Goal: Task Accomplishment & Management: Use online tool/utility

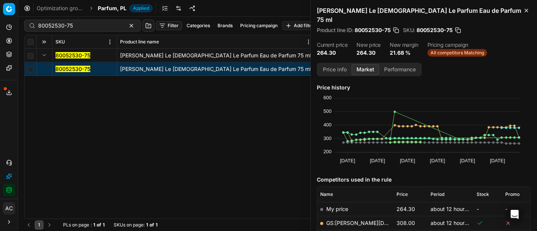
click at [109, 7] on span "Parfum, PL" at bounding box center [112, 9] width 29 height 8
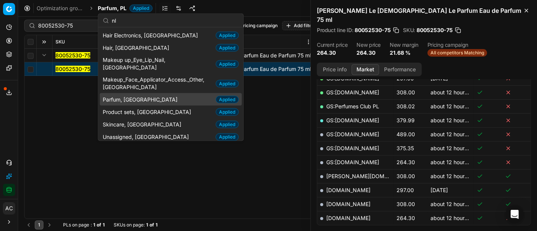
type input "nl"
click at [149, 93] on div "Parfum, NL Applied" at bounding box center [171, 99] width 142 height 12
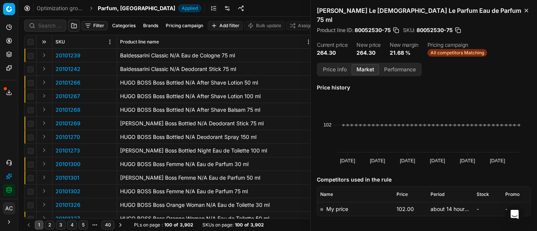
click at [510, 49] on div "Jean Paul Gaultier Le Male Le Parfum Eau de Parfum 75 ml Product line ID : 8005…" at bounding box center [424, 31] width 226 height 63
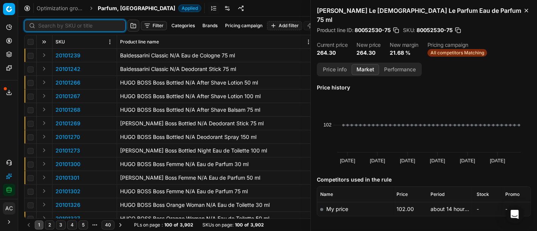
click at [41, 28] on input at bounding box center [79, 26] width 83 height 8
paste input "20101263"
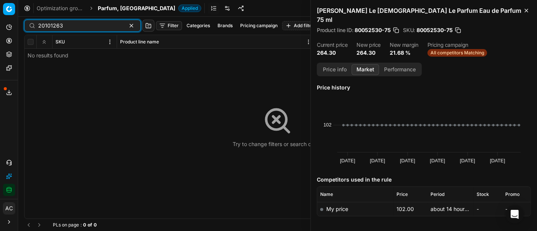
type input "20101263"
click at [33, 94] on div "Try to change filters or search query" at bounding box center [278, 127] width 506 height 184
click at [120, 8] on span "Parfum, [GEOGRAPHIC_DATA]" at bounding box center [136, 9] width 77 height 8
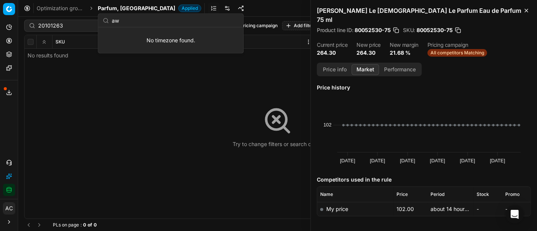
type input "a"
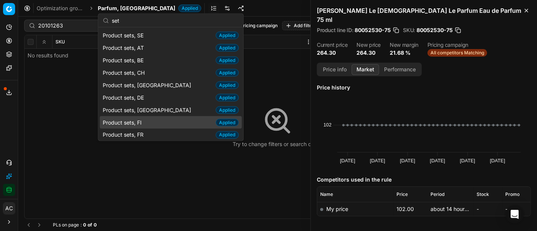
scroll to position [58, 0]
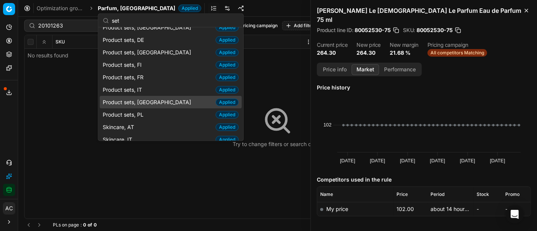
type input "set"
click at [150, 103] on div "Product sets, NL Applied" at bounding box center [171, 102] width 142 height 12
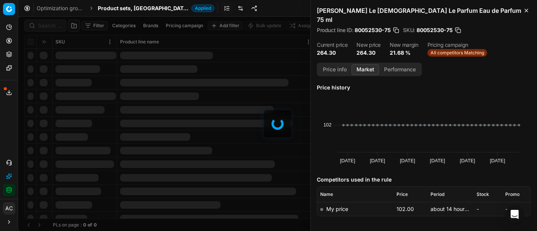
click at [41, 26] on div at bounding box center [277, 124] width 519 height 215
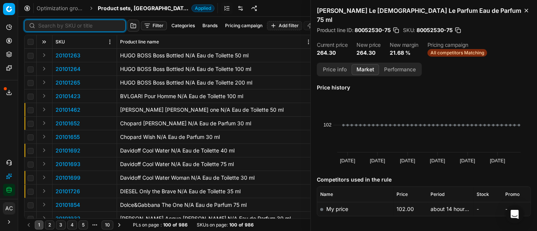
click at [41, 26] on input at bounding box center [79, 26] width 83 height 8
paste input "20101263"
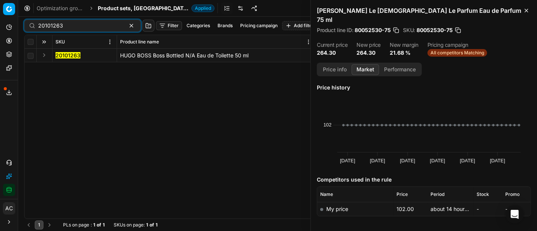
click at [45, 56] on button "Expand" at bounding box center [44, 55] width 9 height 9
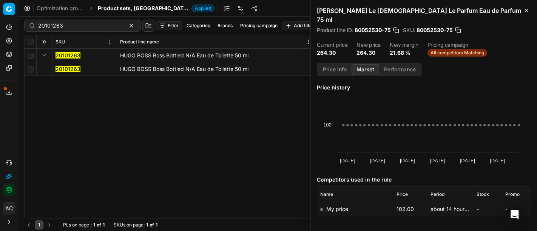
click at [63, 69] on mark "20101263" at bounding box center [68, 69] width 25 height 6
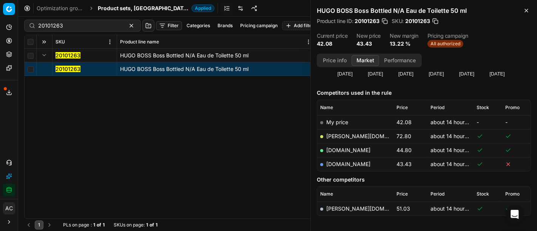
scroll to position [77, 0]
click at [51, 110] on div "20101263 HUGO BOSS Boss Bottled N/A Eau de Toilette 50 ml 20101263 HUGO BOSS Bo…" at bounding box center [278, 134] width 506 height 170
click at [443, 43] on span "All authorized" at bounding box center [446, 44] width 36 height 8
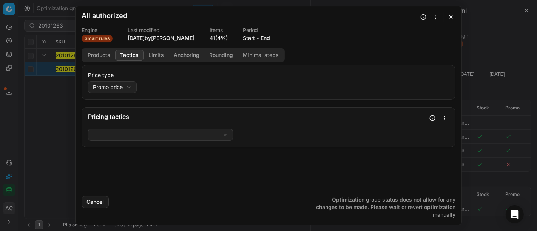
click at [123, 56] on button "Tactics" at bounding box center [129, 55] width 28 height 11
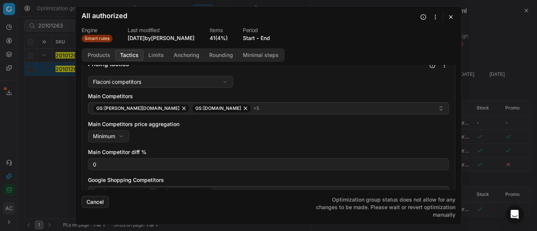
scroll to position [55, 0]
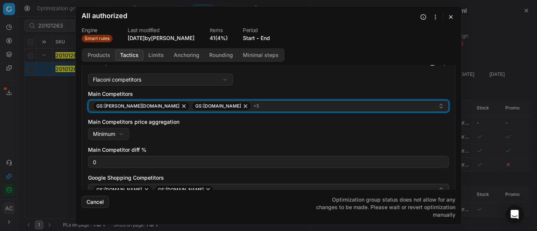
click at [212, 108] on div "GS:Douglas.nl GS:Zalando.nl + 5" at bounding box center [265, 106] width 345 height 9
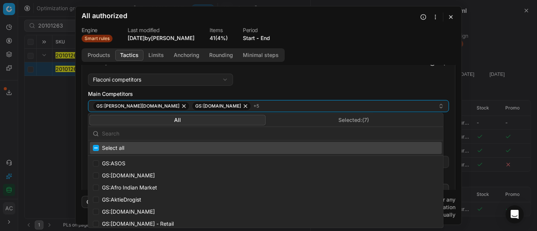
click at [353, 117] on button "Selected: ( 7 )" at bounding box center [354, 120] width 176 height 11
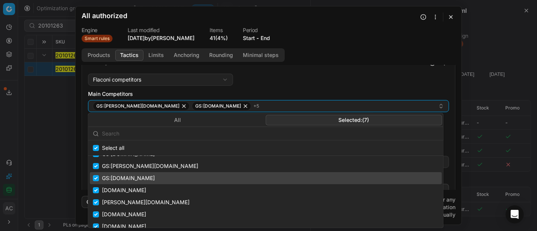
scroll to position [0, 0]
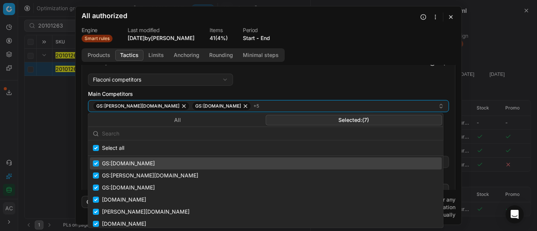
click at [449, 15] on button "button" at bounding box center [450, 16] width 9 height 9
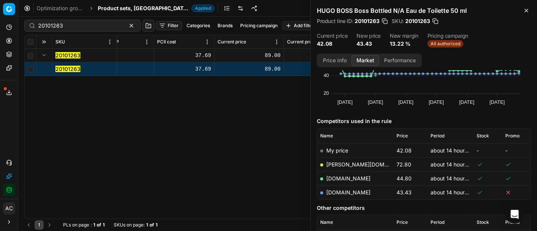
scroll to position [49, 0]
click at [47, 105] on div "SKU Product line name Product line ID Title Brand Sales Flag Brand Special Disp…" at bounding box center [278, 127] width 506 height 184
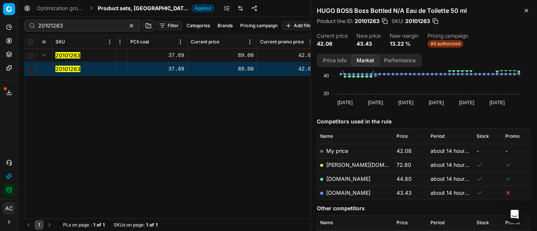
scroll to position [0, 685]
click at [42, 107] on div "SKU Product line name Product line ID Title Brand Sales Flag Brand Special Disp…" at bounding box center [278, 127] width 506 height 184
click at [136, 127] on div "SKU Product line name Product line ID Title Brand Sales Flag Brand Special Disp…" at bounding box center [278, 127] width 506 height 184
click at [181, 121] on div "SKU Product line name Product line ID Title Brand Sales Flag Brand Special Disp…" at bounding box center [278, 127] width 506 height 184
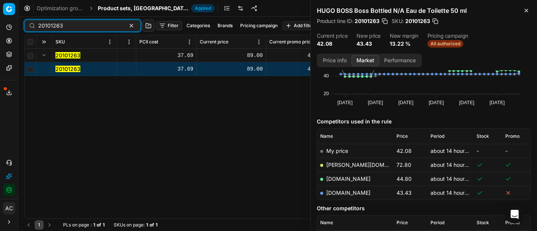
click at [52, 26] on input "20101263" at bounding box center [79, 26] width 83 height 8
paste input "80041833-30"
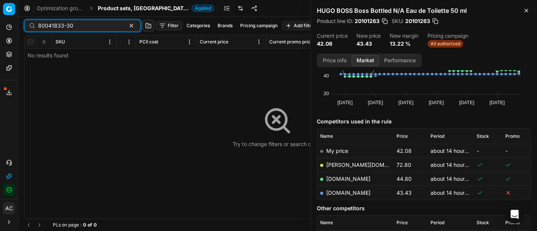
scroll to position [106, 0]
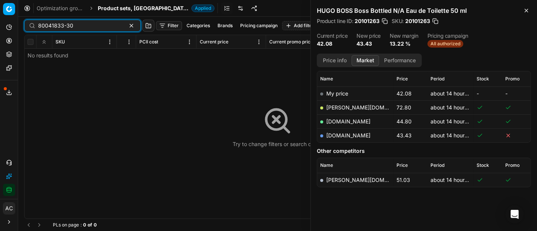
type input "80041833-30"
click at [112, 8] on span "Product sets, [GEOGRAPHIC_DATA]" at bounding box center [143, 9] width 91 height 8
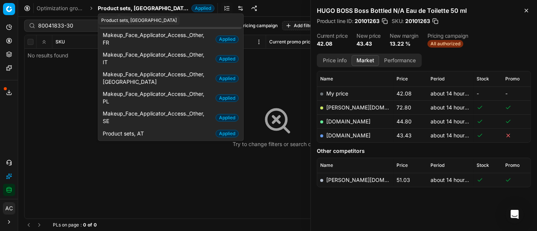
scroll to position [208, 0]
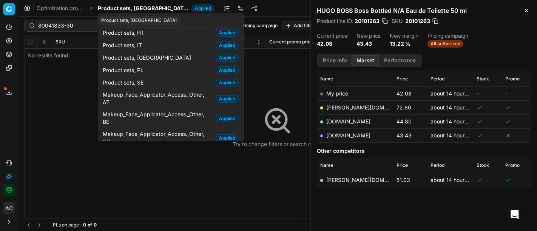
type input "p"
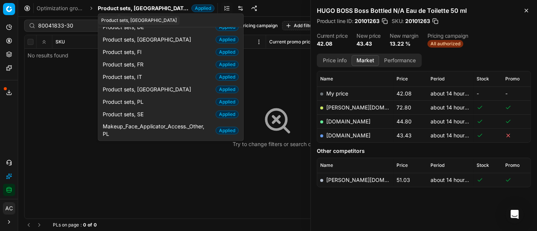
type input "s"
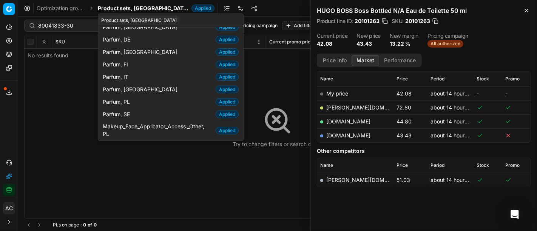
scroll to position [149, 0]
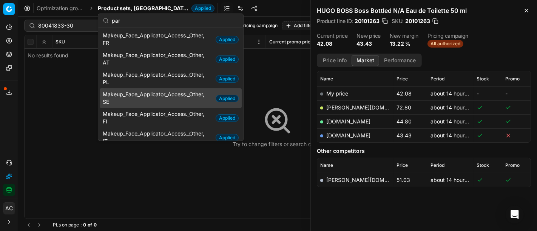
drag, startPoint x: 173, startPoint y: 96, endPoint x: 138, endPoint y: 20, distance: 83.8
click at [138, 20] on input "par" at bounding box center [175, 20] width 127 height 15
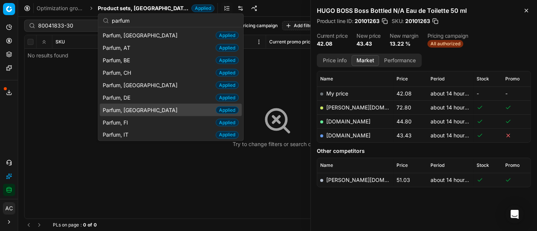
scroll to position [39, 0]
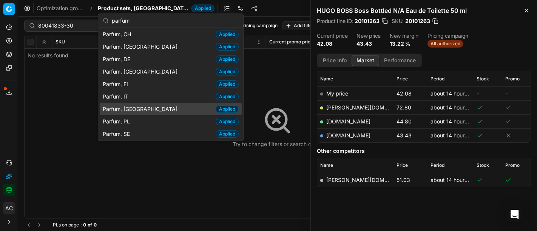
type input "parfum"
click at [130, 106] on span "Parfum, [GEOGRAPHIC_DATA]" at bounding box center [142, 109] width 78 height 8
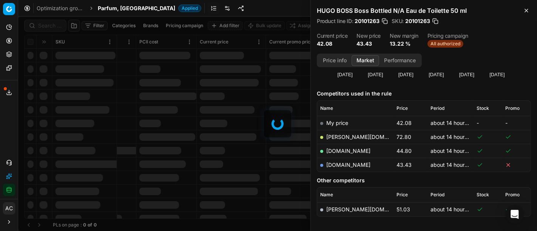
scroll to position [106, 0]
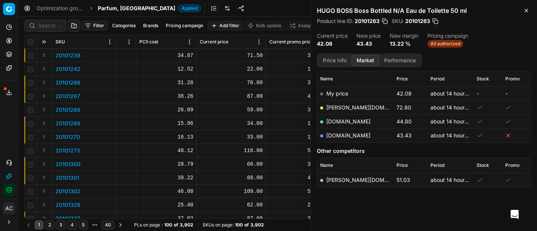
click at [57, 31] on div at bounding box center [45, 26] width 42 height 12
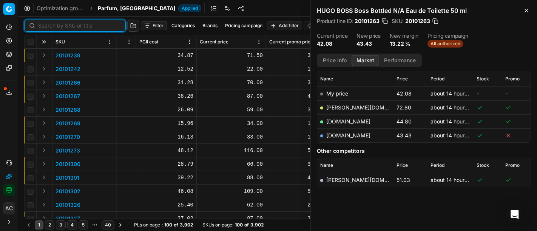
paste input "80041833-30"
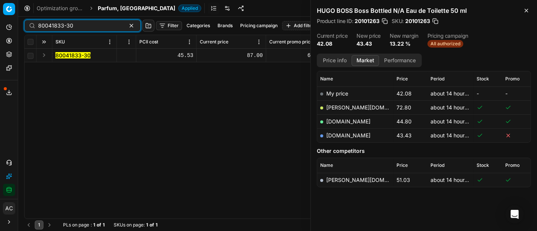
type input "80041833-30"
click at [42, 53] on button "Expand" at bounding box center [44, 55] width 9 height 9
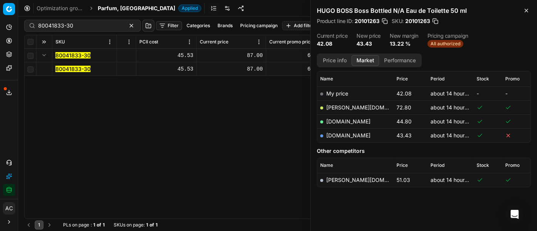
click at [56, 69] on mark "80041833-30" at bounding box center [73, 69] width 35 height 6
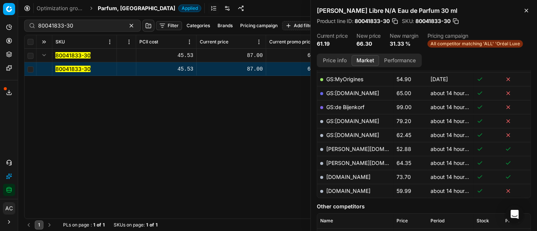
scroll to position [176, 0]
click at [362, 189] on link "parfumdreams.nl" at bounding box center [348, 191] width 44 height 6
click at [336, 57] on button "Price info" at bounding box center [335, 60] width 34 height 11
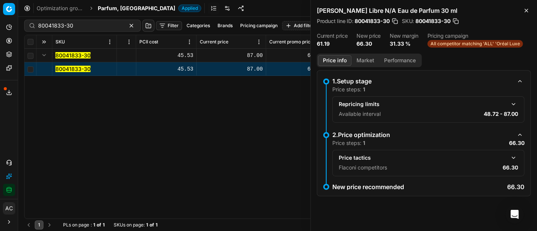
click at [512, 157] on button "button" at bounding box center [513, 157] width 9 height 9
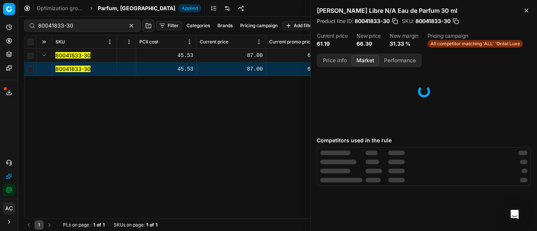
scroll to position [0, 0]
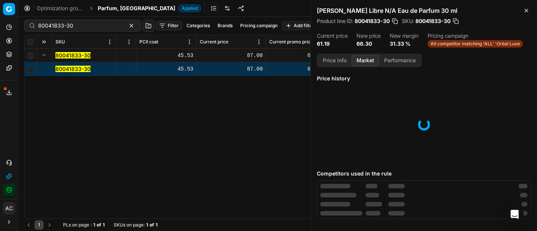
click at [362, 63] on button "Market" at bounding box center [366, 60] width 28 height 11
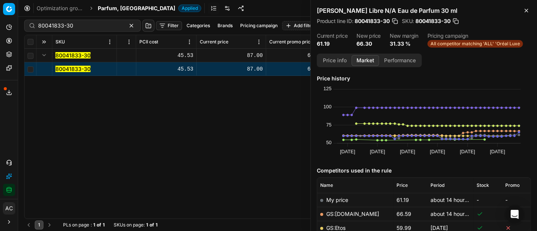
click at [521, 29] on div "Yves Saint Laurent Libre N/A Eau de Parfum 30 ml Product line ID : 80041833-30 …" at bounding box center [424, 27] width 226 height 54
click at [37, 98] on div "SKU Product line name Product line ID Title Brand Sales Flag Brand Special Disp…" at bounding box center [278, 127] width 506 height 184
click at [37, 121] on div "SKU Product line name Product line ID Title Brand Sales Flag Brand Special Disp…" at bounding box center [278, 127] width 506 height 184
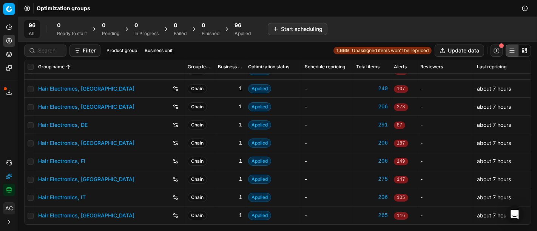
scroll to position [30, 0]
click at [79, 144] on link "Hair Electronics, [GEOGRAPHIC_DATA]" at bounding box center [86, 143] width 96 height 8
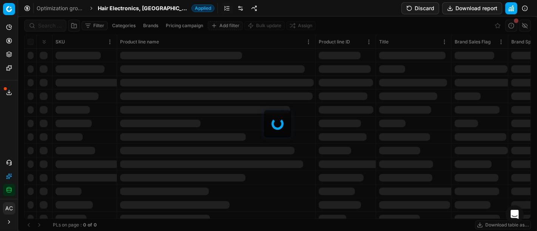
click at [235, 9] on link at bounding box center [241, 8] width 12 height 12
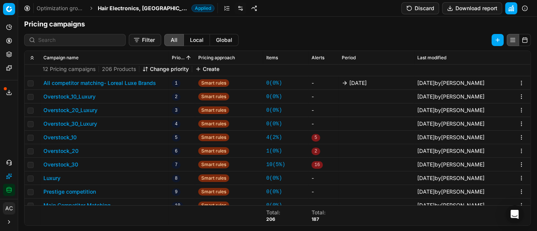
scroll to position [130, 0]
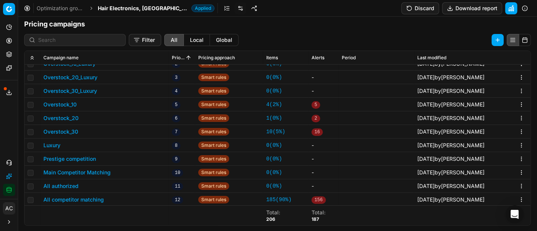
click at [8, 118] on div "Analytics Pricing Product portfolio Templates Export service 30 Contact support…" at bounding box center [9, 108] width 18 height 181
click at [127, 7] on span "Hair Electronics, [GEOGRAPHIC_DATA]" at bounding box center [143, 9] width 91 height 8
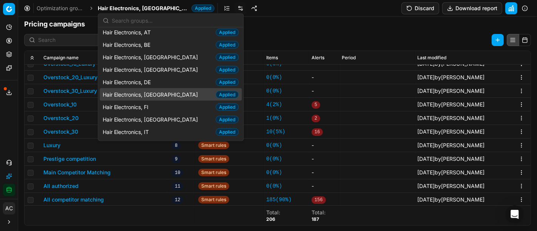
scroll to position [4, 0]
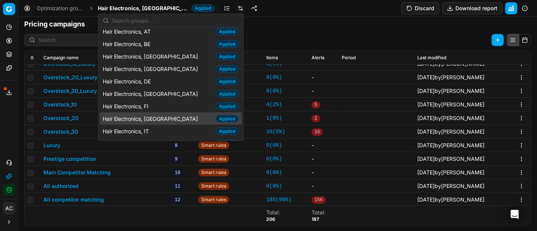
click at [148, 118] on span "Hair Electronics, [GEOGRAPHIC_DATA]" at bounding box center [152, 119] width 98 height 8
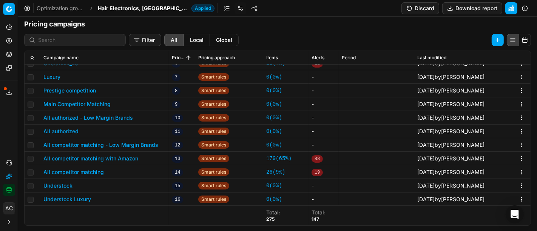
scroll to position [218, 0]
click at [133, 9] on span "Hair Electronics, [GEOGRAPHIC_DATA]" at bounding box center [143, 9] width 91 height 8
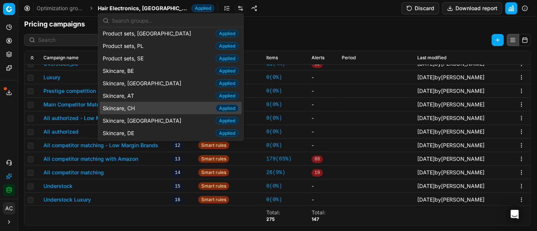
scroll to position [942, 0]
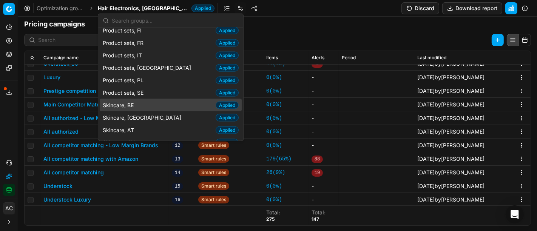
click at [139, 99] on div "Skincare, BE Applied" at bounding box center [171, 105] width 142 height 12
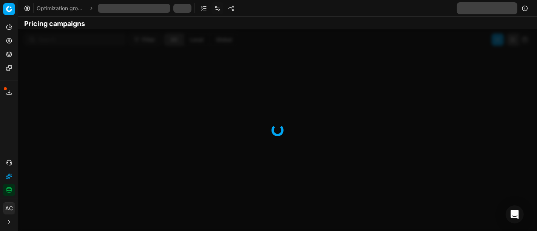
scroll to position [136, 0]
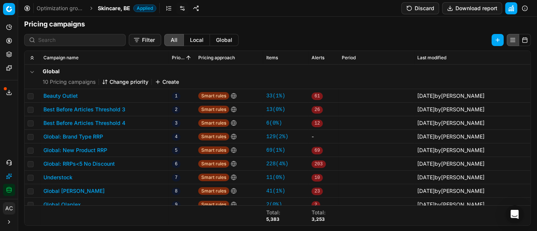
click at [185, 7] on link at bounding box center [182, 8] width 12 height 12
click at [182, 12] on link at bounding box center [182, 8] width 12 height 12
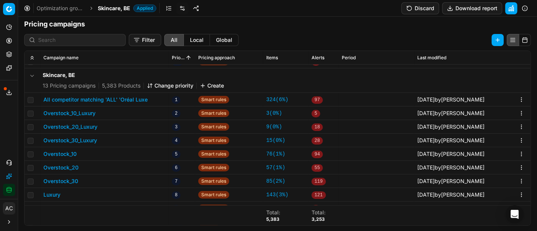
scroll to position [162, 0]
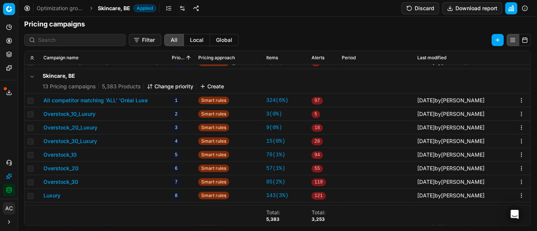
click at [113, 9] on span "Skincare, BE" at bounding box center [114, 9] width 32 height 8
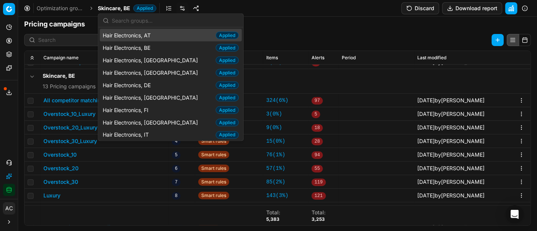
click at [147, 20] on input "text" at bounding box center [175, 20] width 127 height 15
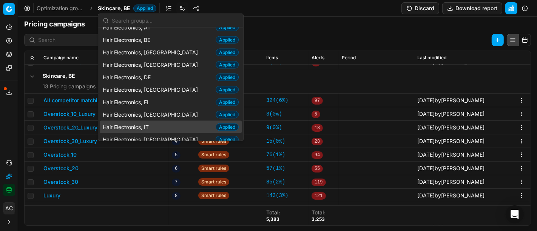
scroll to position [0, 0]
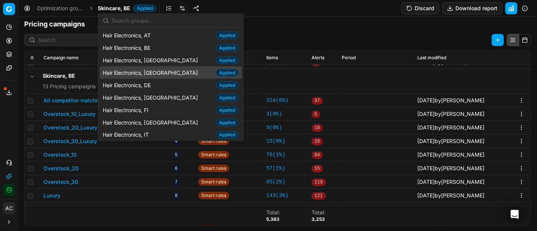
click at [154, 72] on span "Hair Electronics, [GEOGRAPHIC_DATA]" at bounding box center [152, 73] width 98 height 8
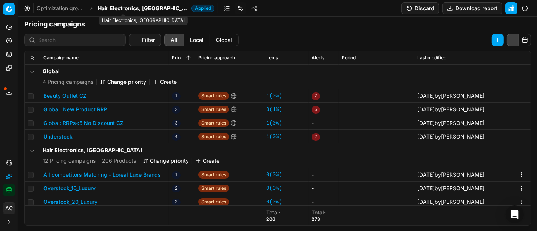
click at [114, 5] on span "Hair Electronics, [GEOGRAPHIC_DATA]" at bounding box center [143, 9] width 91 height 8
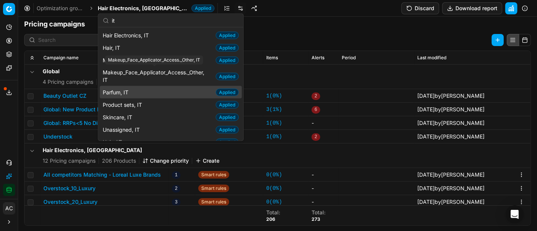
type input "it"
click at [144, 91] on div "Parfum, IT Applied" at bounding box center [171, 92] width 142 height 12
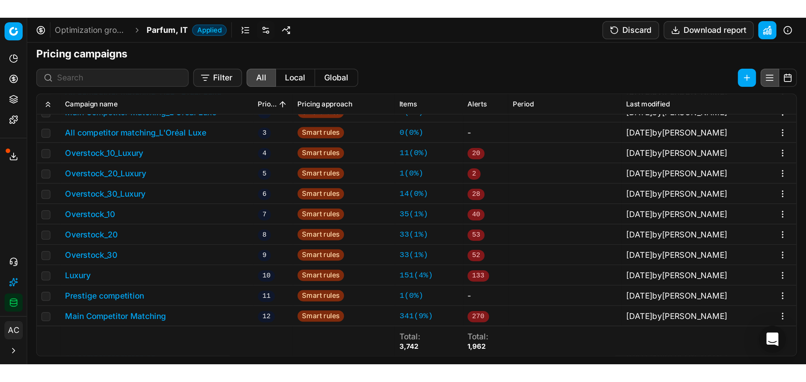
scroll to position [114, 0]
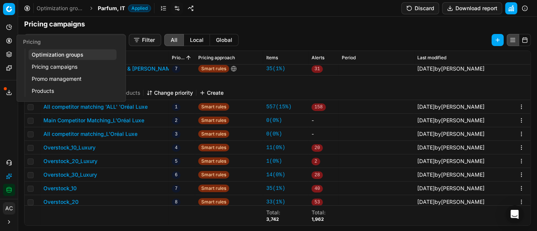
click at [50, 55] on link "Optimization groups" at bounding box center [73, 54] width 88 height 11
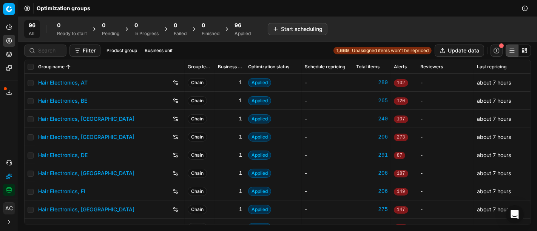
click at [241, 28] on span "96" at bounding box center [238, 26] width 7 height 8
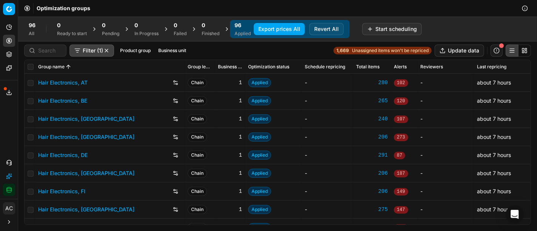
click at [170, 51] on button "Business unit" at bounding box center [172, 50] width 34 height 9
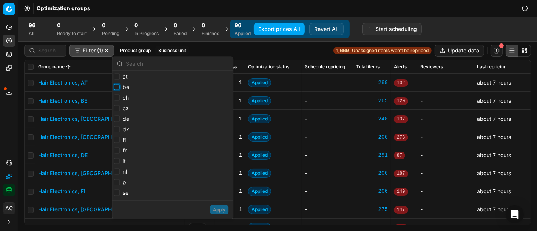
click at [117, 87] on input "be" at bounding box center [117, 87] width 6 height 6
checkbox input "true"
click at [116, 173] on input "nl" at bounding box center [117, 172] width 6 height 6
checkbox input "true"
click at [219, 209] on button "Apply" at bounding box center [219, 209] width 19 height 9
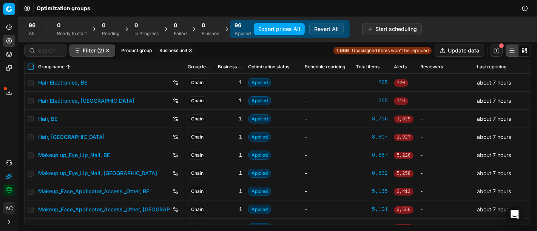
click at [28, 66] on input "checkbox" at bounding box center [31, 67] width 6 height 6
checkbox input "true"
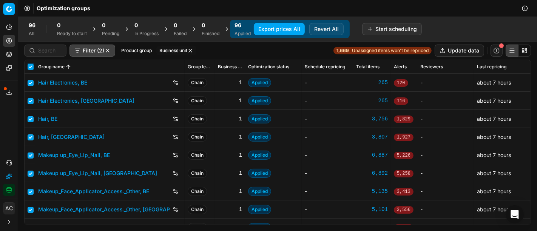
checkbox input "true"
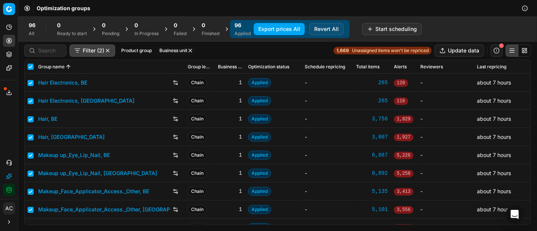
checkbox input "true"
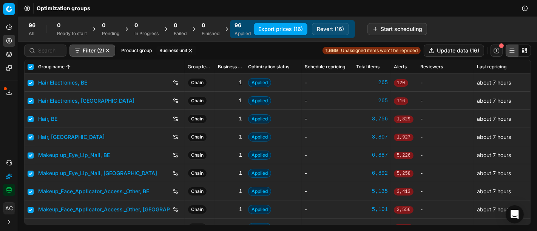
click at [325, 28] on button "Revert (16)" at bounding box center [330, 29] width 37 height 12
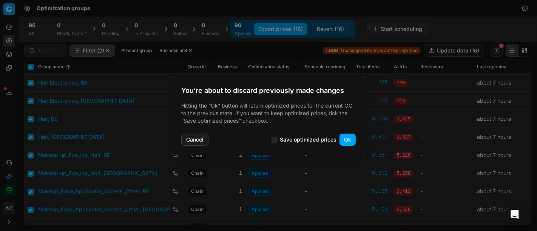
click at [347, 136] on button "Ok" at bounding box center [348, 140] width 16 height 12
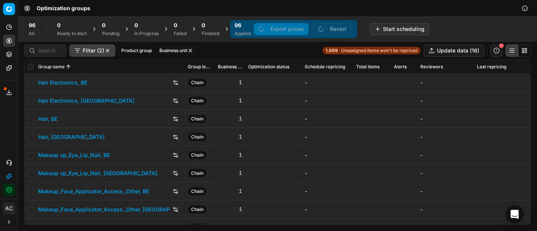
checkbox input "false"
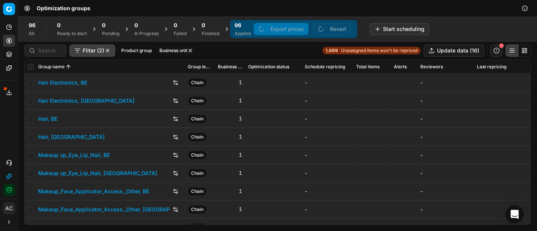
checkbox input "false"
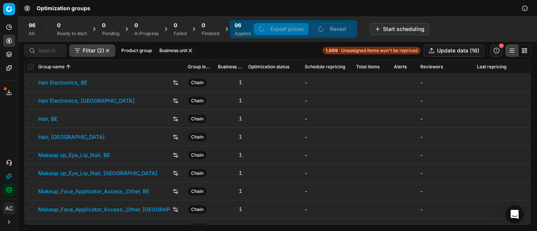
checkbox input "false"
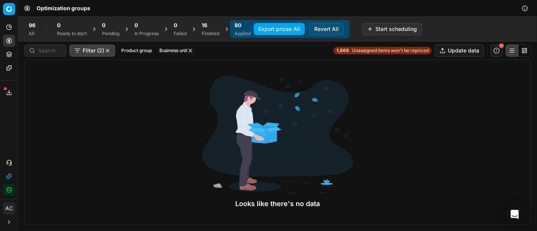
click at [211, 33] on div "Finished" at bounding box center [211, 34] width 18 height 6
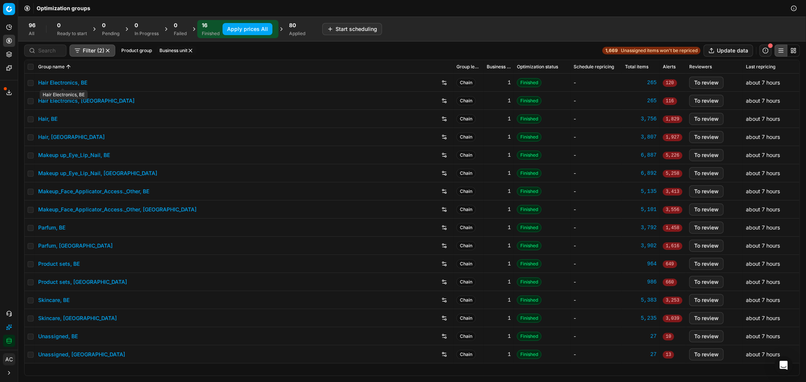
click at [77, 84] on link "Hair Electronics, BE" at bounding box center [62, 83] width 49 height 8
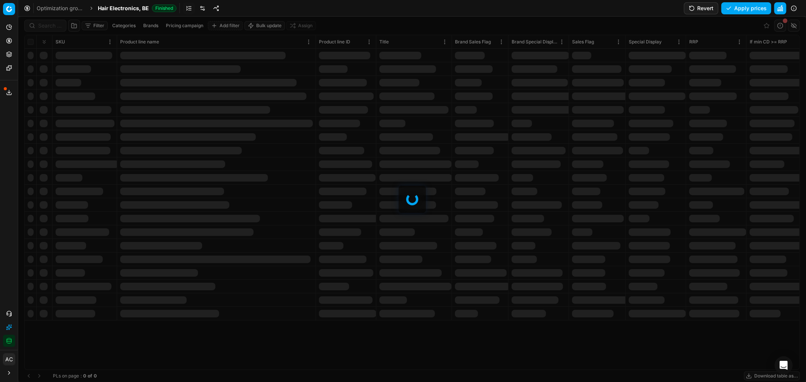
click at [201, 7] on link at bounding box center [202, 8] width 12 height 12
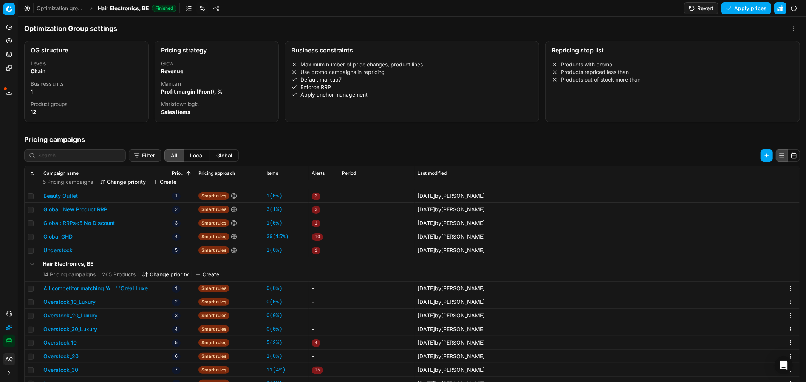
scroll to position [15, 0]
click at [142, 231] on button "All competitor matching 'ALL' 'Oréal Luxe" at bounding box center [95, 289] width 104 height 8
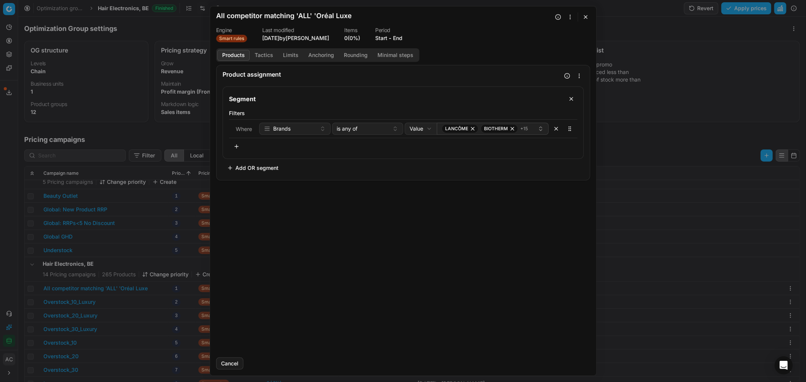
click at [387, 37] on button "Start" at bounding box center [381, 38] width 12 height 8
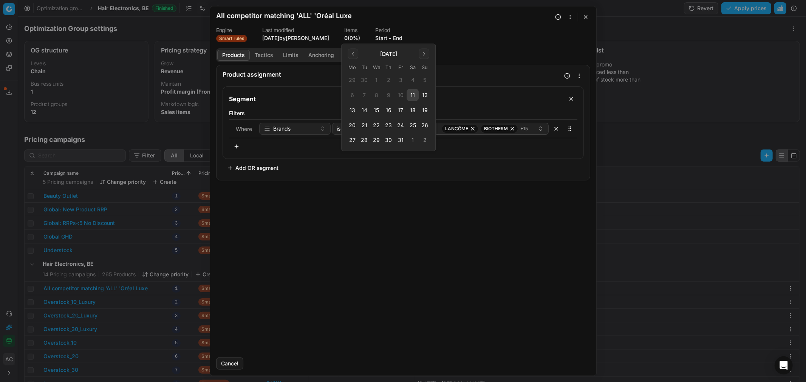
click at [356, 109] on button "13" at bounding box center [352, 110] width 12 height 12
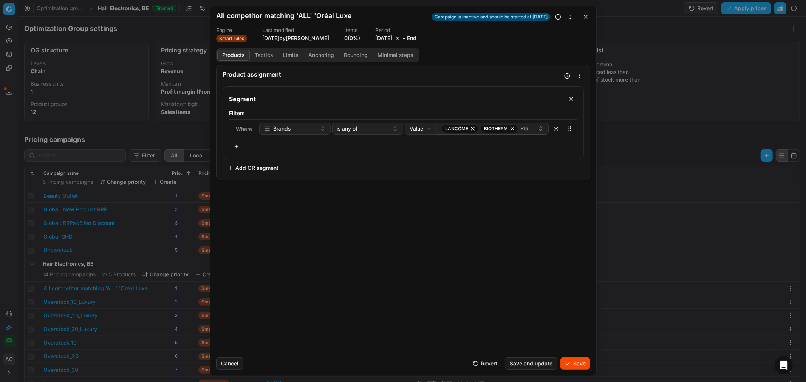
click at [537, 231] on button "Save" at bounding box center [575, 364] width 30 height 12
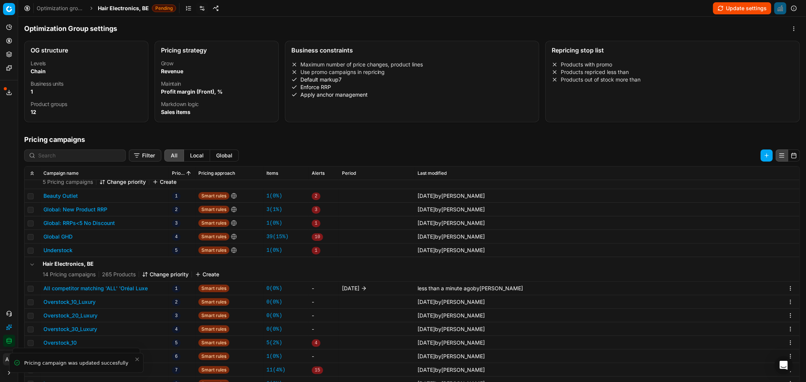
click at [131, 9] on span "Hair Electronics, BE" at bounding box center [123, 9] width 51 height 8
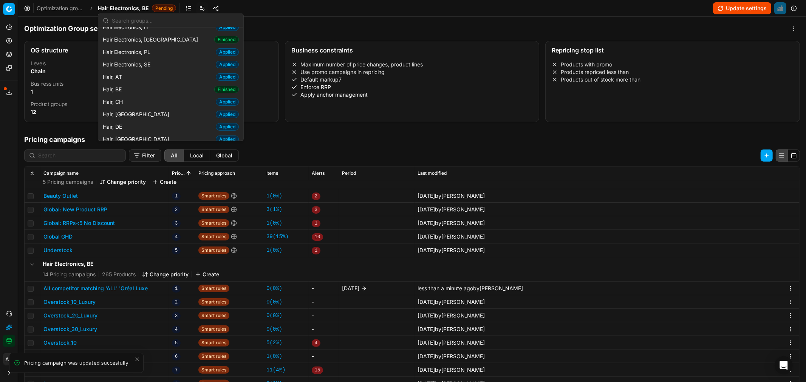
scroll to position [108, 0]
click at [151, 38] on span "Hair Electronics, [GEOGRAPHIC_DATA]" at bounding box center [152, 39] width 98 height 8
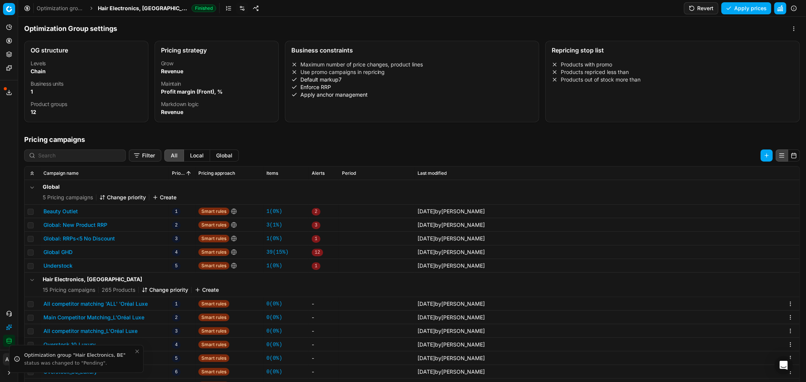
scroll to position [29, 0]
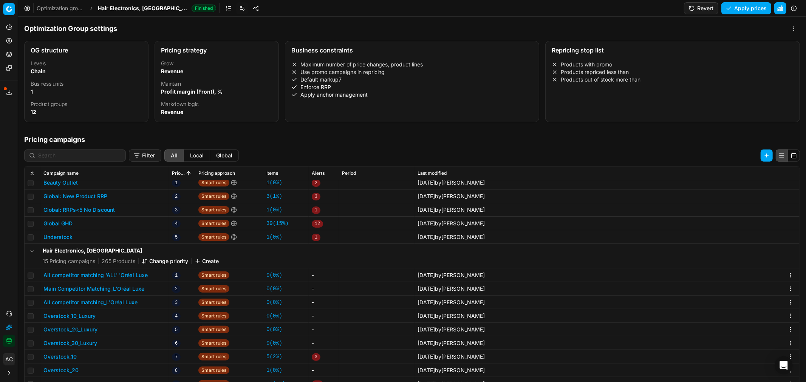
click at [117, 231] on button "All competitor matching 'ALL' 'Oréal Luxe" at bounding box center [95, 276] width 104 height 8
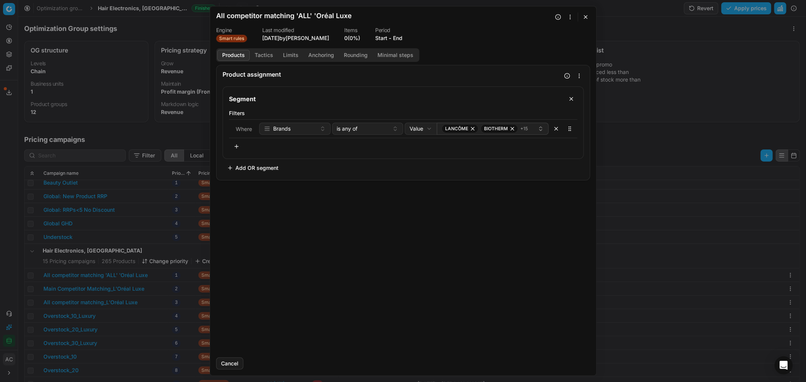
click at [360, 36] on link "0 (0%)" at bounding box center [352, 38] width 16 height 8
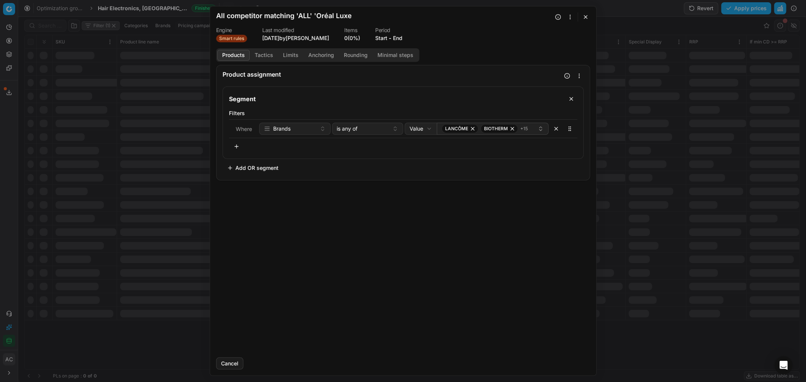
click at [384, 37] on button "Start" at bounding box center [381, 38] width 12 height 8
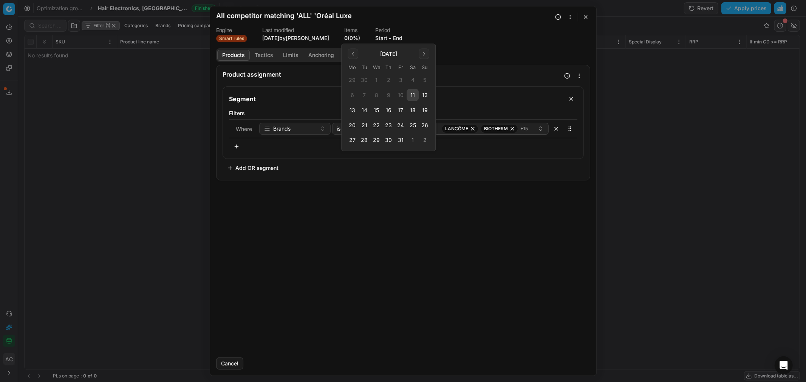
click at [353, 110] on button "13" at bounding box center [352, 110] width 12 height 12
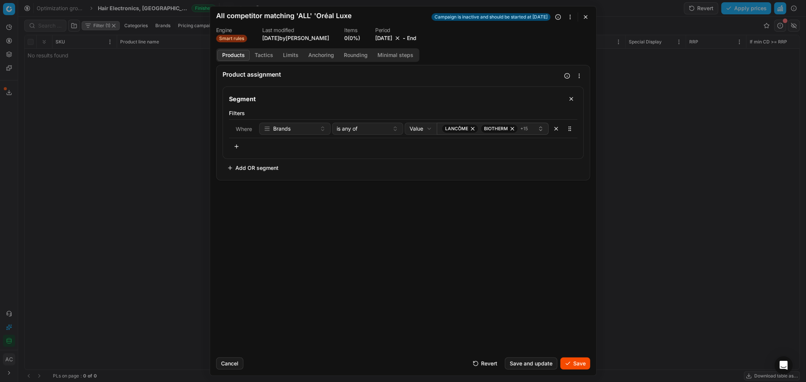
click at [537, 231] on button "Save" at bounding box center [575, 364] width 30 height 12
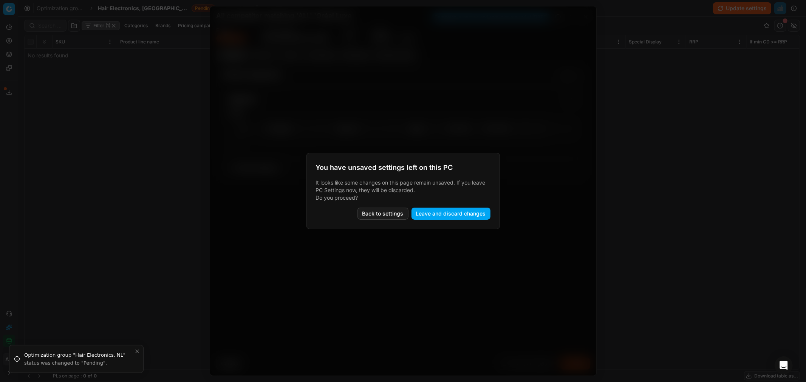
click at [127, 5] on body "Pricing platform Analytics Pricing Product portfolio Templates Export service 3…" at bounding box center [403, 191] width 806 height 382
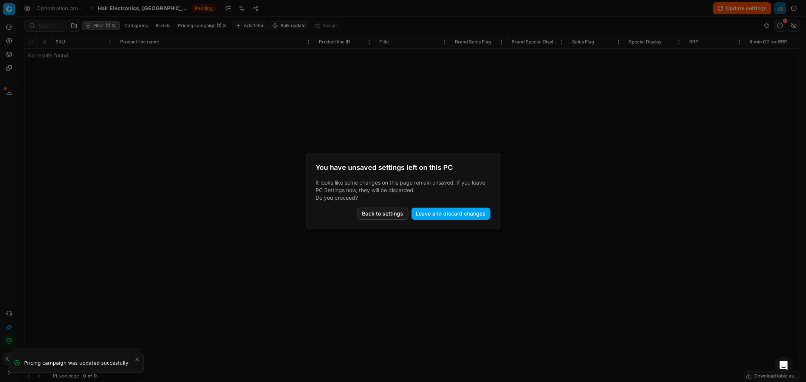
click at [432, 211] on button "Leave and discard changes" at bounding box center [450, 214] width 79 height 12
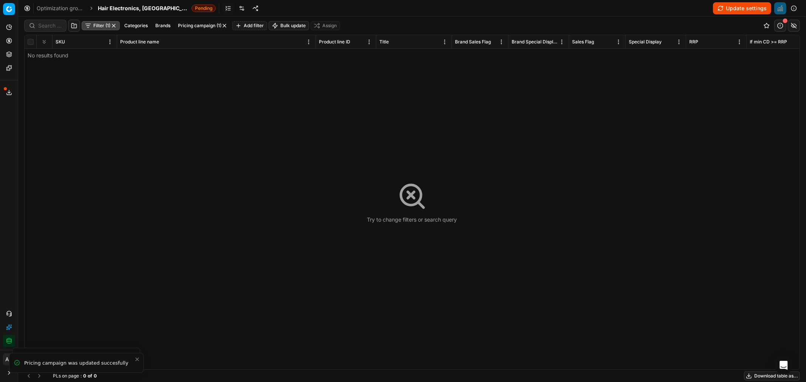
click at [119, 6] on span "Hair Electronics, [GEOGRAPHIC_DATA]" at bounding box center [143, 9] width 91 height 8
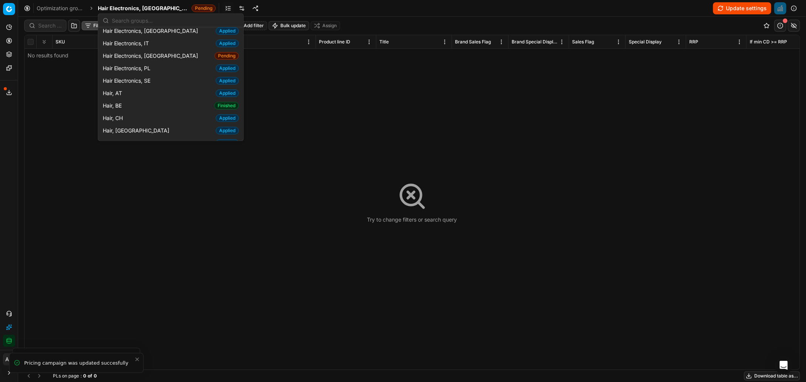
scroll to position [91, 0]
click at [143, 103] on div "Hair, BE Finished" at bounding box center [171, 106] width 142 height 12
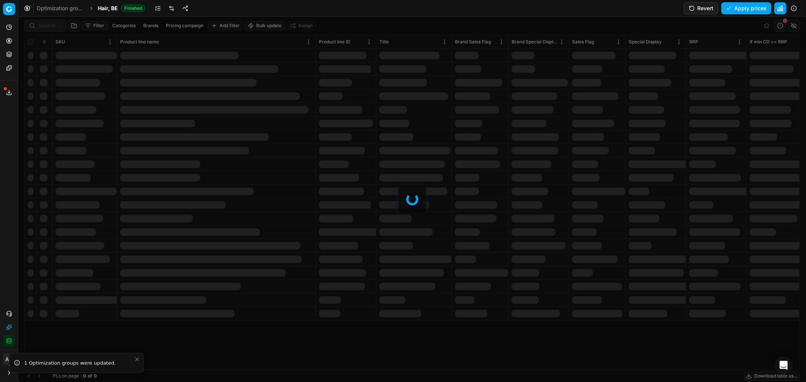
click at [169, 12] on link at bounding box center [171, 8] width 12 height 12
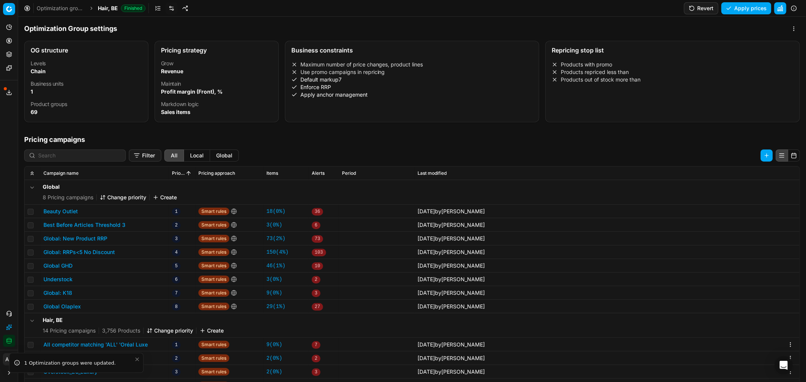
scroll to position [116, 0]
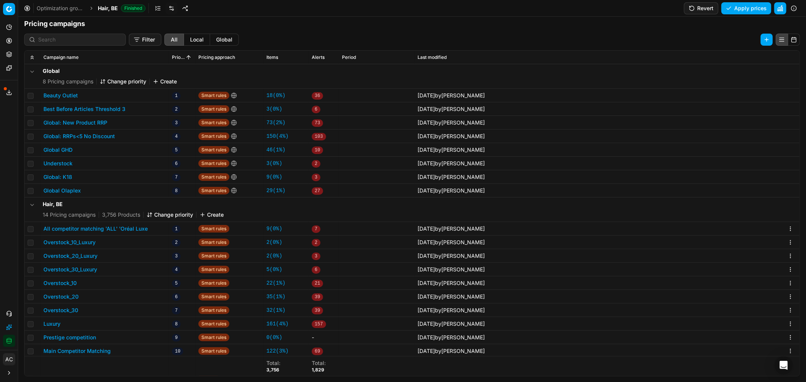
click at [83, 231] on button "All competitor matching 'ALL' 'Oréal Luxe" at bounding box center [95, 229] width 104 height 8
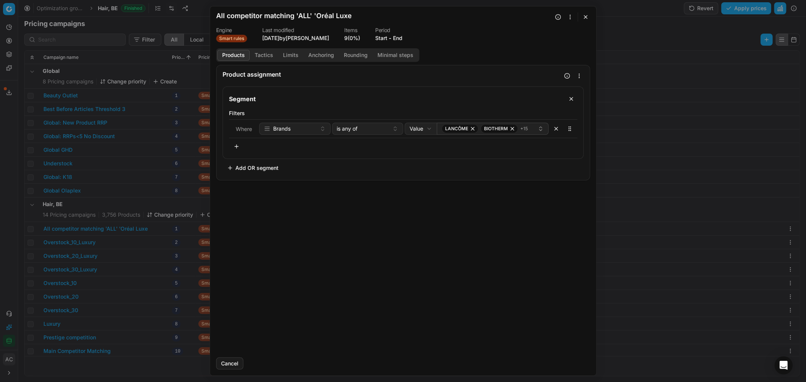
click at [387, 41] on button "Start" at bounding box center [381, 38] width 12 height 8
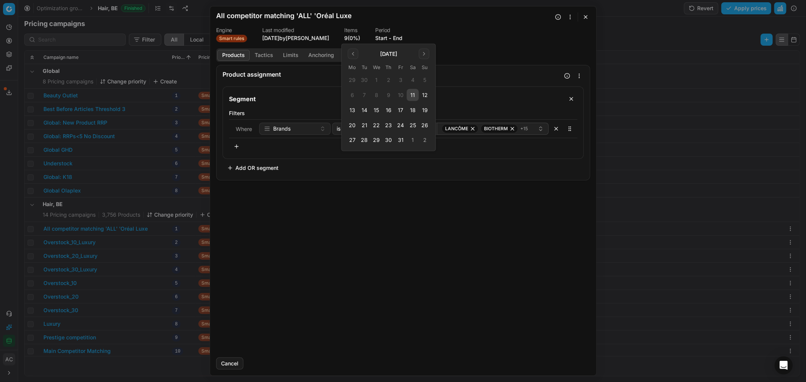
click at [352, 110] on button "13" at bounding box center [352, 110] width 12 height 12
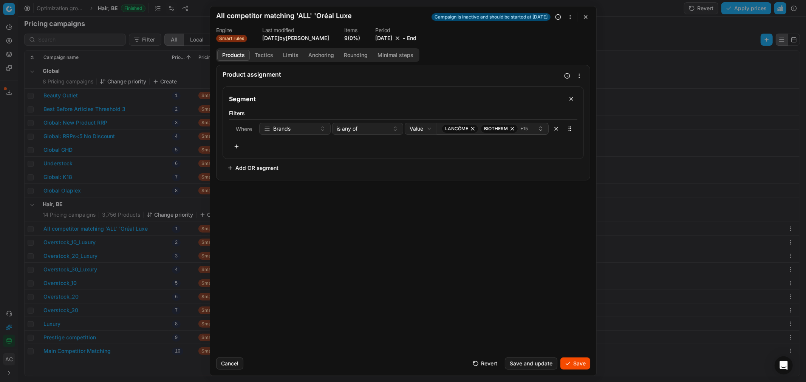
click at [537, 231] on button "Save" at bounding box center [575, 364] width 30 height 12
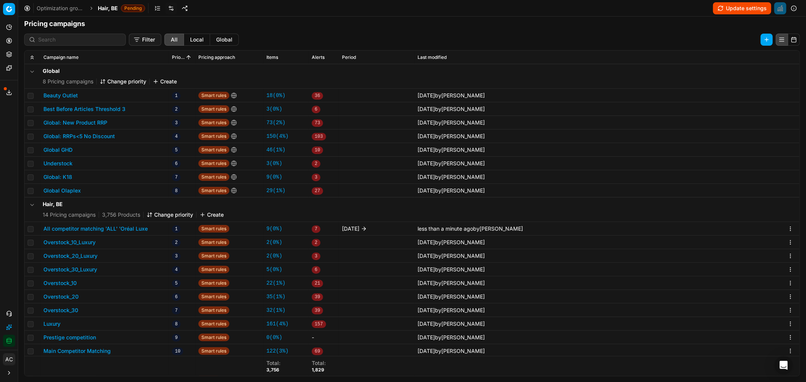
click at [102, 8] on span "Hair, BE" at bounding box center [108, 9] width 20 height 8
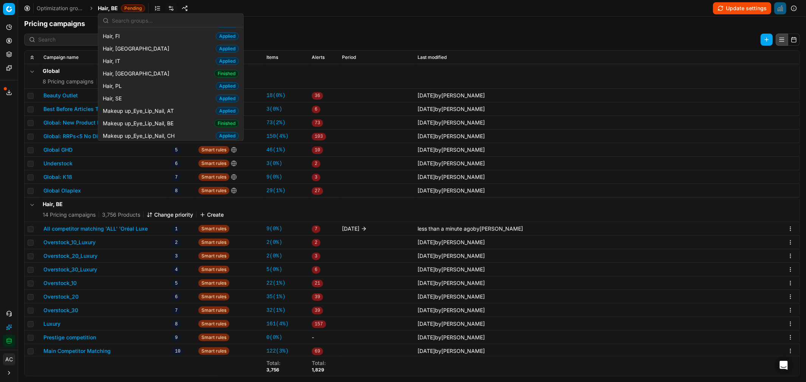
scroll to position [224, 0]
click at [133, 74] on div "Hair, NL Finished" at bounding box center [171, 73] width 142 height 12
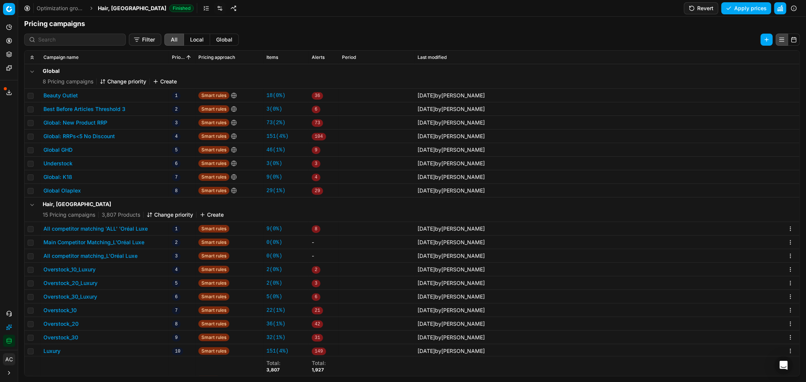
scroll to position [16, 0]
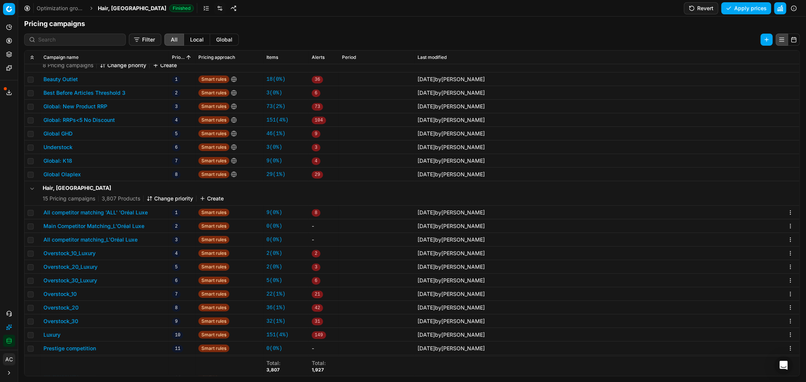
click at [113, 214] on button "All competitor matching 'ALL' 'Oréal Luxe" at bounding box center [95, 213] width 104 height 8
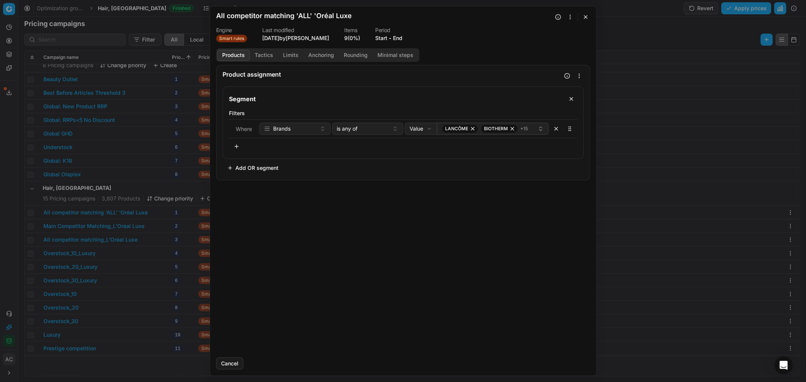
click at [387, 36] on button "Start" at bounding box center [381, 38] width 12 height 8
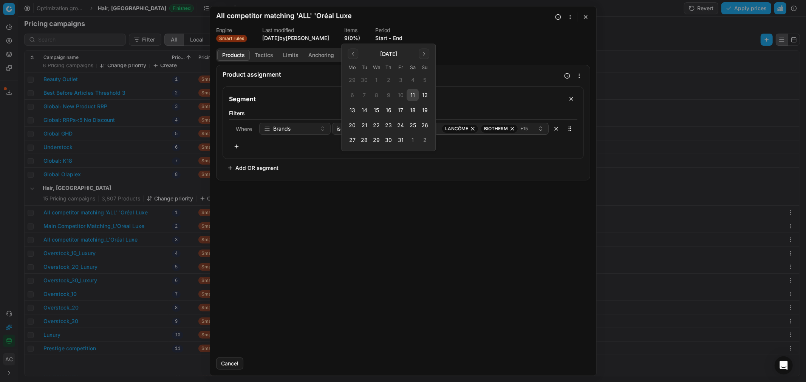
click at [356, 109] on button "13" at bounding box center [352, 110] width 12 height 12
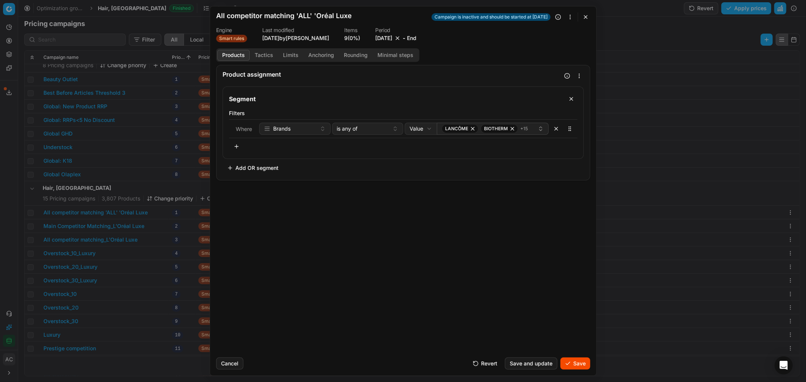
click at [537, 231] on button "Save" at bounding box center [575, 364] width 30 height 12
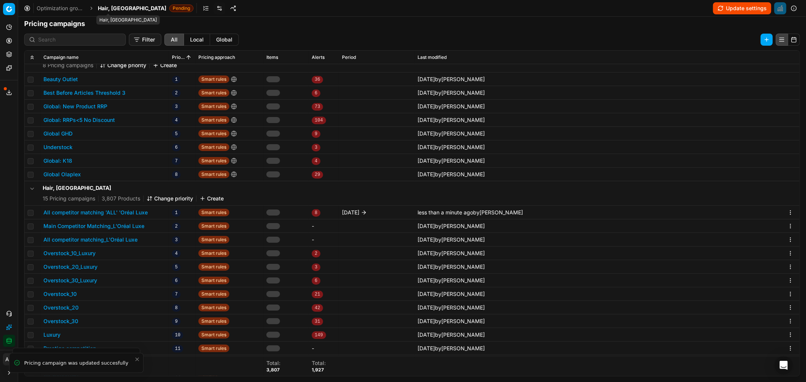
click at [111, 9] on span "Hair, [GEOGRAPHIC_DATA]" at bounding box center [132, 9] width 68 height 8
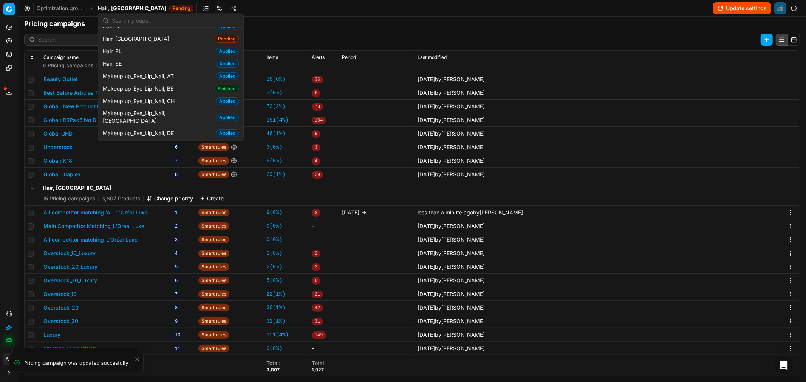
scroll to position [258, 0]
click at [147, 92] on span "Makeup up_Eye_Lip_Nail, BE" at bounding box center [140, 89] width 74 height 8
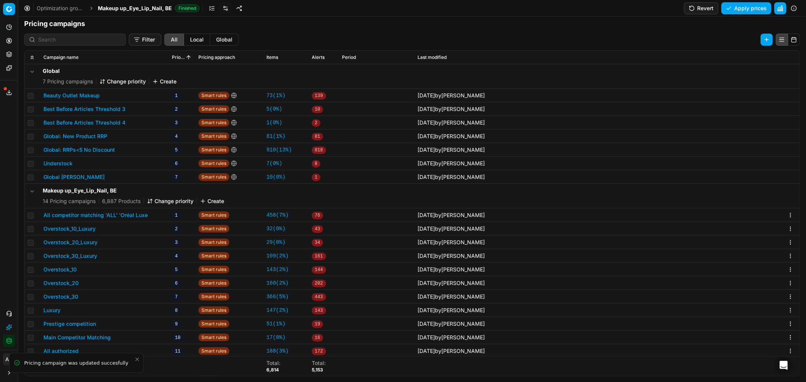
scroll to position [43, 0]
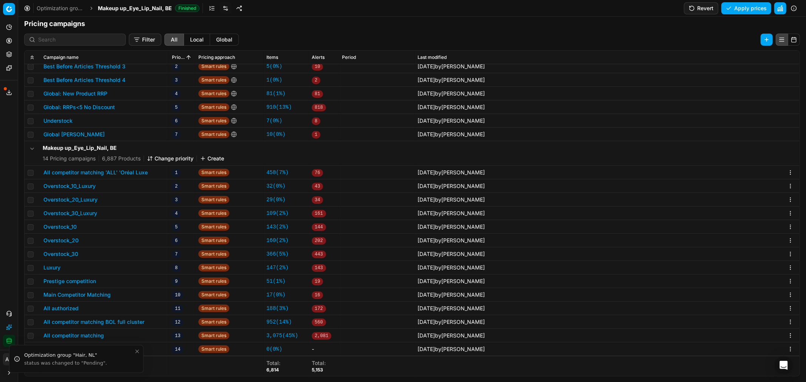
click at [110, 173] on button "All competitor matching 'ALL' 'Oréal Luxe" at bounding box center [95, 173] width 104 height 8
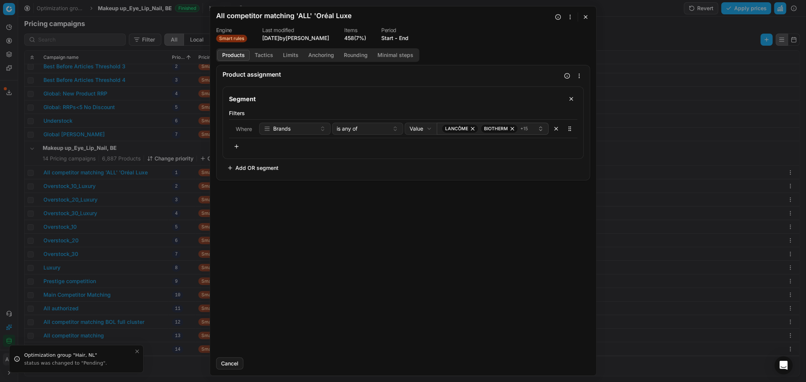
click at [393, 36] on button "Start" at bounding box center [387, 38] width 12 height 8
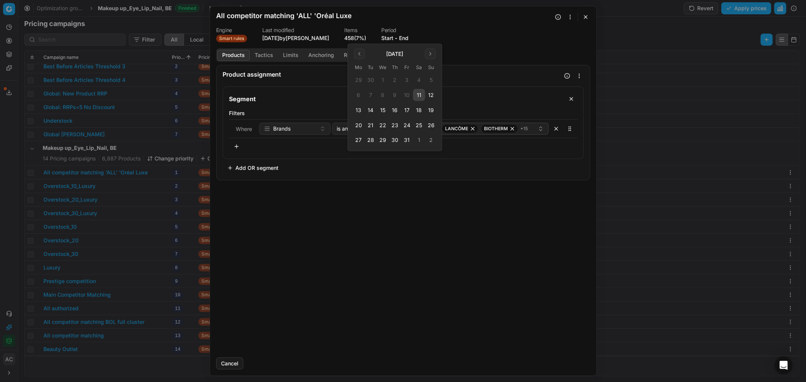
click at [359, 113] on button "13" at bounding box center [358, 110] width 12 height 12
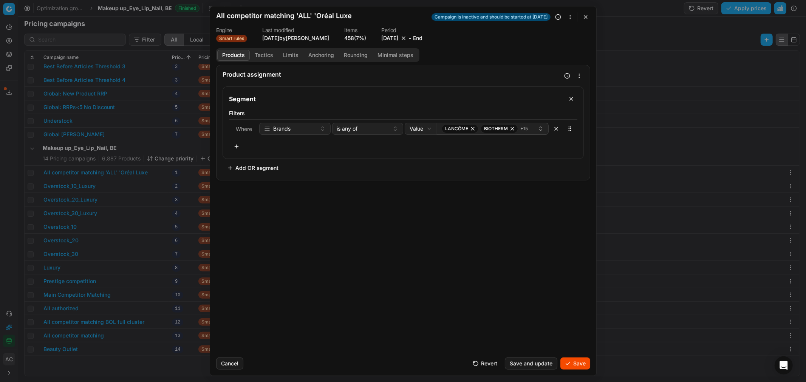
click at [537, 231] on button "Save" at bounding box center [575, 364] width 30 height 12
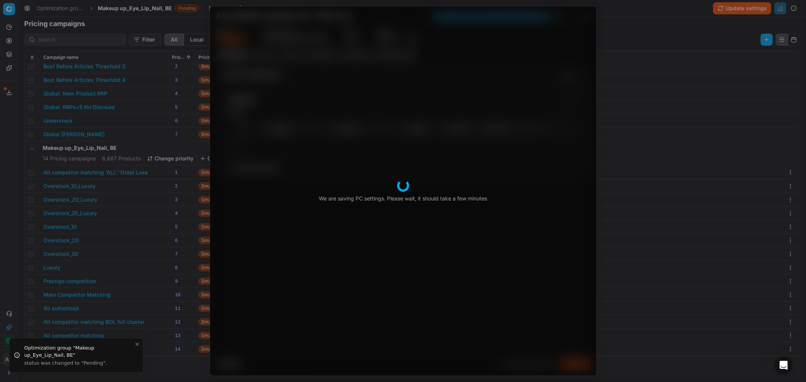
click at [144, 6] on div "We are saving PC settings. Please wait, it should take a few minutes All compet…" at bounding box center [403, 191] width 806 height 382
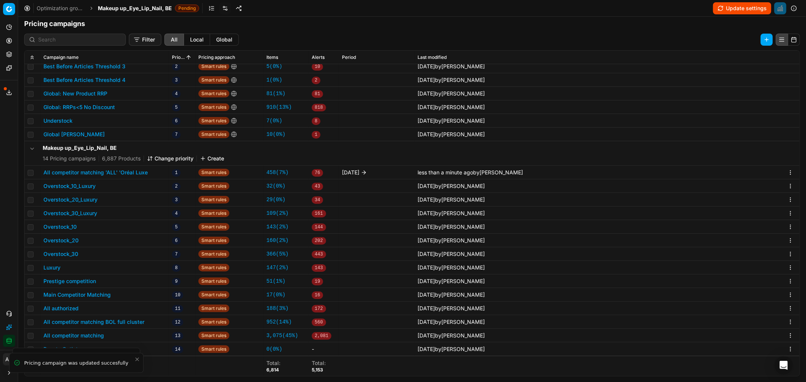
click at [144, 6] on span "Makeup up_Eye_Lip_Nail, BE" at bounding box center [135, 9] width 74 height 8
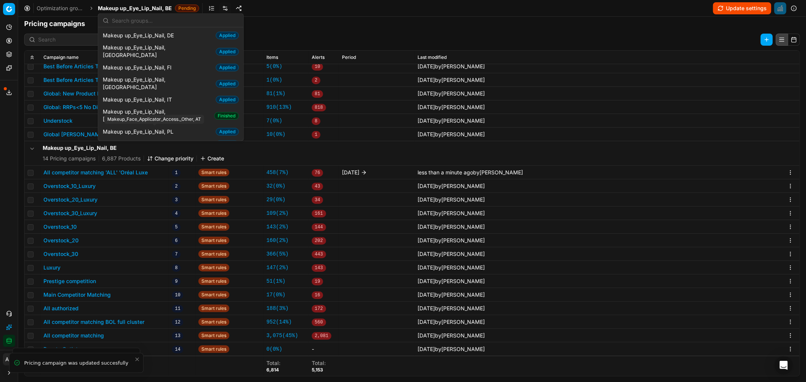
scroll to position [357, 0]
click at [153, 108] on span "Makeup up_Eye_Lip_Nail, [GEOGRAPHIC_DATA]" at bounding box center [157, 115] width 108 height 15
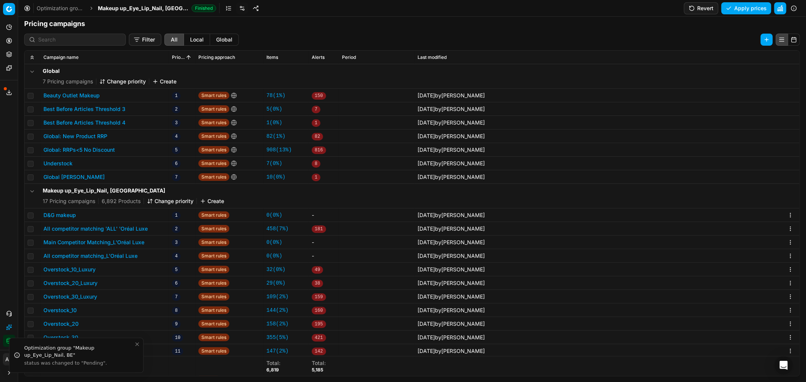
click at [74, 229] on button "All competitor matching 'ALL' 'Oréal Luxe" at bounding box center [95, 229] width 104 height 8
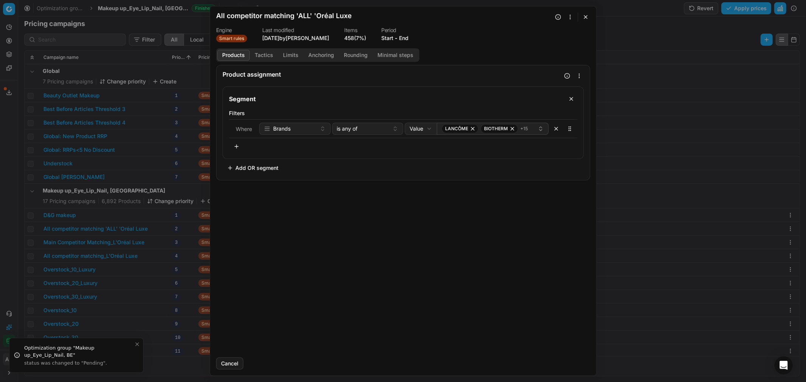
click at [393, 40] on button "Start" at bounding box center [387, 38] width 12 height 8
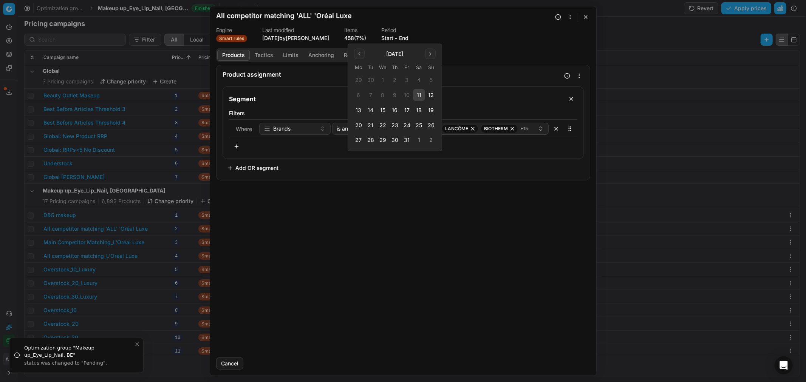
click at [360, 112] on button "13" at bounding box center [358, 110] width 12 height 12
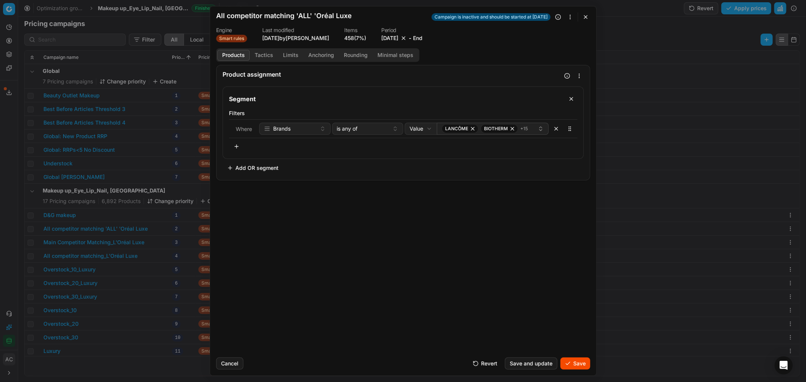
click at [537, 231] on button "Save" at bounding box center [575, 364] width 30 height 12
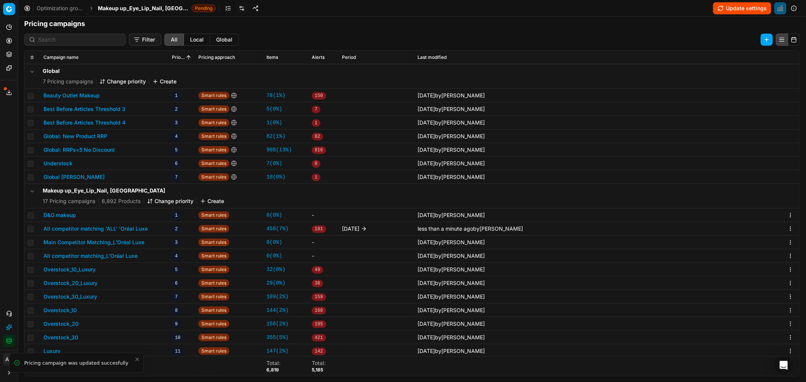
click at [143, 6] on span "Makeup up_Eye_Lip_Nail, [GEOGRAPHIC_DATA]" at bounding box center [143, 9] width 91 height 8
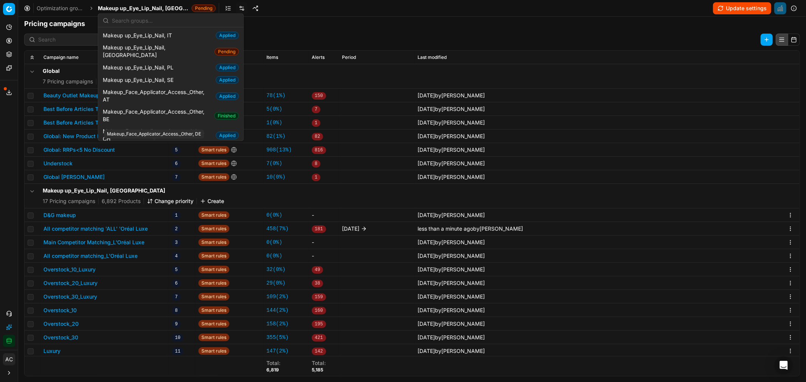
scroll to position [420, 0]
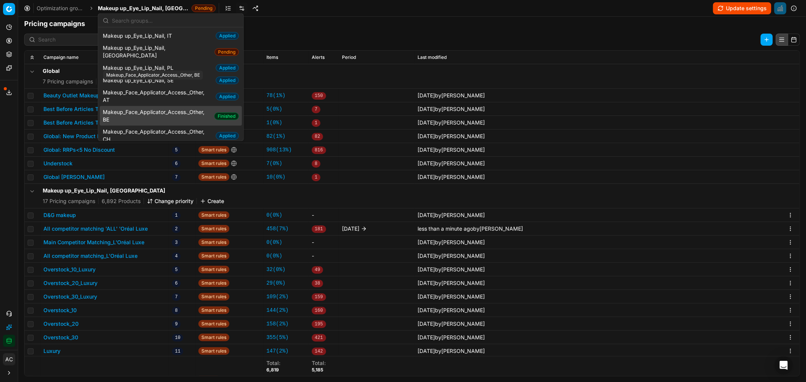
click at [169, 108] on span "Makeup_Face_Applicator_Access._Other, BE" at bounding box center [157, 115] width 108 height 15
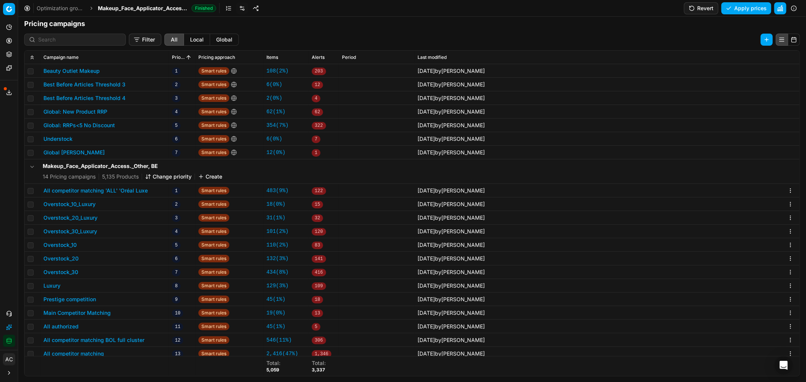
scroll to position [25, 0]
click at [116, 191] on button "All competitor matching 'ALL' 'Oréal Luxe" at bounding box center [95, 191] width 104 height 8
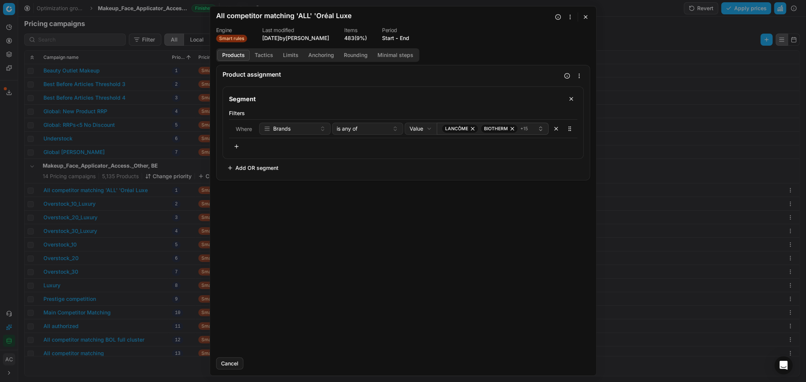
click at [387, 39] on dl "Engine Smart rules Last modified [DATE] by [PERSON_NAME] Items 483 (9%) Period …" at bounding box center [403, 35] width 374 height 15
click at [394, 39] on button "Start" at bounding box center [388, 38] width 12 height 8
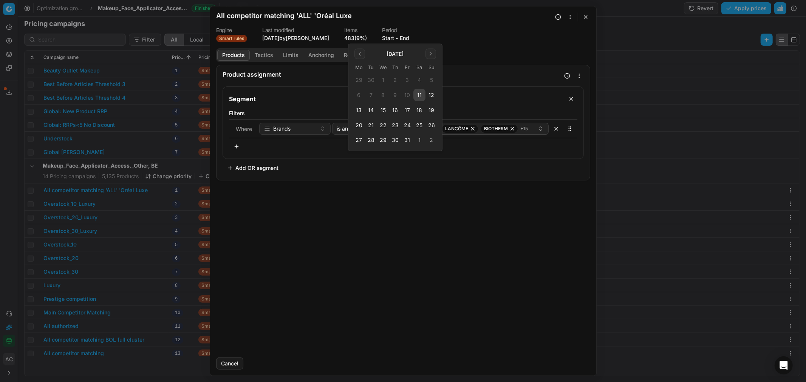
click at [361, 110] on button "13" at bounding box center [359, 110] width 12 height 12
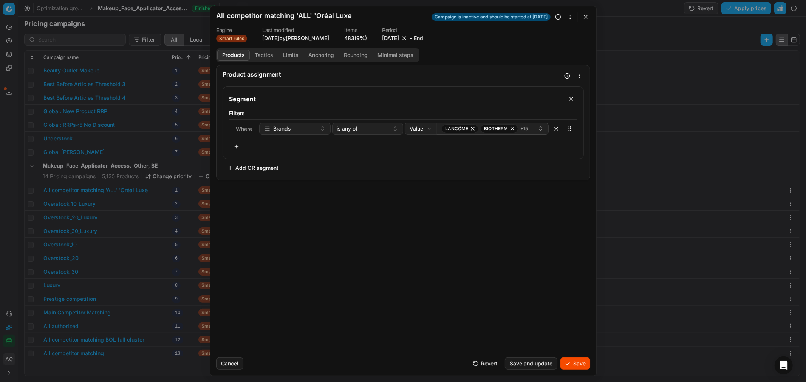
click at [537, 231] on button "Save" at bounding box center [575, 364] width 30 height 12
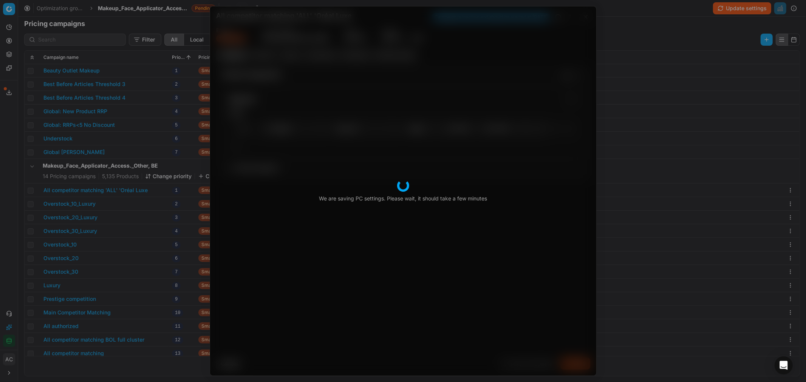
click at [136, 9] on div "We are saving PC settings. Please wait, it should take a few minutes All compet…" at bounding box center [403, 191] width 806 height 382
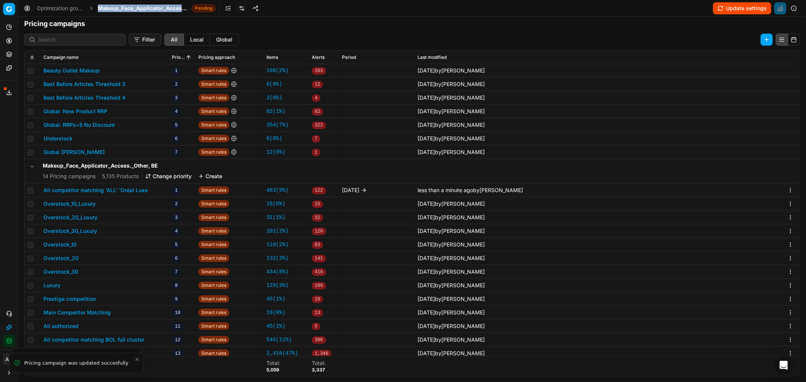
click at [136, 9] on span "Makeup_Face_Applicator_Access._Other, BE" at bounding box center [143, 9] width 91 height 8
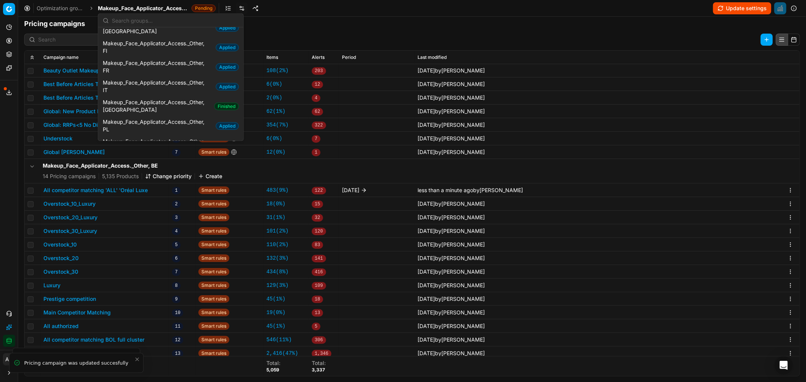
scroll to position [587, 0]
click at [171, 98] on span "Makeup_Face_Applicator_Access._Other, [GEOGRAPHIC_DATA]" at bounding box center [157, 105] width 108 height 15
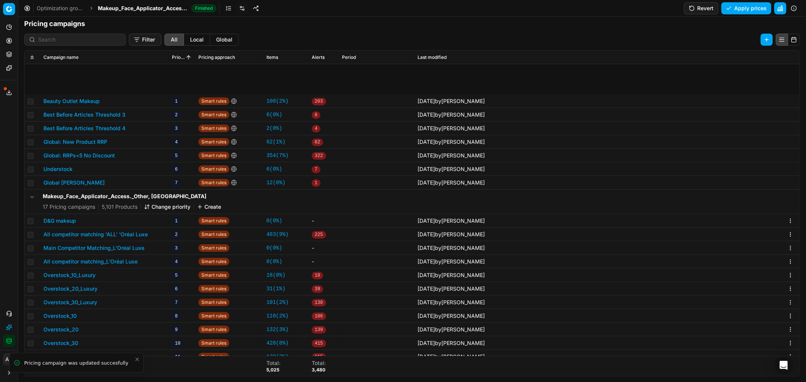
scroll to position [82, 0]
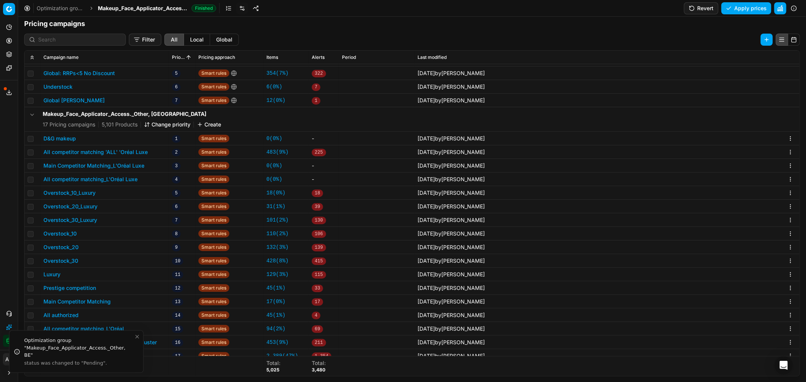
click at [114, 151] on button "All competitor matching 'ALL' 'Oréal Luxe" at bounding box center [95, 152] width 104 height 8
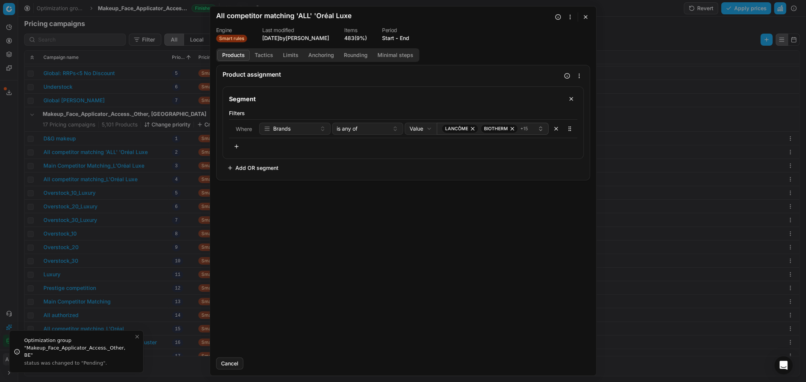
click at [393, 39] on button "Start" at bounding box center [388, 38] width 12 height 8
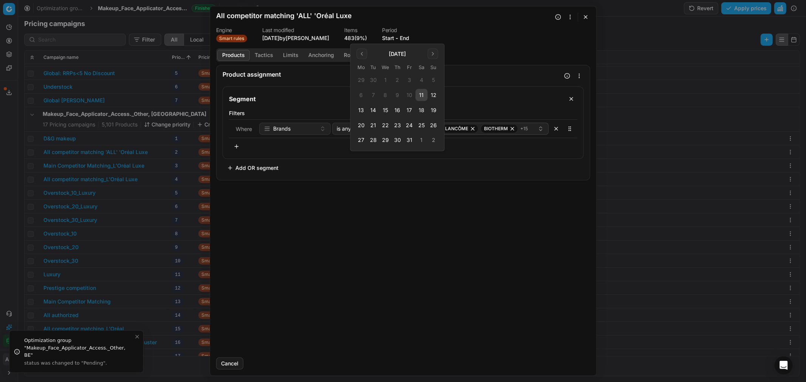
click at [362, 111] on button "13" at bounding box center [361, 110] width 12 height 12
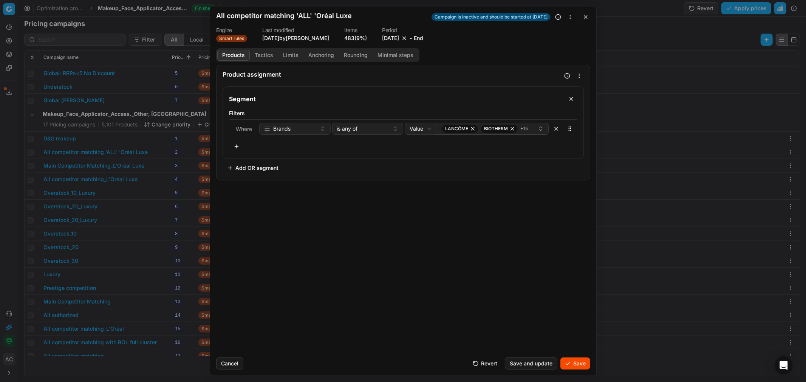
click at [537, 231] on button "Save" at bounding box center [575, 364] width 30 height 12
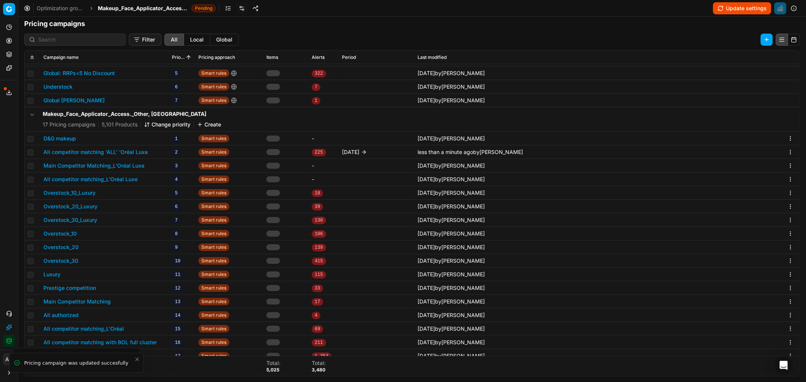
click at [148, 8] on span "Makeup_Face_Applicator_Access._Other, [GEOGRAPHIC_DATA]" at bounding box center [143, 9] width 91 height 8
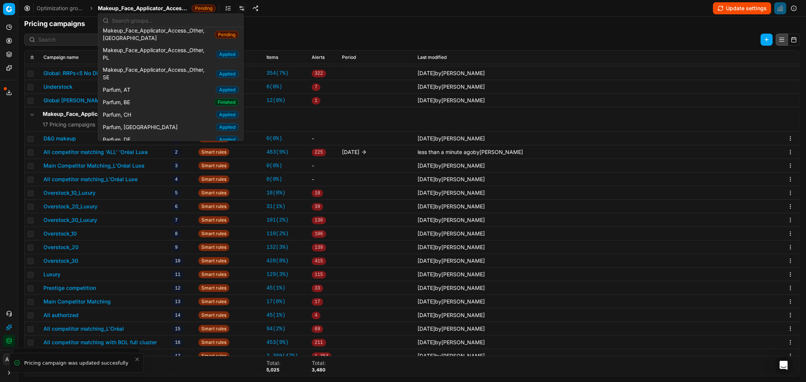
scroll to position [658, 0]
click at [140, 96] on div "Parfum, BE Finished" at bounding box center [171, 102] width 142 height 12
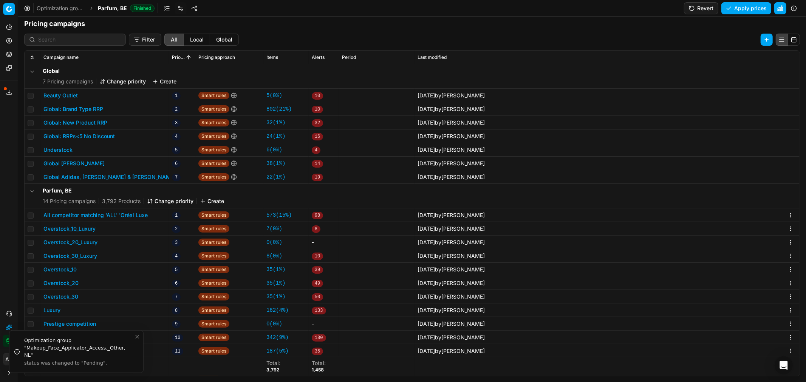
scroll to position [8, 0]
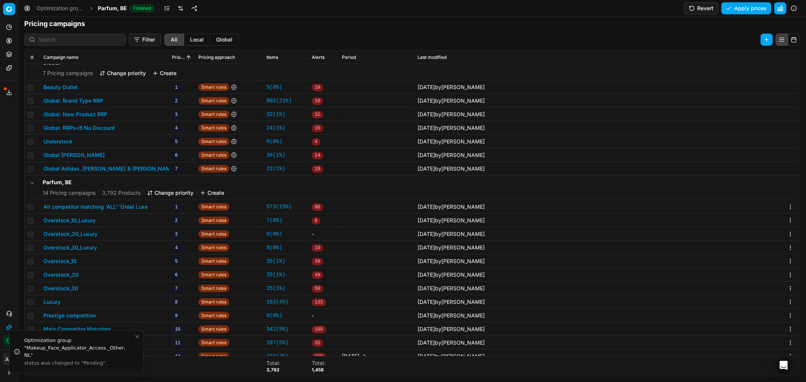
click at [85, 207] on button "All competitor matching 'ALL' 'Oréal Luxe" at bounding box center [95, 207] width 104 height 8
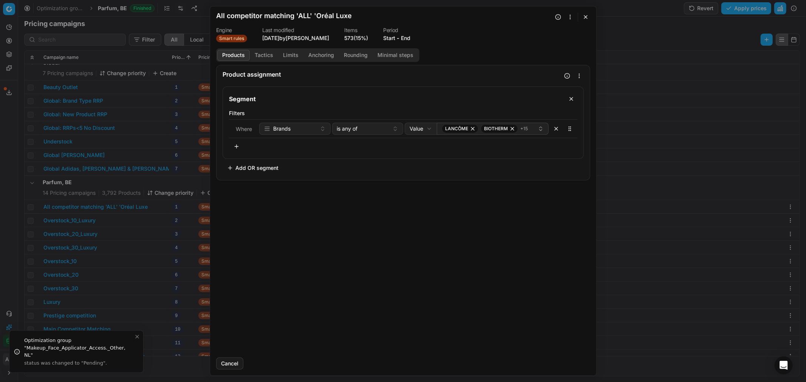
click at [394, 40] on button "Start" at bounding box center [389, 38] width 12 height 8
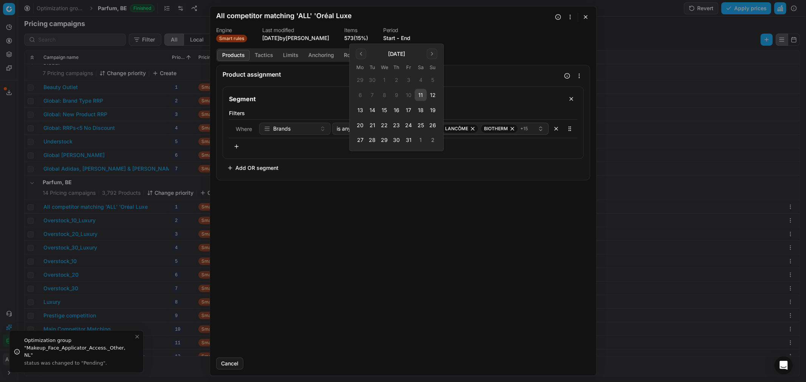
click at [361, 112] on button "13" at bounding box center [360, 110] width 12 height 12
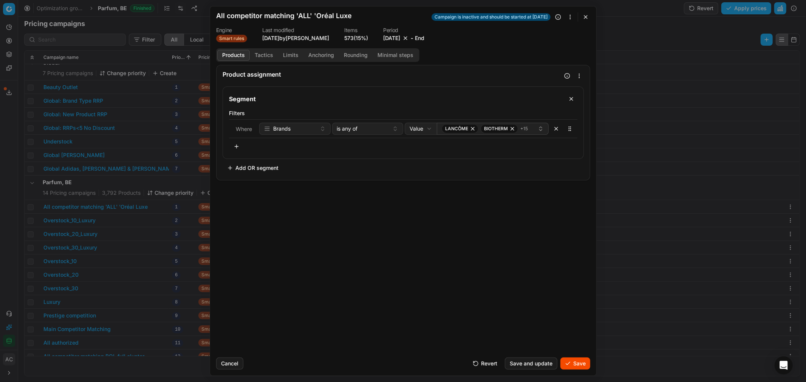
click at [537, 231] on button "Save" at bounding box center [575, 364] width 30 height 12
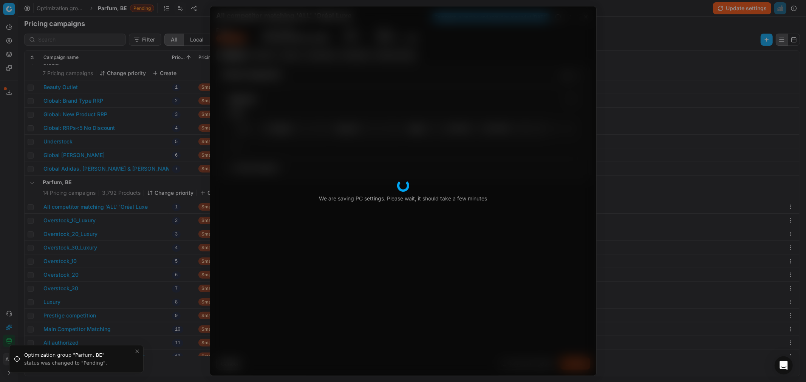
click at [123, 8] on div "We are saving PC settings. Please wait, it should take a few minutes All compet…" at bounding box center [403, 191] width 806 height 382
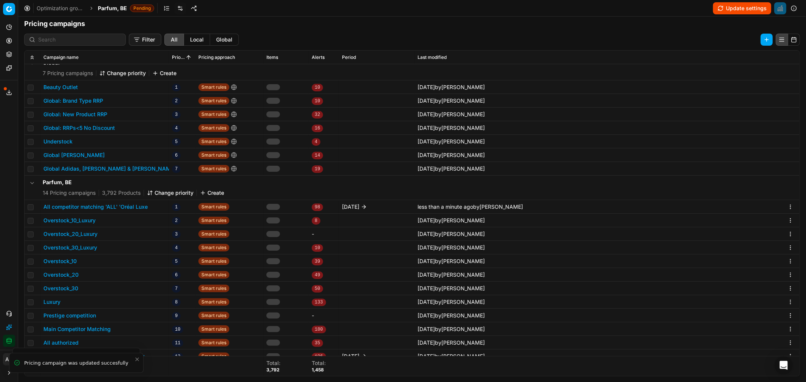
click at [123, 8] on span "Parfum, BE" at bounding box center [112, 9] width 29 height 8
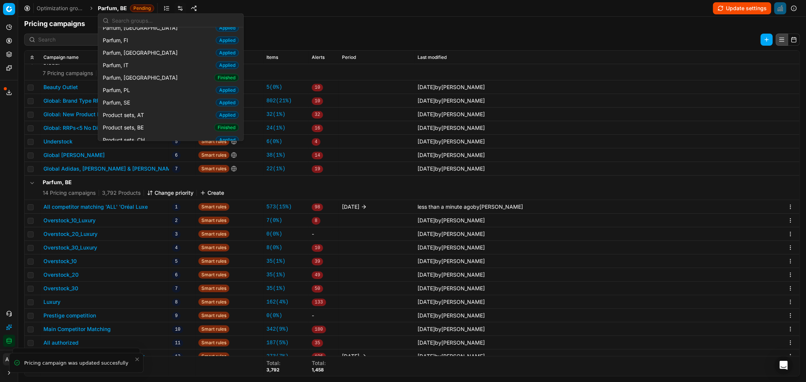
scroll to position [783, 0]
click at [131, 74] on span "Parfum, [GEOGRAPHIC_DATA]" at bounding box center [142, 78] width 78 height 8
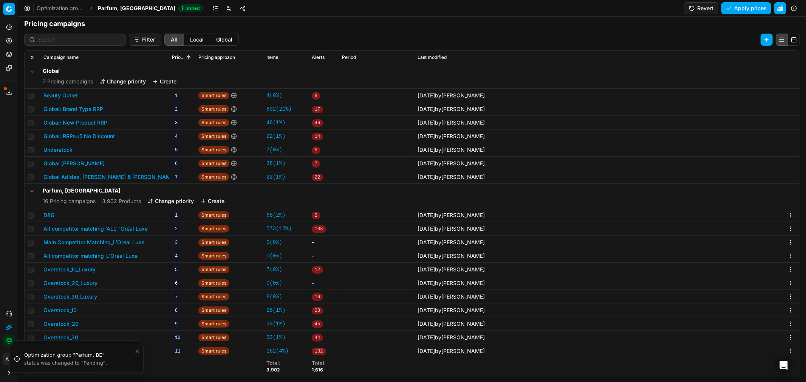
scroll to position [69, 0]
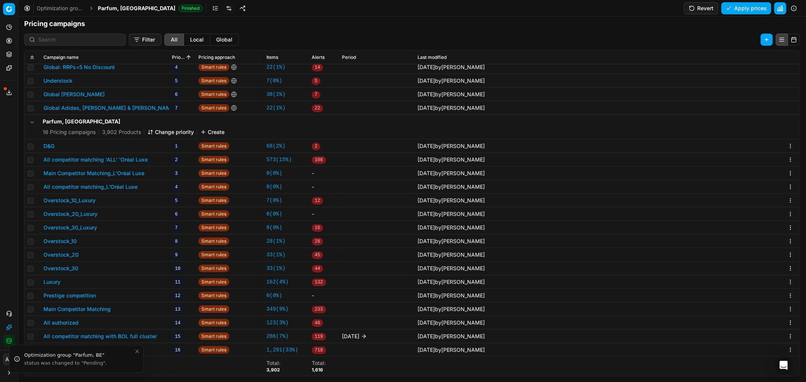
click at [126, 157] on button "All competitor matching 'ALL' 'Oréal Luxe" at bounding box center [95, 160] width 104 height 8
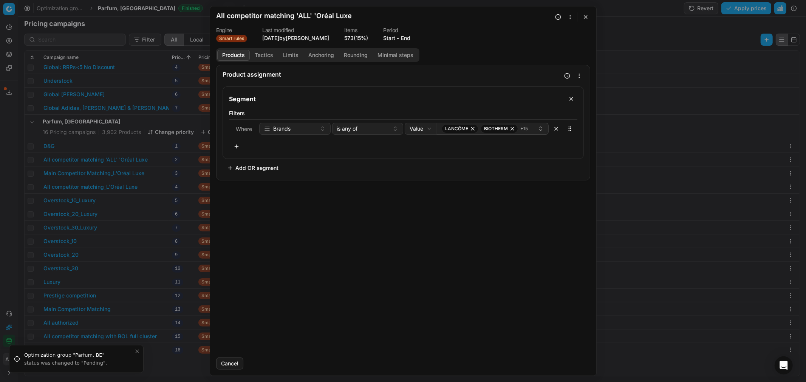
click at [395, 37] on button "Start" at bounding box center [389, 38] width 12 height 8
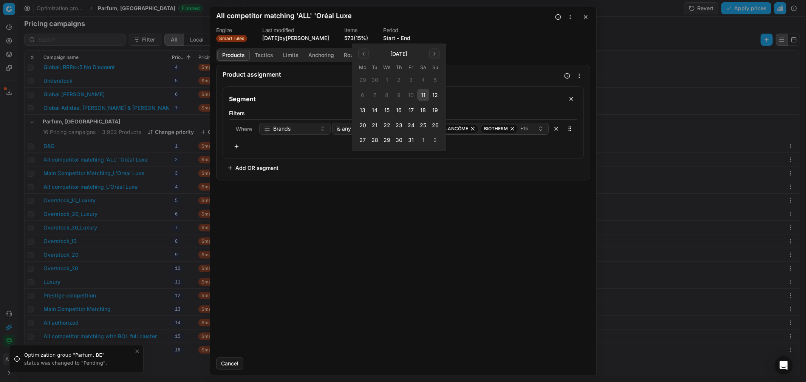
click at [361, 110] on button "13" at bounding box center [363, 110] width 12 height 12
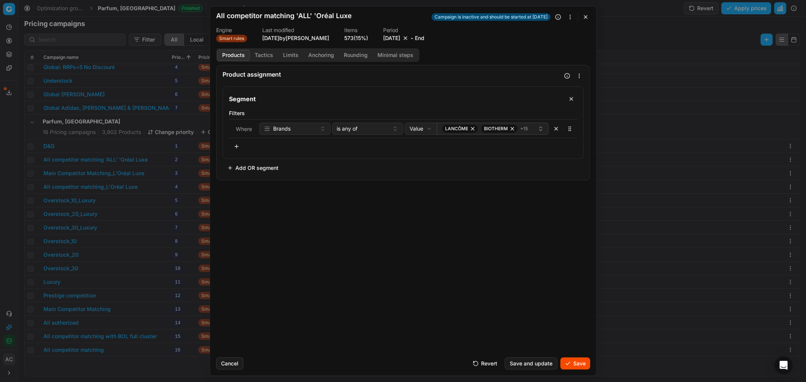
click at [537, 231] on button "Save" at bounding box center [575, 364] width 30 height 12
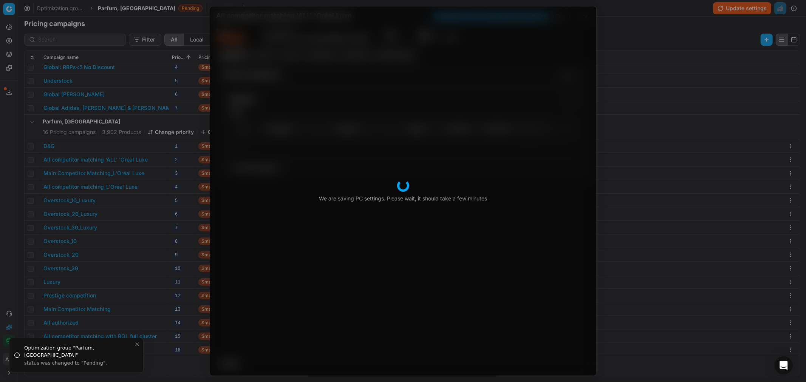
click at [117, 8] on div "We are saving PC settings. Please wait, it should take a few minutes All compet…" at bounding box center [403, 191] width 806 height 382
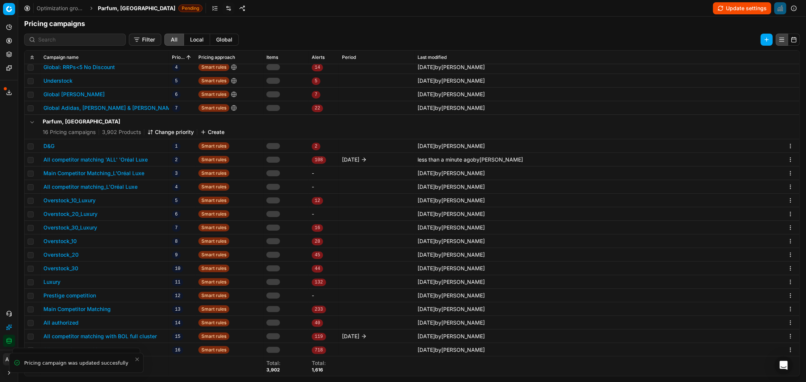
click at [117, 8] on span "Parfum, [GEOGRAPHIC_DATA]" at bounding box center [136, 9] width 77 height 8
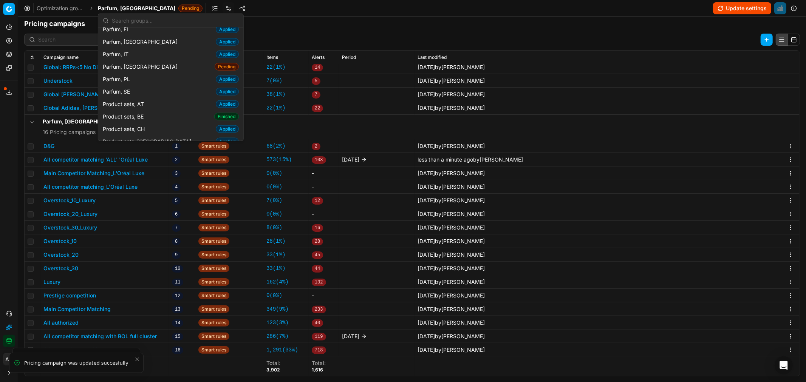
scroll to position [794, 0]
click at [148, 110] on div "Product sets, BE Finished" at bounding box center [171, 116] width 142 height 12
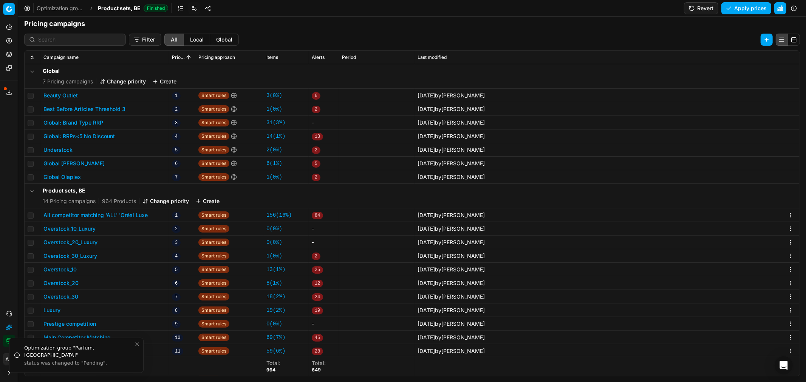
click at [119, 215] on button "All competitor matching 'ALL' 'Oréal Luxe" at bounding box center [95, 215] width 104 height 8
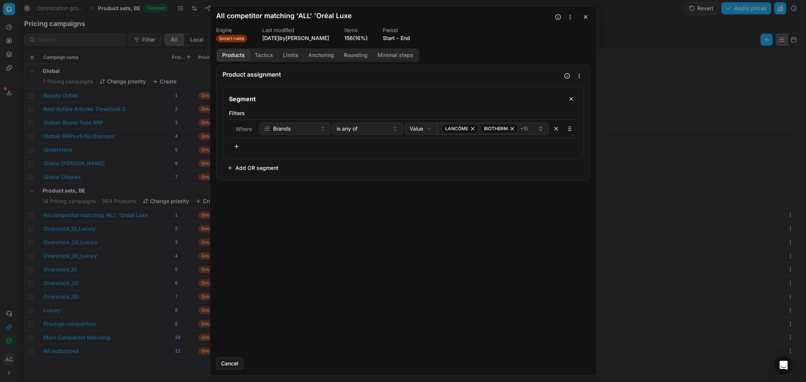
click at [395, 36] on button "Start" at bounding box center [389, 38] width 12 height 8
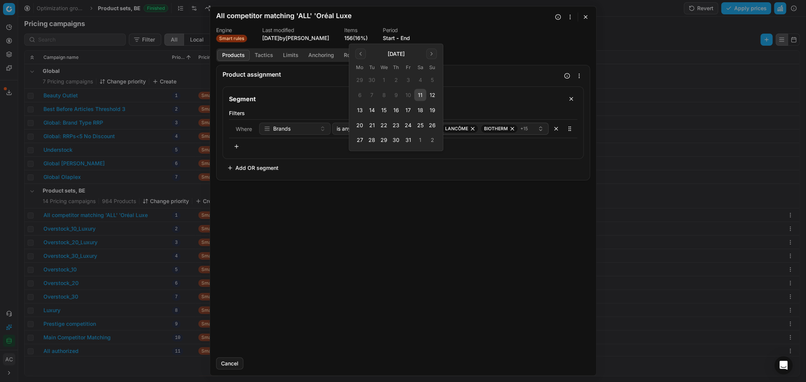
click at [359, 111] on button "13" at bounding box center [359, 110] width 12 height 12
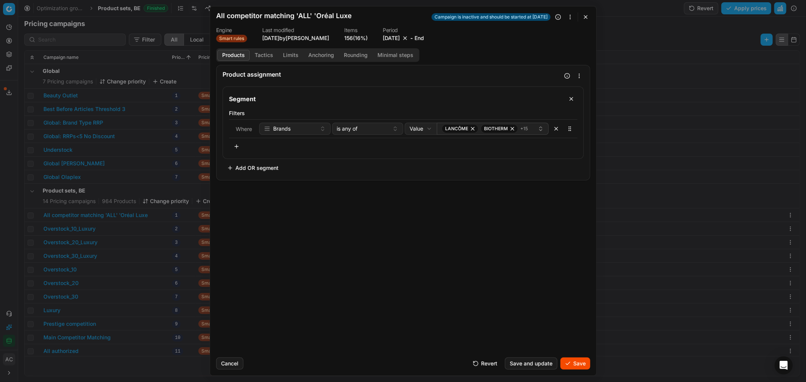
click at [537, 231] on button "Save" at bounding box center [575, 364] width 30 height 12
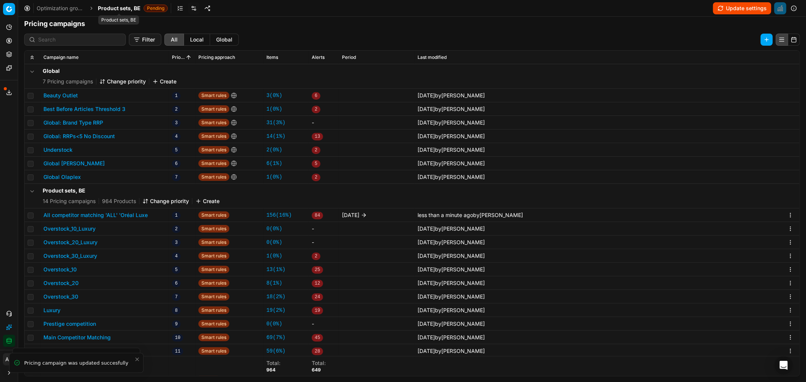
click at [116, 9] on span "Product sets, BE" at bounding box center [119, 9] width 43 height 8
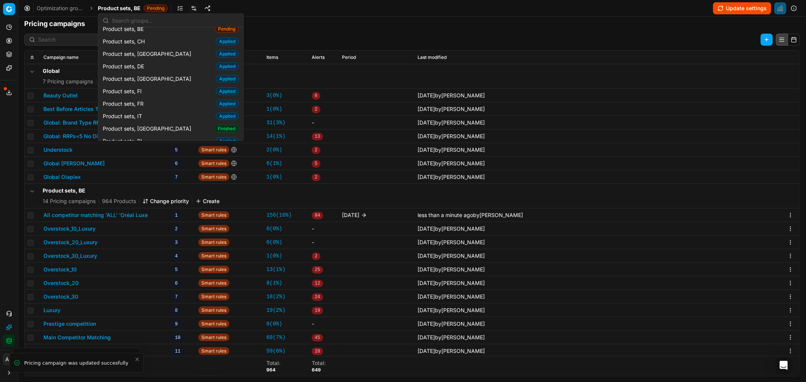
scroll to position [897, 0]
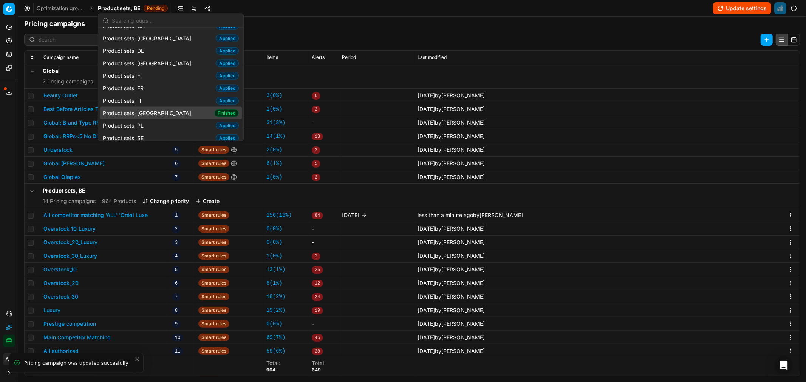
click at [153, 107] on div "Product sets, NL Finished" at bounding box center [171, 113] width 142 height 12
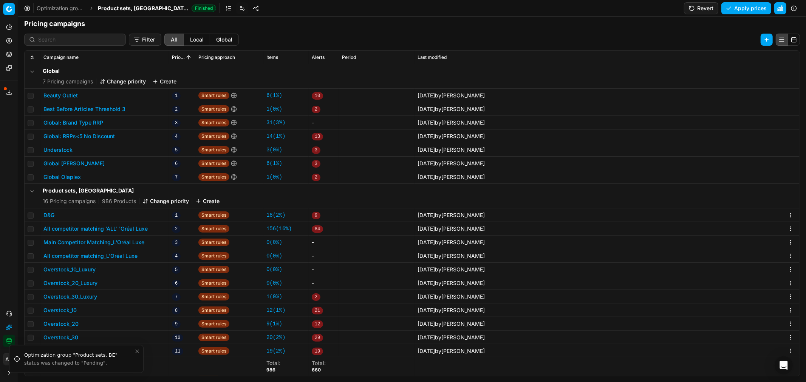
click at [101, 230] on button "All competitor matching 'ALL' 'Oréal Luxe" at bounding box center [95, 229] width 104 height 8
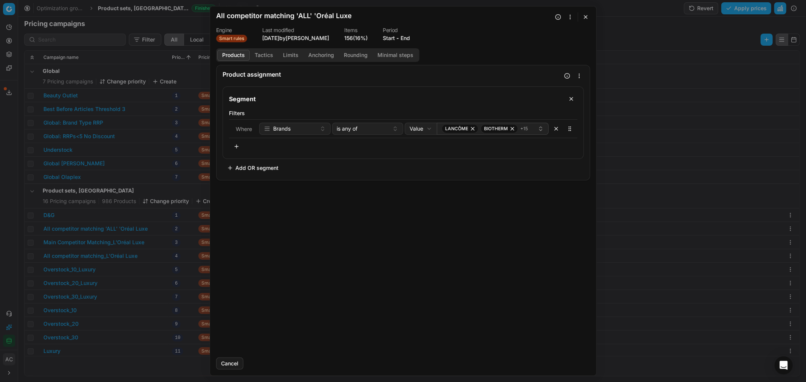
click at [395, 39] on button "Start" at bounding box center [389, 38] width 12 height 8
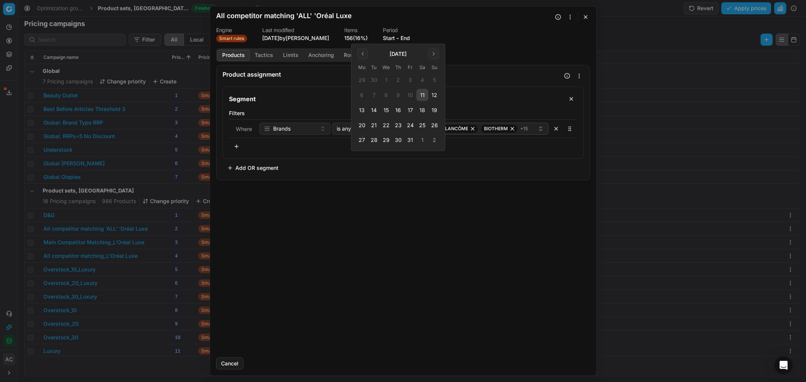
click at [360, 110] on button "13" at bounding box center [362, 110] width 12 height 12
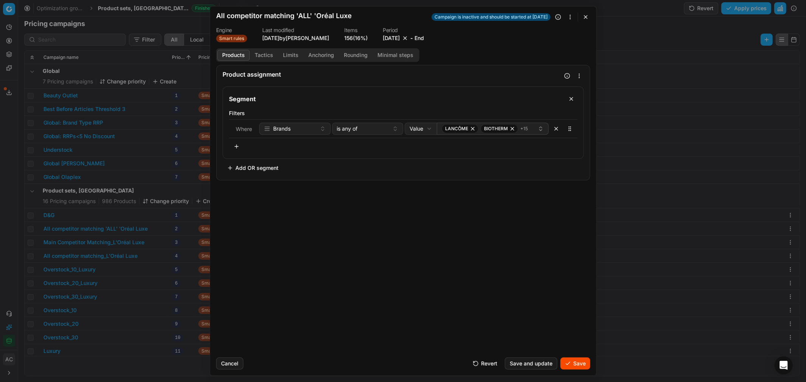
click at [537, 231] on button "Save" at bounding box center [575, 364] width 30 height 12
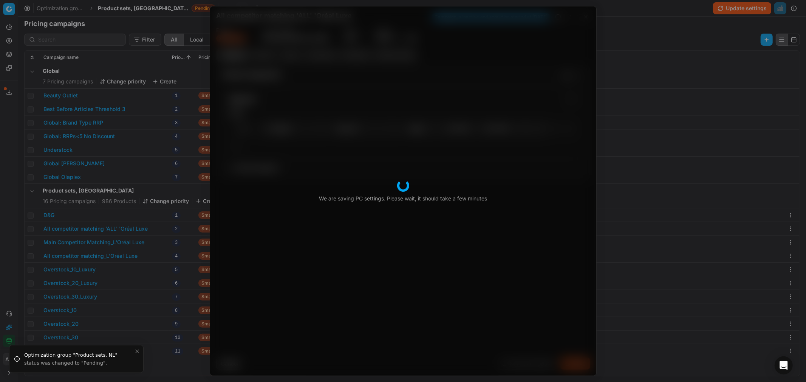
click at [112, 7] on div "We are saving PC settings. Please wait, it should take a few minutes All compet…" at bounding box center [403, 191] width 806 height 382
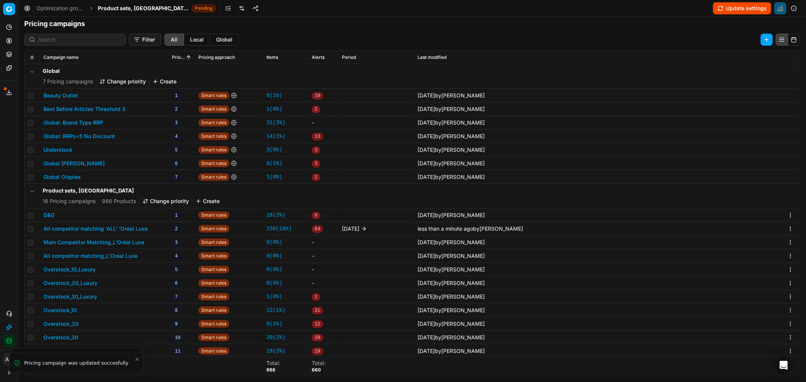
click at [112, 7] on span "Product sets, [GEOGRAPHIC_DATA]" at bounding box center [143, 9] width 91 height 8
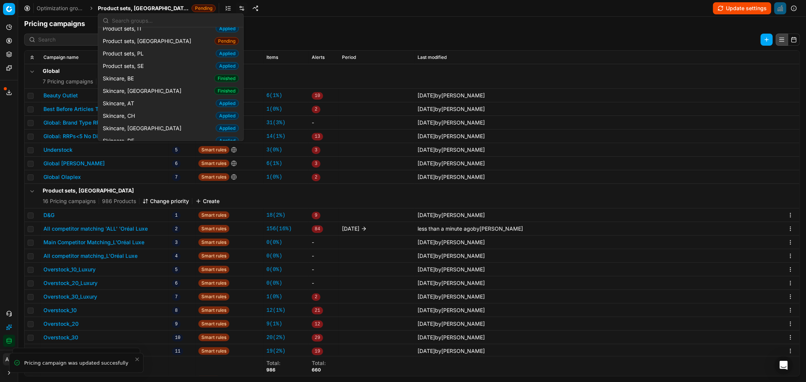
scroll to position [969, 0]
click at [139, 72] on div "Skincare, BE Finished" at bounding box center [171, 78] width 142 height 12
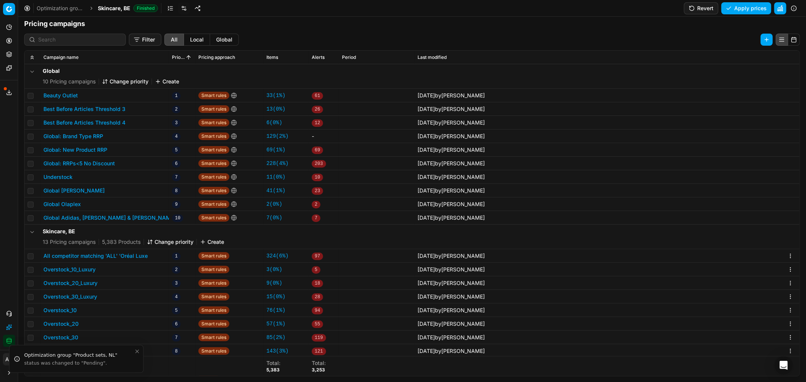
click at [182, 12] on link at bounding box center [184, 8] width 12 height 12
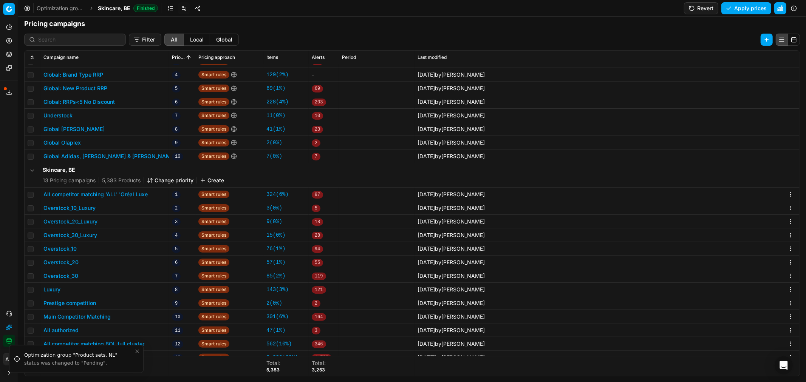
click at [132, 195] on button "All competitor matching 'ALL' 'Oréal Luxe" at bounding box center [95, 195] width 104 height 8
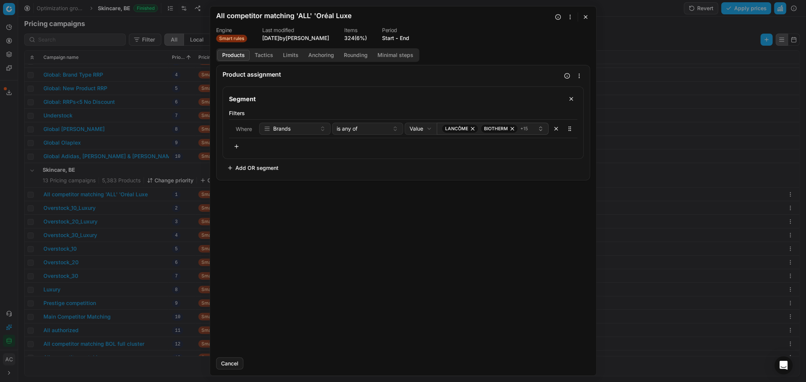
click at [394, 42] on button "Start" at bounding box center [388, 38] width 12 height 8
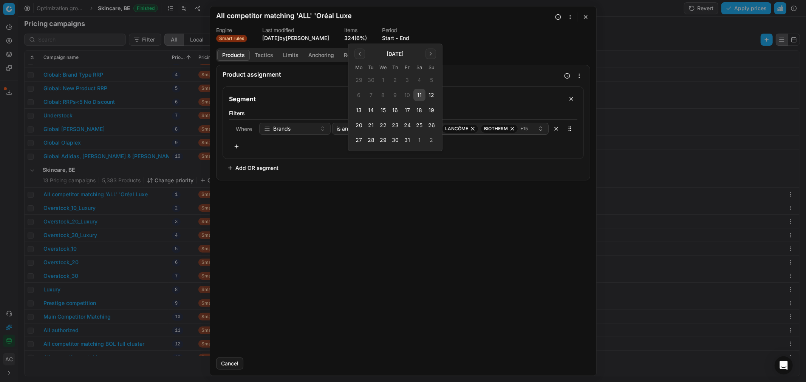
click at [359, 106] on button "13" at bounding box center [359, 110] width 12 height 12
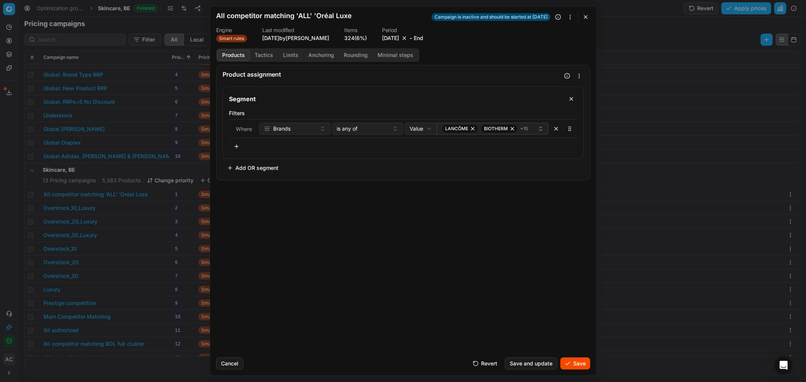
click at [537, 231] on button "Save" at bounding box center [575, 364] width 30 height 12
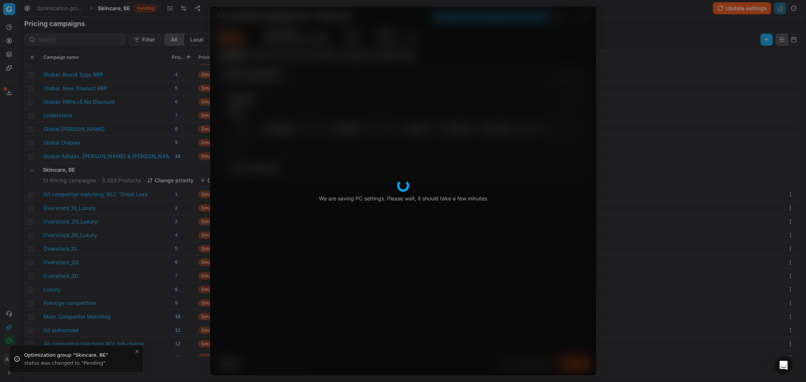
click at [112, 9] on div "We are saving PC settings. Please wait, it should take a few minutes All compet…" at bounding box center [403, 191] width 806 height 382
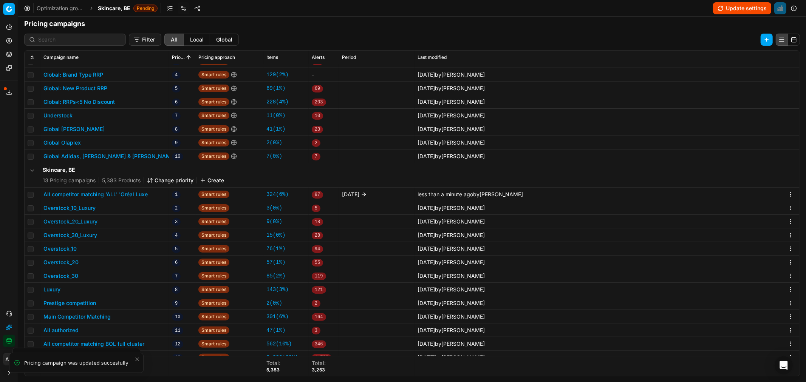
click at [112, 9] on span "Skincare, BE" at bounding box center [114, 9] width 32 height 8
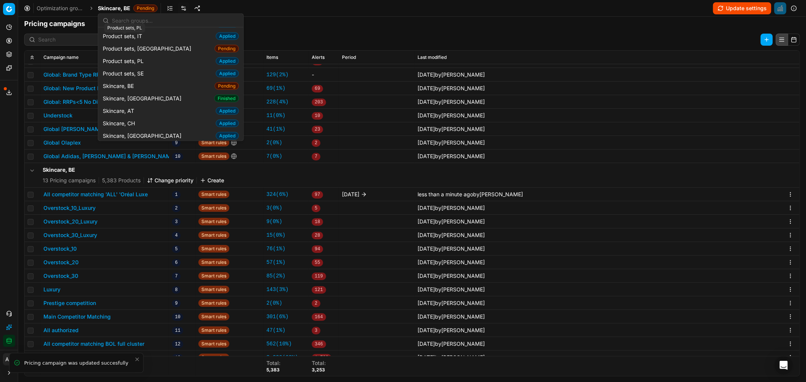
scroll to position [962, 0]
click at [137, 92] on div "Skincare, NL Finished" at bounding box center [171, 98] width 142 height 12
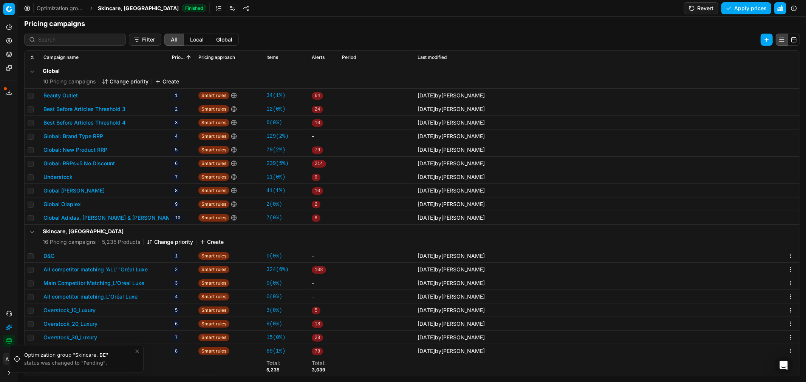
scroll to position [53, 0]
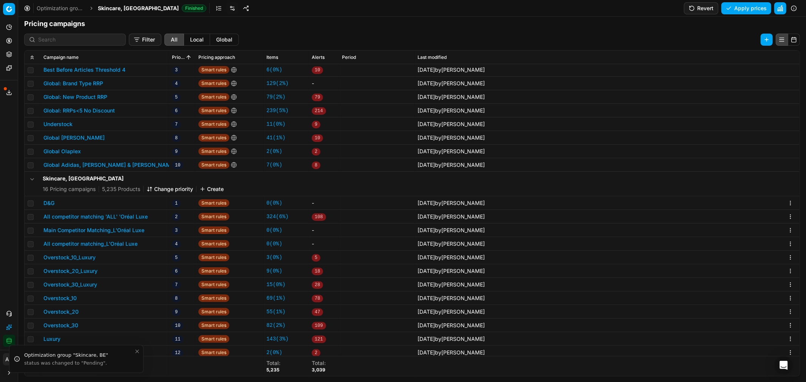
click at [103, 218] on button "All competitor matching 'ALL' 'Oréal Luxe" at bounding box center [95, 217] width 104 height 8
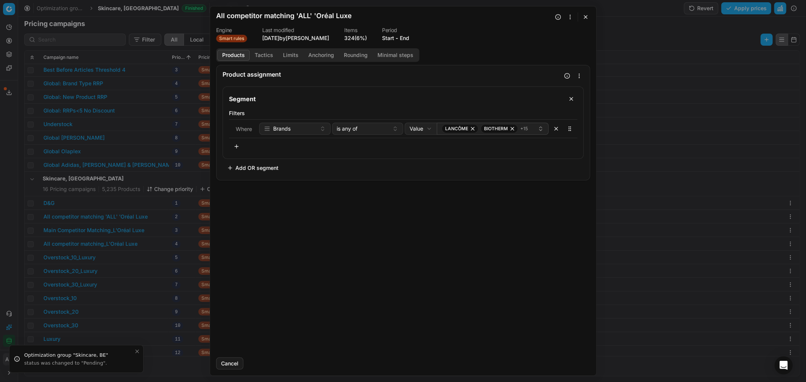
click at [394, 39] on button "Start" at bounding box center [388, 38] width 12 height 8
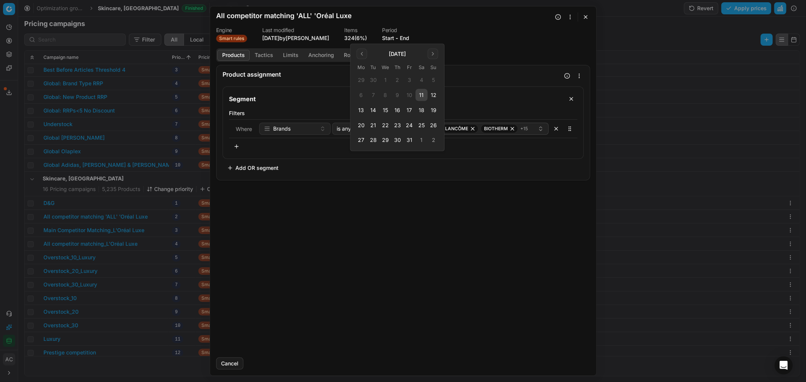
click at [361, 110] on button "13" at bounding box center [361, 110] width 12 height 12
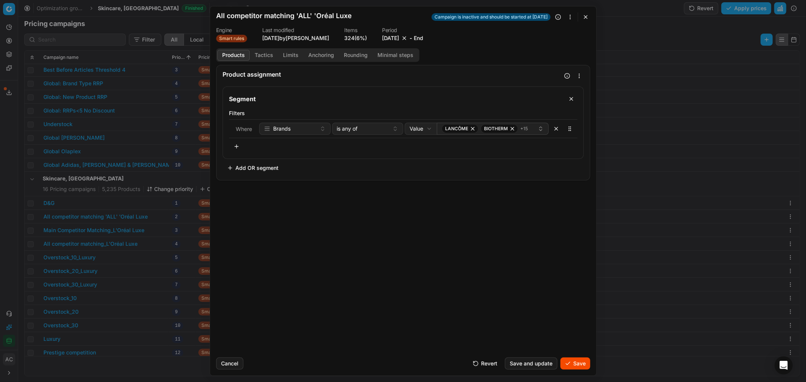
click at [537, 231] on button "Save" at bounding box center [575, 364] width 30 height 12
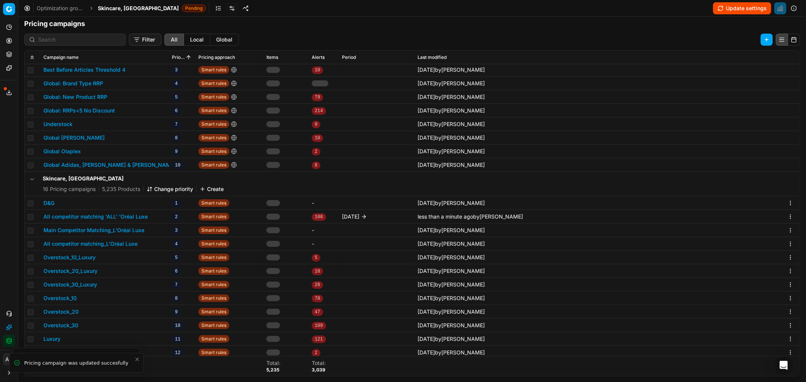
click at [114, 8] on span "Skincare, [GEOGRAPHIC_DATA]" at bounding box center [138, 9] width 81 height 8
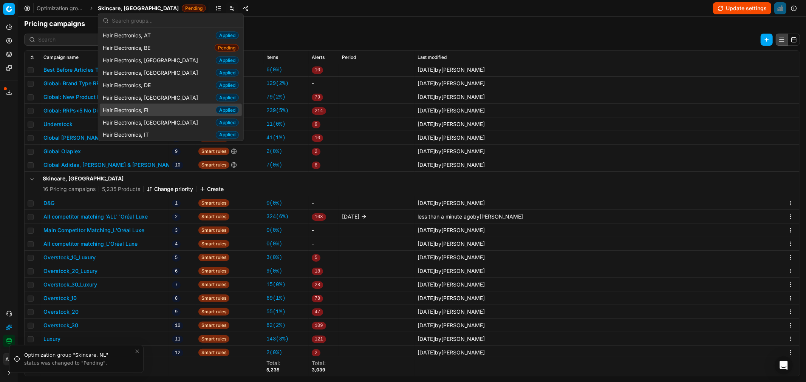
scroll to position [48, 0]
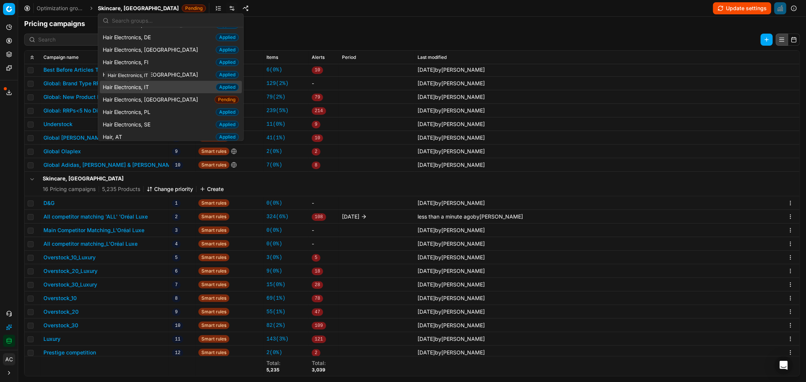
click at [150, 91] on span "Hair Electronics, IT" at bounding box center [127, 87] width 49 height 8
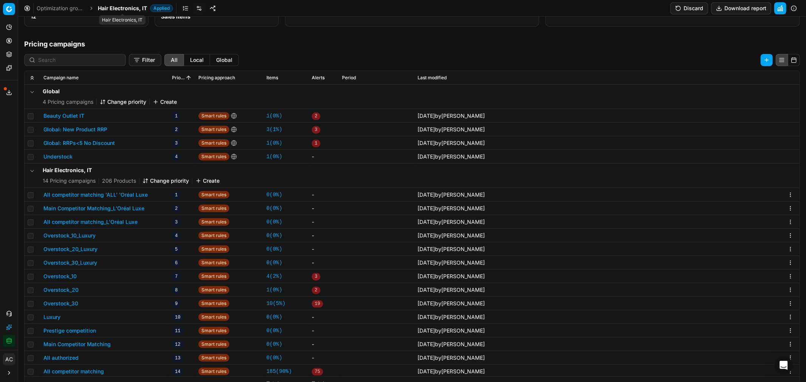
click at [129, 6] on span "Hair Electronics, IT" at bounding box center [122, 9] width 49 height 8
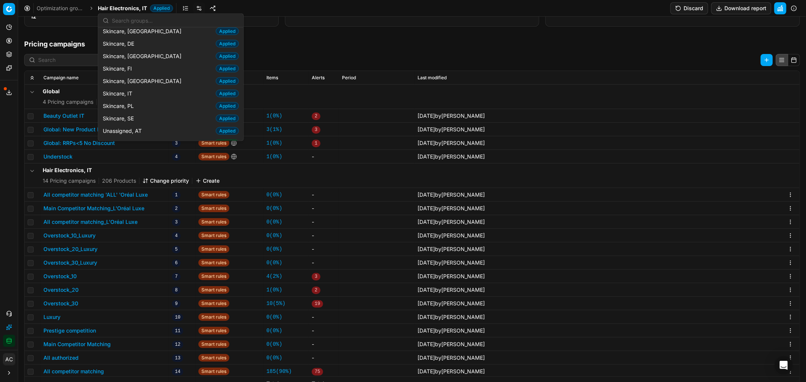
scroll to position [1065, 0]
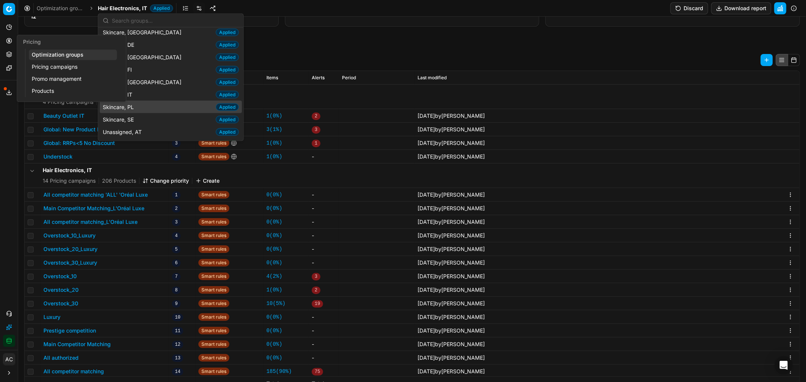
click at [6, 41] on circle at bounding box center [8, 40] width 5 height 5
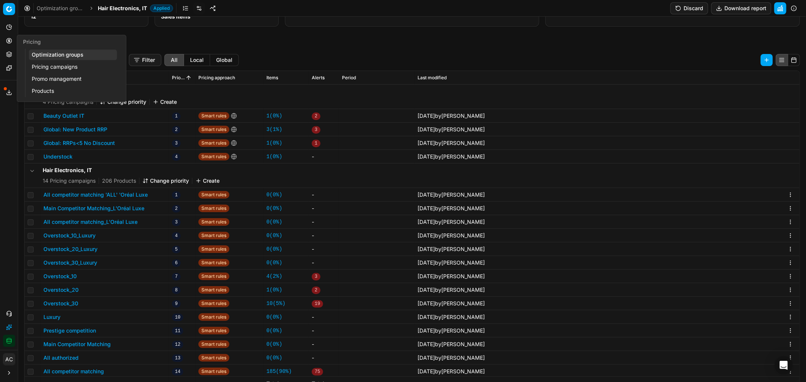
click at [41, 54] on link "Optimization groups" at bounding box center [73, 54] width 88 height 11
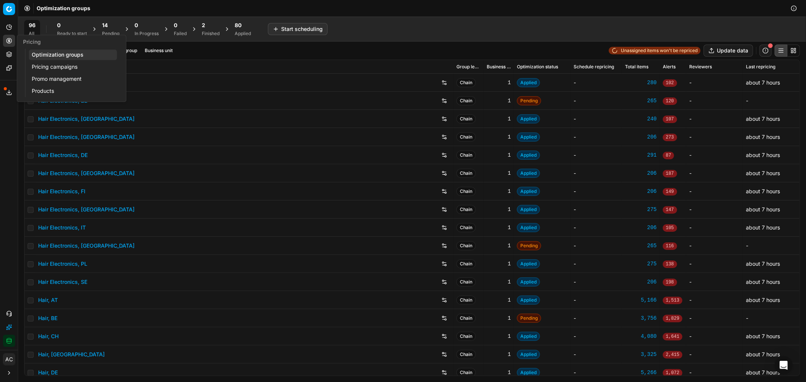
click at [157, 51] on button "Business unit" at bounding box center [159, 50] width 34 height 9
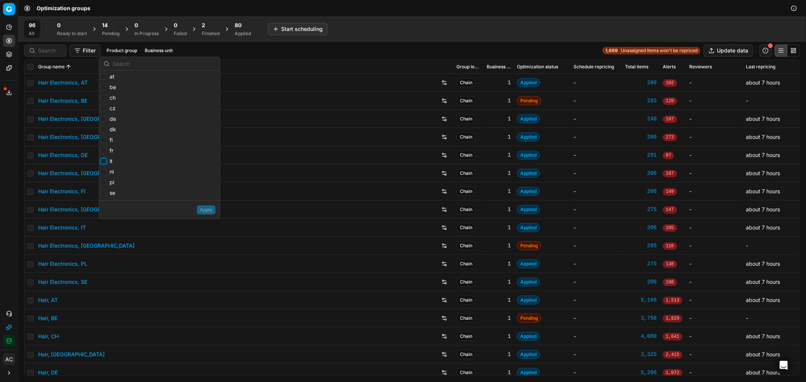
click at [104, 164] on input "it" at bounding box center [103, 161] width 6 height 6
checkbox input "true"
click at [103, 108] on input "cz" at bounding box center [103, 108] width 6 height 6
checkbox input "true"
click at [206, 210] on button "Apply" at bounding box center [206, 209] width 19 height 9
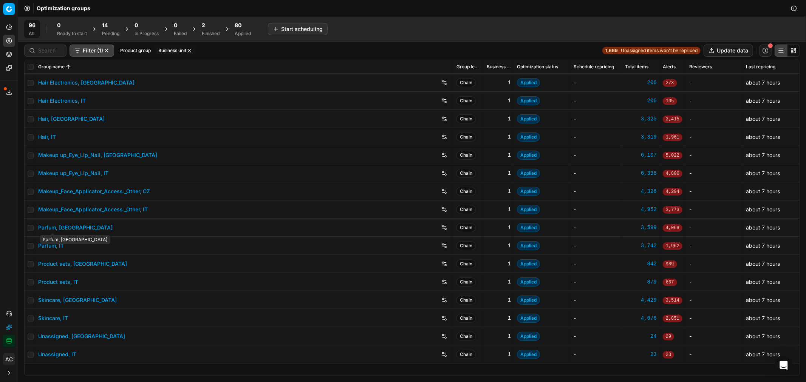
click at [60, 228] on link "Parfum, [GEOGRAPHIC_DATA]" at bounding box center [75, 228] width 74 height 8
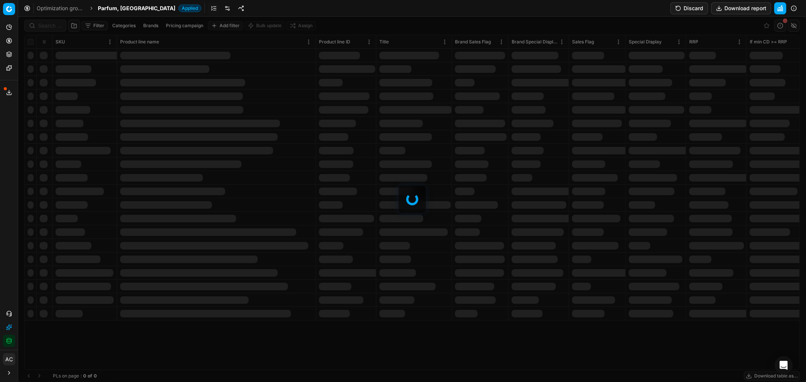
click at [221, 9] on link at bounding box center [227, 8] width 12 height 12
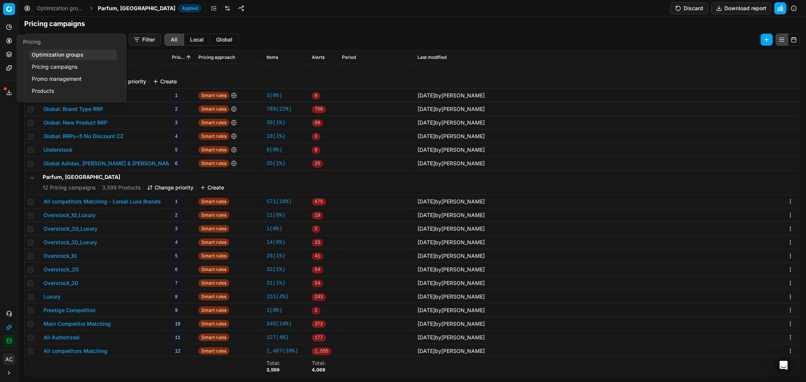
click at [5, 40] on button "Pricing" at bounding box center [9, 41] width 12 height 12
click at [56, 51] on link "Optimization groups" at bounding box center [73, 54] width 88 height 11
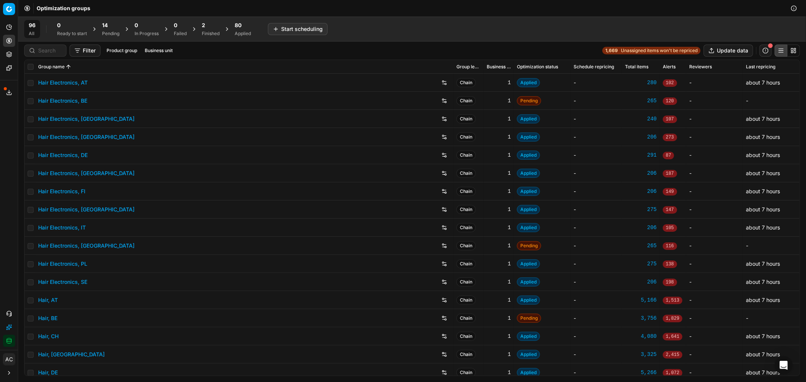
click at [236, 33] on div "Applied" at bounding box center [243, 34] width 16 height 6
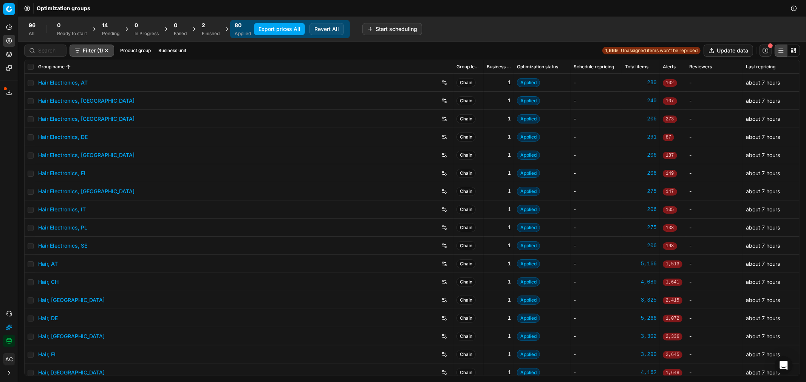
click at [167, 53] on button "Business unit" at bounding box center [172, 50] width 34 height 9
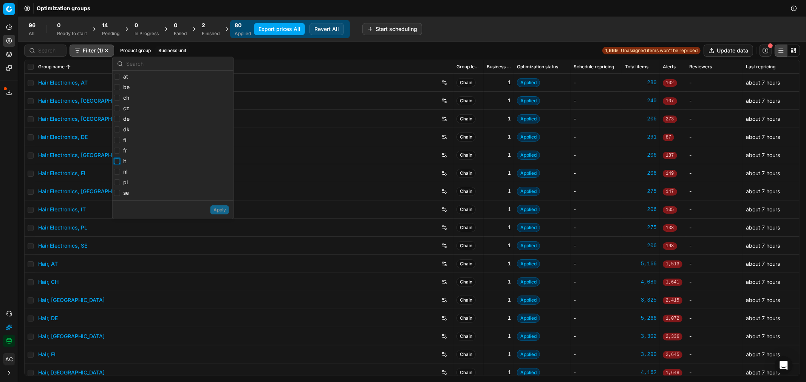
click at [117, 161] on input "it" at bounding box center [117, 161] width 6 height 6
checkbox input "false"
click at [103, 116] on div "Hair Electronics, [GEOGRAPHIC_DATA]" at bounding box center [244, 119] width 412 height 12
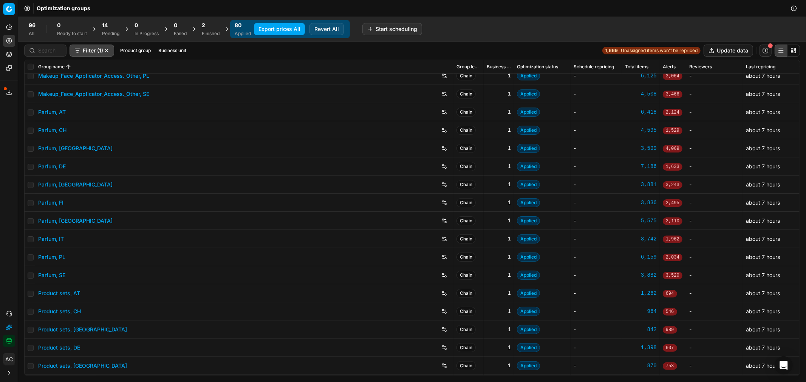
scroll to position [696, 0]
click at [57, 202] on link "Parfum, FI" at bounding box center [50, 203] width 25 height 8
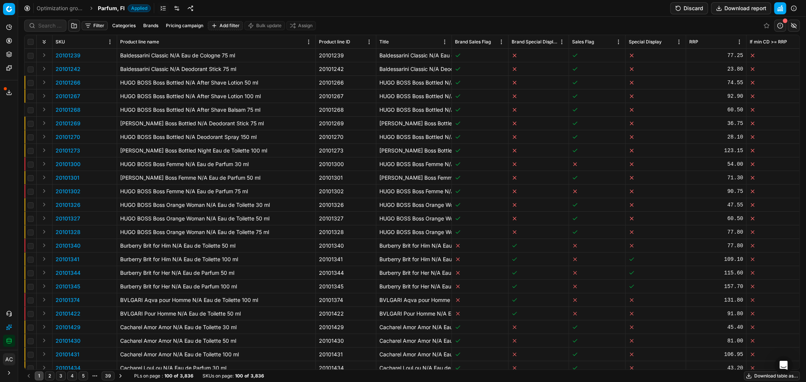
click at [175, 6] on link at bounding box center [177, 8] width 12 height 12
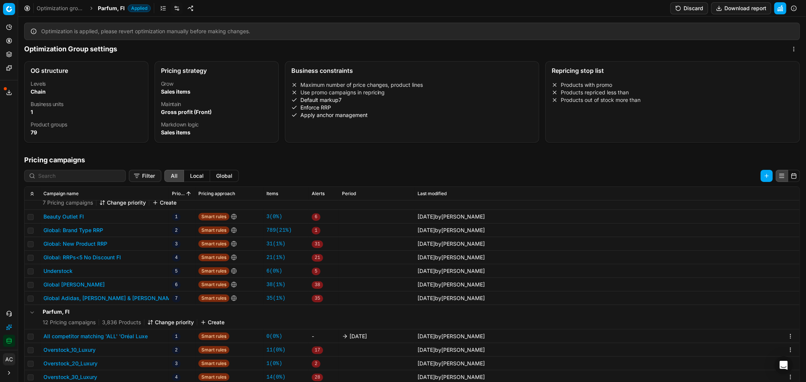
scroll to position [15, 0]
click at [108, 9] on span "Parfum, FI" at bounding box center [111, 9] width 27 height 8
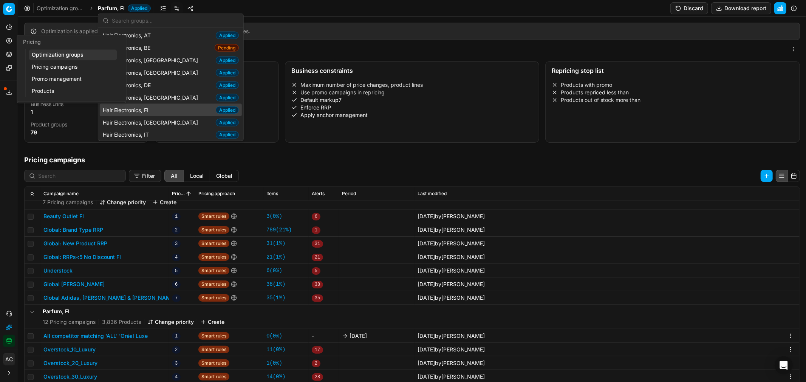
click at [8, 42] on icon at bounding box center [9, 41] width 6 height 6
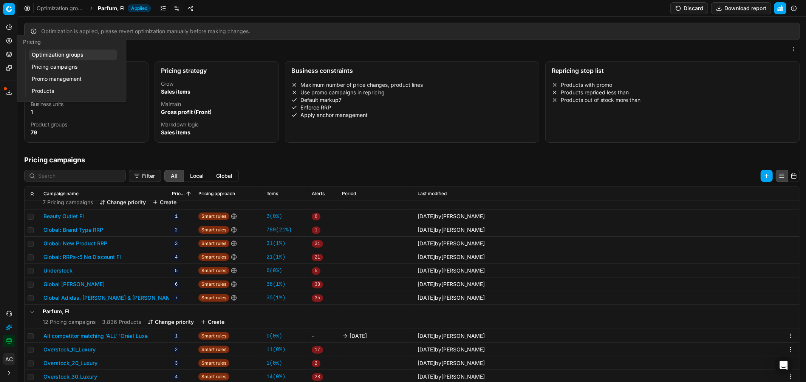
click at [43, 52] on link "Optimization groups" at bounding box center [73, 54] width 88 height 11
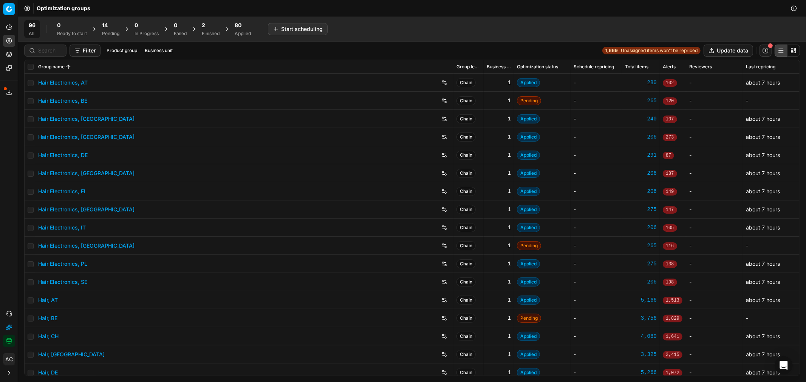
click at [245, 31] on div "Applied" at bounding box center [243, 34] width 16 height 6
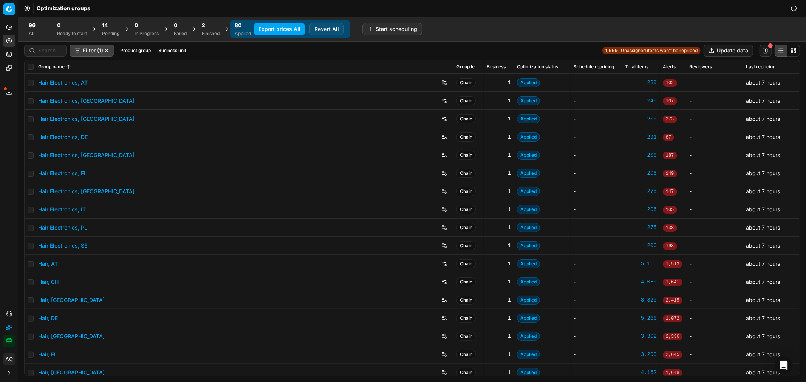
click at [170, 49] on button "Business unit" at bounding box center [172, 50] width 34 height 9
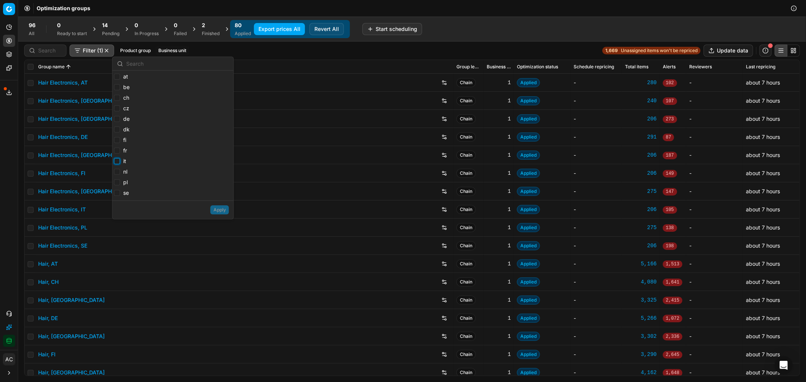
click at [118, 163] on input "it" at bounding box center [117, 161] width 6 height 6
checkbox input "true"
click at [118, 109] on input "cz" at bounding box center [117, 108] width 6 height 6
checkbox input "true"
click at [219, 212] on button "Apply" at bounding box center [219, 209] width 19 height 9
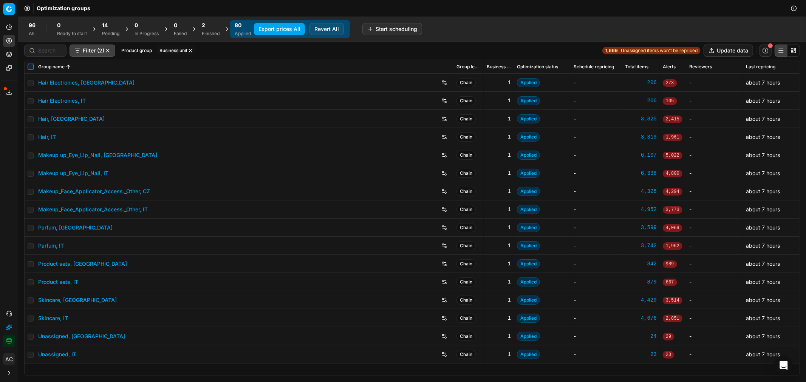
click at [32, 67] on input "checkbox" at bounding box center [31, 67] width 6 height 6
checkbox input "true"
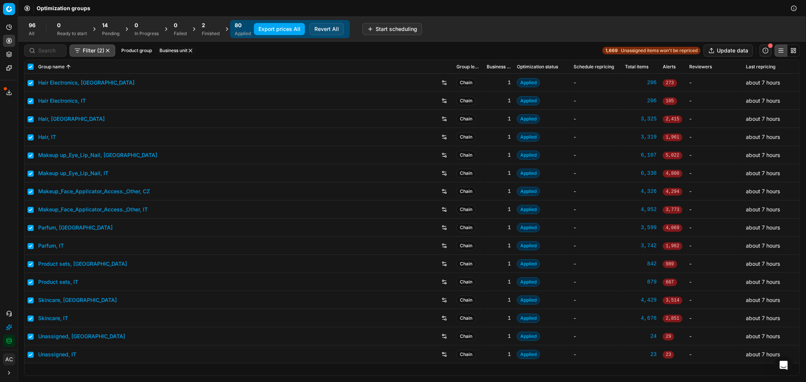
checkbox input "true"
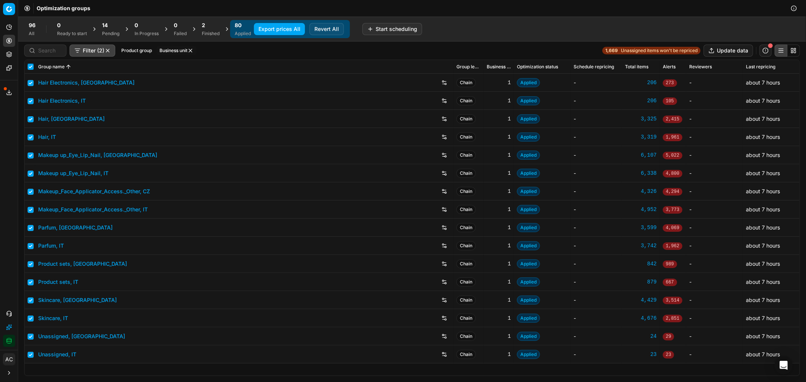
checkbox input "true"
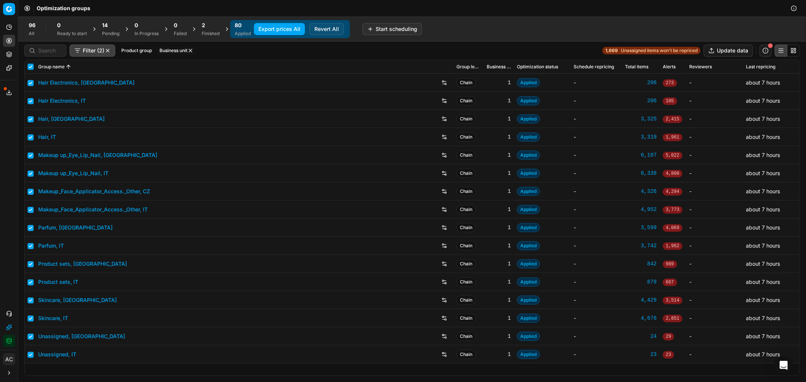
checkbox input "true"
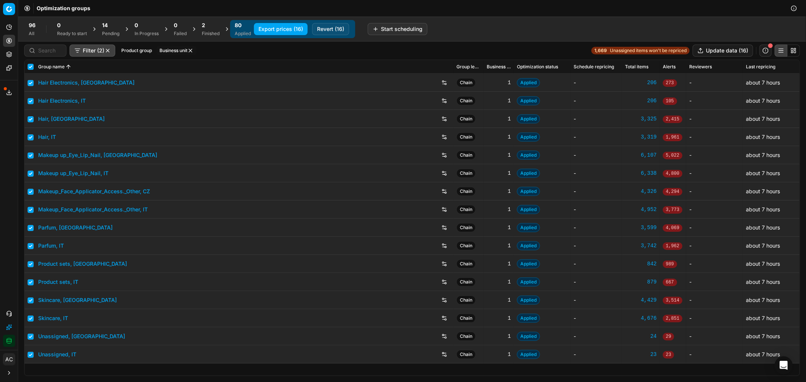
click at [334, 28] on button "Revert (16)" at bounding box center [330, 29] width 37 height 12
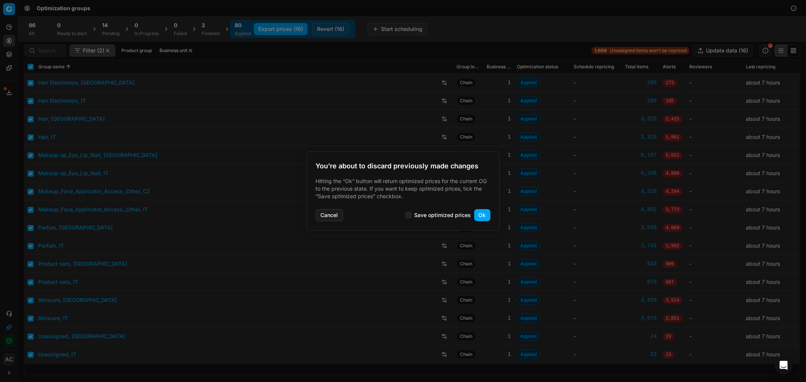
click at [481, 216] on button "Ok" at bounding box center [482, 215] width 16 height 12
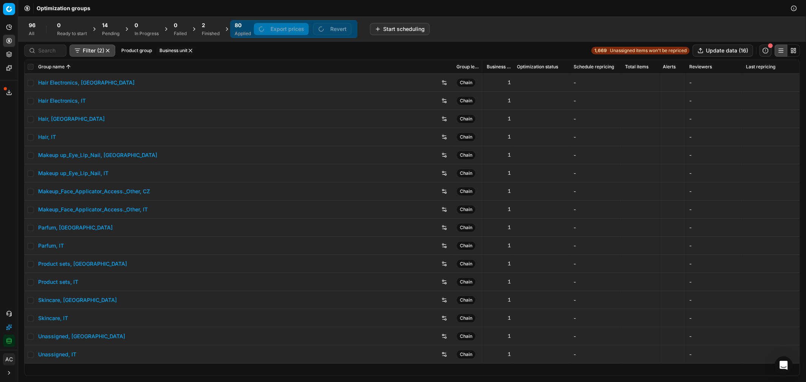
checkbox input "false"
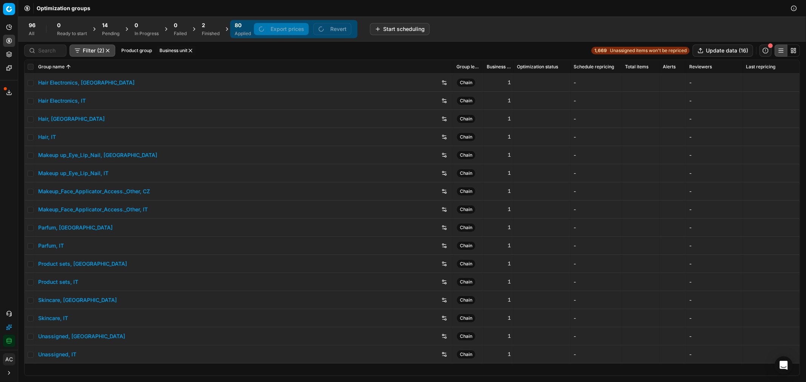
checkbox input "false"
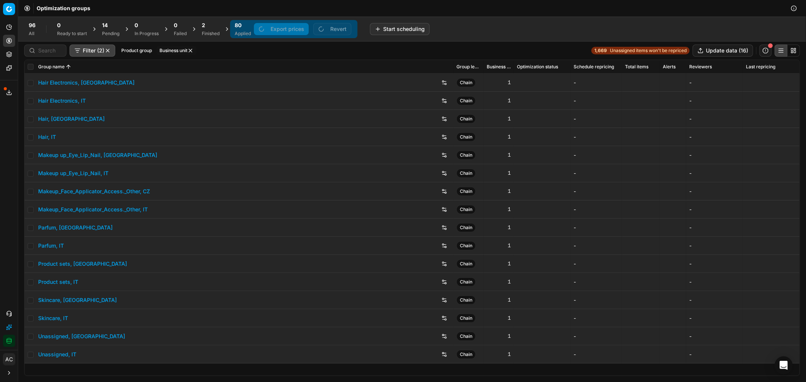
checkbox input "false"
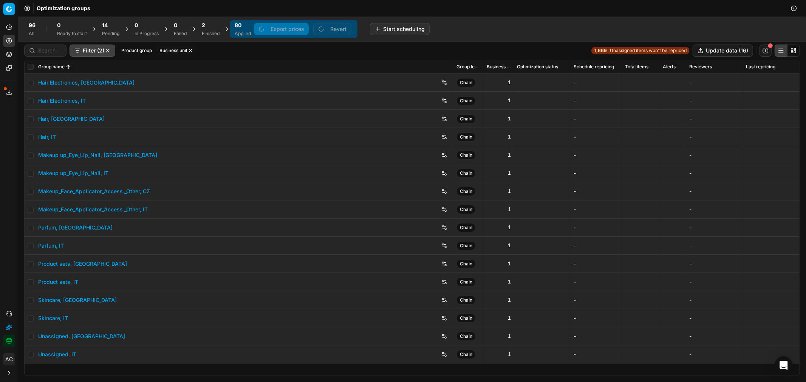
checkbox input "false"
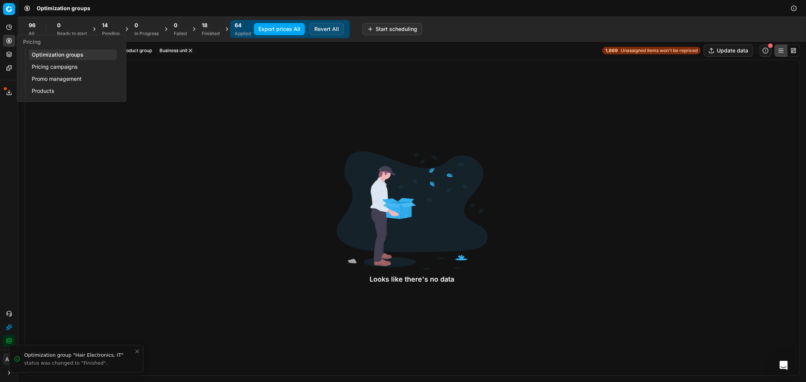
click at [44, 65] on link "Pricing campaigns" at bounding box center [73, 67] width 88 height 11
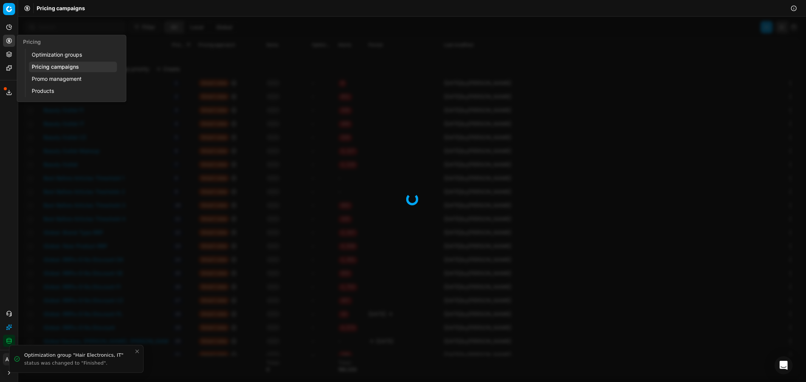
click at [12, 43] on icon at bounding box center [9, 41] width 6 height 6
click at [48, 56] on link "Optimization groups" at bounding box center [73, 54] width 88 height 11
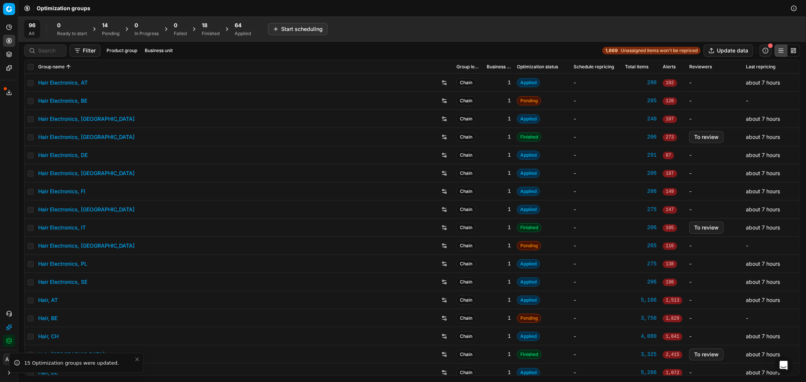
click at [86, 137] on link "Hair Electronics, [GEOGRAPHIC_DATA]" at bounding box center [86, 137] width 96 height 8
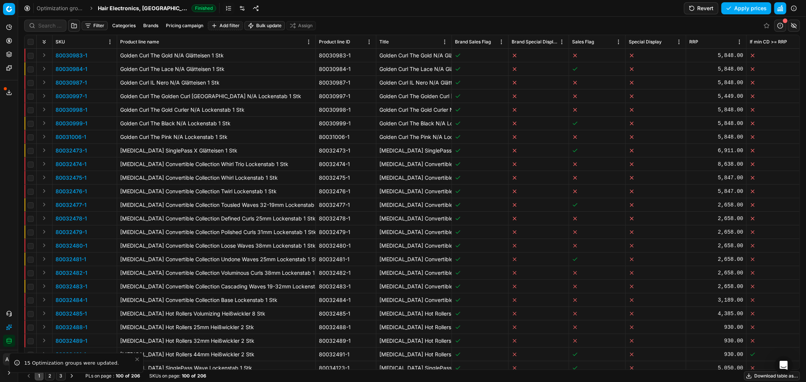
click at [236, 8] on link at bounding box center [242, 8] width 12 height 12
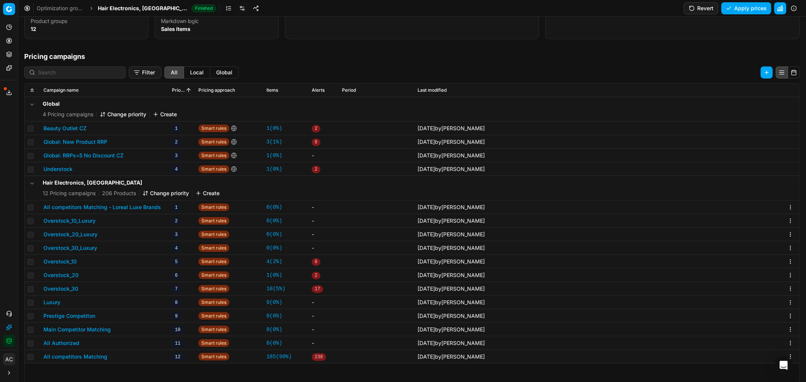
scroll to position [82, 0]
click at [142, 207] on button "All competitors Matching - Loreal Luxe Brands" at bounding box center [101, 208] width 117 height 8
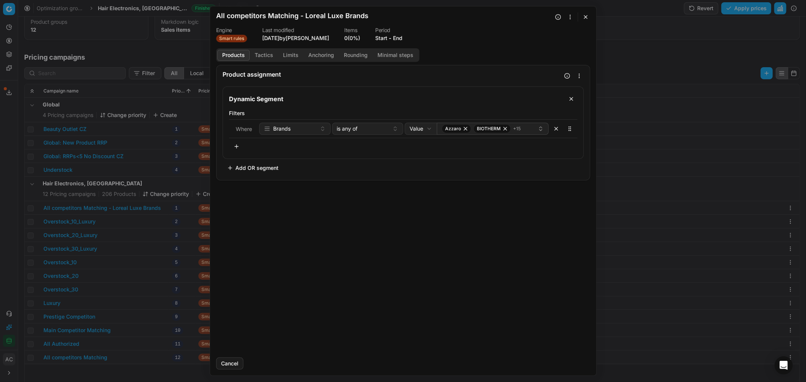
click at [387, 37] on button "Start" at bounding box center [381, 38] width 12 height 8
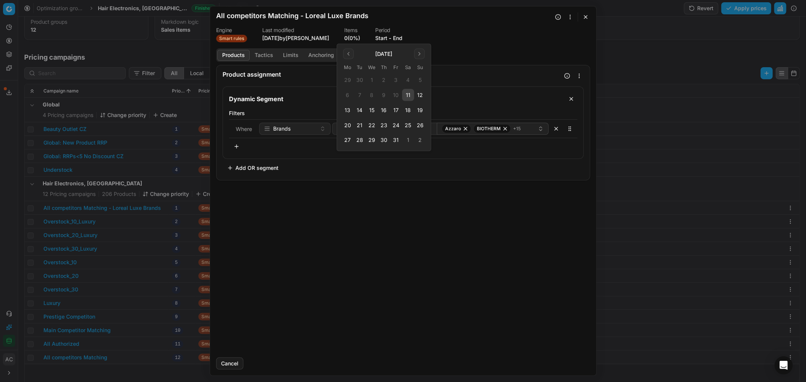
click at [349, 109] on button "13" at bounding box center [347, 110] width 12 height 12
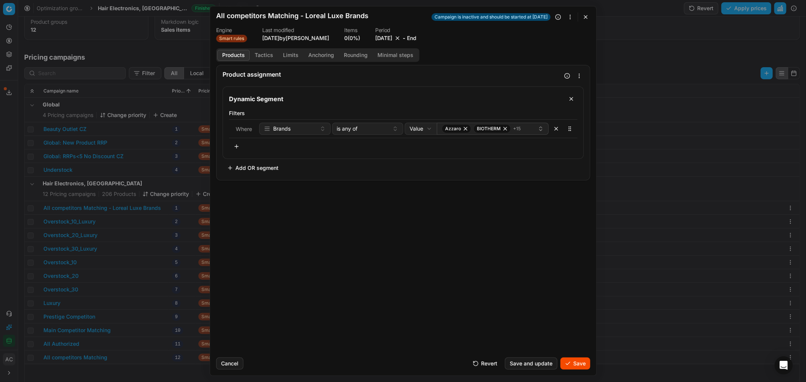
click at [537, 231] on button "Save" at bounding box center [575, 364] width 30 height 12
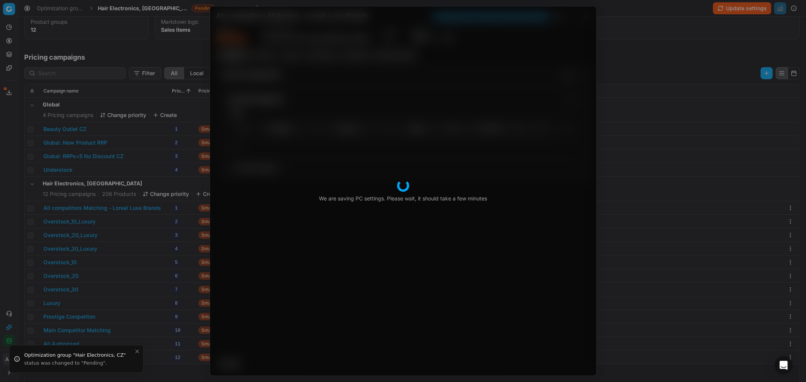
click at [122, 10] on div "We are saving PC settings. Please wait, it should take a few minutes All compet…" at bounding box center [403, 191] width 806 height 382
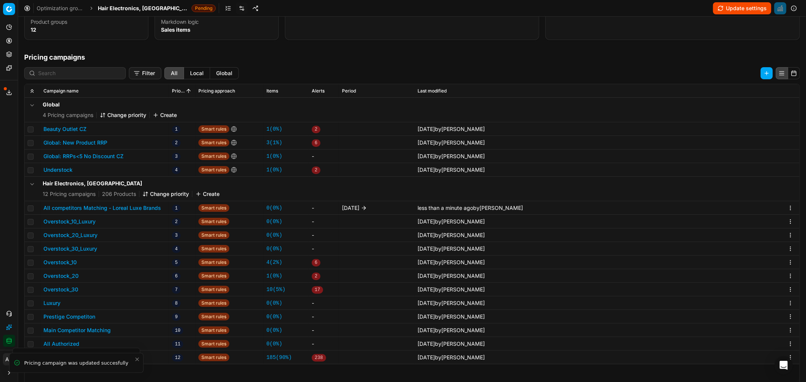
click at [122, 10] on span "Hair Electronics, [GEOGRAPHIC_DATA]" at bounding box center [143, 9] width 91 height 8
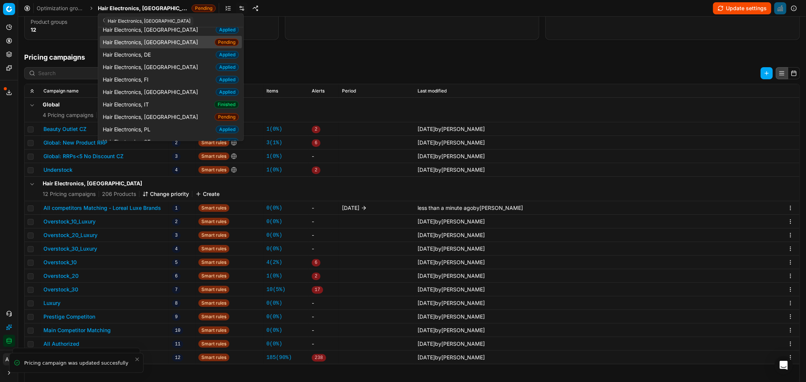
scroll to position [41, 0]
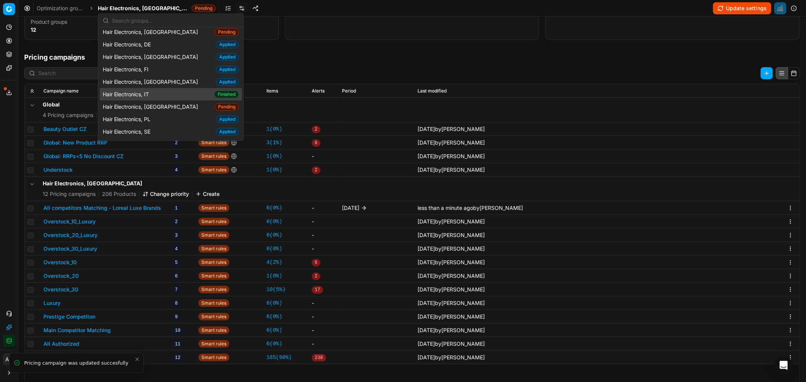
click at [155, 92] on div "Hair Electronics, IT Finished" at bounding box center [171, 94] width 142 height 12
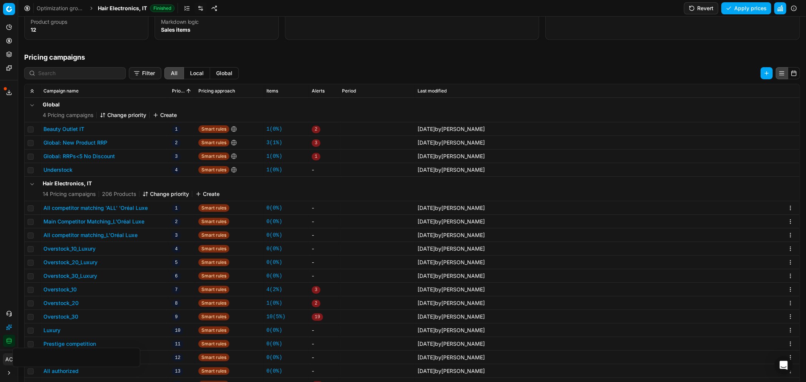
scroll to position [82, 0]
click at [119, 210] on button "All competitor matching 'ALL' 'Oréal Luxe" at bounding box center [95, 208] width 104 height 8
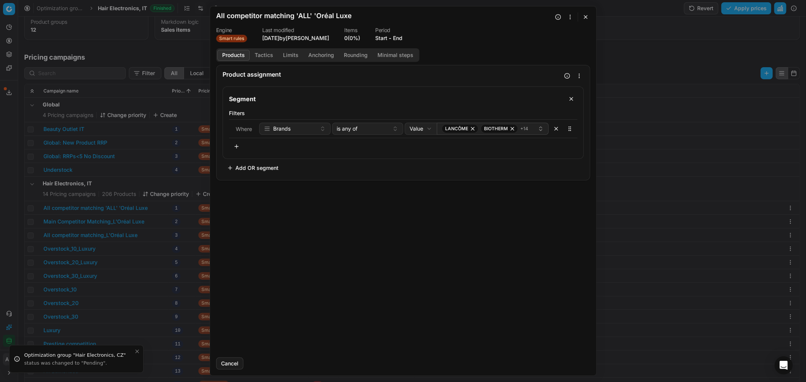
click at [387, 40] on button "Start" at bounding box center [381, 38] width 12 height 8
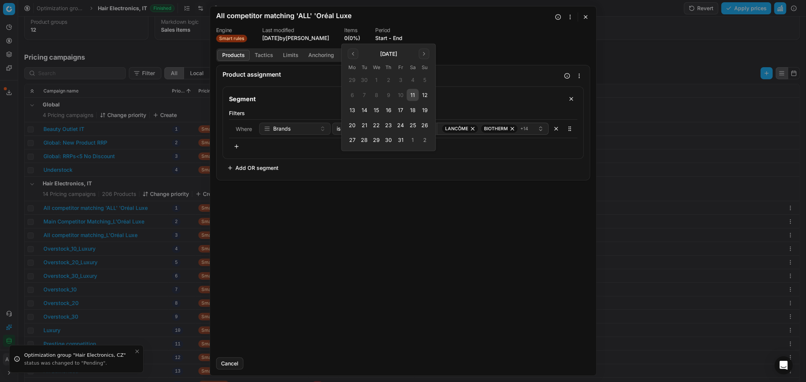
click at [354, 110] on button "13" at bounding box center [352, 110] width 12 height 12
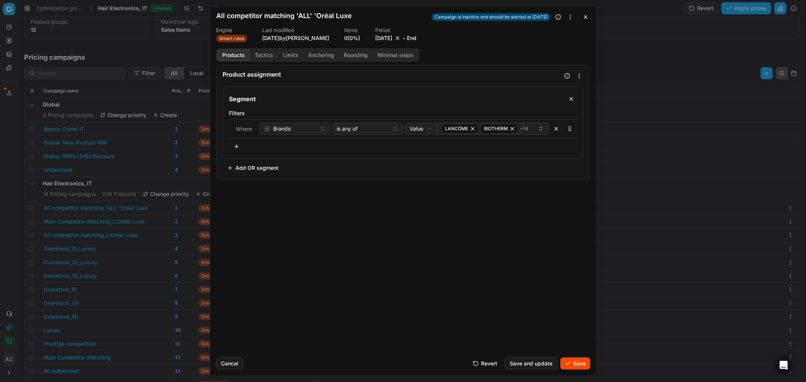
click at [537, 231] on button "Save" at bounding box center [575, 364] width 30 height 12
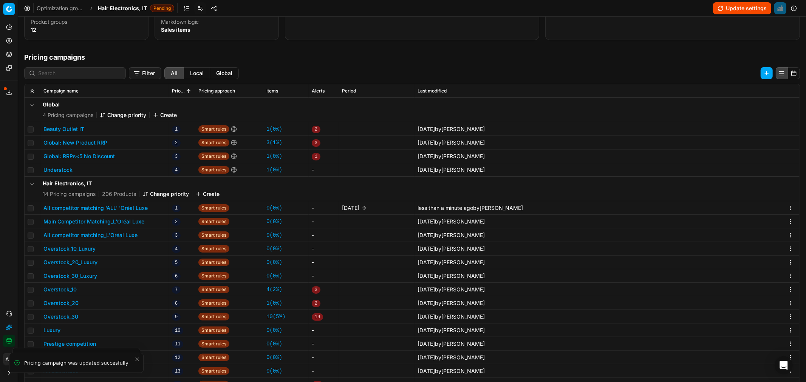
click at [118, 9] on span "Hair Electronics, IT" at bounding box center [122, 9] width 49 height 8
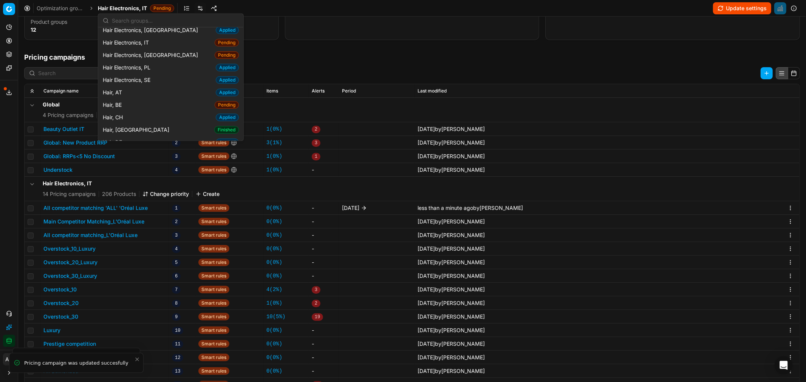
scroll to position [119, 0]
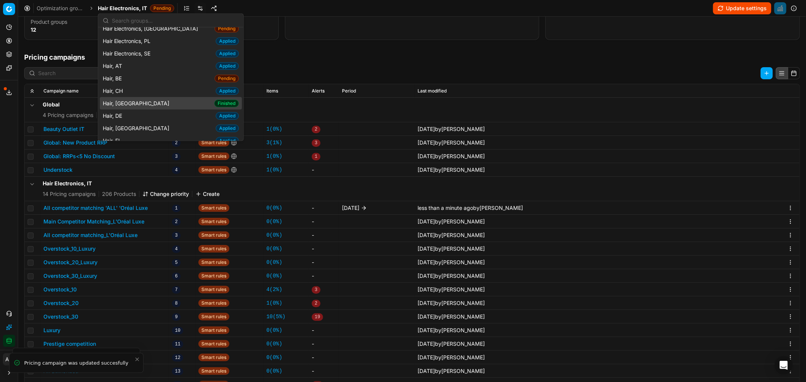
click at [131, 103] on div "Hair, CZ Finished" at bounding box center [171, 103] width 142 height 12
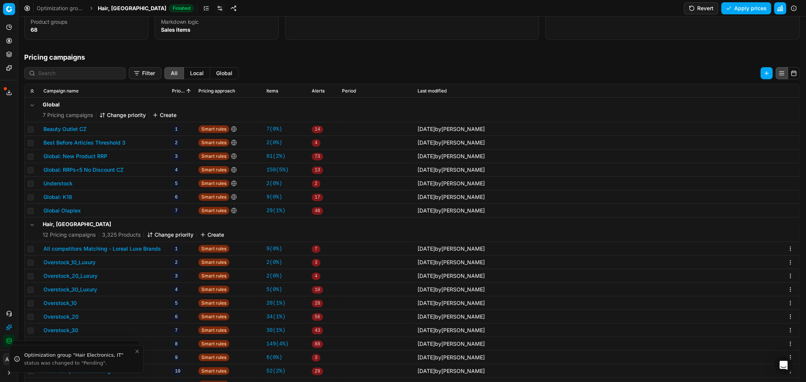
click at [122, 231] on button "All competitors Matching - Loreal Luxe Brands" at bounding box center [101, 249] width 117 height 8
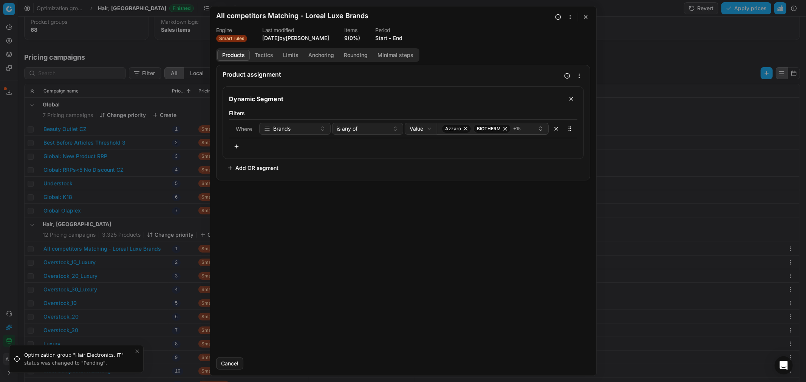
click at [382, 37] on button "Start" at bounding box center [381, 38] width 12 height 8
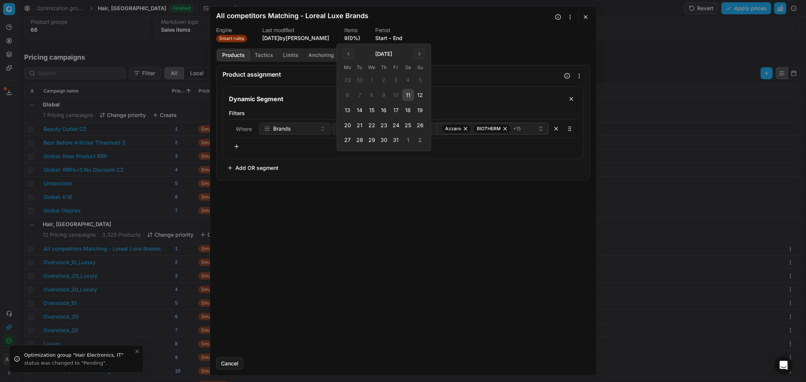
click at [347, 111] on button "13" at bounding box center [347, 110] width 12 height 12
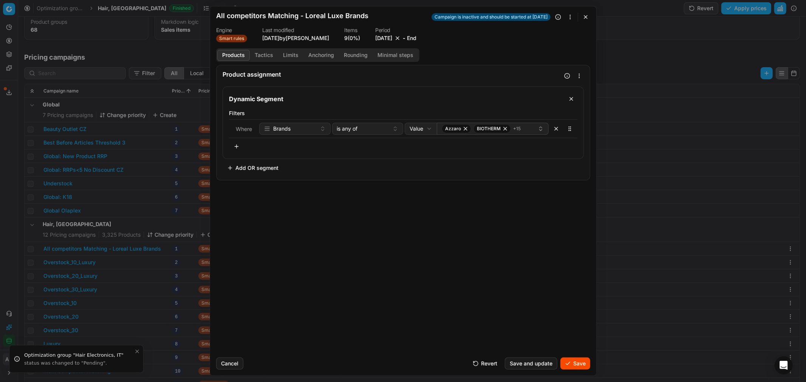
click at [537, 231] on button "Save" at bounding box center [575, 364] width 30 height 12
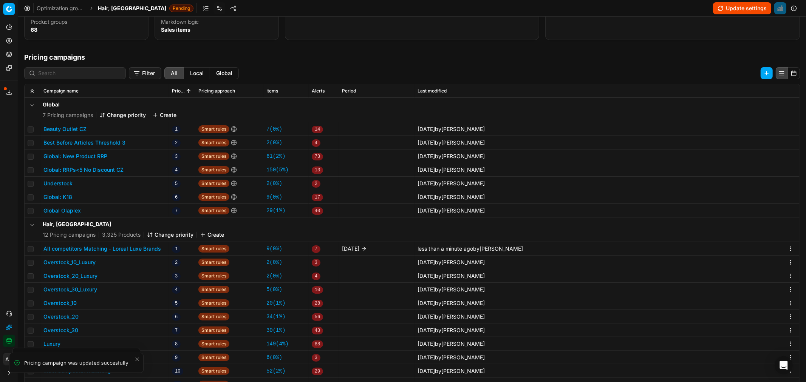
click at [106, 7] on span "Hair, [GEOGRAPHIC_DATA]" at bounding box center [132, 9] width 68 height 8
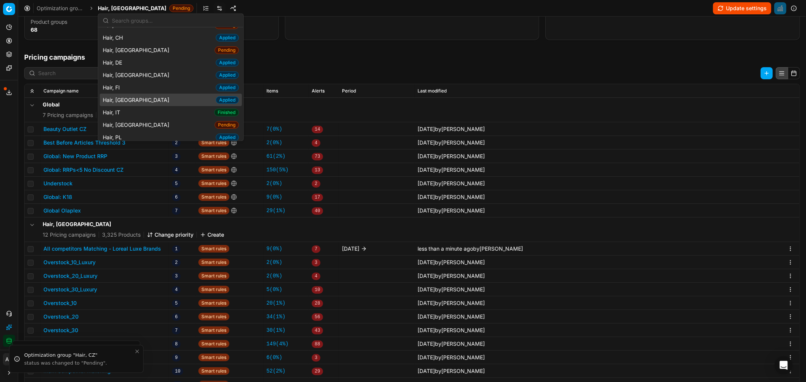
scroll to position [172, 0]
click at [134, 114] on div "Hair, IT Finished" at bounding box center [171, 112] width 142 height 12
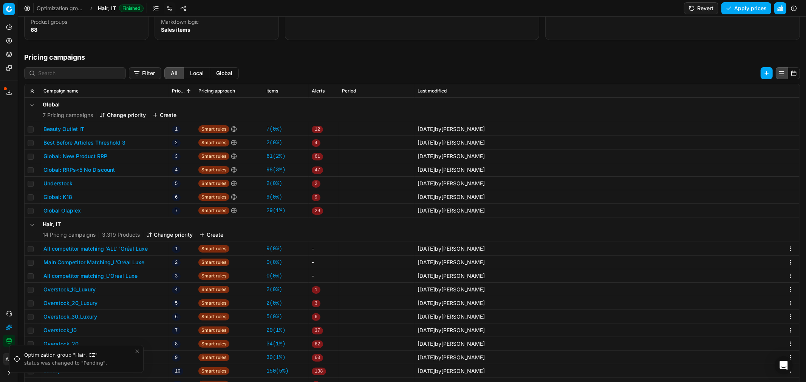
scroll to position [28, 0]
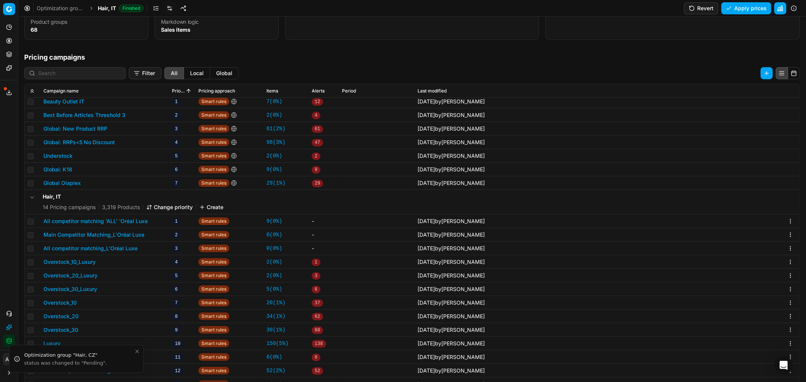
click at [133, 222] on button "All competitor matching 'ALL' 'Oréal Luxe" at bounding box center [95, 222] width 104 height 8
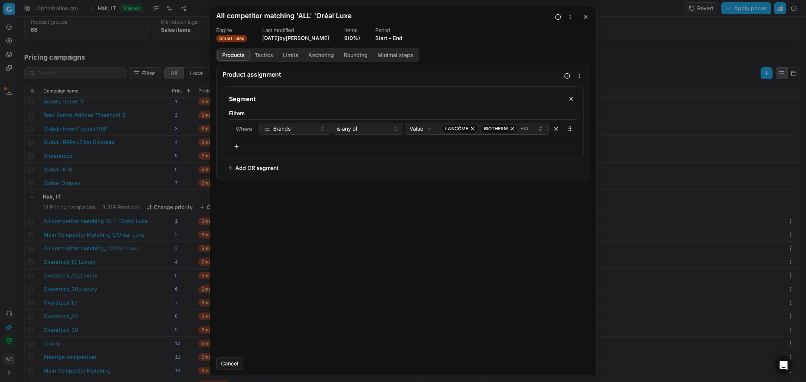
click at [384, 35] on button "Start" at bounding box center [381, 38] width 12 height 8
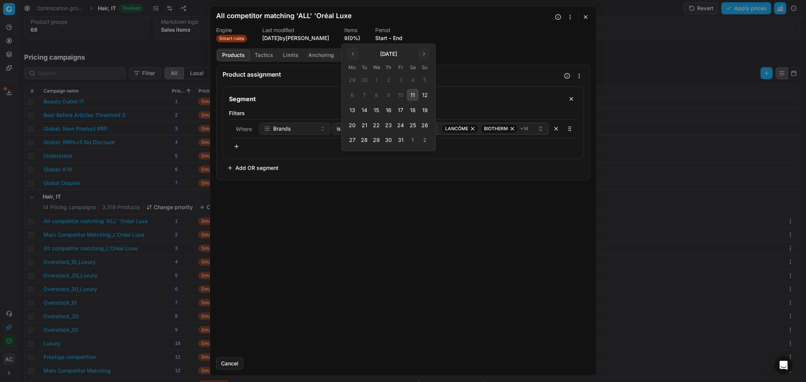
click at [352, 114] on button "13" at bounding box center [352, 110] width 12 height 12
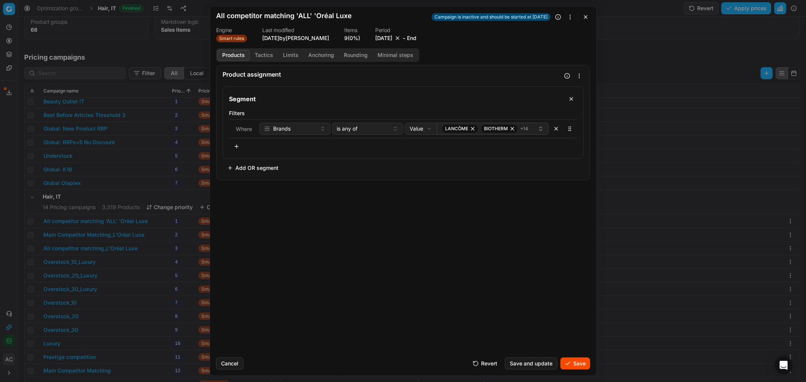
click at [537, 231] on button "Save" at bounding box center [575, 364] width 30 height 12
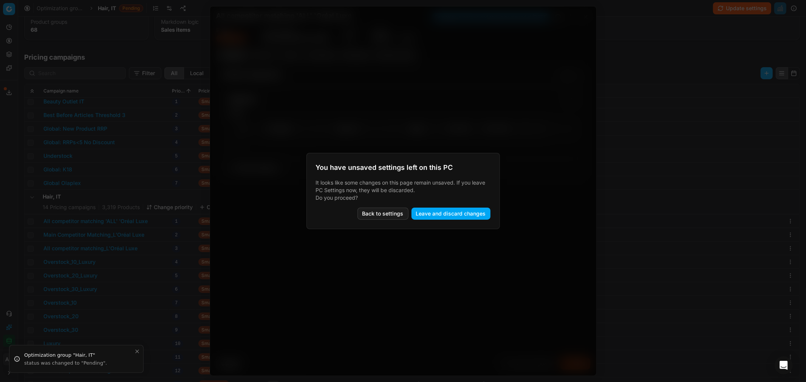
click at [108, 9] on body "Pricing platform Analytics Pricing Product portfolio Templates Export service 3…" at bounding box center [403, 191] width 806 height 382
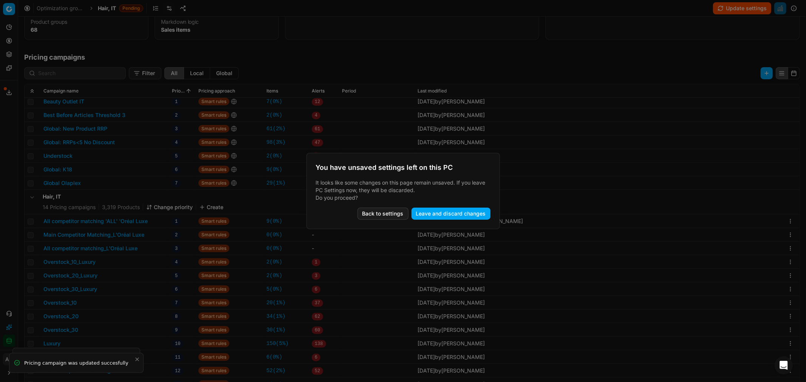
click at [434, 214] on button "Leave and discard changes" at bounding box center [450, 214] width 79 height 12
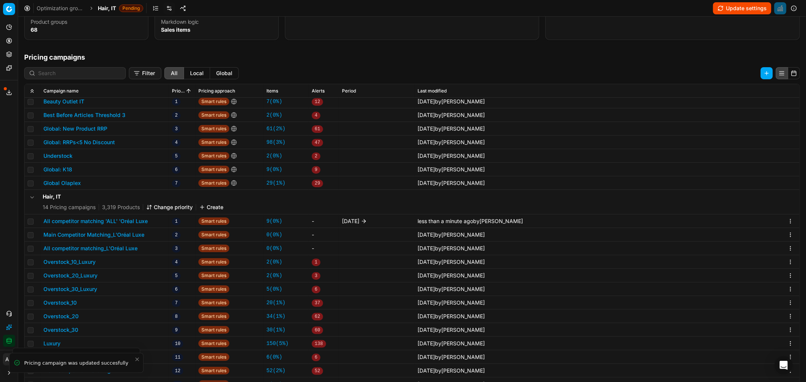
click at [108, 4] on div "Optimization groups Hair, IT Pending Update settings" at bounding box center [411, 8] width 787 height 17
click at [108, 8] on span "Hair, IT" at bounding box center [107, 9] width 18 height 8
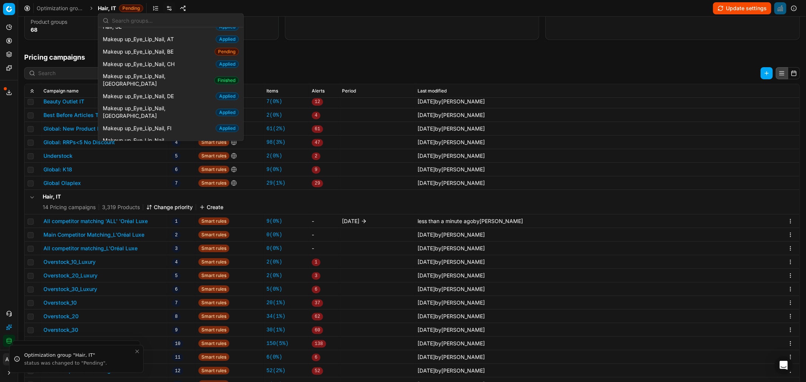
scroll to position [295, 0]
click at [164, 79] on span "Makeup up_Eye_Lip_Nail, [GEOGRAPHIC_DATA]" at bounding box center [157, 80] width 108 height 15
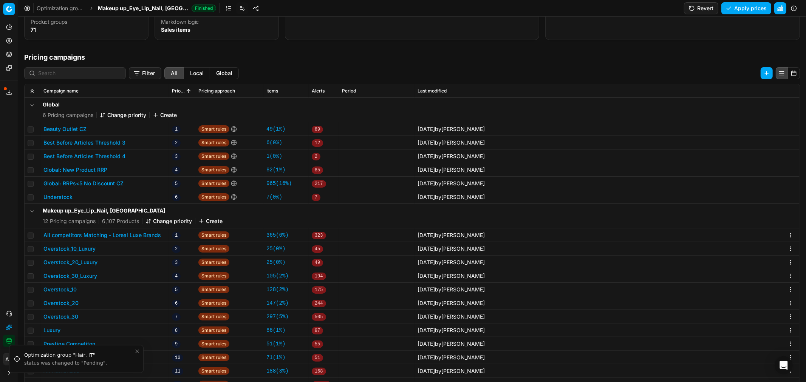
click at [124, 231] on button "All competitors Matching - Loreal Luxe Brands" at bounding box center [101, 236] width 117 height 8
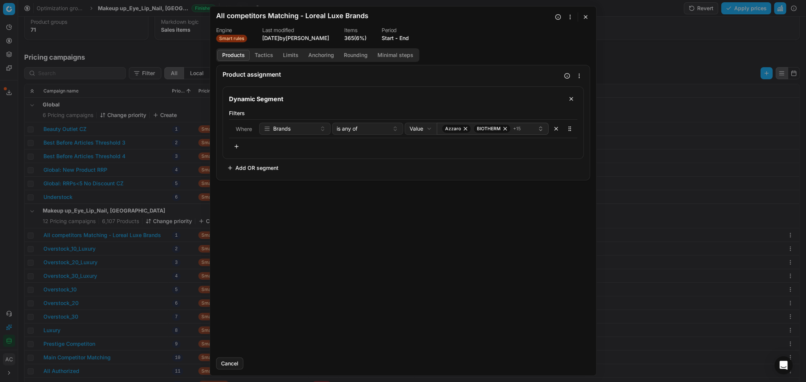
click at [390, 37] on button "Start" at bounding box center [387, 38] width 12 height 8
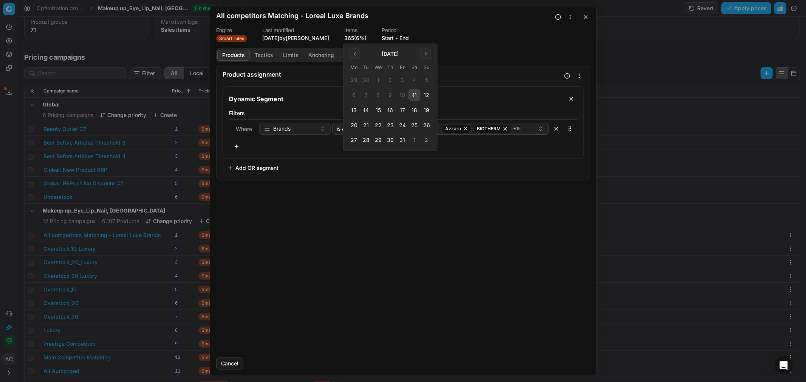
click at [352, 110] on button "13" at bounding box center [354, 110] width 12 height 12
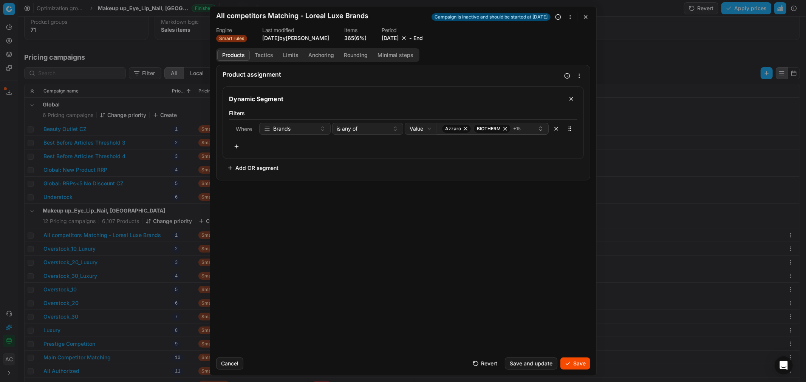
click at [537, 231] on button "Save" at bounding box center [575, 364] width 30 height 12
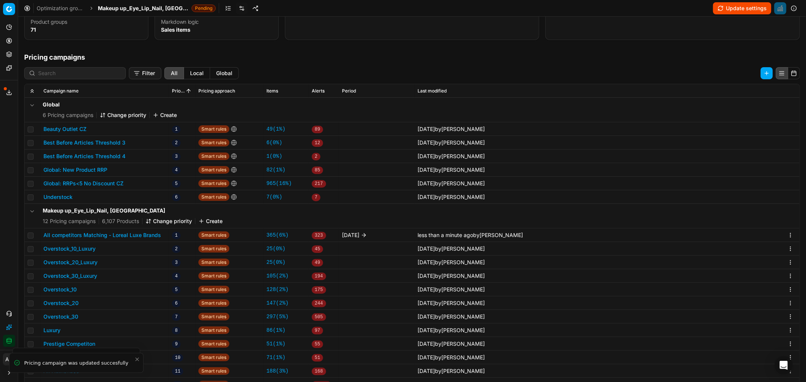
click at [124, 8] on span "Makeup up_Eye_Lip_Nail, [GEOGRAPHIC_DATA]" at bounding box center [143, 9] width 91 height 8
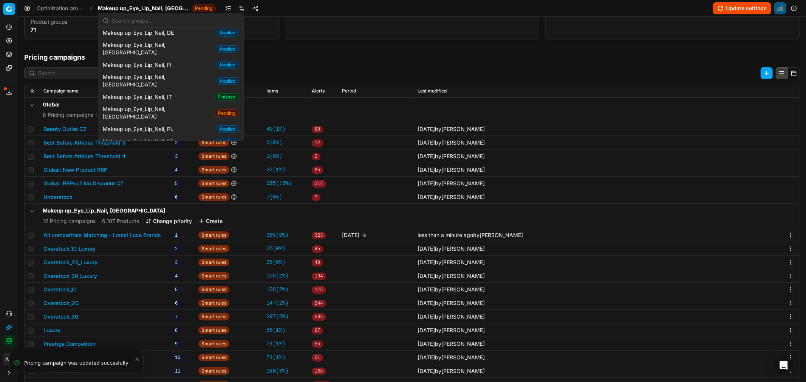
scroll to position [359, 0]
click at [157, 93] on span "Makeup up_Eye_Lip_Nail, IT" at bounding box center [139, 97] width 72 height 8
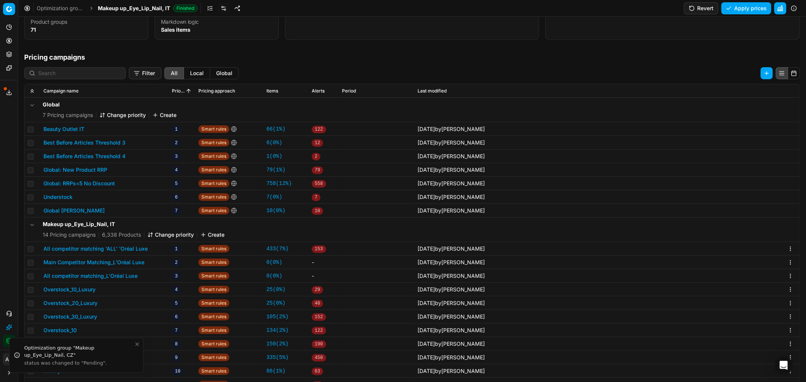
click at [107, 231] on button "All competitor matching 'ALL' 'Oréal Luxe" at bounding box center [95, 249] width 104 height 8
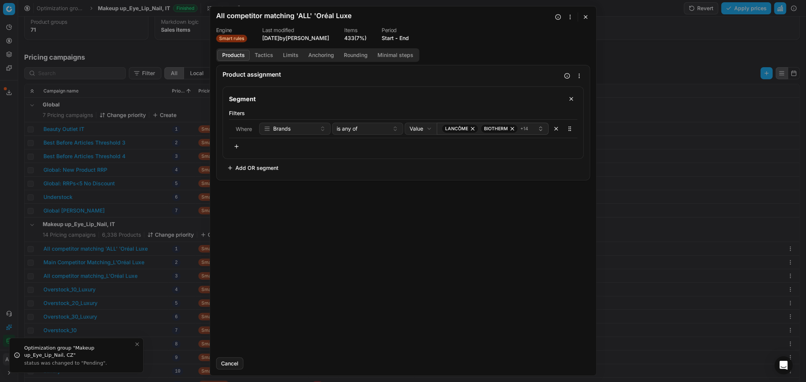
click at [394, 36] on button "Start" at bounding box center [387, 38] width 12 height 8
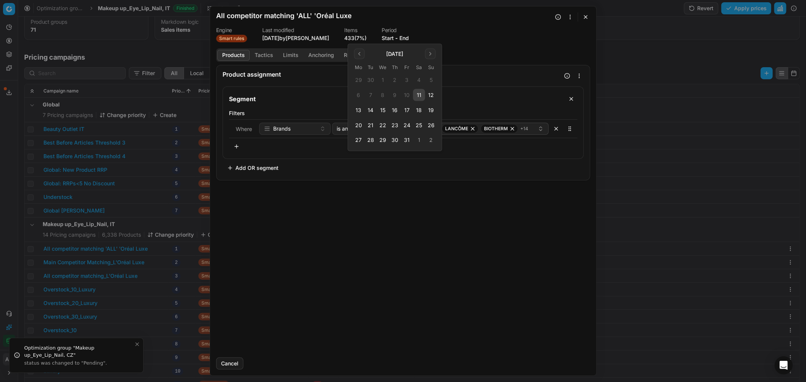
click at [360, 111] on button "13" at bounding box center [358, 110] width 12 height 12
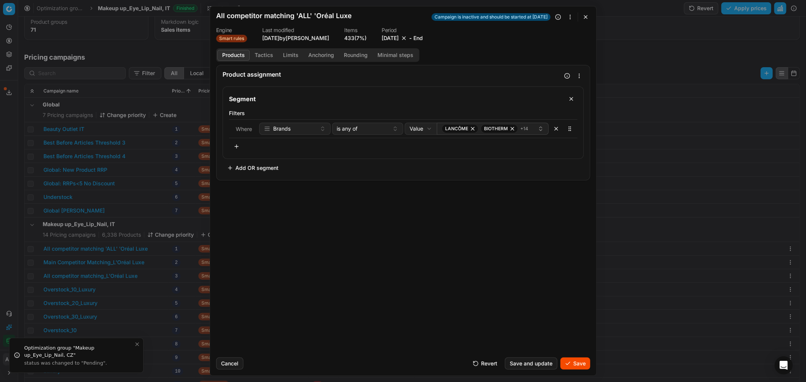
click at [537, 231] on button "Save" at bounding box center [575, 364] width 30 height 12
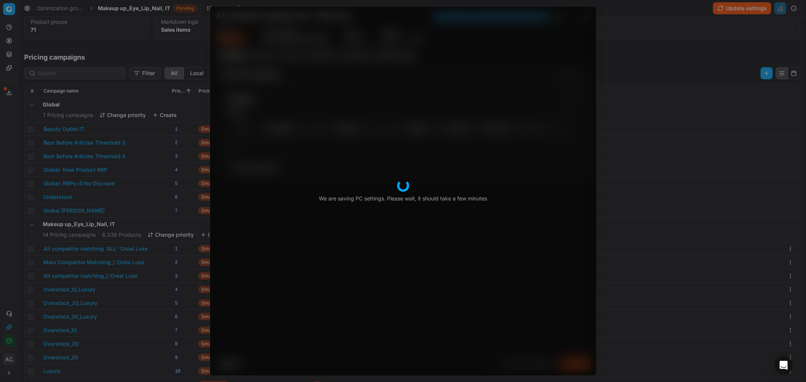
click at [131, 9] on div "We are saving PC settings. Please wait, it should take a few minutes All compet…" at bounding box center [403, 191] width 806 height 382
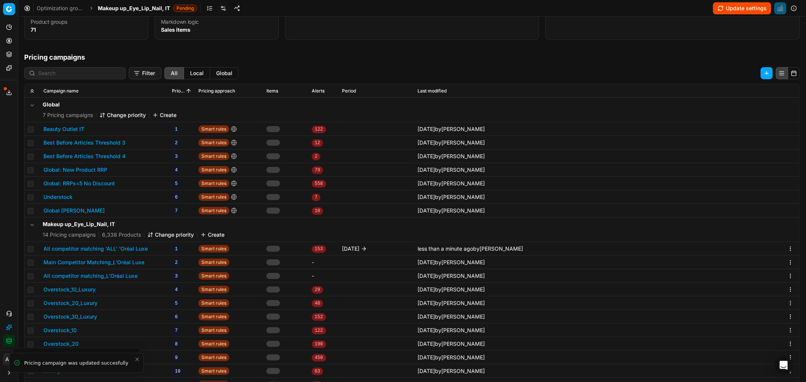
click at [131, 9] on span "Makeup up_Eye_Lip_Nail, IT" at bounding box center [134, 9] width 72 height 8
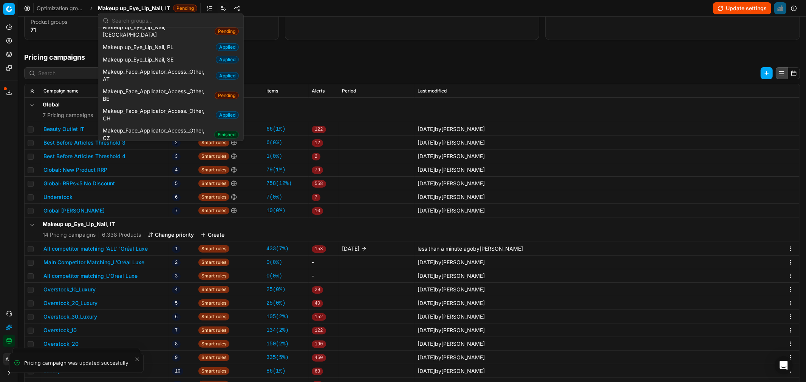
scroll to position [482, 0]
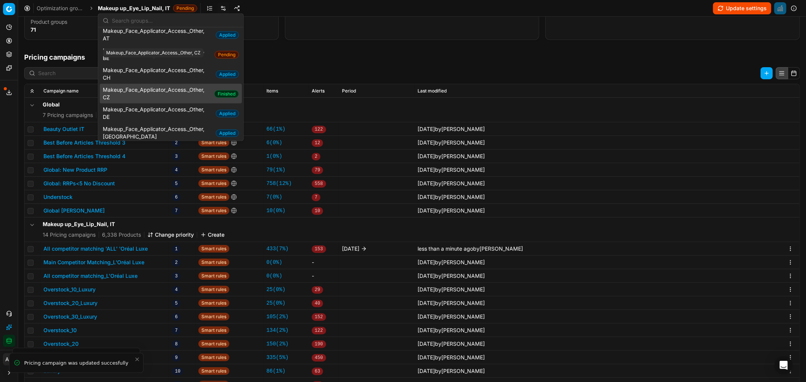
click at [152, 86] on span "Makeup_Face_Applicator_Access._Other, CZ" at bounding box center [157, 93] width 108 height 15
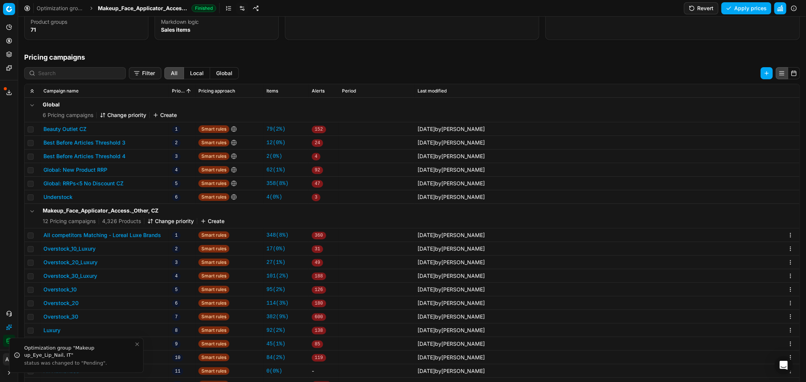
click at [101, 231] on button "All competitors Matching - Loreal Luxe Brands" at bounding box center [101, 236] width 117 height 8
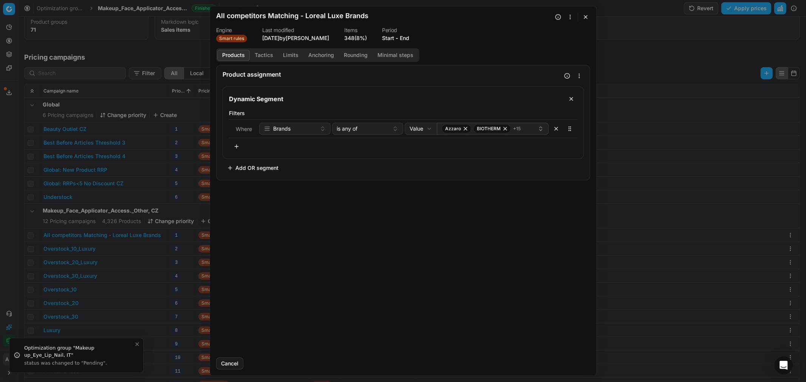
click at [388, 37] on button "Start" at bounding box center [388, 38] width 12 height 8
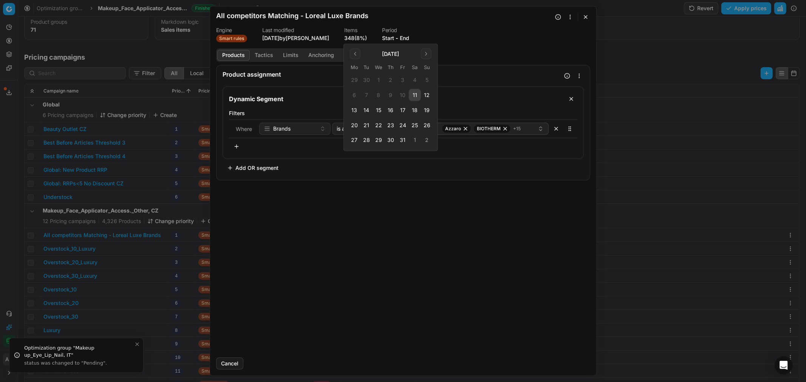
click at [357, 110] on button "13" at bounding box center [354, 110] width 12 height 12
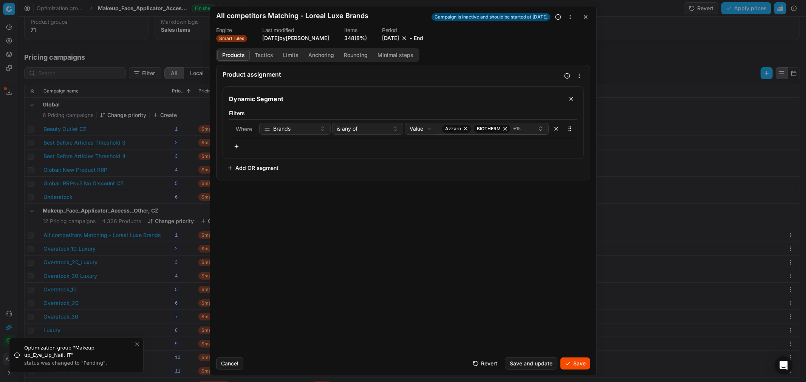
click at [537, 231] on button "Save" at bounding box center [575, 364] width 30 height 12
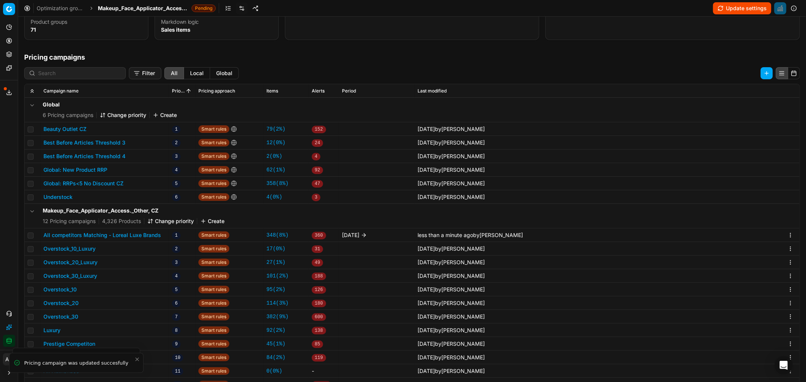
click at [142, 8] on div "We are saving PC settings. Please wait, it should take a few minutes All compet…" at bounding box center [403, 191] width 806 height 382
click at [142, 8] on span "Makeup_Face_Applicator_Access._Other, CZ" at bounding box center [143, 9] width 91 height 8
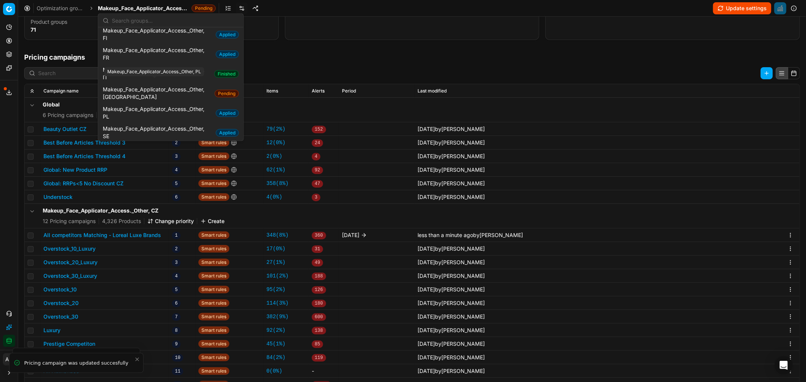
scroll to position [588, 0]
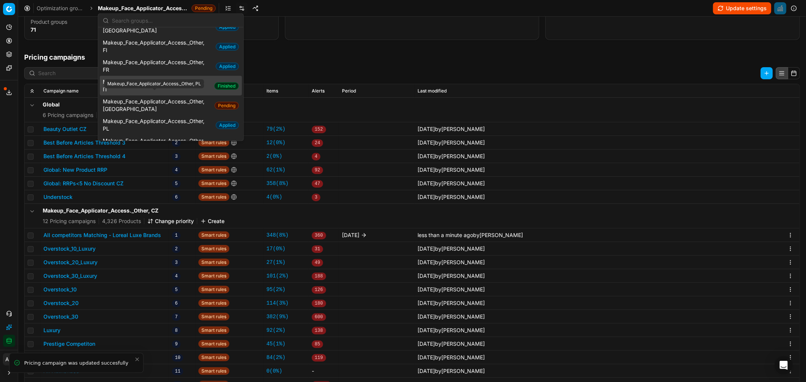
click at [166, 78] on span "Makeup_Face_Applicator_Access._Other, IT" at bounding box center [157, 85] width 108 height 15
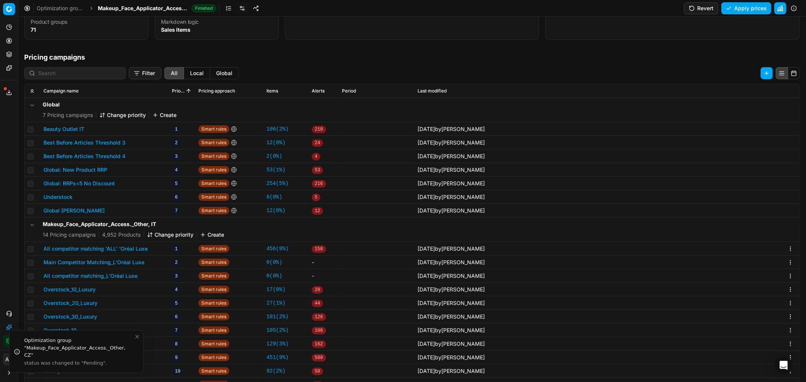
click at [114, 231] on button "All competitor matching 'ALL' 'Oréal Luxe" at bounding box center [95, 249] width 104 height 8
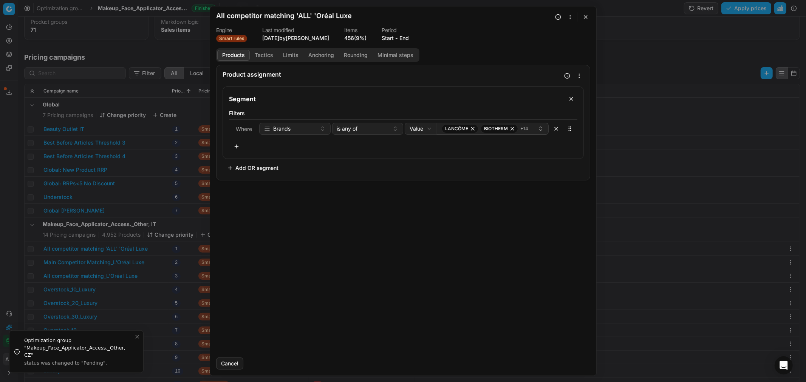
click at [393, 40] on button "Start" at bounding box center [387, 38] width 12 height 8
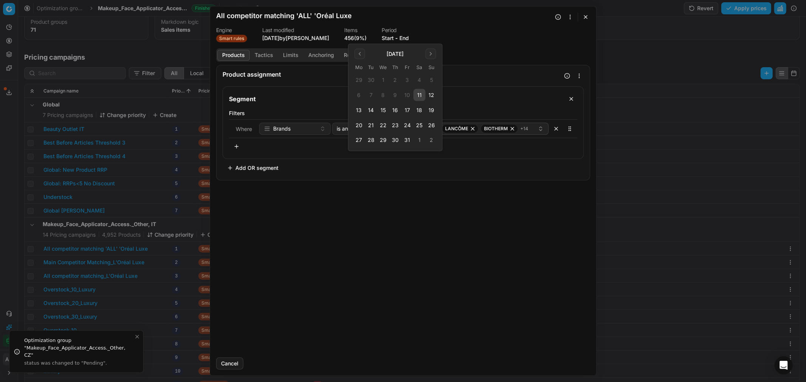
click at [356, 112] on button "13" at bounding box center [359, 110] width 12 height 12
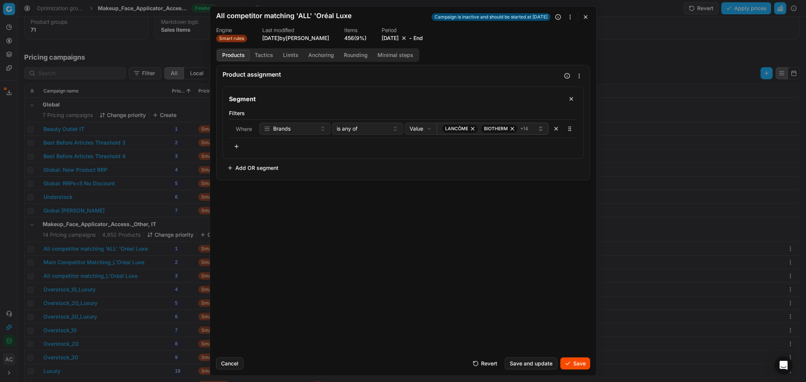
click at [537, 231] on button "Save" at bounding box center [575, 364] width 30 height 12
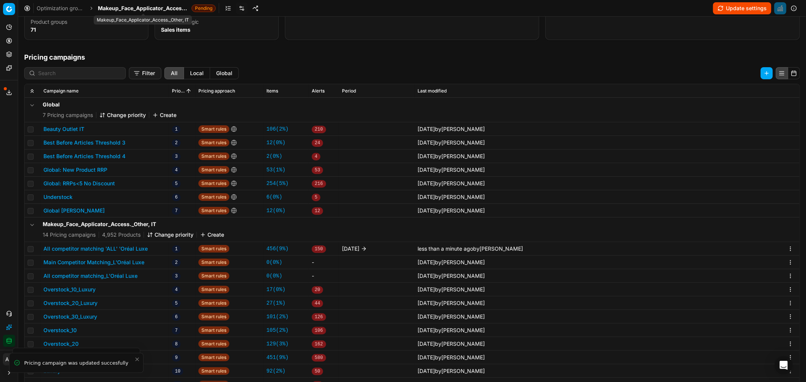
click at [145, 9] on span "Makeup_Face_Applicator_Access._Other, IT" at bounding box center [143, 9] width 91 height 8
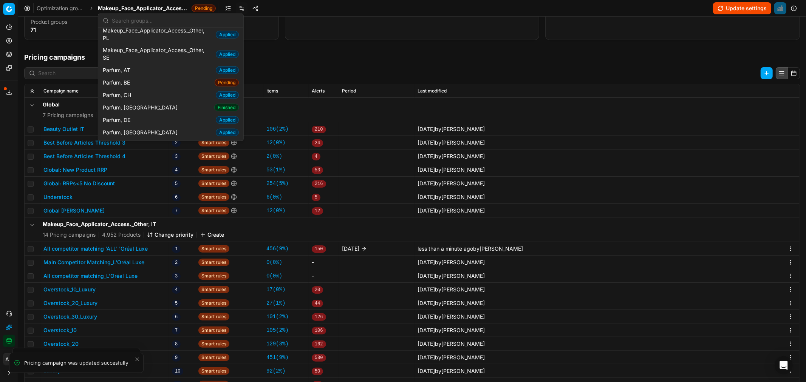
scroll to position [693, 0]
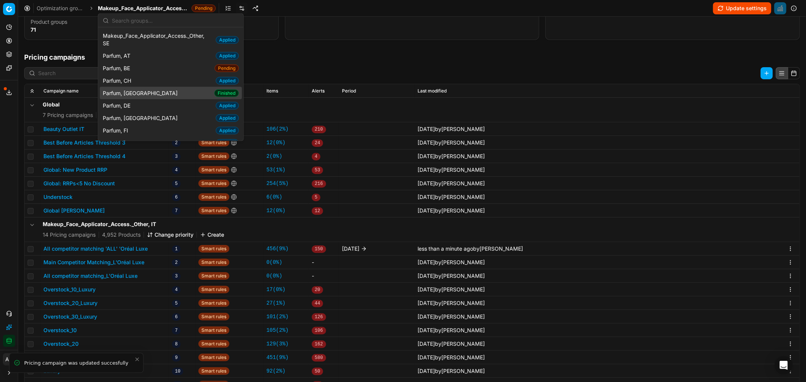
click at [157, 87] on div "Parfum, CZ Finished" at bounding box center [171, 93] width 142 height 12
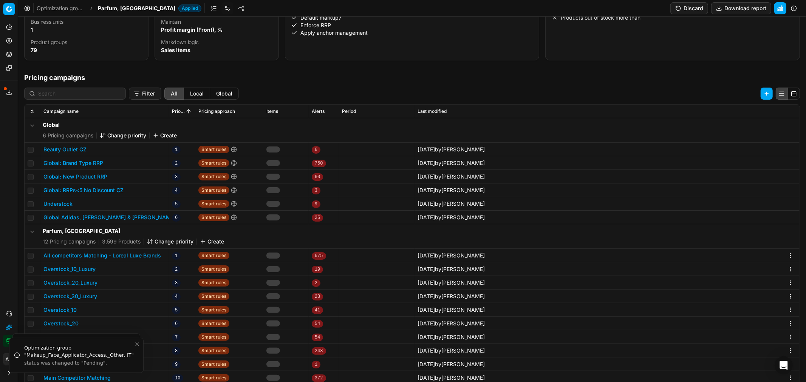
scroll to position [82, 0]
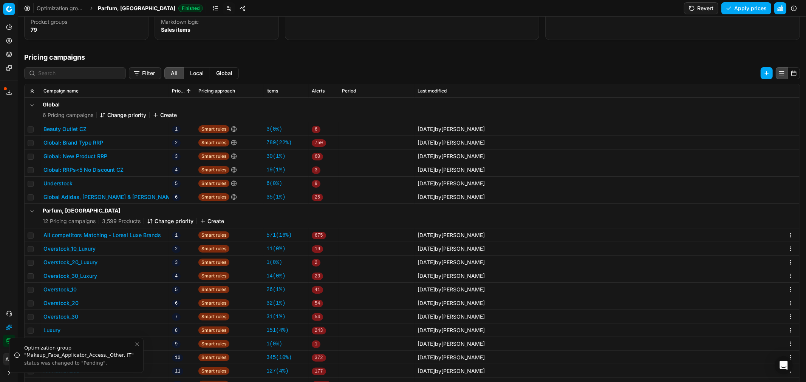
click at [125, 231] on button "All competitors Matching - Loreal Luxe Brands" at bounding box center [101, 236] width 117 height 8
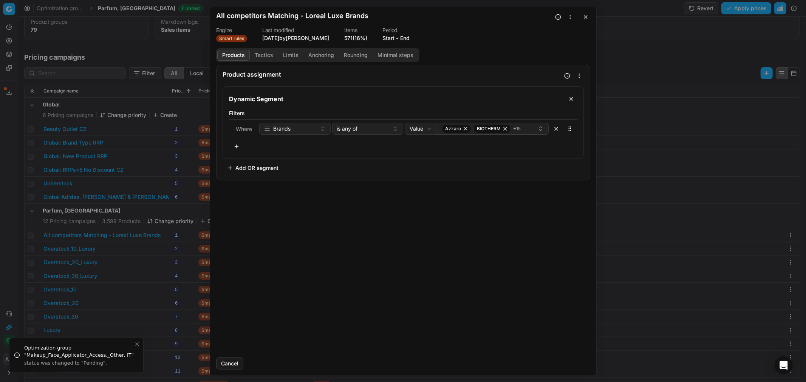
click at [390, 38] on button "Start" at bounding box center [388, 38] width 12 height 8
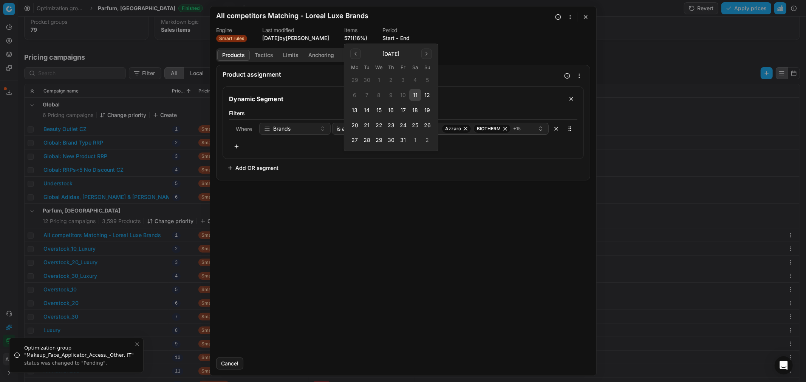
click at [355, 110] on button "13" at bounding box center [355, 110] width 12 height 12
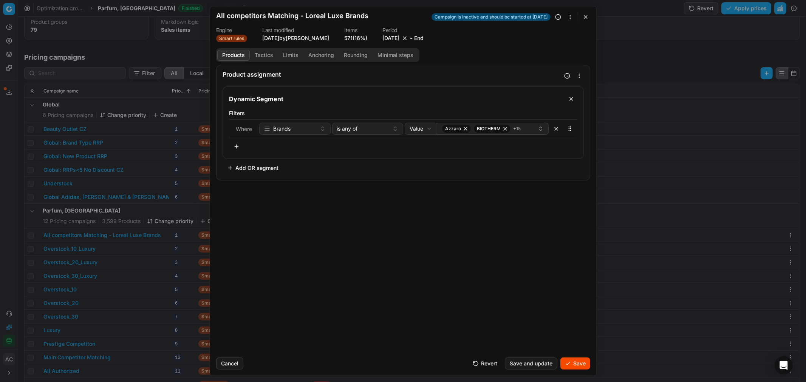
click at [537, 231] on button "Save" at bounding box center [575, 364] width 30 height 12
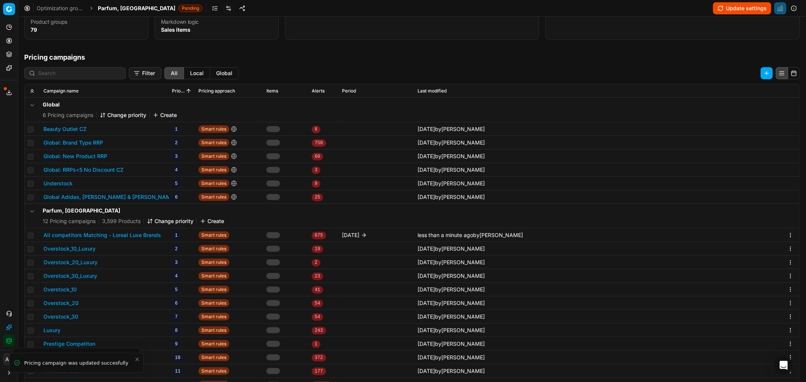
click at [109, 8] on span "Parfum, [GEOGRAPHIC_DATA]" at bounding box center [136, 9] width 77 height 8
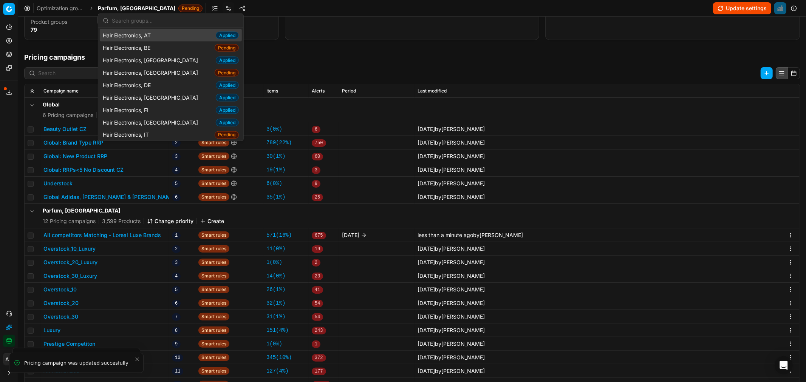
click at [109, 8] on span "Parfum, [GEOGRAPHIC_DATA]" at bounding box center [136, 9] width 77 height 8
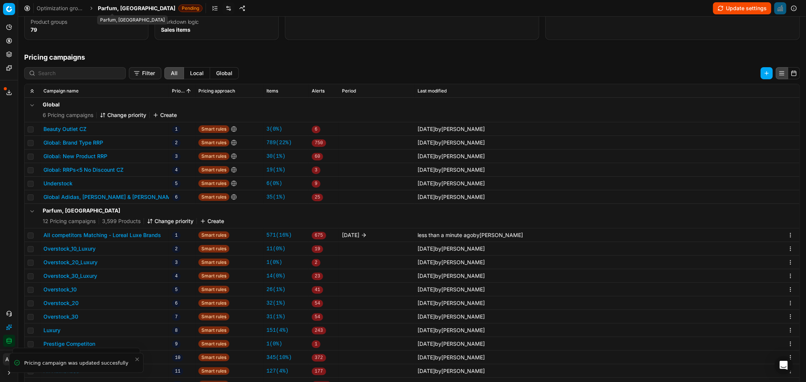
click at [112, 5] on span "Parfum, [GEOGRAPHIC_DATA]" at bounding box center [136, 9] width 77 height 8
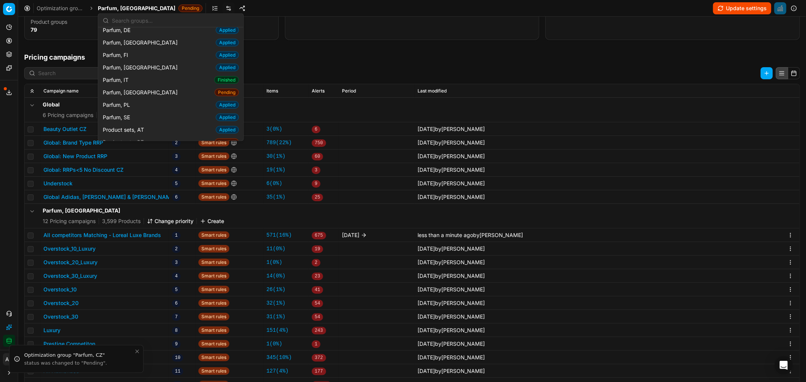
scroll to position [769, 0]
click at [140, 73] on div "Parfum, IT Finished" at bounding box center [171, 79] width 142 height 12
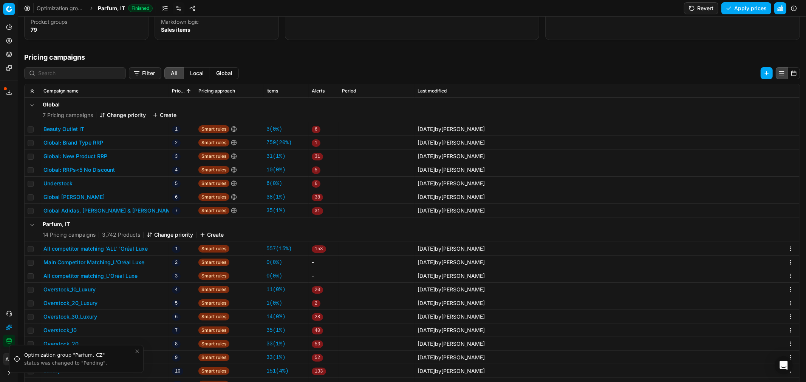
scroll to position [16, 0]
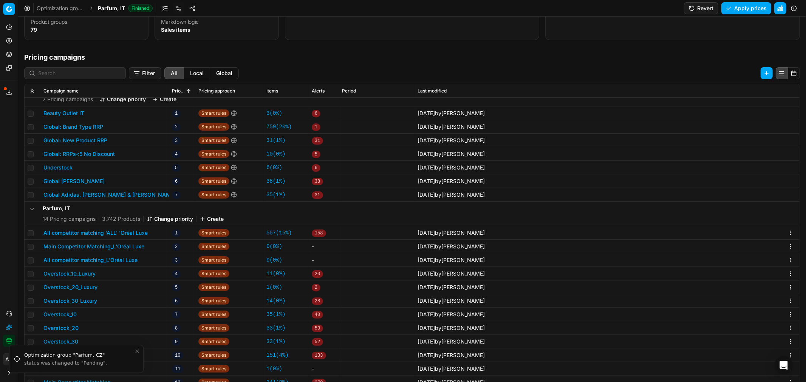
click at [137, 231] on button "All competitor matching 'ALL' 'Oréal Luxe" at bounding box center [95, 233] width 104 height 8
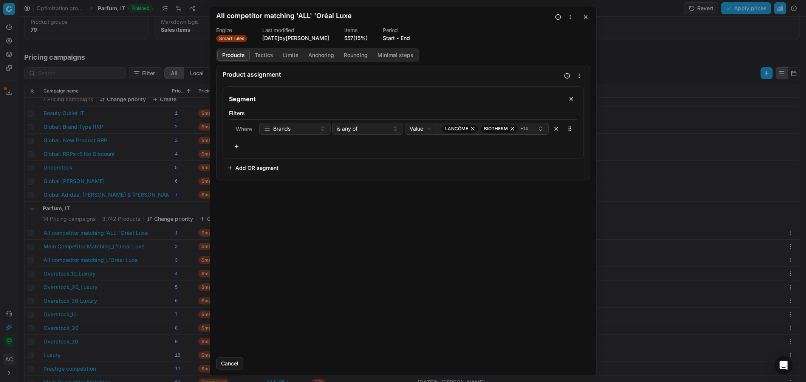
click at [394, 34] on button "Start" at bounding box center [389, 38] width 12 height 8
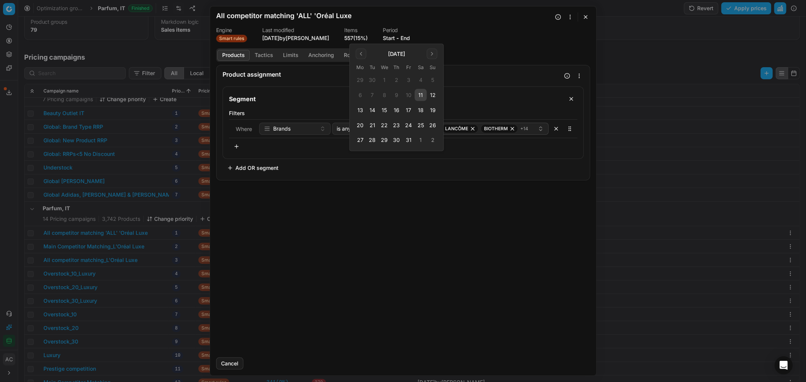
click at [360, 110] on button "13" at bounding box center [360, 110] width 12 height 12
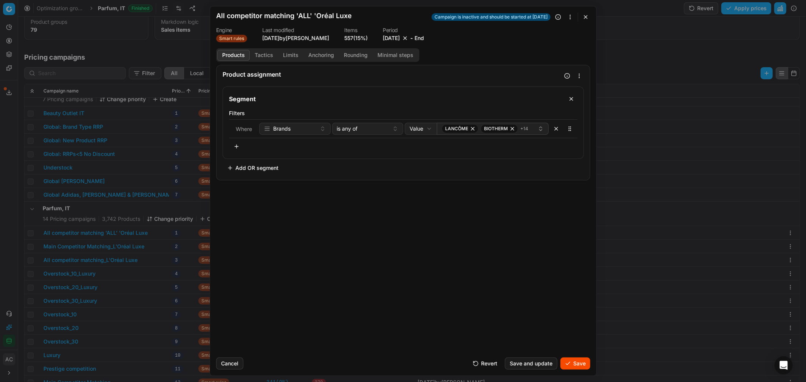
click at [537, 231] on button "Save" at bounding box center [575, 364] width 30 height 12
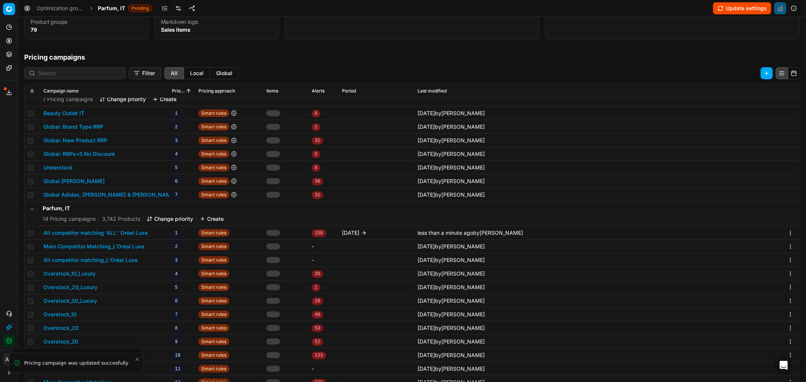
click at [106, 9] on span "Parfum, IT" at bounding box center [111, 9] width 27 height 8
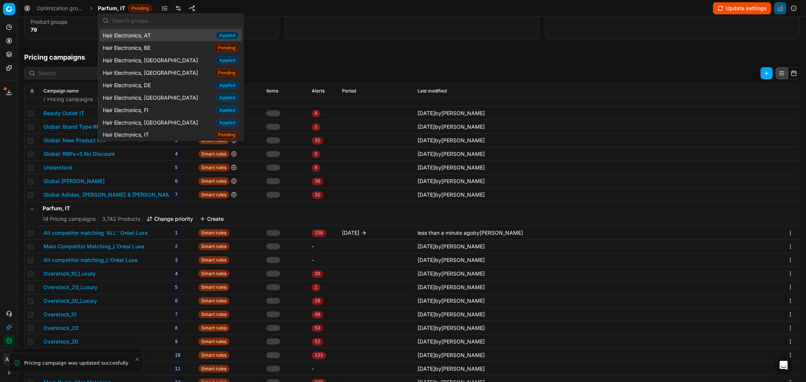
click at [106, 9] on span "Parfum, IT" at bounding box center [111, 9] width 27 height 8
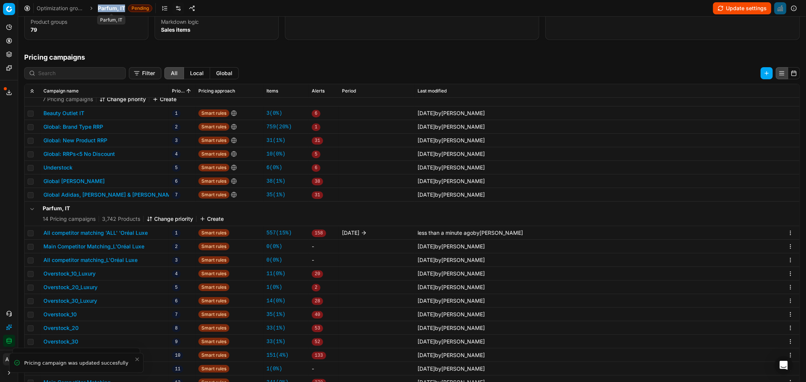
click at [106, 9] on span "Parfum, IT" at bounding box center [111, 9] width 27 height 8
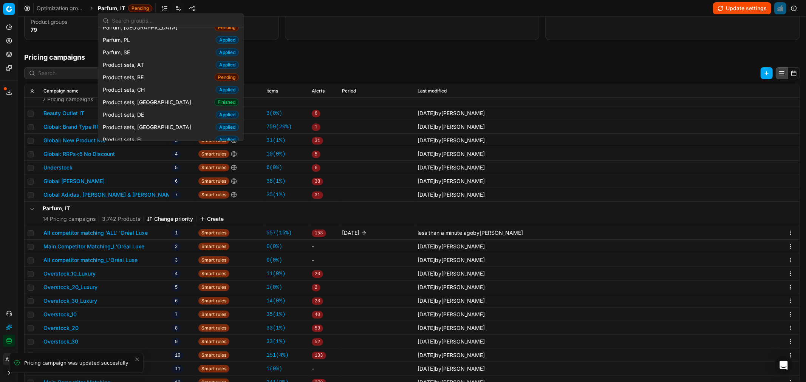
scroll to position [833, 0]
click at [155, 96] on div "Product sets, CZ Finished" at bounding box center [171, 102] width 142 height 12
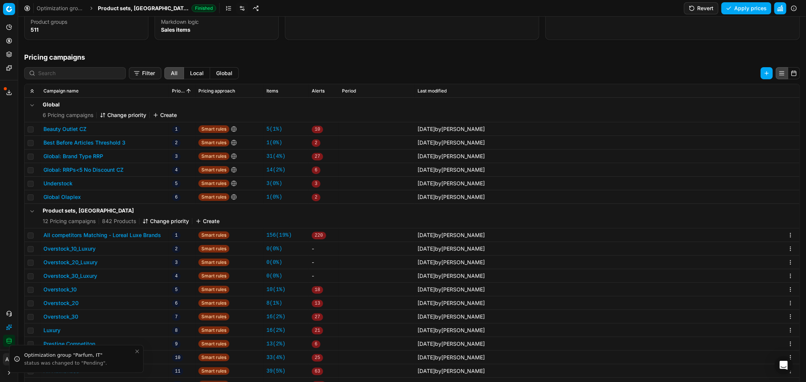
click at [120, 231] on button "All competitors Matching - Loreal Luxe Brands" at bounding box center [101, 236] width 117 height 8
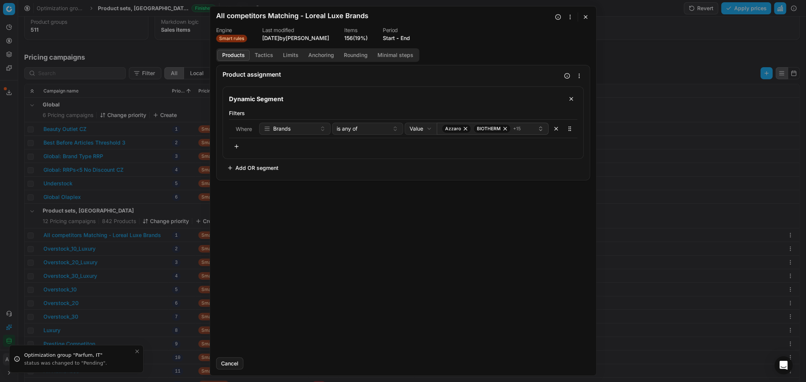
click at [392, 40] on button "Start" at bounding box center [389, 38] width 12 height 8
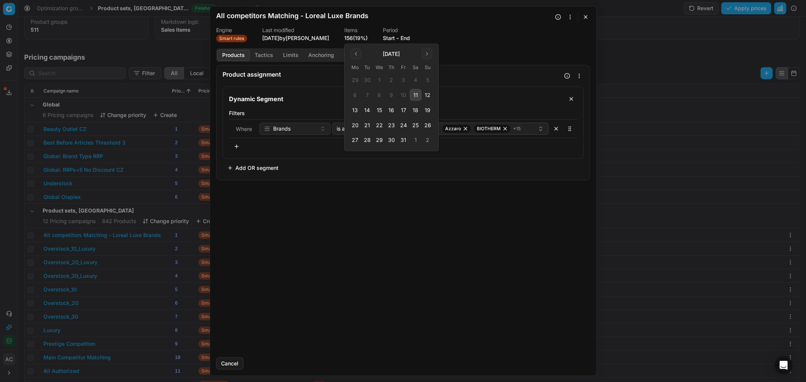
click at [354, 112] on button "13" at bounding box center [355, 110] width 12 height 12
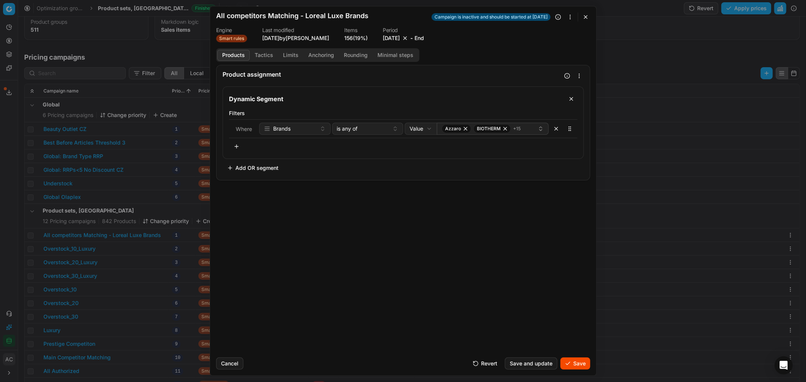
click at [537, 231] on button "Save" at bounding box center [575, 364] width 30 height 12
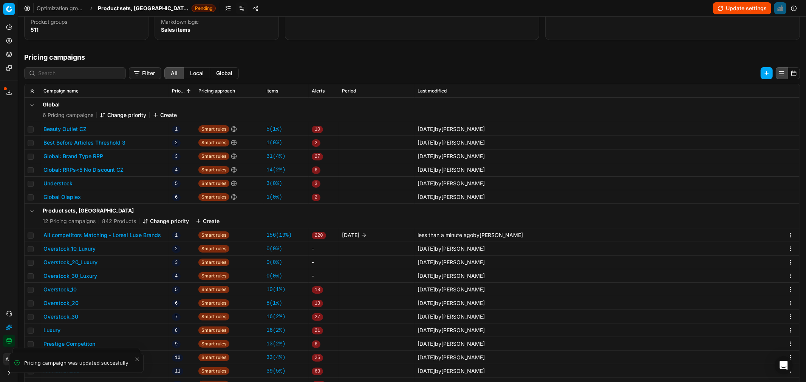
click at [125, 6] on span "Product sets, [GEOGRAPHIC_DATA]" at bounding box center [143, 9] width 91 height 8
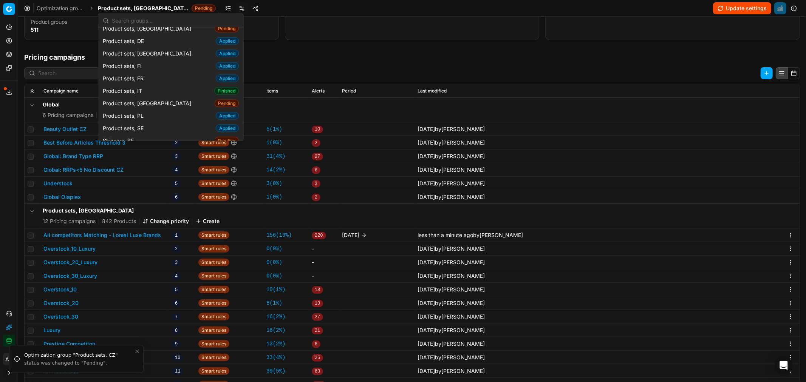
scroll to position [907, 0]
click at [160, 85] on div "Product sets, IT Finished" at bounding box center [171, 91] width 142 height 12
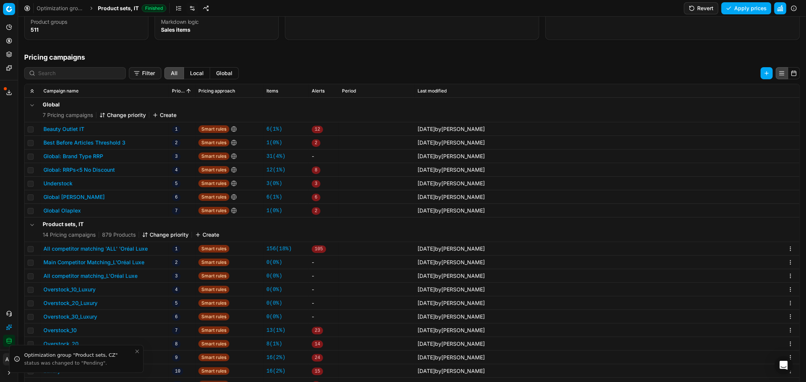
scroll to position [42, 0]
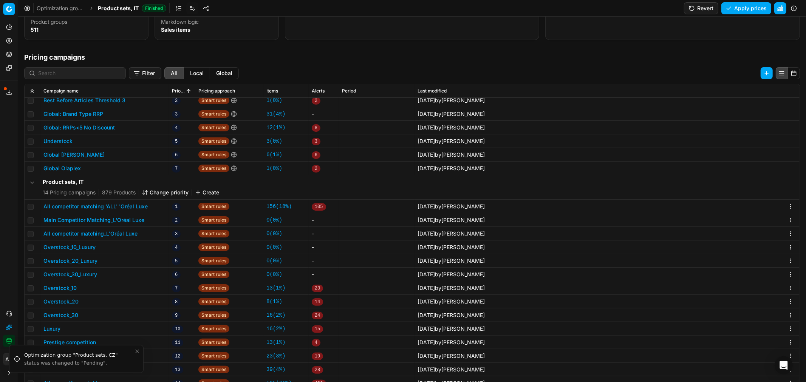
click at [130, 205] on button "All competitor matching 'ALL' 'Oréal Luxe" at bounding box center [95, 207] width 104 height 8
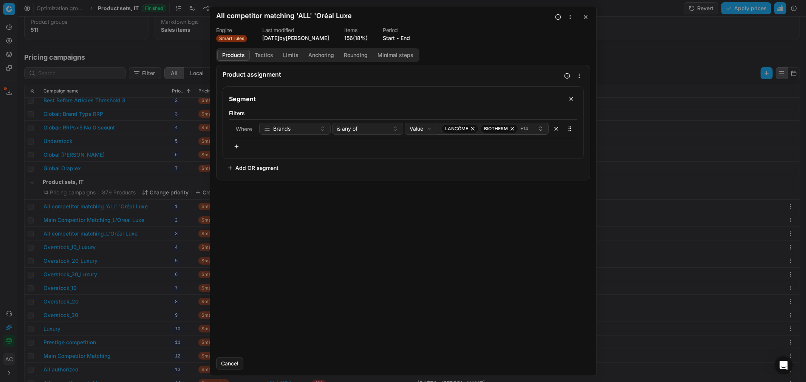
click at [391, 37] on button "Start" at bounding box center [389, 38] width 12 height 8
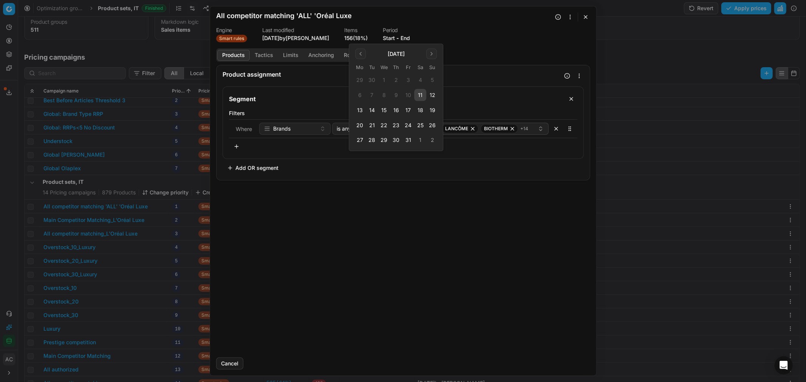
click at [359, 111] on button "13" at bounding box center [359, 110] width 12 height 12
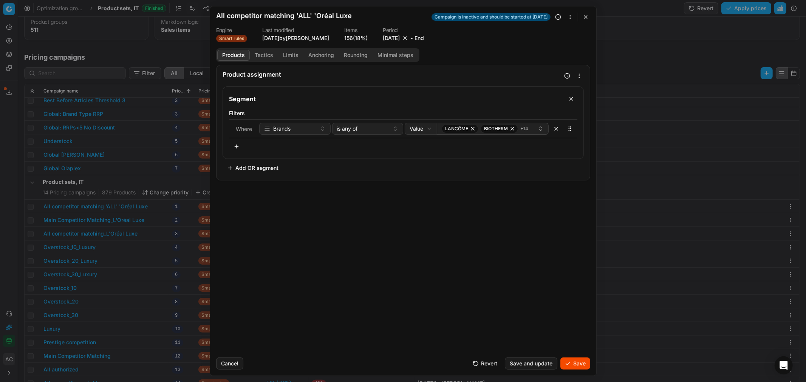
click at [537, 231] on div "Cancel Revert Save and update Save" at bounding box center [403, 361] width 374 height 18
click at [537, 231] on button "Save" at bounding box center [575, 364] width 30 height 12
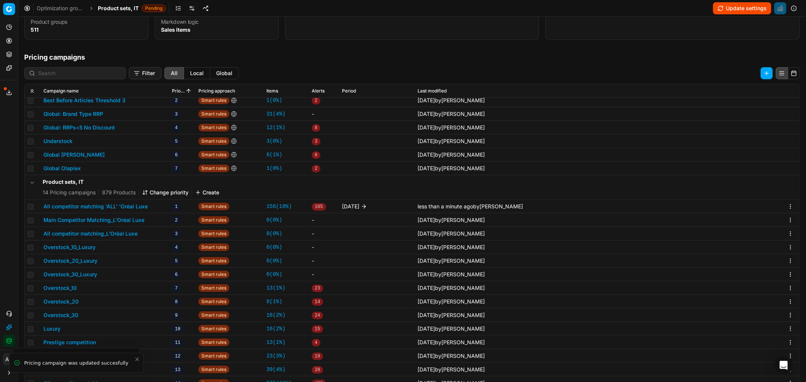
click at [123, 6] on span "Product sets, IT" at bounding box center [118, 9] width 41 height 8
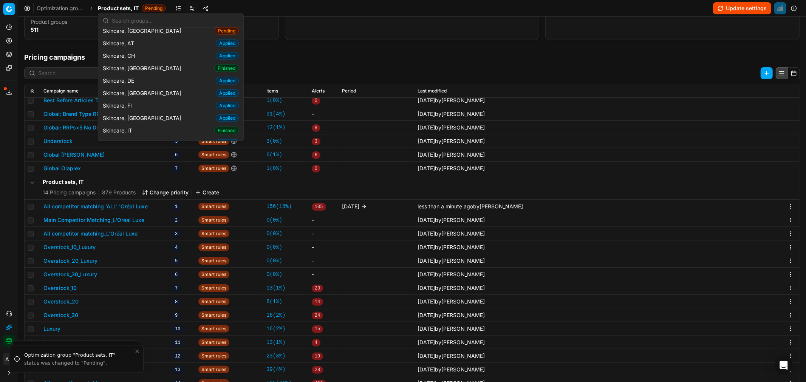
scroll to position [1009, 0]
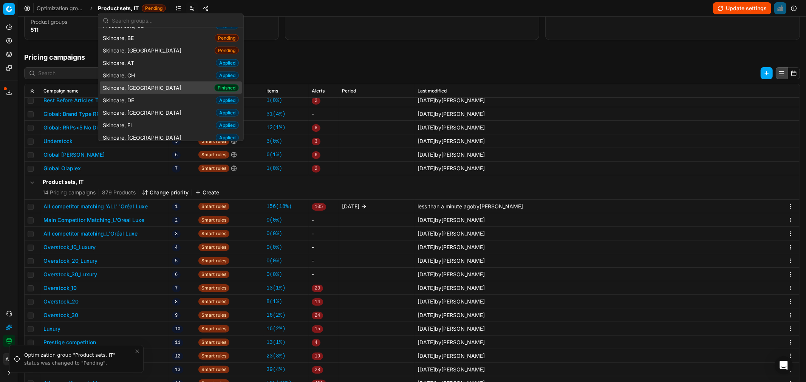
click at [142, 82] on div "Skincare, CZ Finished" at bounding box center [171, 88] width 142 height 12
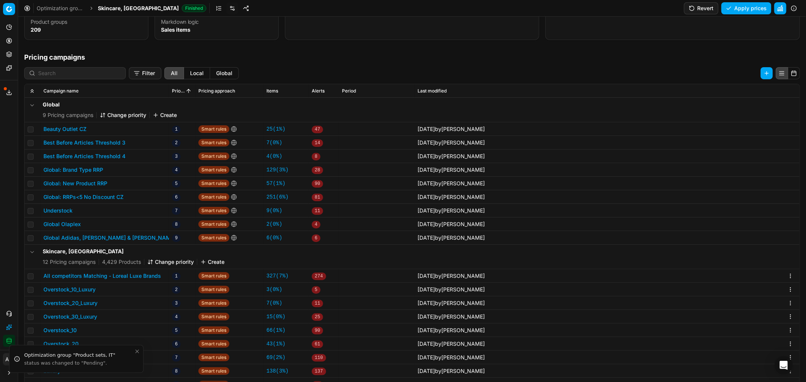
click at [117, 231] on button "All competitors Matching - Loreal Luxe Brands" at bounding box center [101, 276] width 117 height 8
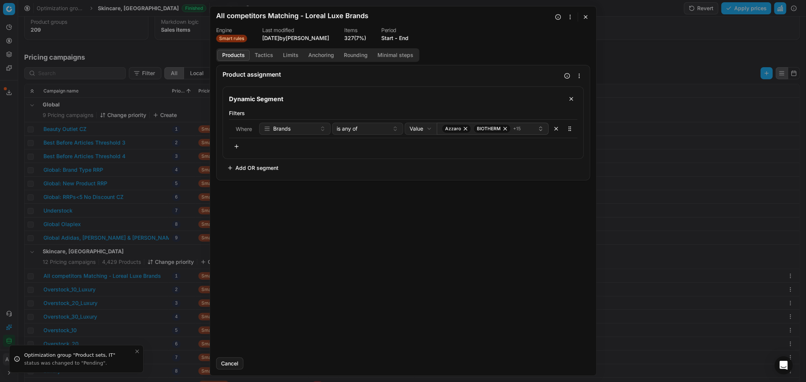
click at [386, 39] on button "Start" at bounding box center [387, 38] width 12 height 8
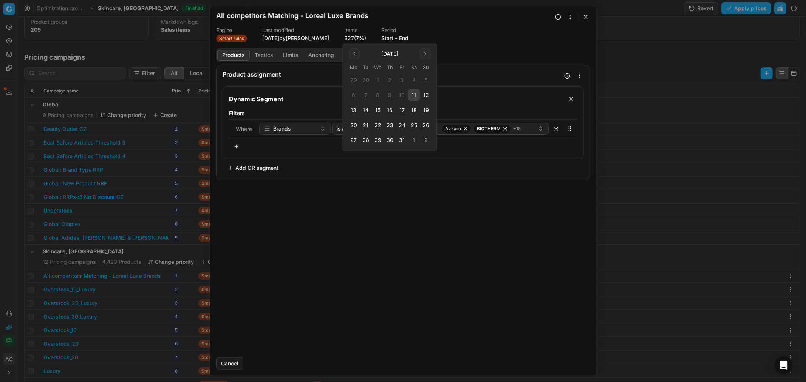
click at [351, 108] on button "13" at bounding box center [353, 110] width 12 height 12
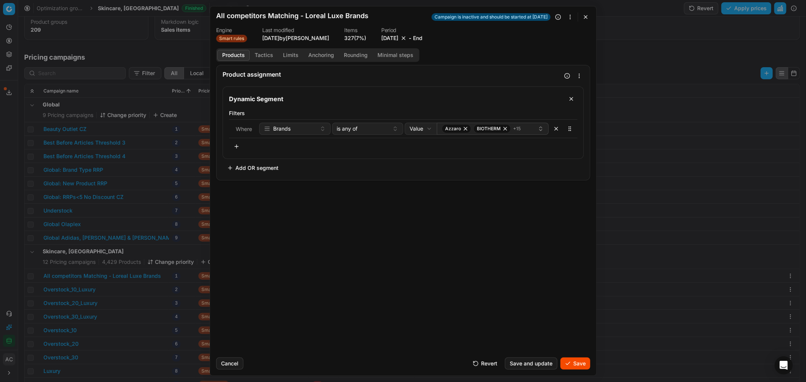
click at [537, 231] on button "Save" at bounding box center [575, 364] width 30 height 12
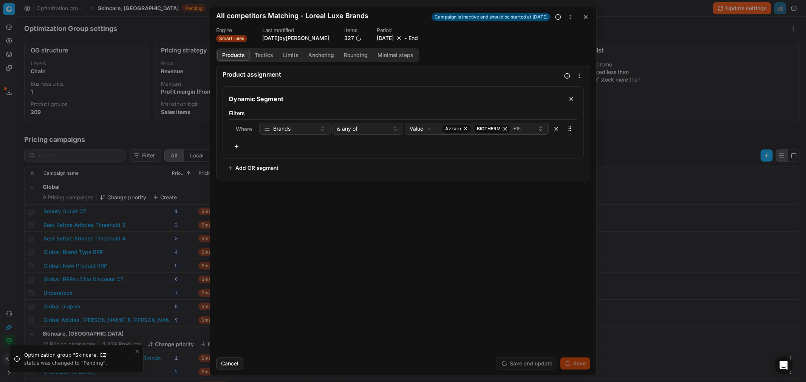
scroll to position [82, 0]
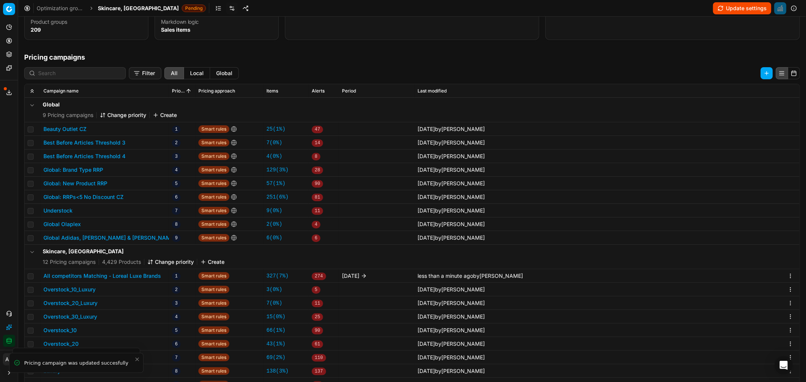
click at [126, 6] on span "Skincare, [GEOGRAPHIC_DATA]" at bounding box center [138, 9] width 81 height 8
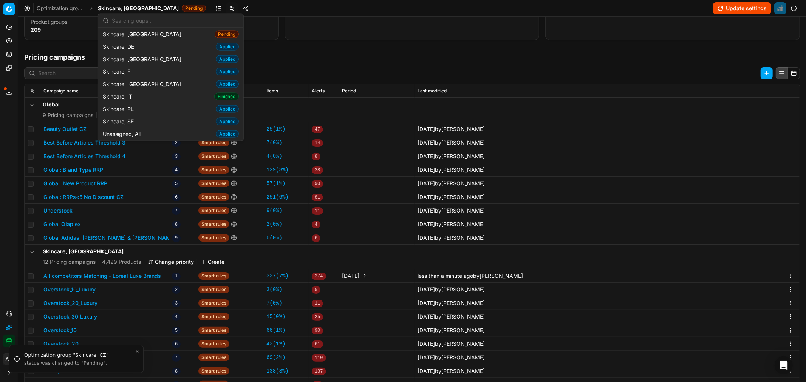
scroll to position [1063, 0]
click at [140, 90] on div "Skincare, IT Finished" at bounding box center [171, 96] width 142 height 12
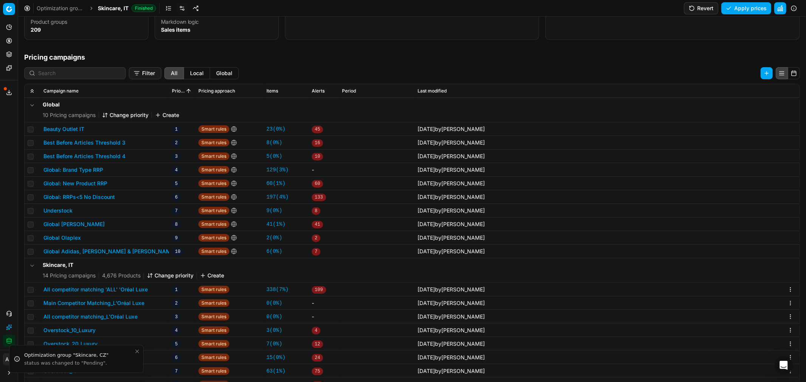
click at [130, 286] on button "All competitor matching 'ALL' 'Oréal Luxe" at bounding box center [95, 290] width 104 height 8
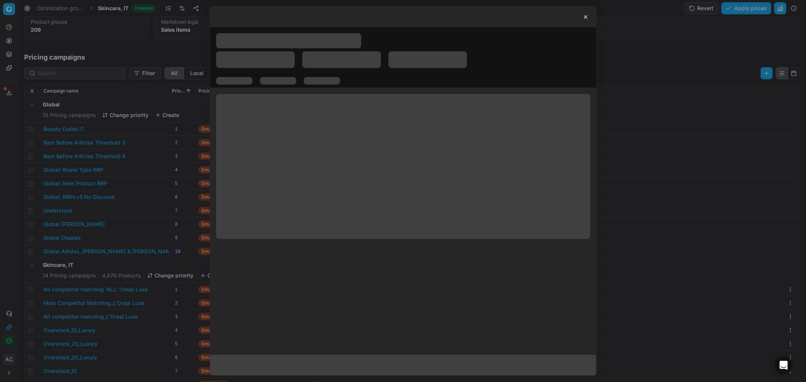
scroll to position [50, 0]
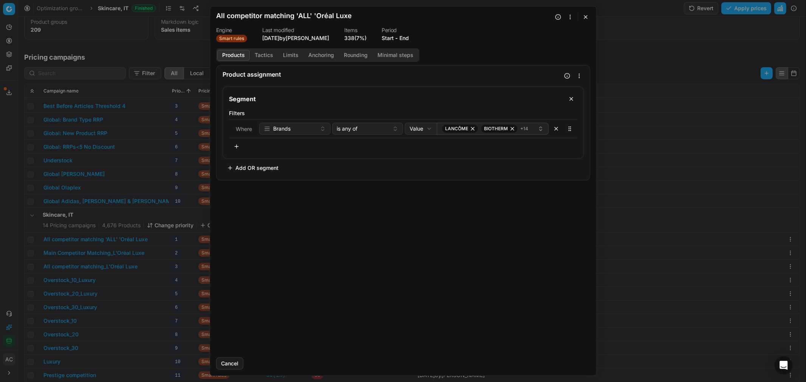
click at [394, 34] on button "Start" at bounding box center [387, 38] width 12 height 8
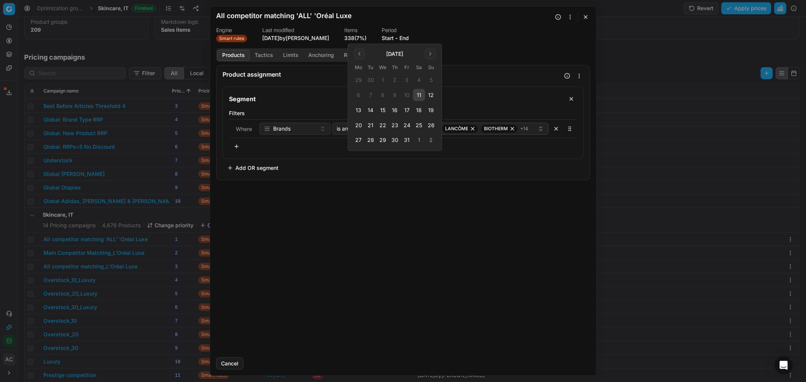
click at [360, 110] on button "13" at bounding box center [358, 110] width 12 height 12
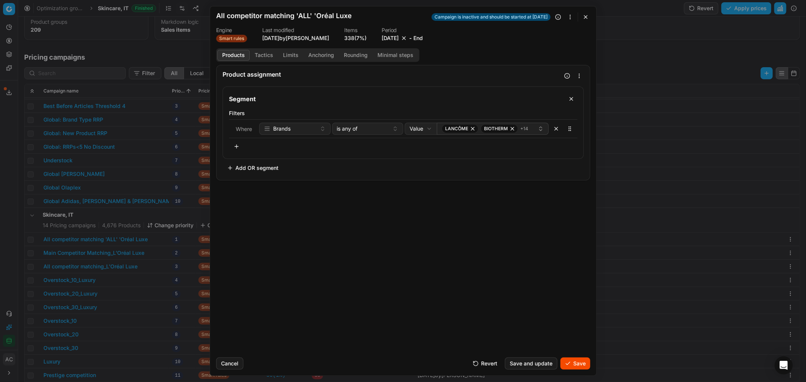
click at [579, 364] on button "Save" at bounding box center [575, 364] width 30 height 12
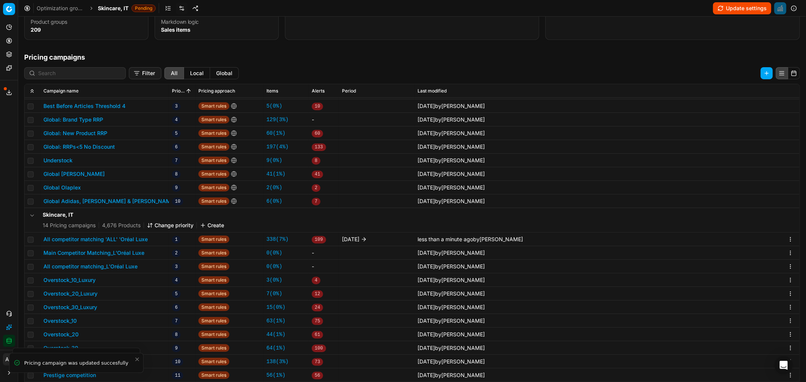
click at [108, 7] on span "Skincare, IT" at bounding box center [113, 9] width 31 height 8
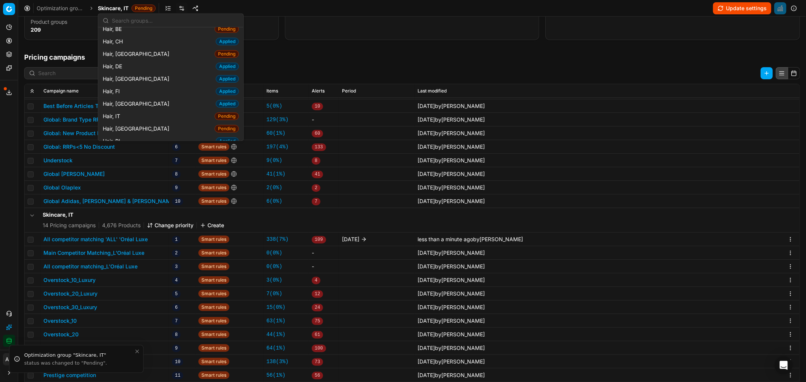
scroll to position [0, 0]
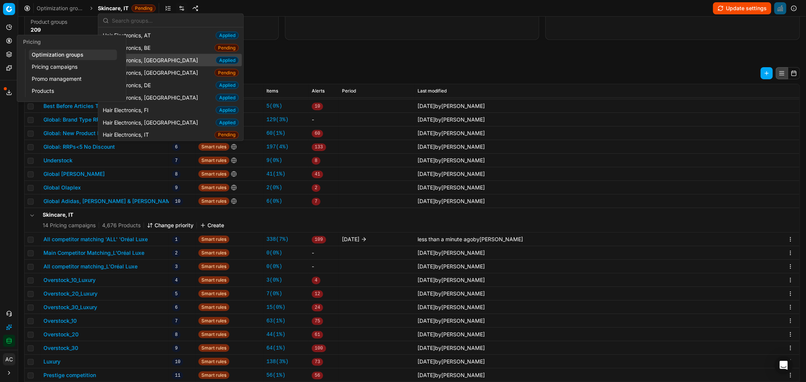
click at [8, 36] on button "Pricing" at bounding box center [9, 41] width 12 height 12
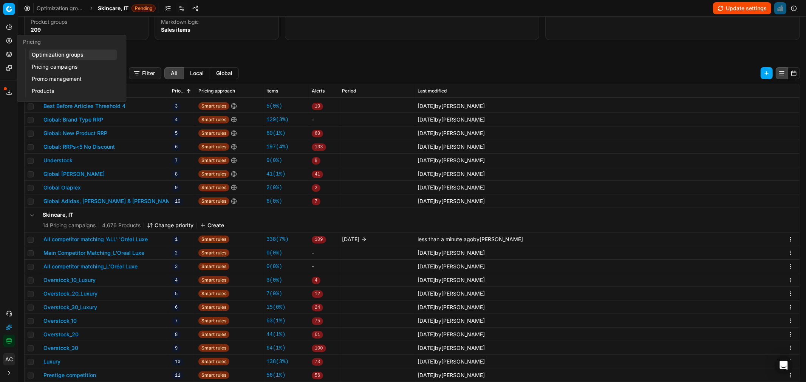
click at [43, 54] on link "Optimization groups" at bounding box center [73, 54] width 88 height 11
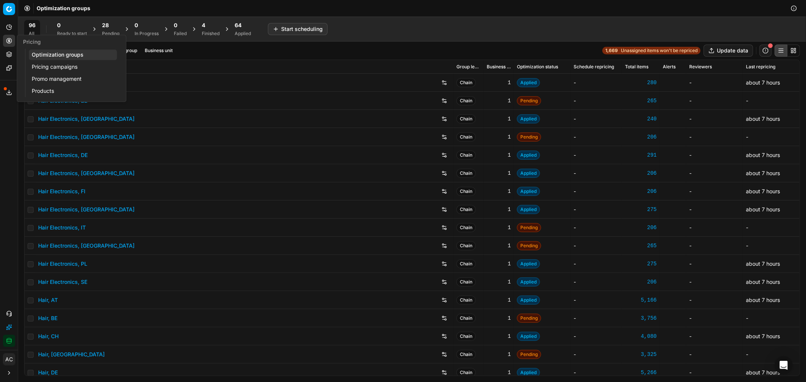
click at [208, 22] on div "4" at bounding box center [211, 26] width 18 height 8
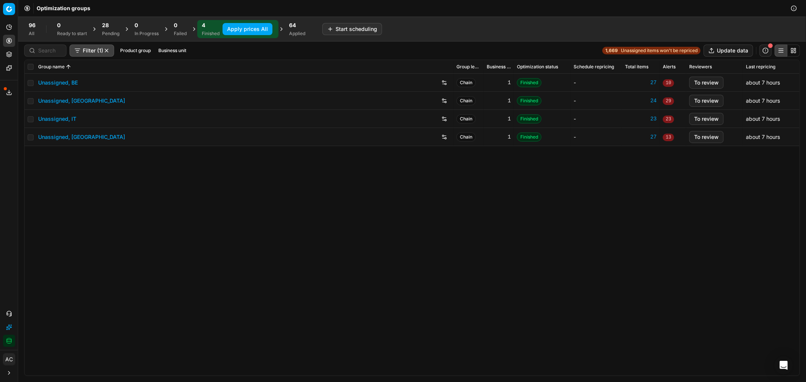
click at [105, 25] on span "28" at bounding box center [105, 26] width 7 height 8
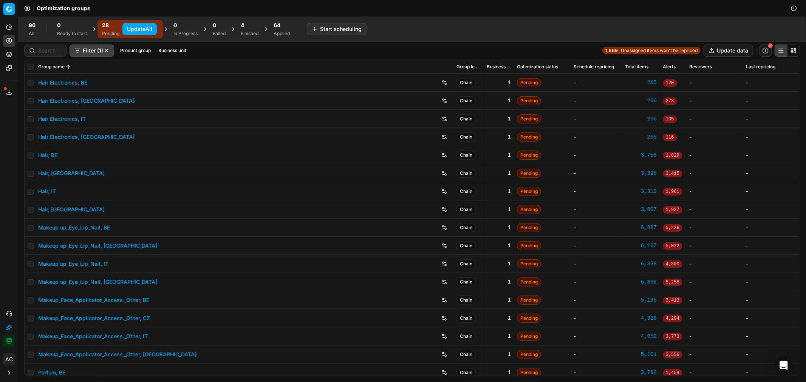
click at [136, 32] on button "Update All" at bounding box center [139, 29] width 34 height 12
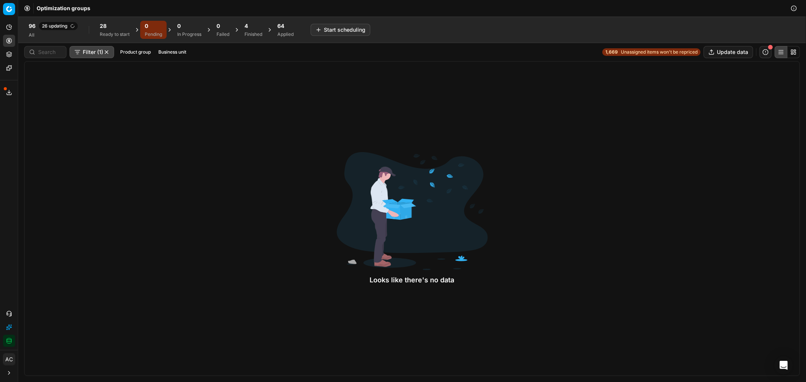
click at [100, 28] on span "28" at bounding box center [103, 26] width 7 height 8
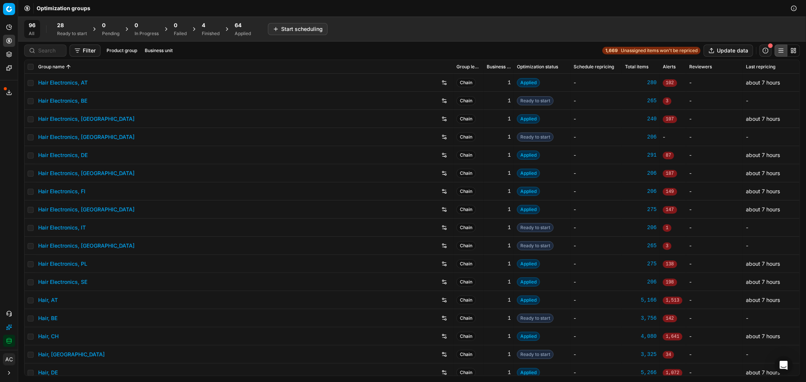
click at [77, 31] on div "Ready to start" at bounding box center [72, 34] width 30 height 6
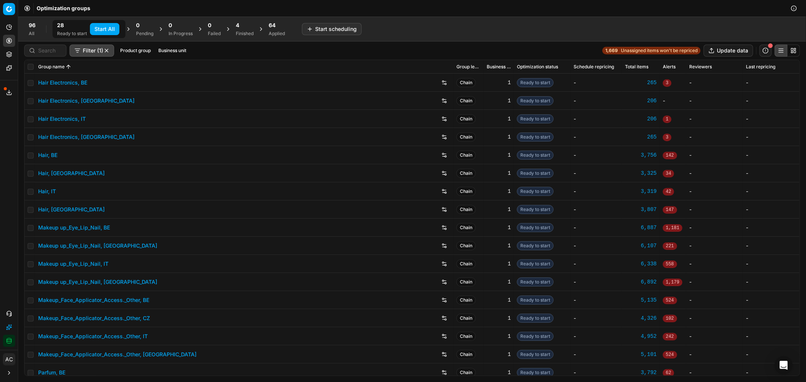
click at [101, 27] on button "Start All" at bounding box center [104, 29] width 29 height 12
click at [244, 34] on div "Finished" at bounding box center [248, 34] width 18 height 6
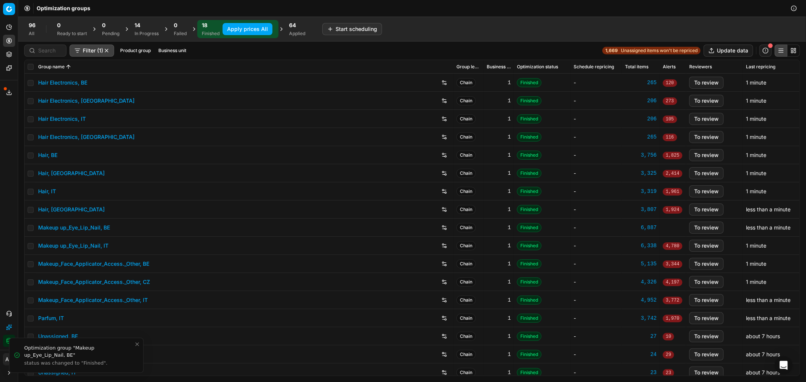
click at [252, 34] on button "Apply prices All" at bounding box center [247, 29] width 50 height 12
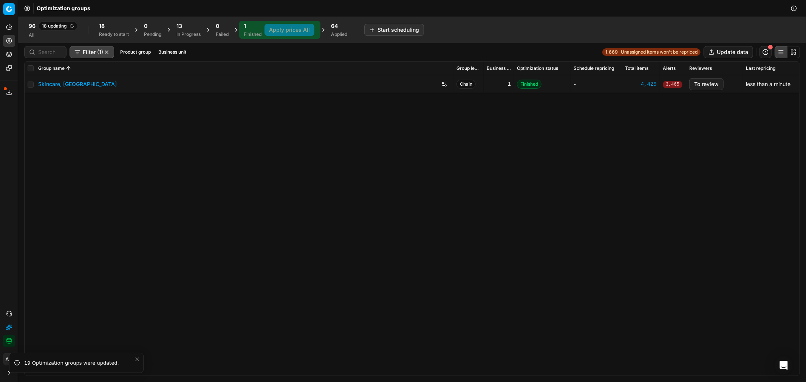
click at [334, 36] on div "Applied" at bounding box center [339, 34] width 16 height 6
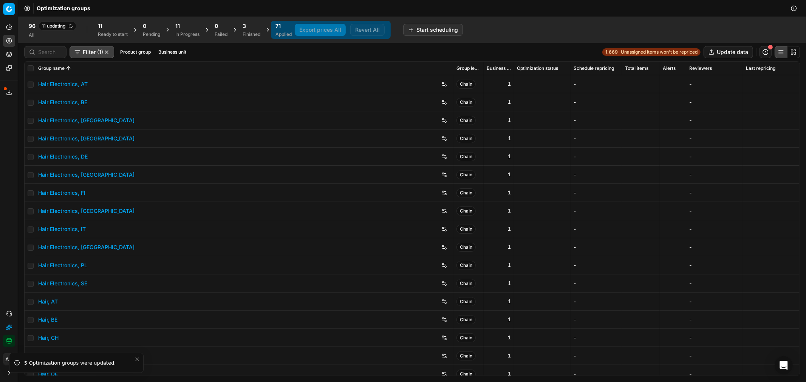
click at [252, 36] on div "Finished" at bounding box center [251, 34] width 18 height 6
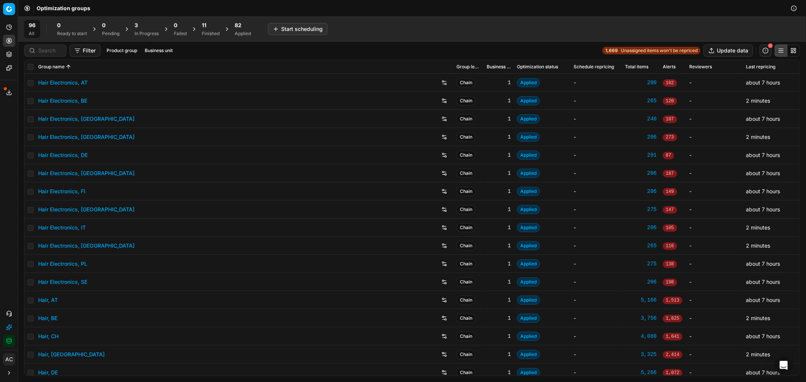
click at [211, 31] on div "Finished" at bounding box center [211, 34] width 18 height 6
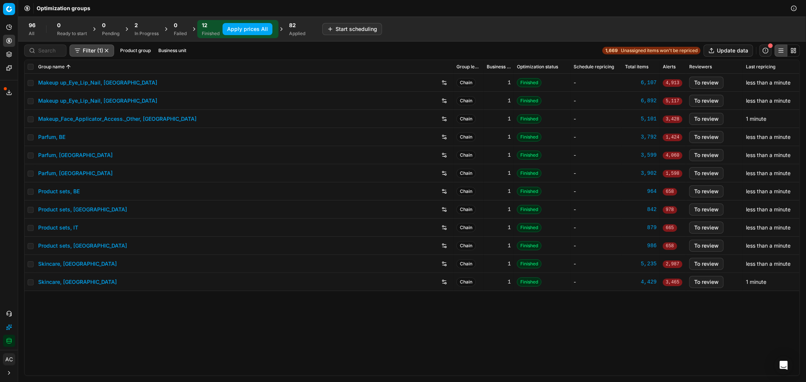
click at [145, 31] on div "In Progress" at bounding box center [146, 34] width 24 height 6
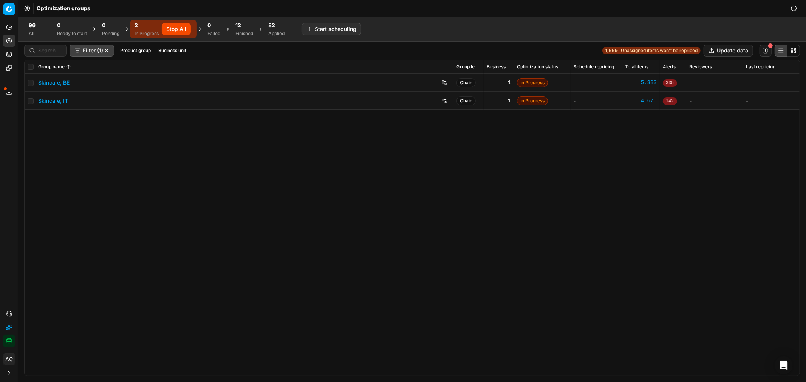
click at [243, 29] on div "12" at bounding box center [244, 26] width 18 height 8
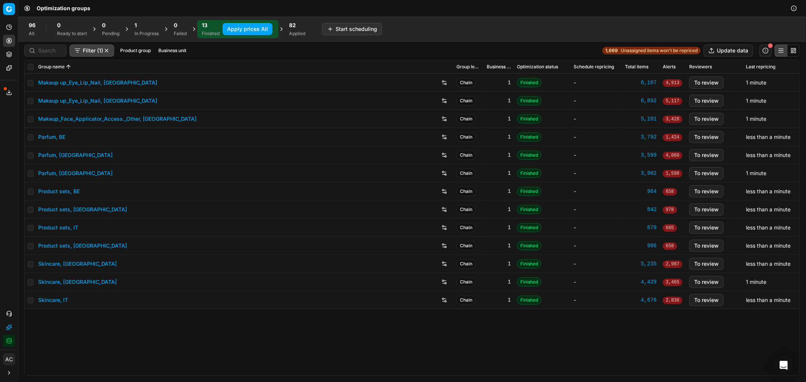
click at [258, 31] on button "Apply prices All" at bounding box center [247, 29] width 50 height 12
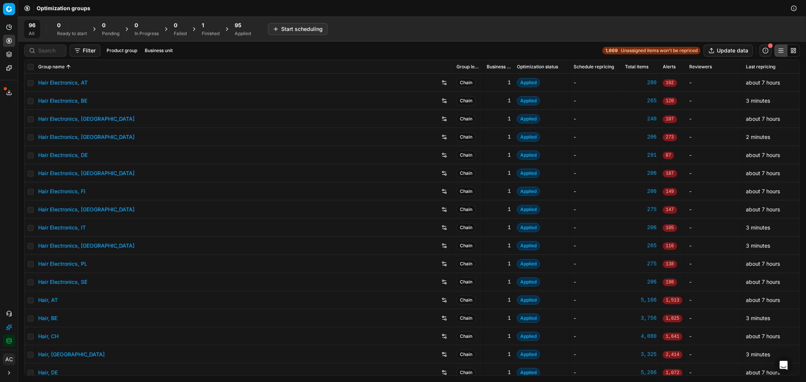
click at [211, 20] on div "1 Finished" at bounding box center [210, 29] width 27 height 18
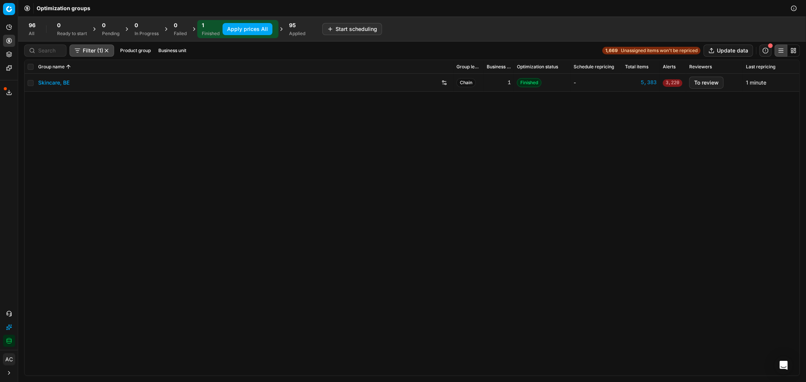
click at [235, 28] on button "Apply prices All" at bounding box center [247, 29] width 50 height 12
click at [298, 29] on div "95" at bounding box center [301, 26] width 16 height 8
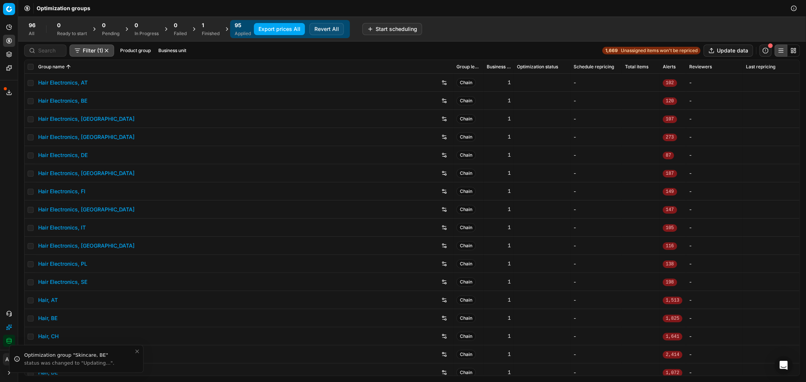
click at [170, 50] on button "Business unit" at bounding box center [172, 50] width 34 height 9
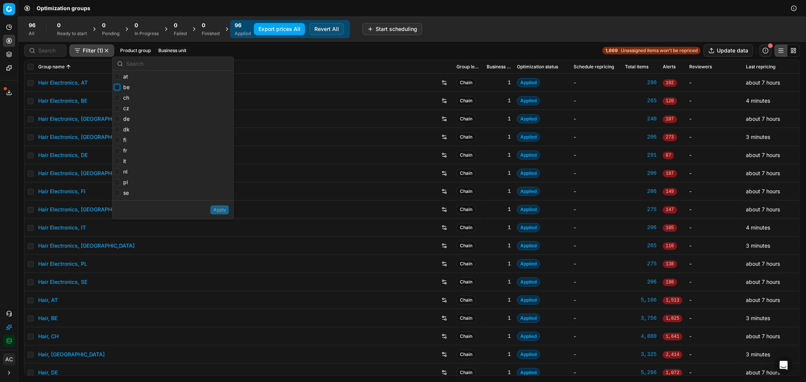
click at [116, 86] on input "be" at bounding box center [117, 87] width 6 height 6
checkbox input "true"
click at [116, 108] on input "cz" at bounding box center [117, 108] width 6 height 6
checkbox input "true"
click at [117, 161] on input "it" at bounding box center [117, 161] width 6 height 6
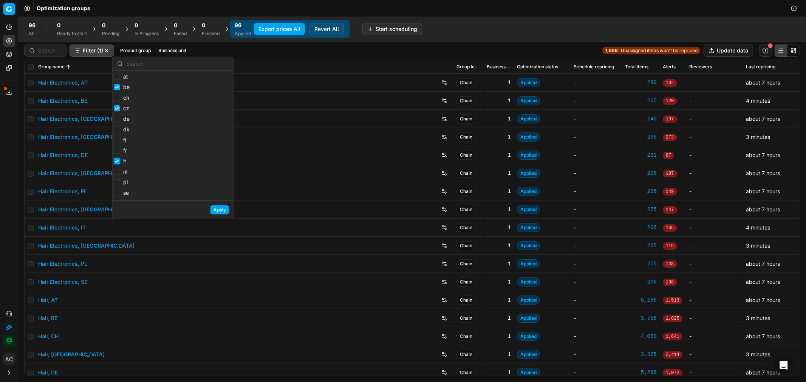
checkbox input "true"
click at [118, 172] on input "nl" at bounding box center [117, 172] width 6 height 6
checkbox input "true"
click at [219, 211] on button "Apply" at bounding box center [219, 209] width 19 height 9
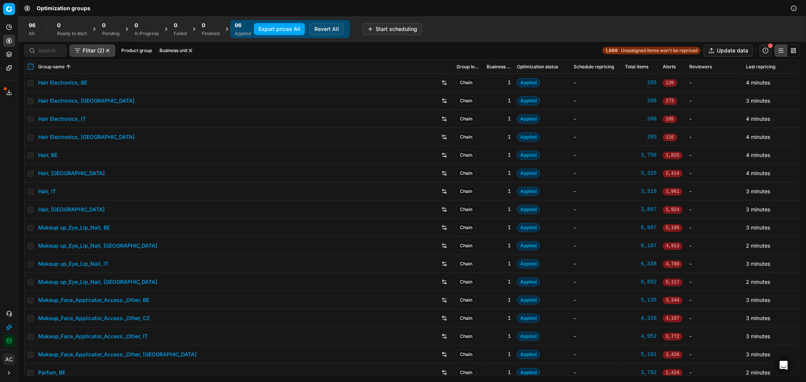
click at [29, 66] on input "checkbox" at bounding box center [31, 67] width 6 height 6
checkbox input "true"
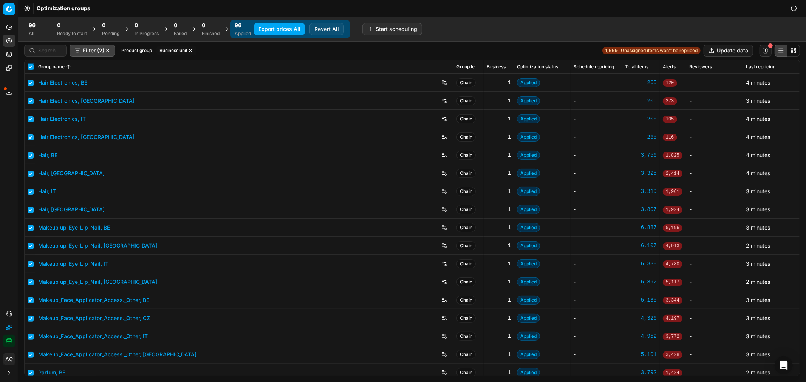
checkbox input "true"
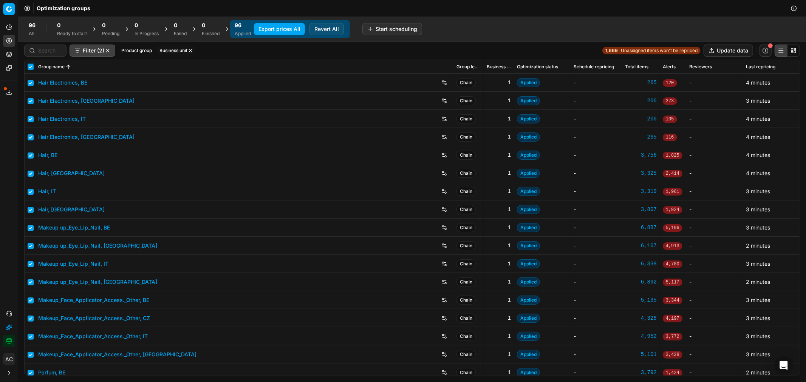
checkbox input "true"
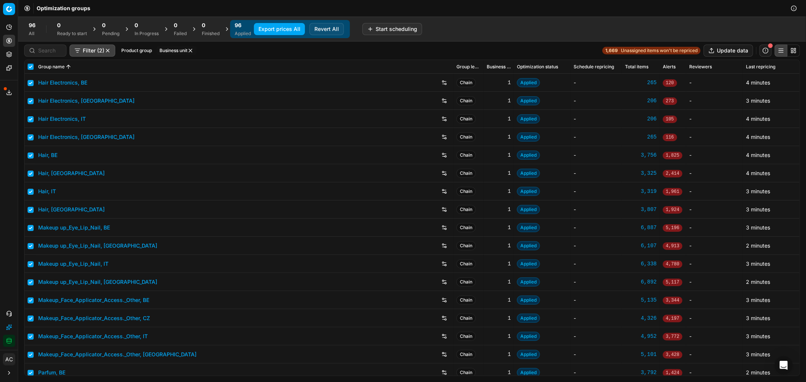
checkbox input "true"
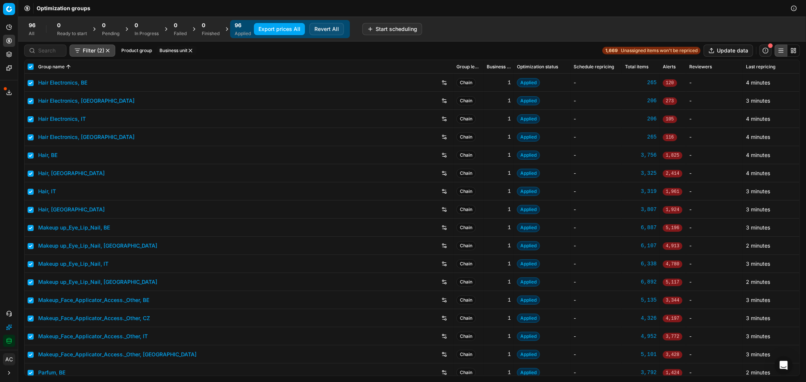
checkbox input "true"
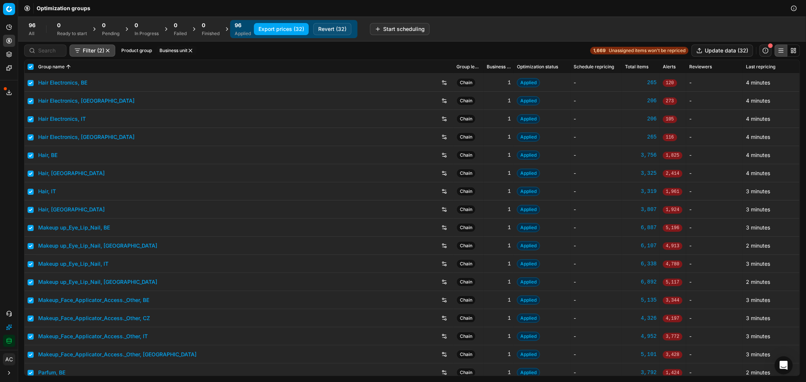
click at [286, 26] on button "Export prices (32)" at bounding box center [281, 29] width 55 height 12
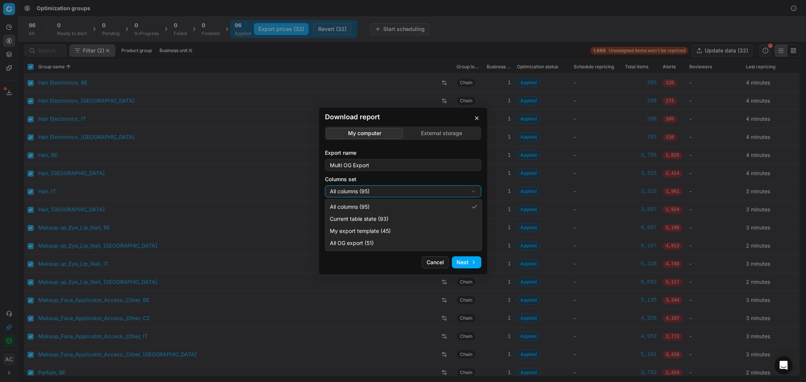
click at [388, 189] on div "Download report My computer External storage Export name Multi OG Export Column…" at bounding box center [403, 191] width 806 height 382
select select "custom"
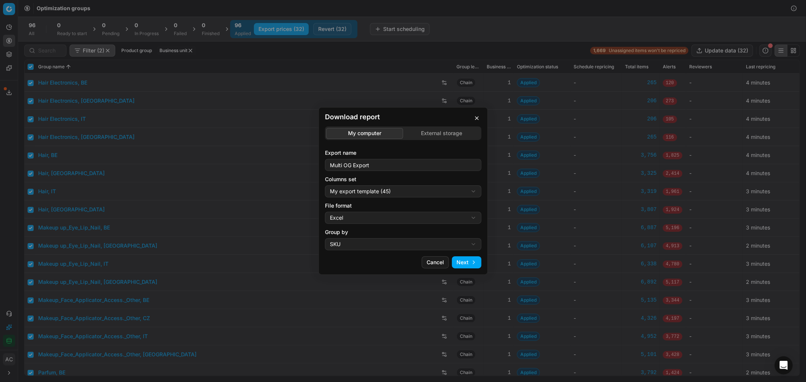
click at [371, 218] on div "Download report My computer External storage Export name Multi OG Export Column…" at bounding box center [403, 191] width 806 height 382
select select "csv"
click at [469, 262] on button "Next" at bounding box center [466, 262] width 29 height 12
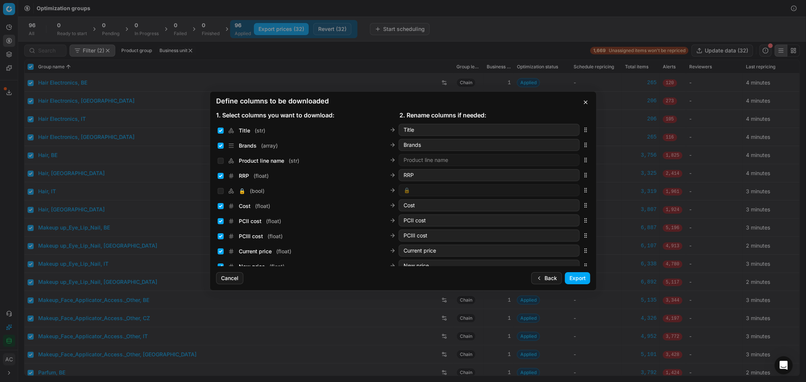
scroll to position [121, 0]
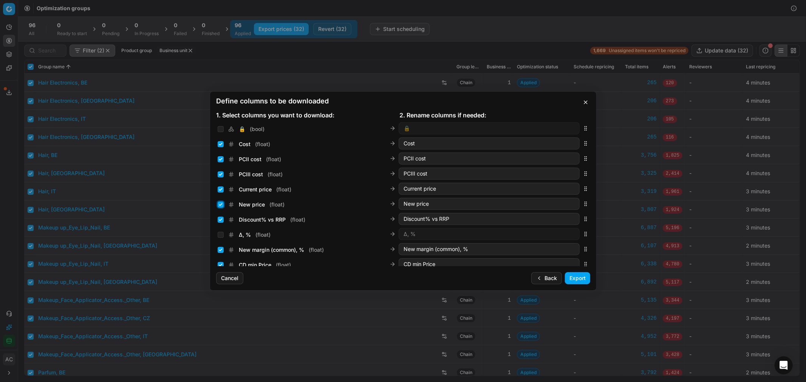
click at [220, 204] on input "New price ( float )" at bounding box center [221, 205] width 6 height 6
checkbox input "false"
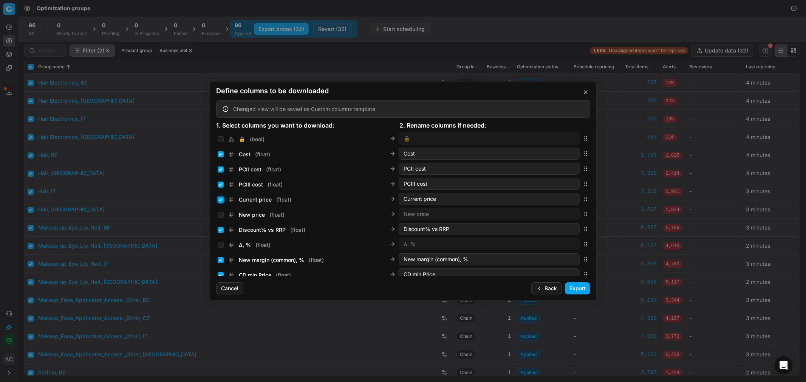
click at [220, 200] on input "Current price ( float )" at bounding box center [221, 200] width 6 height 6
checkbox input "false"
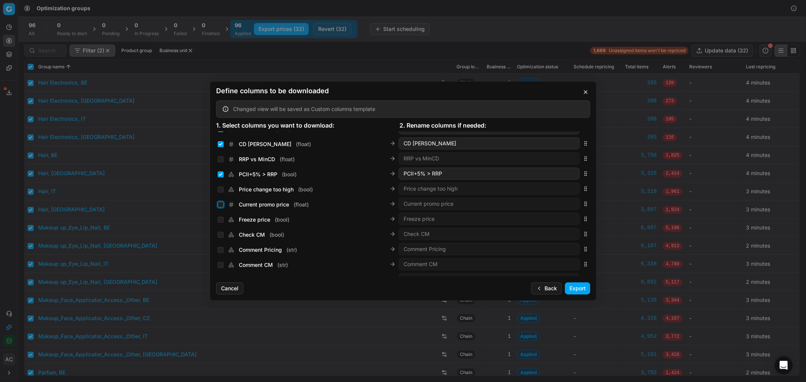
click at [219, 202] on input "Current promo price ( float )" at bounding box center [221, 205] width 6 height 6
checkbox input "true"
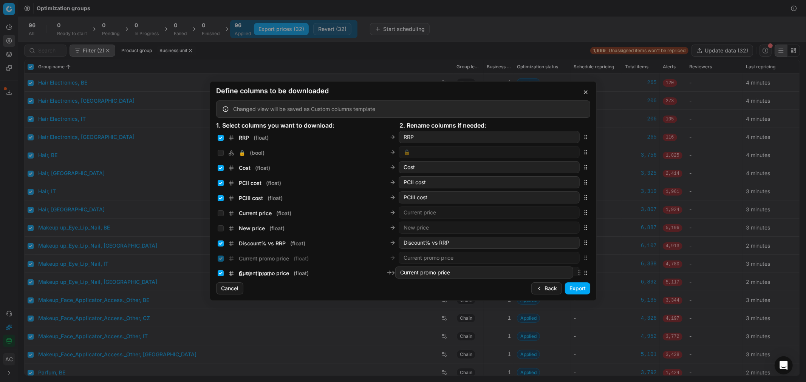
scroll to position [113, 0]
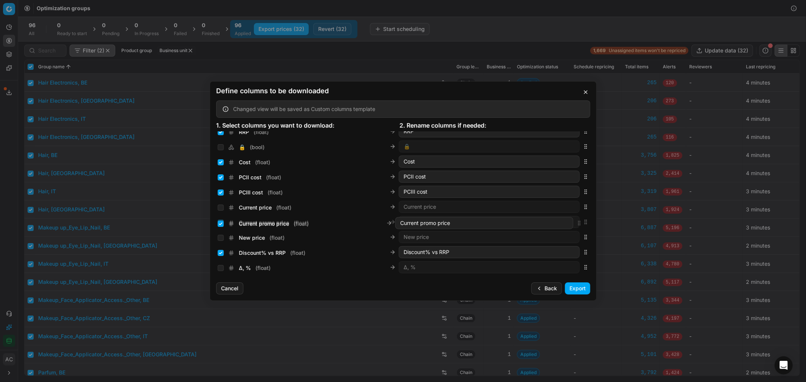
drag, startPoint x: 579, startPoint y: 205, endPoint x: 586, endPoint y: 225, distance: 20.9
click at [586, 225] on div "Sales Entity IDs ( array ) Sales Entity IDs Product line ID ( str ) Product lin…" at bounding box center [403, 203] width 386 height 145
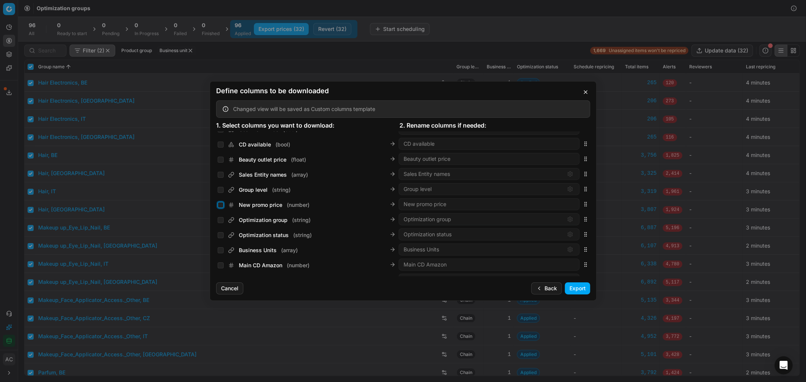
click at [219, 204] on input "New promo price ( number )" at bounding box center [221, 205] width 6 height 6
checkbox input "true"
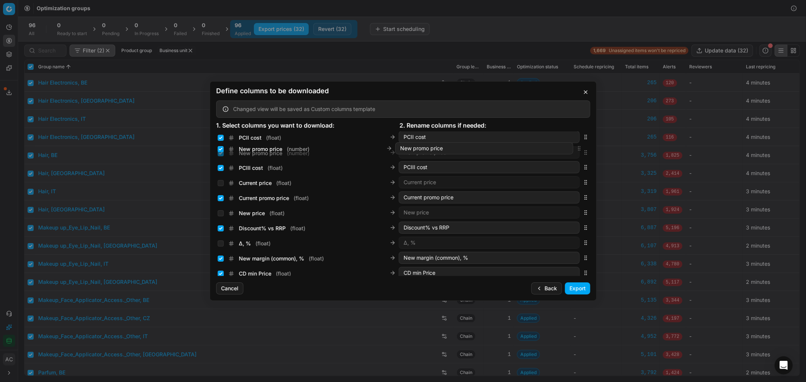
scroll to position [131, 0]
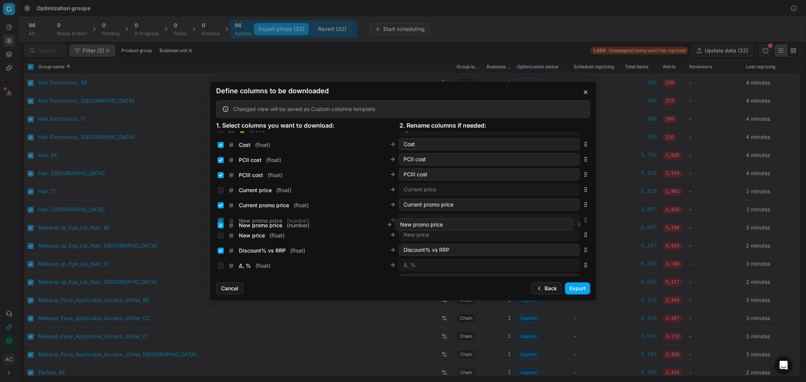
drag, startPoint x: 578, startPoint y: 203, endPoint x: 588, endPoint y: 224, distance: 23.5
click at [588, 224] on div "Sales Entity IDs ( array ) Sales Entity IDs Product line ID ( str ) Product lin…" at bounding box center [403, 203] width 386 height 145
click at [571, 288] on button "Export" at bounding box center [577, 288] width 25 height 12
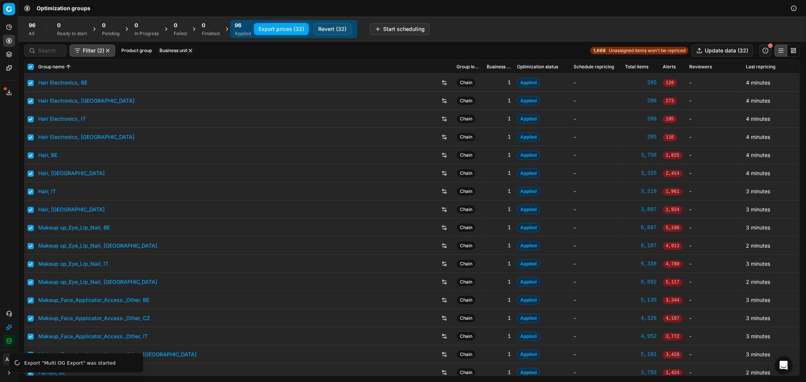
click at [1, 88] on div "Export service 31" at bounding box center [9, 92] width 18 height 18
click at [7, 91] on icon at bounding box center [9, 93] width 6 height 6
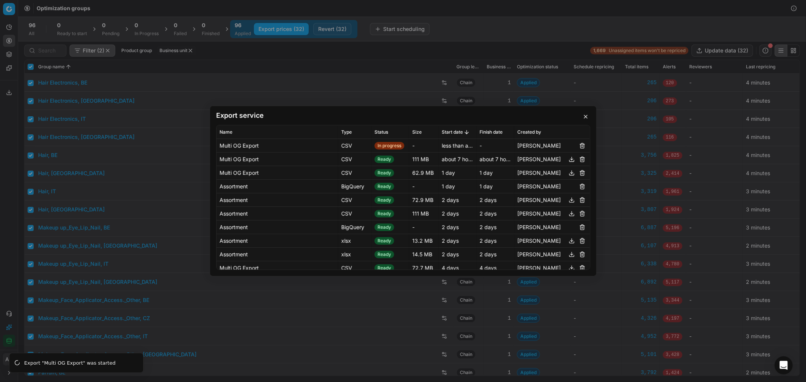
click at [12, 119] on div "Export service Name Type Status Size Start date Finish date Created by Multi OG…" at bounding box center [403, 191] width 806 height 382
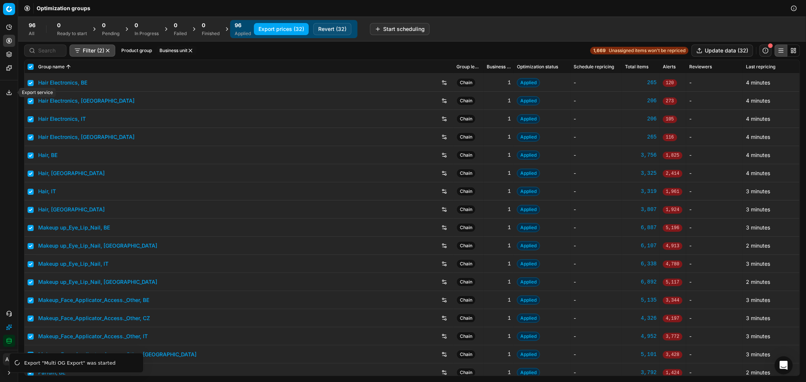
click at [6, 91] on icon at bounding box center [9, 93] width 6 height 6
click at [9, 93] on icon at bounding box center [9, 92] width 3 height 1
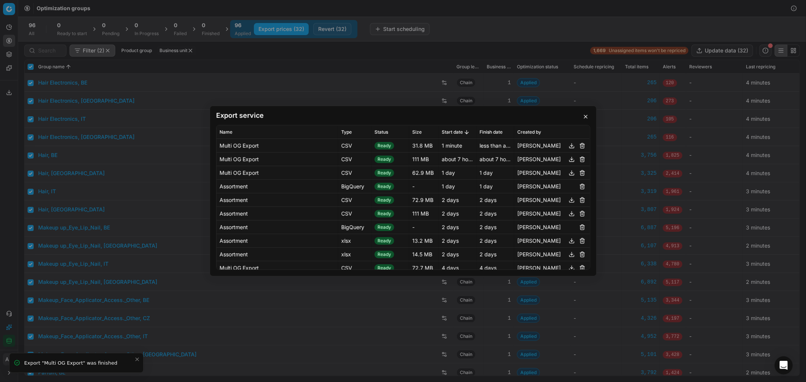
click at [567, 144] on button "button" at bounding box center [571, 145] width 9 height 9
drag, startPoint x: 88, startPoint y: 123, endPoint x: 101, endPoint y: 181, distance: 58.7
click at [88, 123] on div "Export service Name Type Status Size Start date Finish date Created by Multi OG…" at bounding box center [403, 191] width 806 height 382
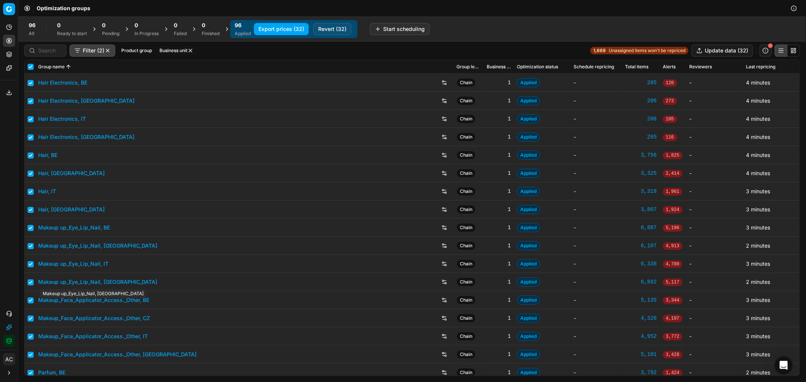
click at [110, 282] on link "Makeup up_Eye_Lip_Nail, [GEOGRAPHIC_DATA]" at bounding box center [97, 282] width 119 height 8
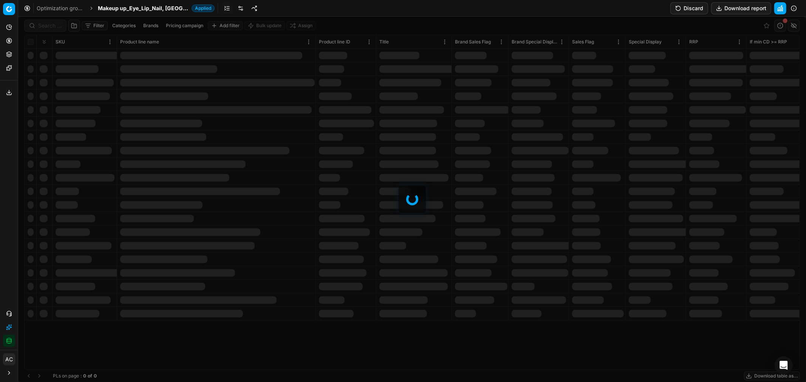
click at [235, 8] on link at bounding box center [241, 8] width 12 height 12
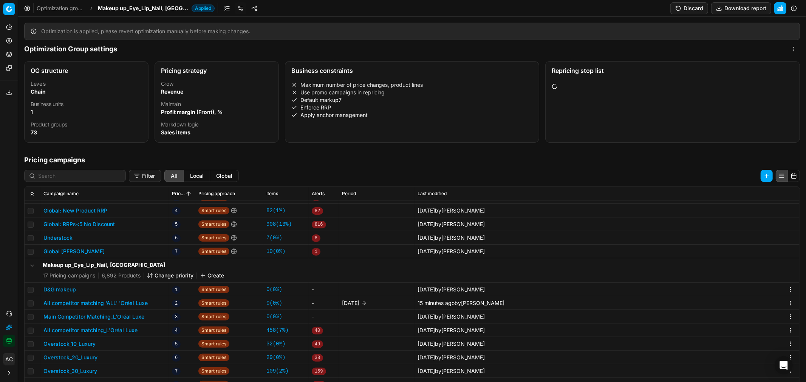
scroll to position [62, 0]
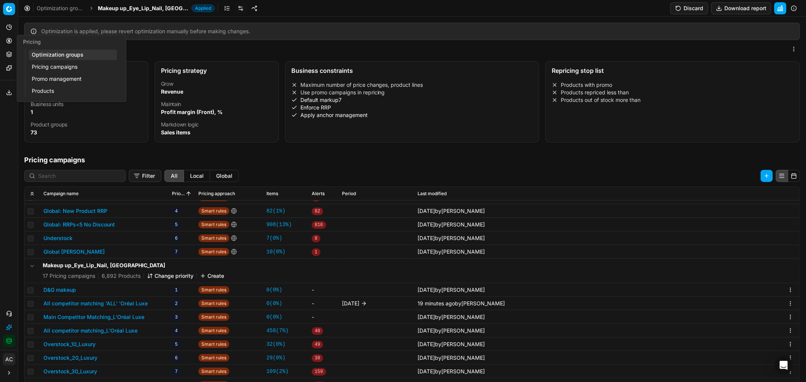
click at [42, 50] on link "Optimization groups" at bounding box center [73, 54] width 88 height 11
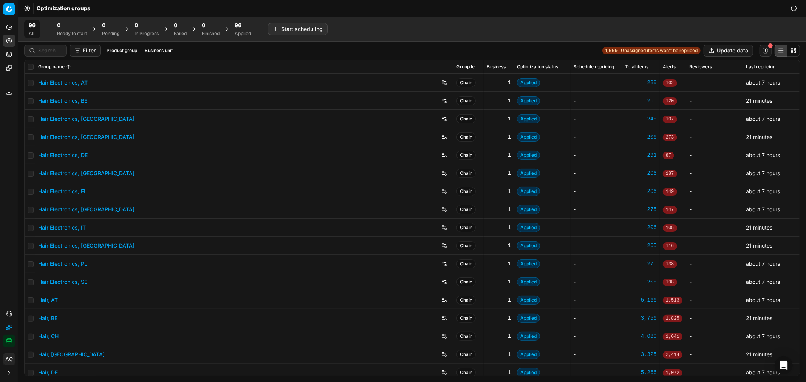
click at [237, 28] on span "96" at bounding box center [238, 26] width 7 height 8
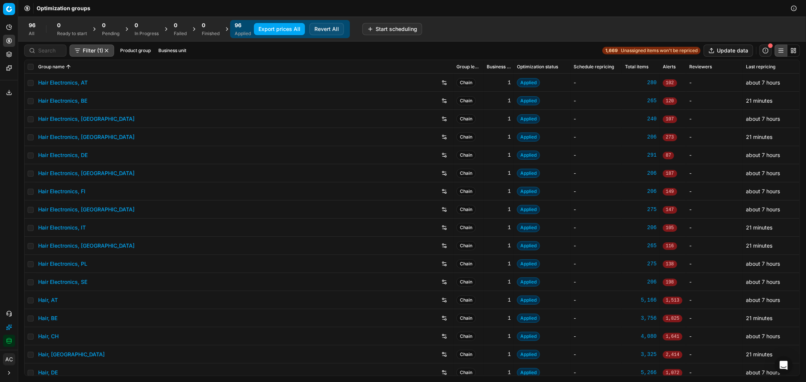
click at [164, 49] on button "Business unit" at bounding box center [172, 50] width 34 height 9
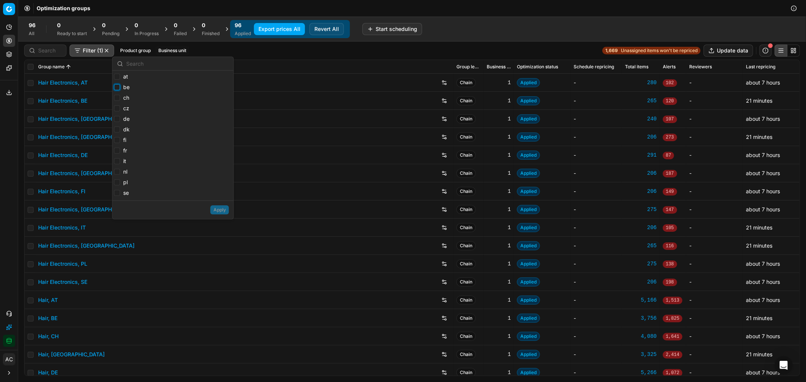
click at [117, 84] on input "be" at bounding box center [117, 87] width 6 height 6
checkbox input "true"
click at [118, 169] on input "nl" at bounding box center [117, 172] width 6 height 6
checkbox input "true"
click at [218, 210] on button "Apply" at bounding box center [219, 209] width 19 height 9
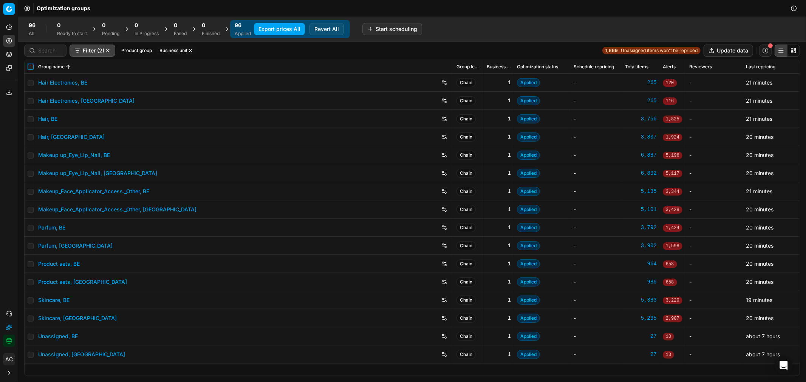
click at [29, 69] on input "checkbox" at bounding box center [31, 67] width 6 height 6
checkbox input "true"
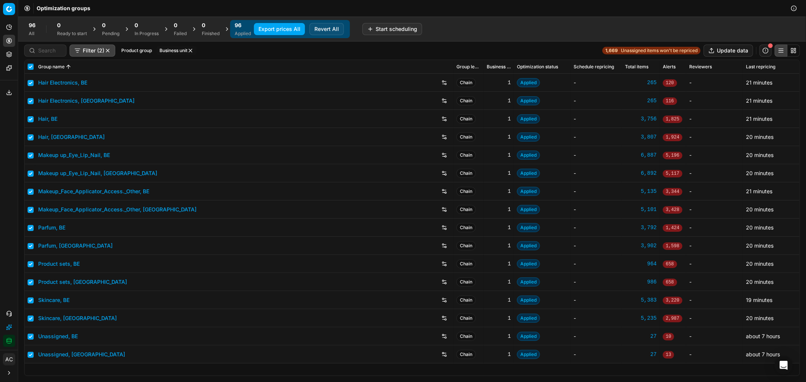
checkbox input "true"
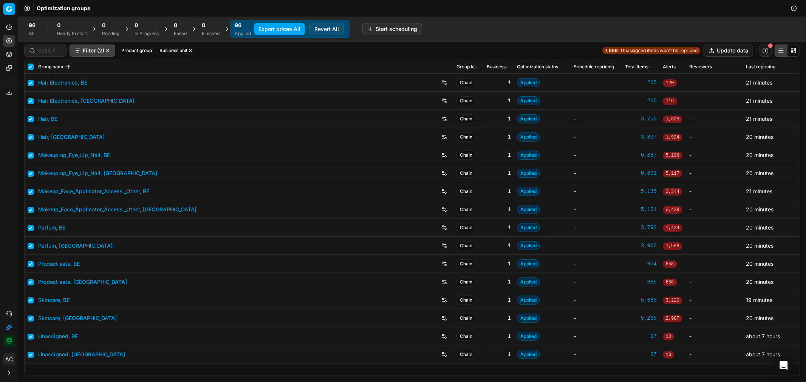
checkbox input "true"
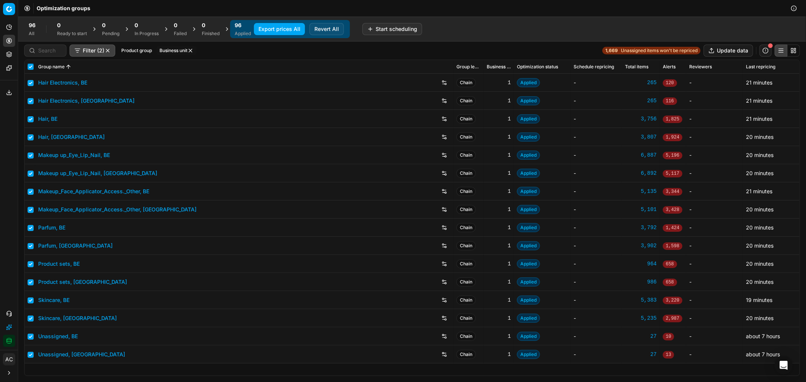
checkbox input "true"
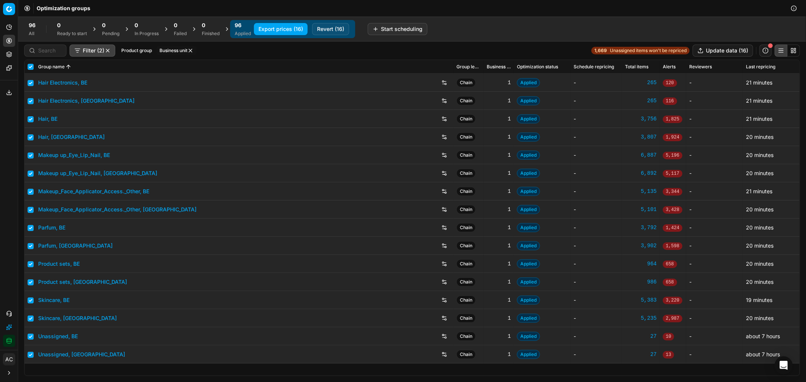
click at [283, 25] on button "Export prices (16)" at bounding box center [281, 29] width 54 height 12
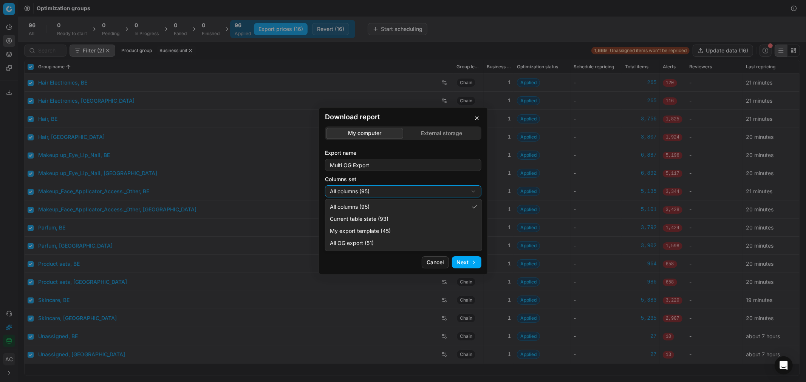
click at [369, 188] on div "Download report My computer External storage Export name Multi OG Export Column…" at bounding box center [403, 191] width 806 height 382
select select "custom"
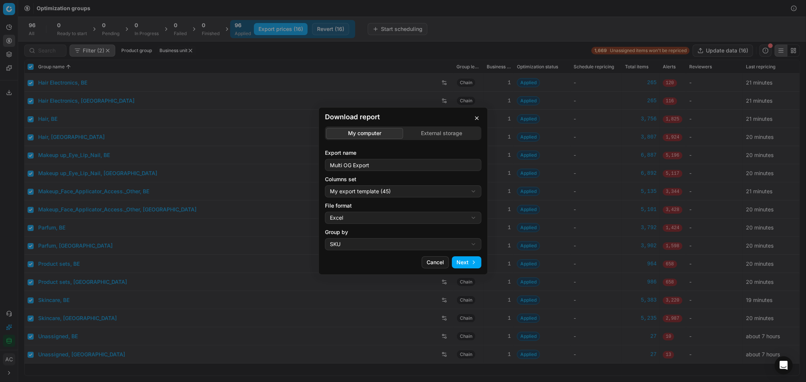
click at [431, 219] on div "Download report My computer External storage Export name Multi OG Export Column…" at bounding box center [403, 191] width 806 height 382
select select "csv"
click at [466, 263] on button "Next" at bounding box center [466, 262] width 29 height 12
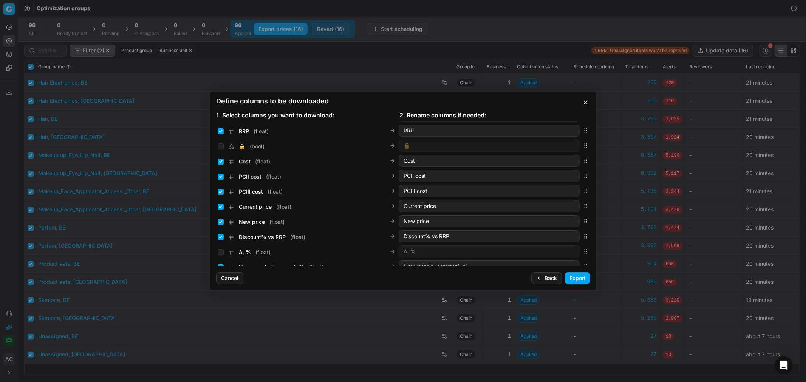
scroll to position [104, 0]
click at [221, 204] on input "Current price ( float )" at bounding box center [221, 207] width 6 height 6
checkbox input "false"
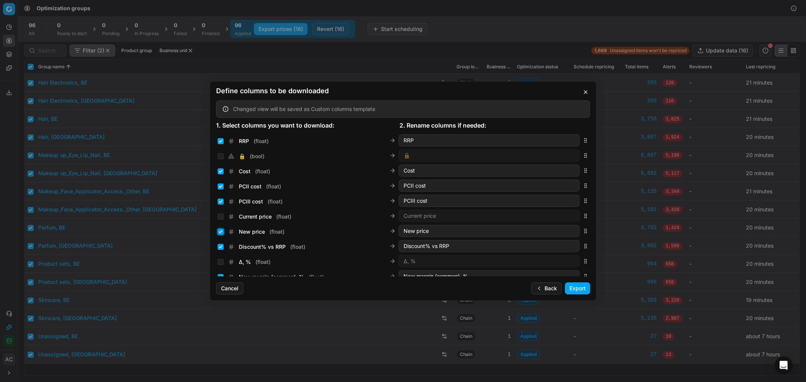
click at [221, 235] on input "New price ( float )" at bounding box center [221, 232] width 6 height 6
checkbox input "false"
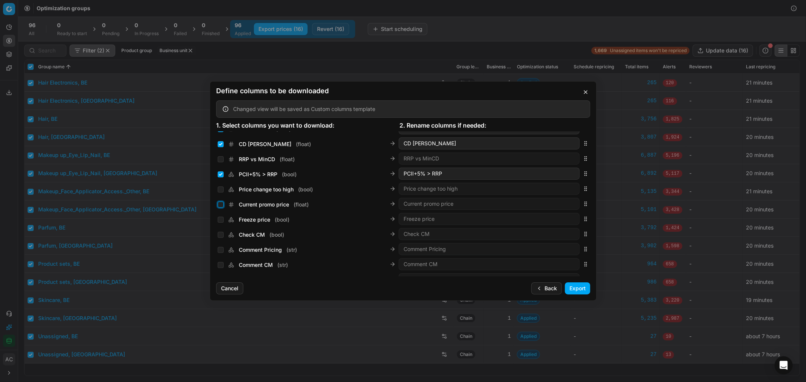
click at [222, 202] on input "Current promo price ( float )" at bounding box center [221, 205] width 6 height 6
checkbox input "true"
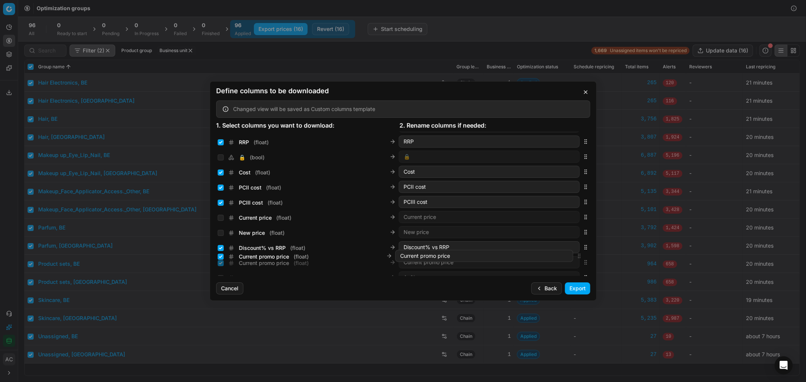
scroll to position [115, 0]
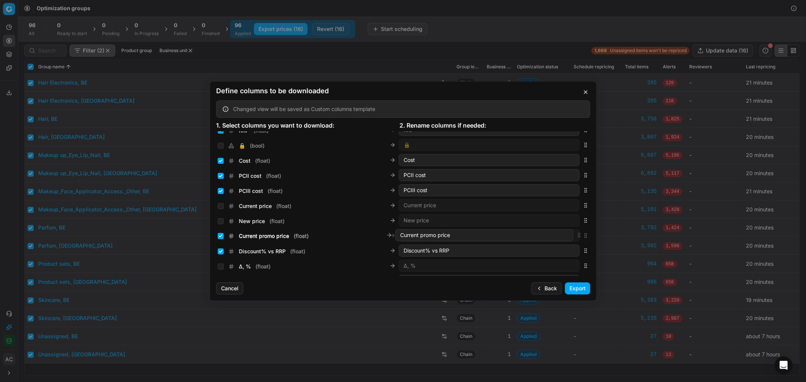
drag, startPoint x: 577, startPoint y: 202, endPoint x: 591, endPoint y: 233, distance: 34.8
click at [591, 233] on div "Sales Entity IDs ( array ) Sales Entity IDs Product line ID ( str ) Product lin…" at bounding box center [403, 203] width 386 height 145
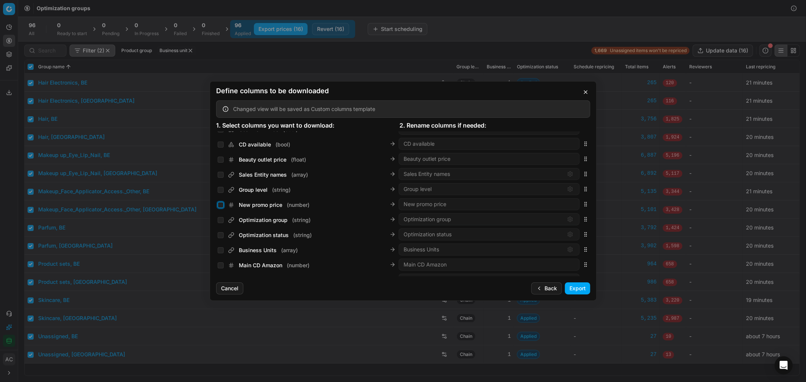
click at [218, 203] on input "New promo price ( number )" at bounding box center [221, 205] width 6 height 6
checkbox input "true"
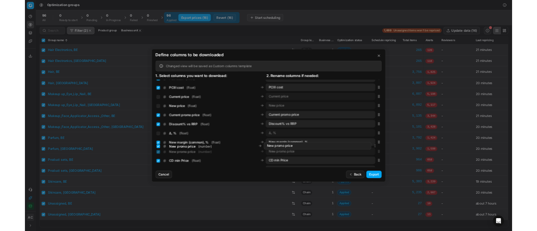
scroll to position [163, 0]
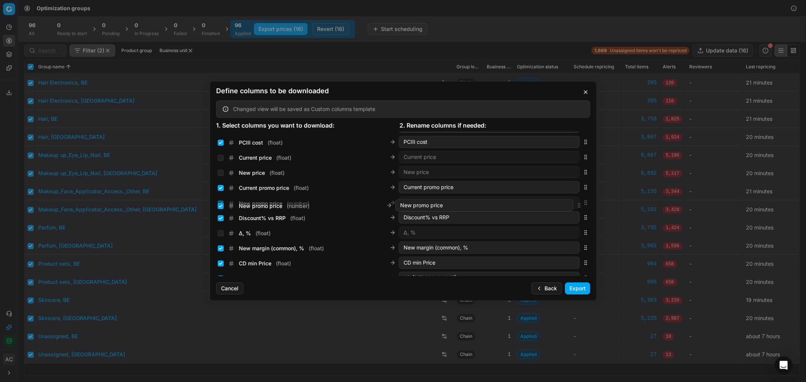
drag, startPoint x: 579, startPoint y: 204, endPoint x: 593, endPoint y: 206, distance: 14.5
click at [593, 206] on div "Sales Entity IDs ( array ) Sales Entity IDs Product line ID ( str ) Product lin…" at bounding box center [403, 203] width 386 height 145
click at [586, 287] on button "Export" at bounding box center [577, 288] width 25 height 12
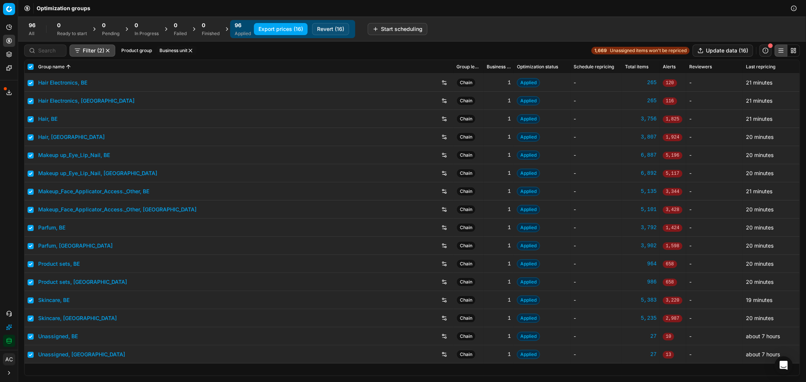
click at [6, 91] on icon at bounding box center [9, 93] width 6 height 6
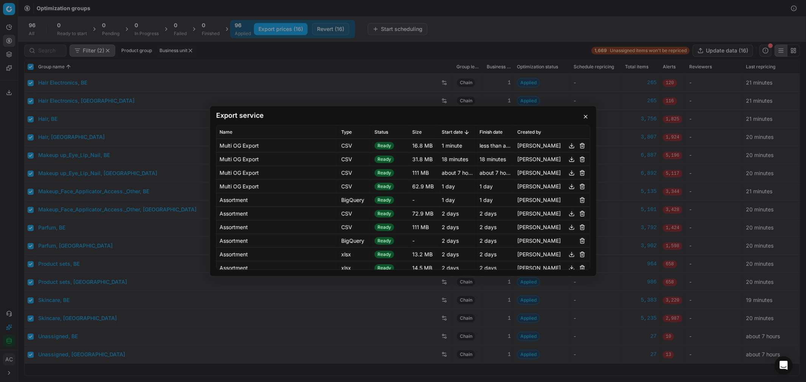
click at [587, 116] on button "button" at bounding box center [585, 116] width 9 height 9
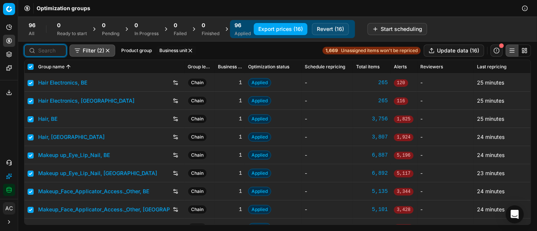
click at [54, 52] on input at bounding box center [49, 51] width 23 height 8
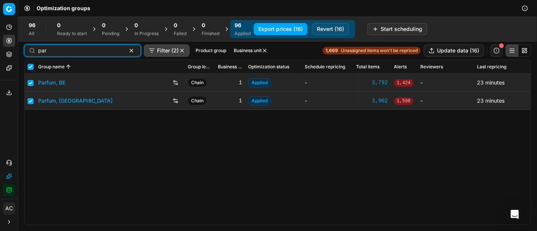
type input "par"
click at [57, 80] on link "Parfum, BE" at bounding box center [51, 83] width 27 height 8
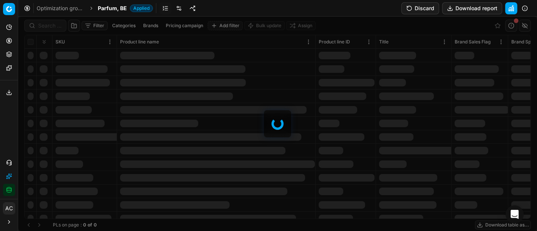
click at [51, 26] on div at bounding box center [277, 124] width 519 height 215
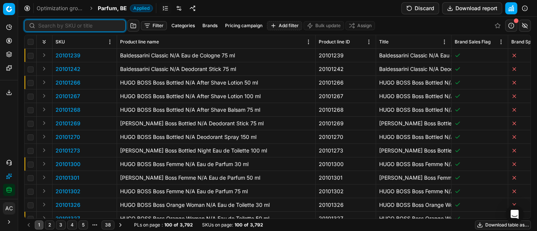
click at [51, 26] on input at bounding box center [79, 26] width 83 height 8
paste input "90003862-0005605"
click at [51, 26] on input at bounding box center [79, 26] width 83 height 8
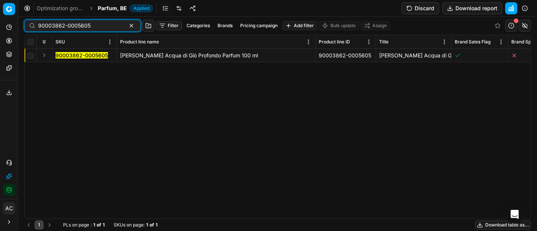
type input "90003862-0005605"
click at [42, 54] on button "Expand" at bounding box center [44, 55] width 9 height 9
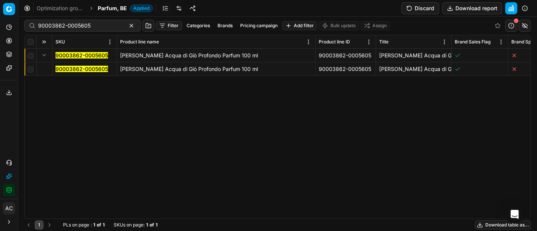
click at [68, 68] on mark "90003862-0005605" at bounding box center [82, 69] width 52 height 6
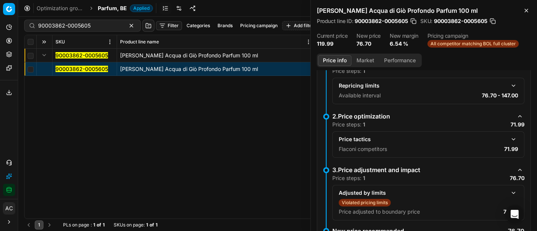
scroll to position [112, 0]
click at [509, 139] on button "button" at bounding box center [513, 139] width 9 height 9
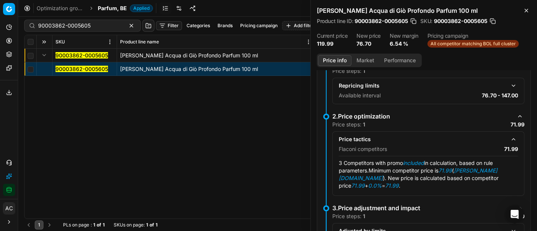
click at [370, 61] on button "Market" at bounding box center [366, 60] width 28 height 11
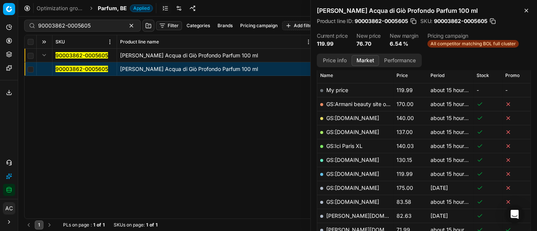
scroll to position [201, 0]
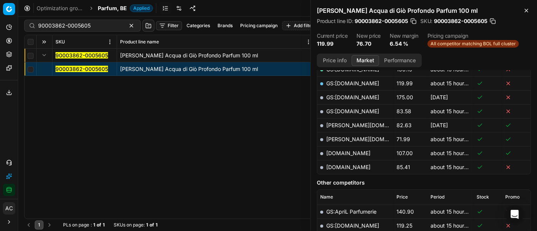
click at [347, 137] on link "douglas.be" at bounding box center [370, 139] width 88 height 6
click at [8, 159] on button "Contact support" at bounding box center [9, 163] width 12 height 12
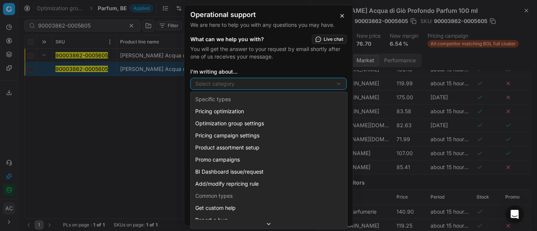
click at [229, 81] on div "Operational support We are here to help you with any questions you may have. Wh…" at bounding box center [268, 115] width 537 height 231
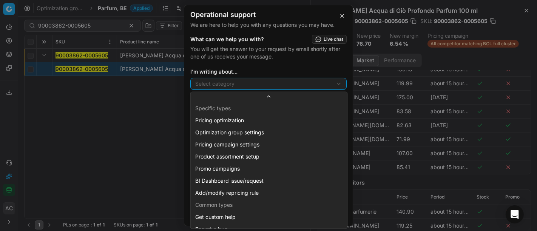
scroll to position [20, 0]
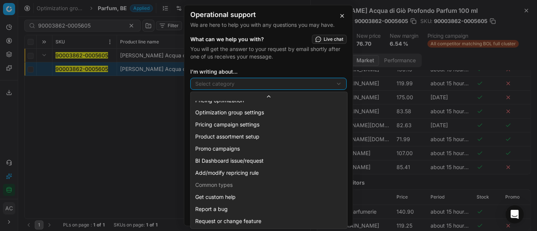
select select "241"
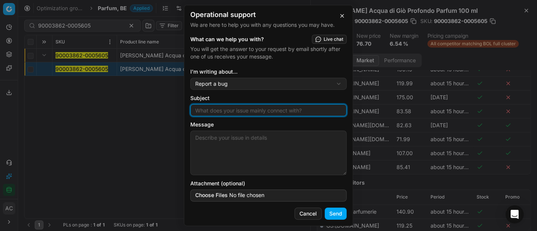
click at [236, 112] on input "Subject" at bounding box center [269, 110] width 150 height 11
type input "wrong size match"
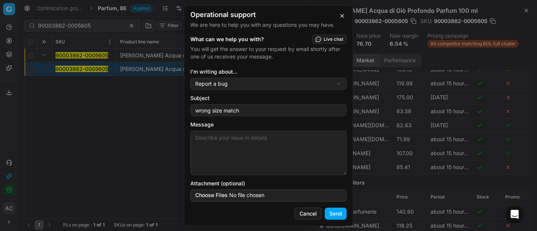
paste textarea "90003862-0005605"
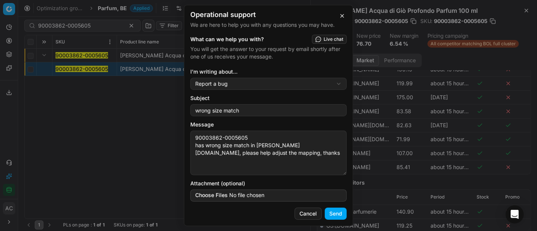
type textarea "90003862-0005605 has wrong size match in douglas.de, please help adjust the map…"
click at [331, 209] on button "Send" at bounding box center [336, 214] width 22 height 12
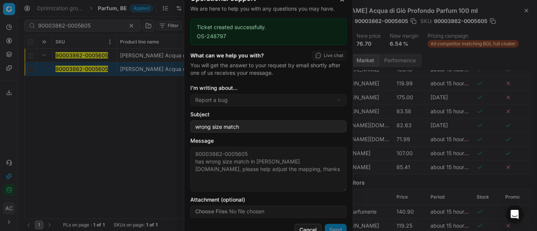
click at [342, 5] on div "Operational support We are here to help you with any questions you may have." at bounding box center [268, 3] width 156 height 17
click at [341, 2] on button "button" at bounding box center [342, -1] width 9 height 9
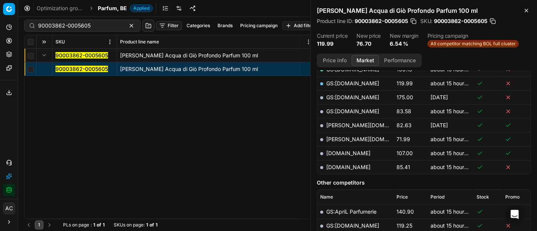
click at [230, 187] on div "90003862-0005605 Giorgio Armani Acqua di Giò Profondo Parfum 100 ml 90003862-00…" at bounding box center [278, 134] width 506 height 170
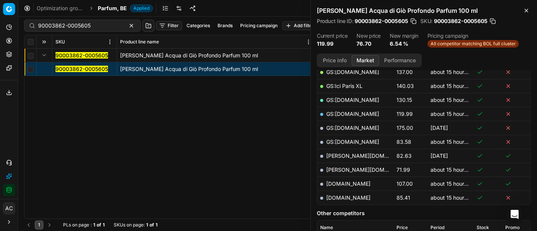
scroll to position [169, 0]
click at [363, 199] on link "parfumdreams.be" at bounding box center [348, 198] width 44 height 6
click at [79, 27] on input "90003862-0005605" at bounding box center [79, 26] width 83 height 8
paste input "931-0005693"
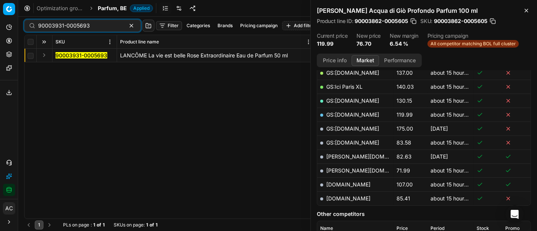
click at [43, 54] on button "Expand" at bounding box center [44, 55] width 9 height 9
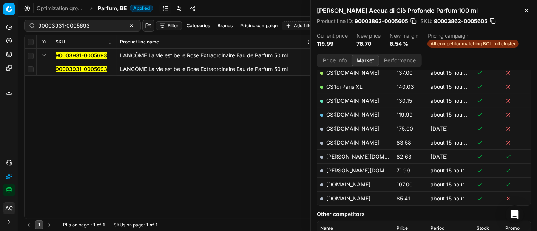
click at [69, 69] on mark "90003931-0005693" at bounding box center [82, 69] width 52 height 6
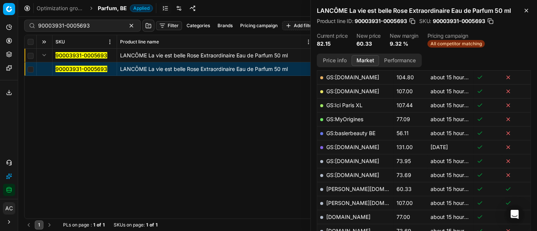
scroll to position [143, 0]
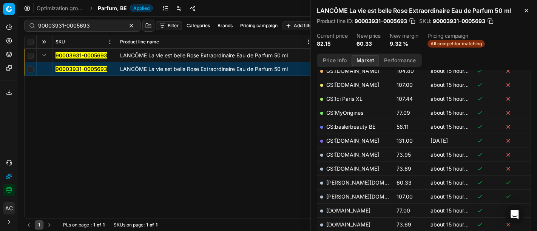
click at [354, 180] on link "basler-beauty.be" at bounding box center [370, 182] width 88 height 6
click at [231, 151] on div "90003931-0005693 LANCÔME La vie est belle Rose Extraordinaire Eau de Parfum 50 …" at bounding box center [278, 134] width 506 height 170
click at [99, 24] on input "90003931-0005693" at bounding box center [79, 26] width 83 height 8
paste input "7144-0010877"
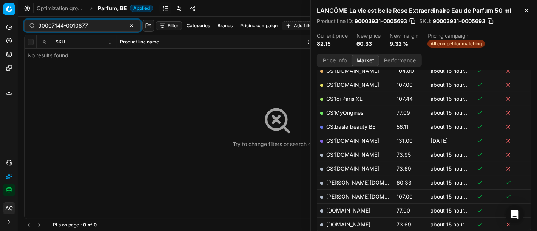
click at [45, 54] on div "Try to change filters or search query" at bounding box center [278, 127] width 506 height 184
click at [113, 9] on span "Parfum, BE" at bounding box center [112, 9] width 29 height 8
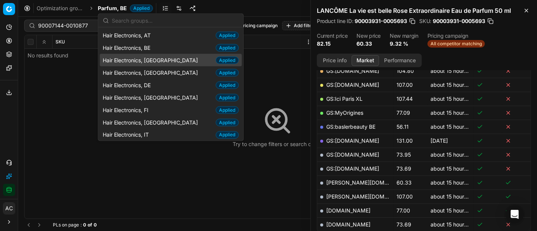
click at [52, 105] on div "Try to change filters or search query" at bounding box center [278, 127] width 506 height 184
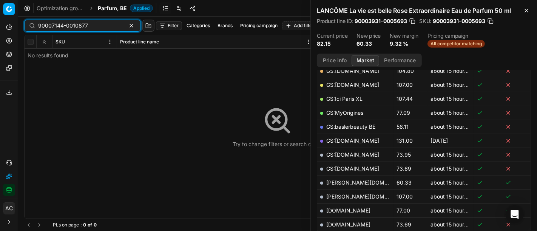
click at [102, 26] on input "90007144-0010877" at bounding box center [79, 26] width 83 height 8
paste input "10889-0017264"
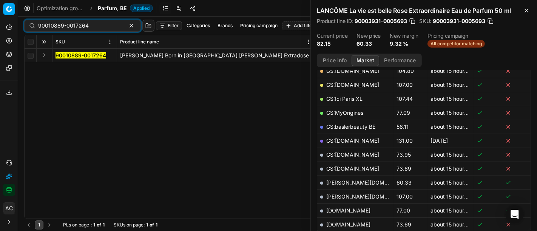
click at [42, 57] on button "Expand" at bounding box center [44, 55] width 9 height 9
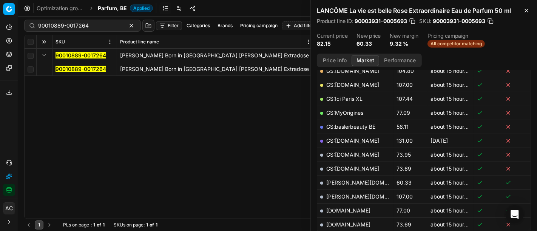
click at [67, 70] on mark "90010889-0017264" at bounding box center [81, 69] width 51 height 6
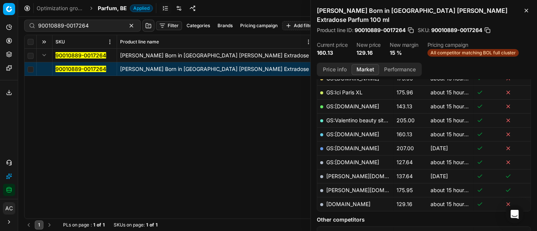
scroll to position [144, 0]
click at [357, 201] on link "parfumdreams.be" at bounding box center [348, 204] width 44 height 6
click at [68, 23] on input "90010889-0017264" at bounding box center [79, 26] width 83 height 8
paste input "80002035-100"
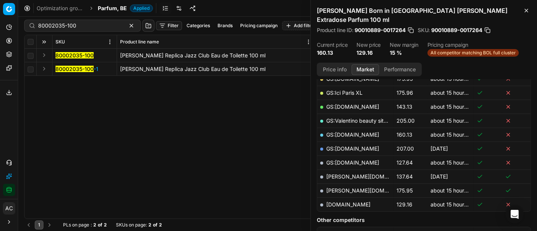
click at [46, 54] on button "Expand" at bounding box center [44, 55] width 9 height 9
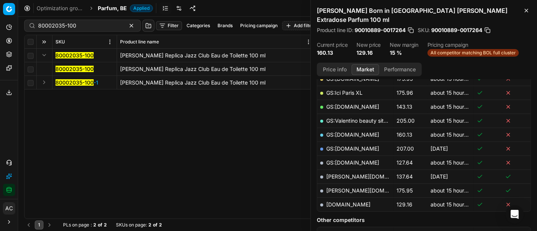
click at [68, 67] on mark "80002035-100" at bounding box center [75, 69] width 38 height 6
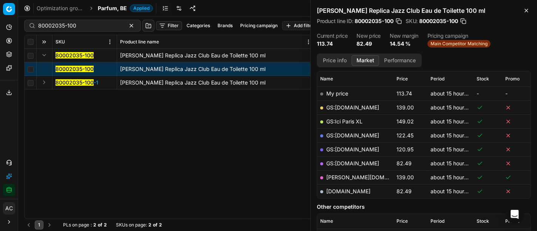
scroll to position [90, 0]
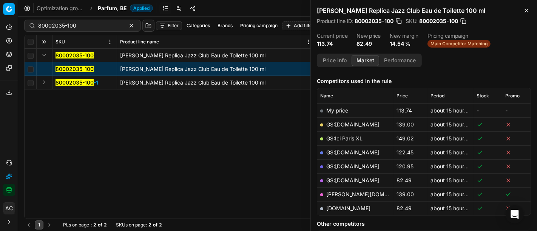
click at [359, 208] on link "parfumdreams.be" at bounding box center [348, 208] width 44 height 6
click at [71, 23] on input "80002035-100" at bounding box center [79, 26] width 83 height 8
paste input "75334-5"
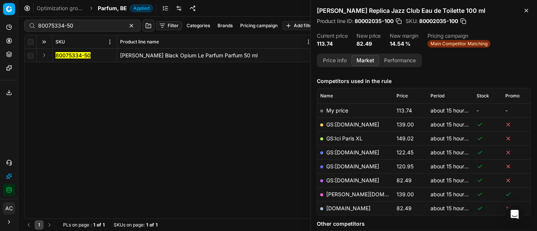
click at [43, 53] on button "Expand" at bounding box center [44, 55] width 9 height 9
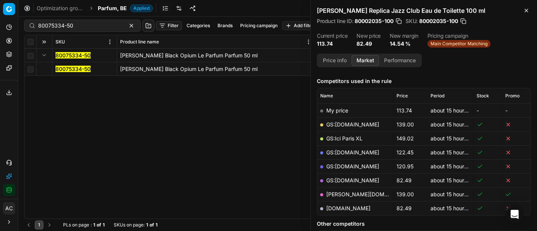
click at [74, 67] on mark "80075334-50" at bounding box center [73, 69] width 35 height 6
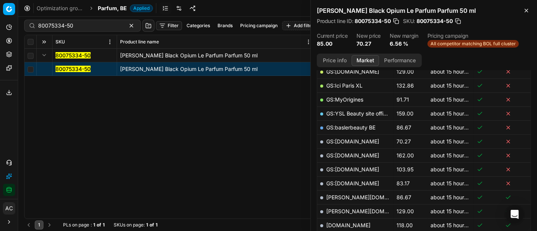
scroll to position [168, 0]
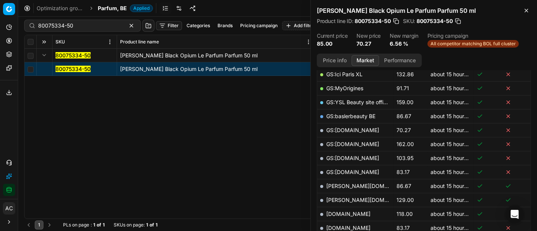
click at [344, 129] on link "GS:bol.com" at bounding box center [352, 130] width 53 height 6
click at [71, 24] on input "80075334-50" at bounding box center [79, 26] width 83 height 8
paste input "20150005"
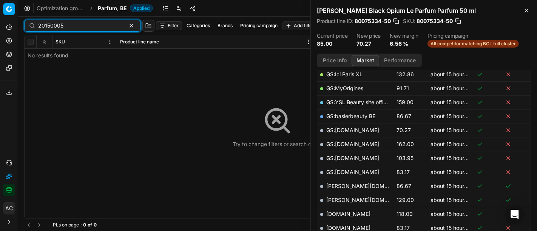
type input "20150005"
click at [45, 56] on div "Try to change filters or search query" at bounding box center [278, 127] width 506 height 184
click at [116, 6] on span "Parfum, BE" at bounding box center [112, 9] width 29 height 8
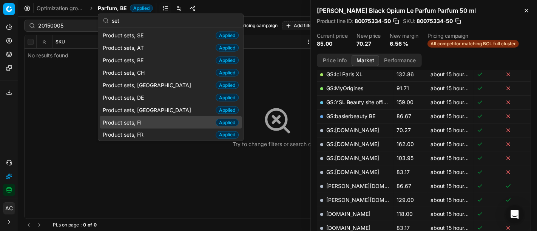
scroll to position [12, 0]
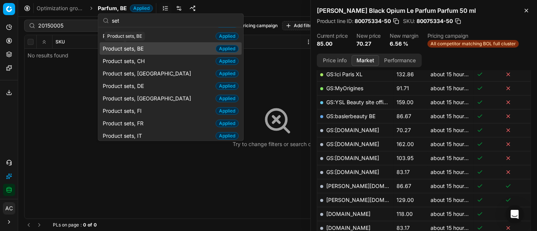
type input "set"
click at [147, 49] on span "Product sets, BE" at bounding box center [125, 49] width 44 height 8
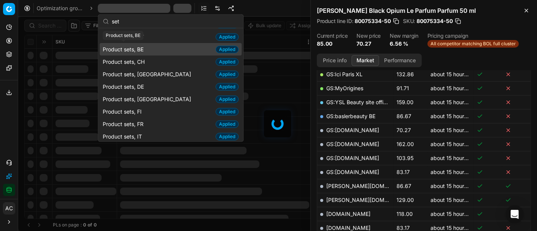
scroll to position [168, 0]
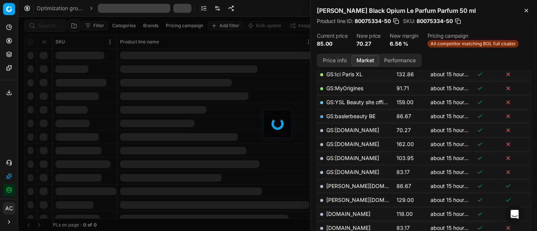
click at [47, 26] on div at bounding box center [277, 124] width 519 height 215
click at [47, 26] on div "Filter Categories Brands Pricing campaign Add filter Bulk update Assign SKU Pro…" at bounding box center [277, 124] width 519 height 215
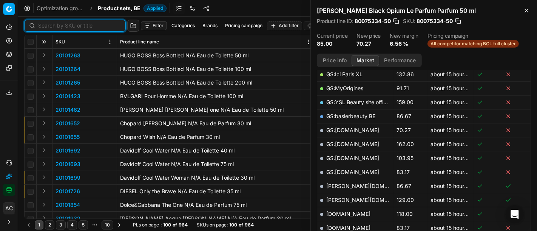
click at [47, 26] on input at bounding box center [79, 26] width 83 height 8
paste input "20150005"
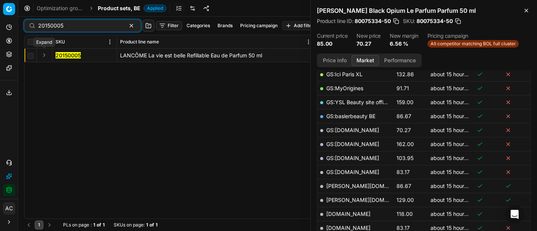
click at [44, 55] on button "Expand" at bounding box center [44, 55] width 9 height 9
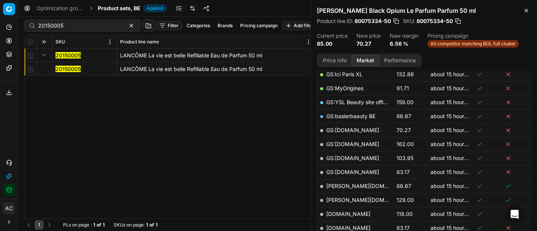
click at [63, 68] on mark "20150005" at bounding box center [68, 69] width 25 height 6
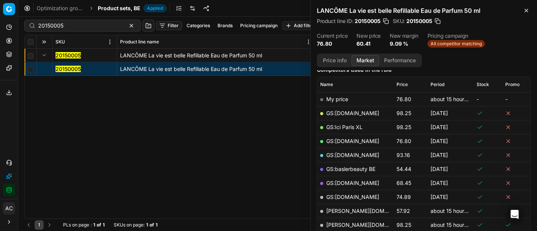
scroll to position [99, 0]
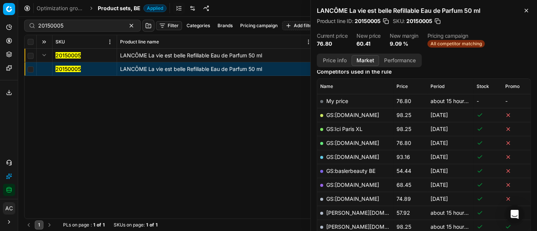
click at [335, 57] on button "Price info" at bounding box center [335, 60] width 34 height 11
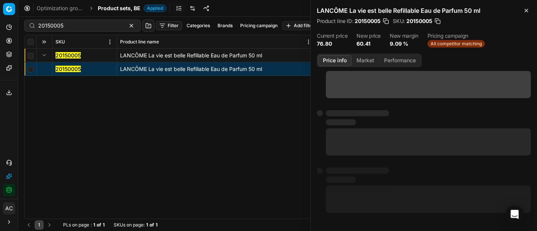
scroll to position [82, 0]
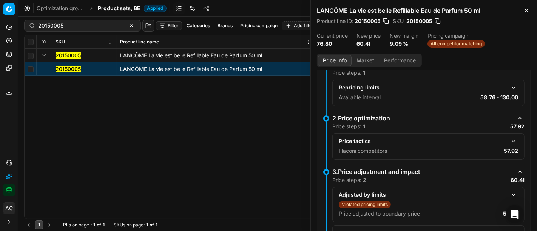
click at [509, 140] on button "button" at bounding box center [513, 141] width 9 height 9
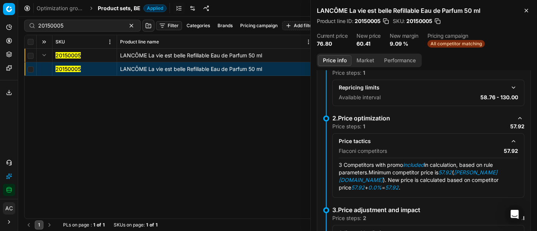
click at [371, 59] on button "Market" at bounding box center [366, 60] width 28 height 11
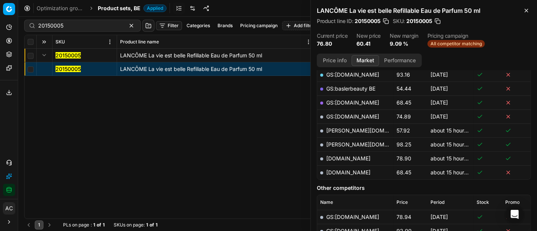
scroll to position [181, 0]
click at [349, 128] on link "basler-beauty.be" at bounding box center [370, 131] width 88 height 6
click at [74, 28] on input "20150005" at bounding box center [79, 26] width 83 height 8
paste input "90010884-0017258"
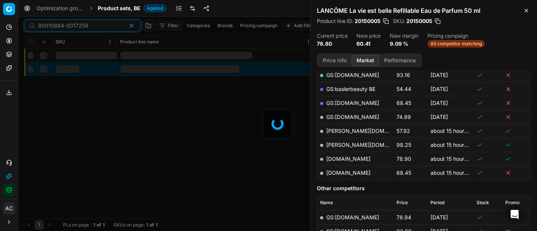
type input "90010884-0017258"
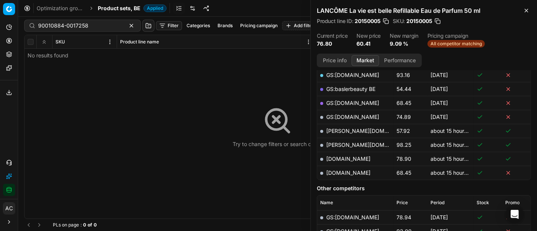
click at [115, 10] on span "Product sets, BE" at bounding box center [119, 9] width 43 height 8
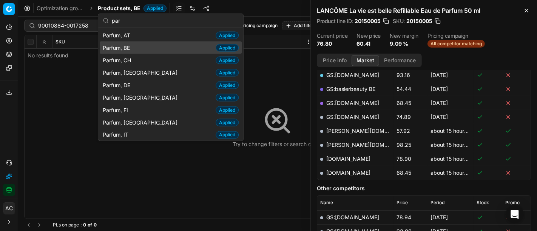
type input "par"
click at [138, 46] on div "Parfum, BE Applied" at bounding box center [171, 48] width 142 height 12
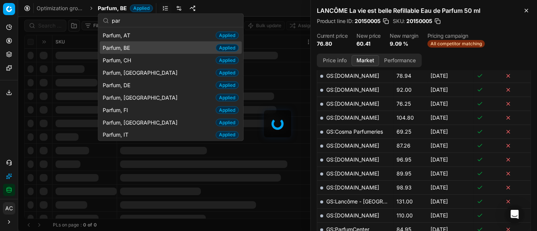
scroll to position [181, 0]
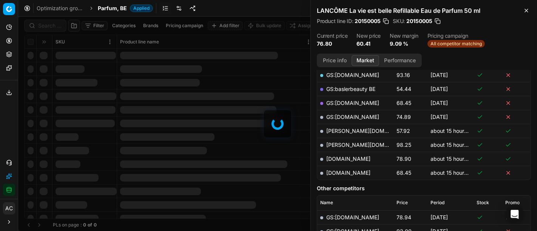
click at [46, 25] on div at bounding box center [277, 124] width 519 height 215
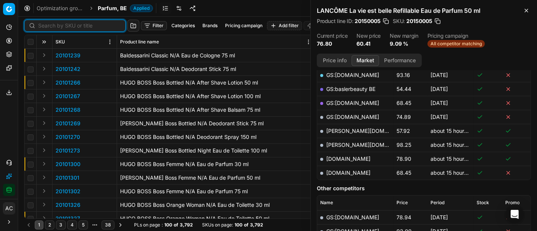
click at [46, 25] on input at bounding box center [79, 26] width 83 height 8
paste input "90010884-0017258"
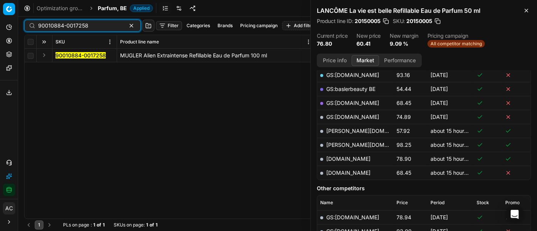
type input "90010884-0017258"
click at [43, 54] on button "Expand" at bounding box center [44, 55] width 9 height 9
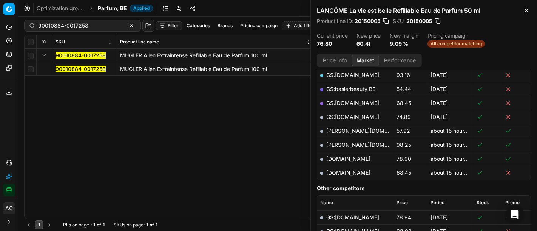
click at [60, 69] on mark "90010884-0017258" at bounding box center [81, 69] width 50 height 6
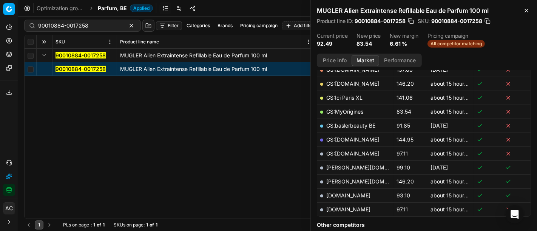
scroll to position [134, 0]
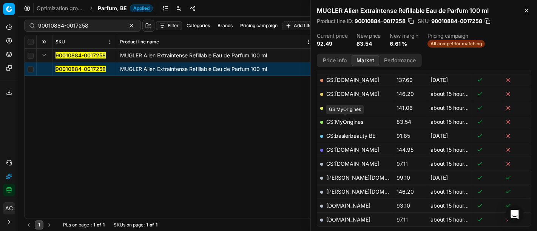
click at [359, 121] on link "GS:MyOrigines" at bounding box center [344, 122] width 37 height 6
click at [105, 8] on span "Parfum, BE" at bounding box center [112, 9] width 29 height 8
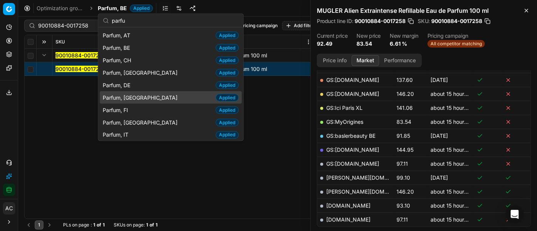
scroll to position [39, 0]
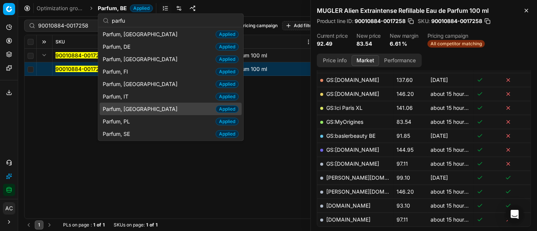
type input "parfu"
click at [133, 110] on span "Parfum, [GEOGRAPHIC_DATA]" at bounding box center [142, 109] width 78 height 8
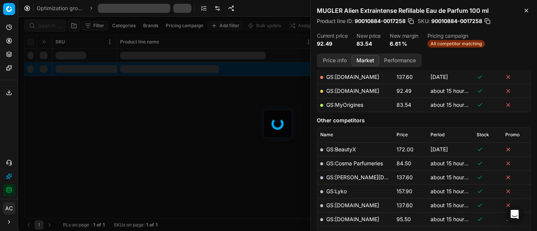
scroll to position [134, 0]
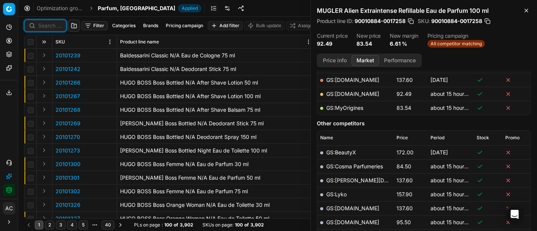
click at [54, 27] on input at bounding box center [49, 26] width 23 height 8
paste input "30150175-0007053"
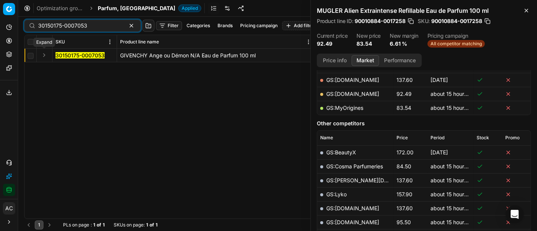
click at [46, 54] on button "Expand" at bounding box center [44, 55] width 9 height 9
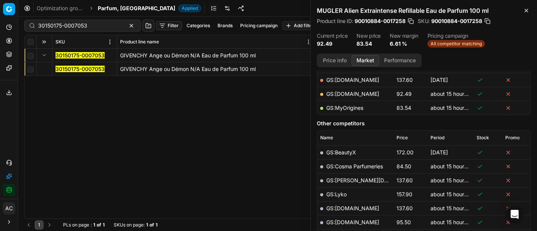
click at [63, 70] on mark "30150175-0007053" at bounding box center [80, 69] width 49 height 6
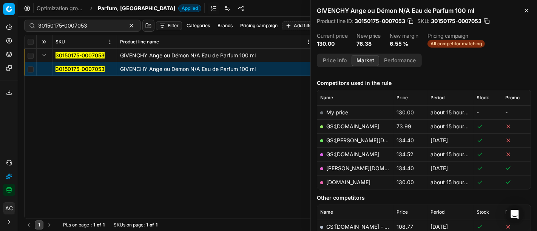
scroll to position [78, 0]
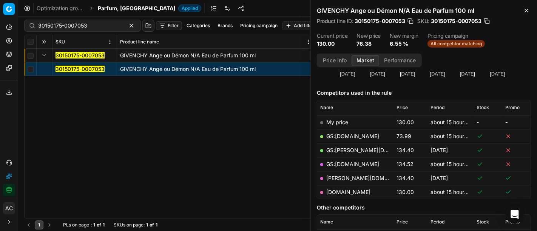
click at [351, 136] on link "GS:Deloox.nl" at bounding box center [352, 136] width 53 height 6
click at [69, 23] on input "30150175-0007053" at bounding box center [79, 26] width 83 height 8
paste input "90000848-0001089"
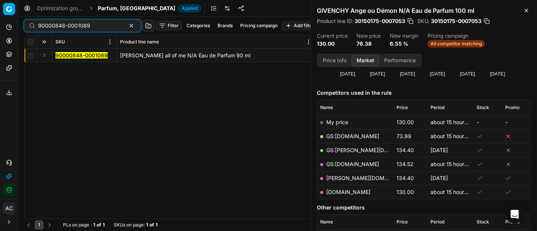
click at [43, 55] on button "Expand" at bounding box center [44, 55] width 9 height 9
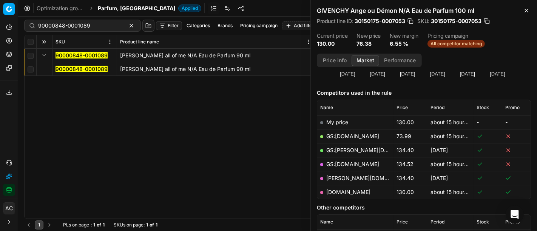
click at [67, 67] on mark "90000848-0001089" at bounding box center [82, 69] width 52 height 6
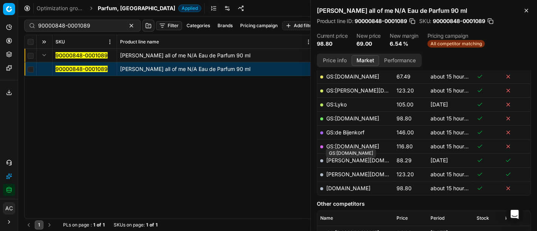
scroll to position [112, 0]
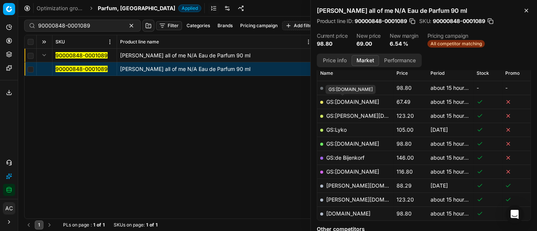
click at [346, 99] on link "GS:Deloox.nl" at bounding box center [352, 102] width 53 height 6
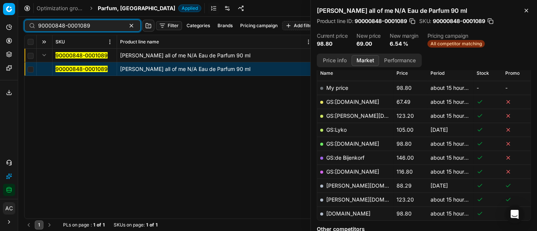
click at [78, 25] on input "90000848-0001089" at bounding box center [79, 26] width 83 height 8
paste input "1965-0002727"
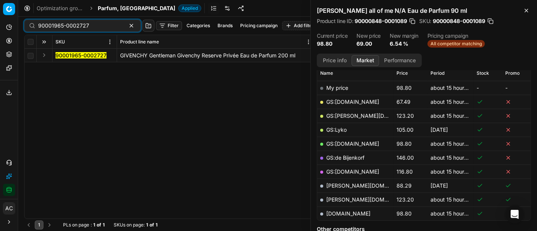
click at [45, 55] on button "Expand" at bounding box center [44, 55] width 9 height 9
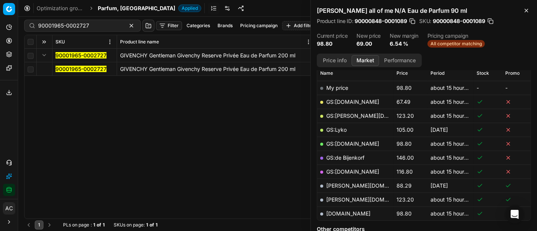
click at [76, 68] on mark "90001965-0002727" at bounding box center [81, 69] width 51 height 6
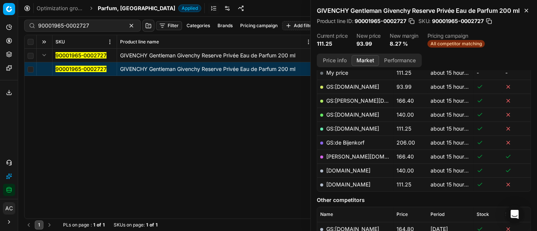
scroll to position [127, 0]
click at [349, 90] on link "GS:Deloox.nl" at bounding box center [352, 86] width 53 height 6
click at [67, 24] on input "90001965-0002727" at bounding box center [79, 26] width 83 height 8
paste input "80003091-100"
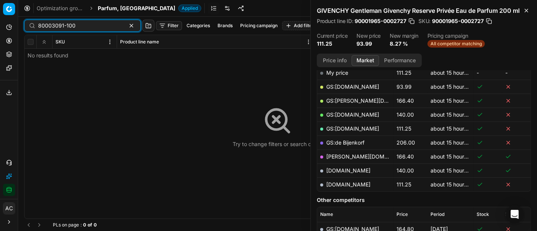
type input "80003091-100"
click at [121, 11] on span "Parfum, [GEOGRAPHIC_DATA]" at bounding box center [136, 9] width 77 height 8
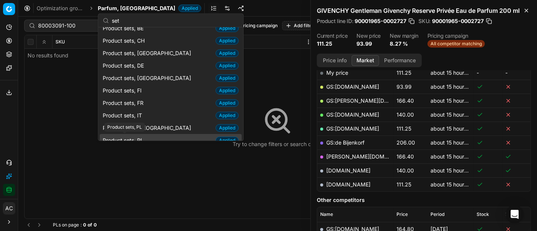
scroll to position [32, 0]
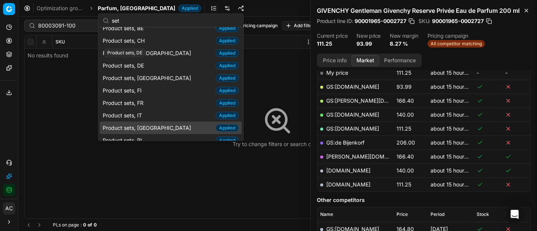
type input "set"
click at [156, 123] on div "Product sets, NL Applied" at bounding box center [171, 128] width 142 height 12
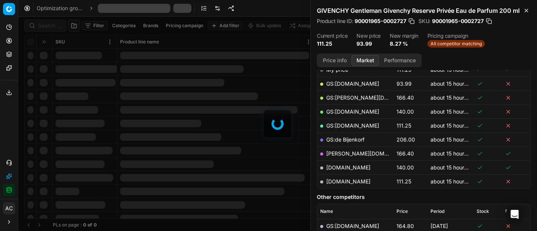
scroll to position [127, 0]
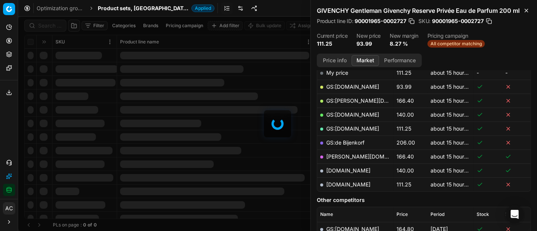
click at [46, 25] on div at bounding box center [277, 124] width 519 height 215
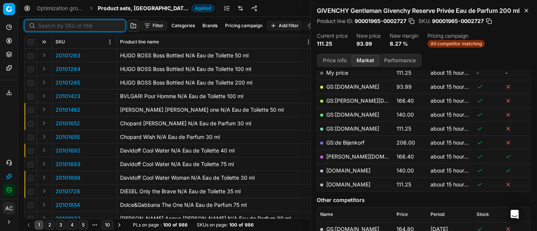
click at [46, 25] on input at bounding box center [79, 26] width 83 height 8
paste input "80003091-100"
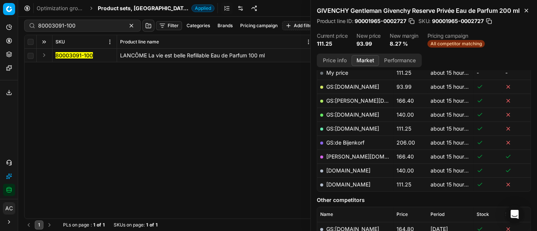
click at [46, 55] on button "Expand" at bounding box center [44, 55] width 9 height 9
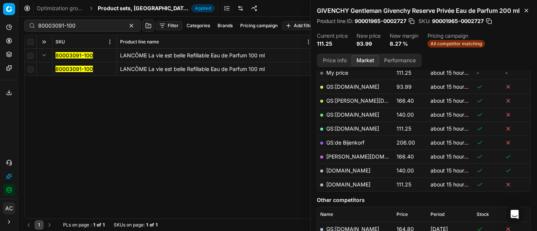
click at [72, 69] on mark "80003091-100" at bounding box center [74, 69] width 37 height 6
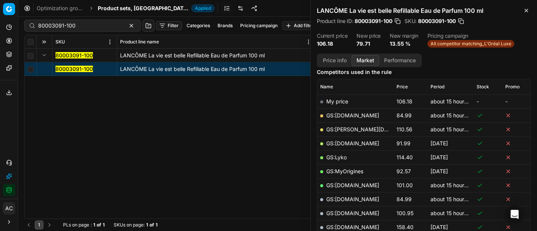
scroll to position [99, 0]
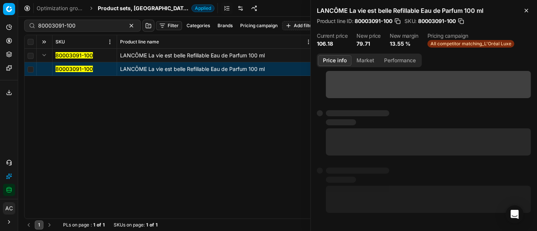
click at [333, 61] on button "Price info" at bounding box center [335, 60] width 34 height 11
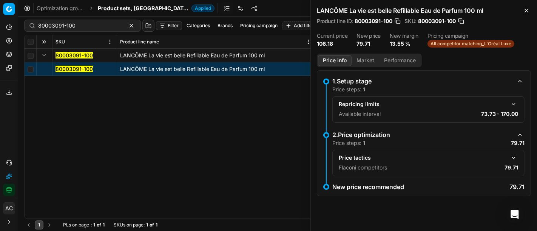
click at [512, 157] on button "button" at bounding box center [513, 157] width 9 height 9
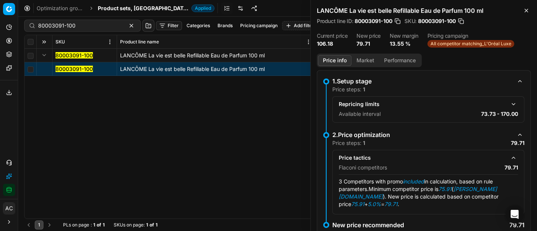
click at [372, 60] on button "Market" at bounding box center [366, 60] width 28 height 11
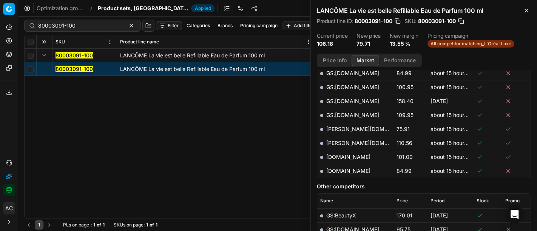
scroll to position [225, 0]
click at [344, 131] on td "basler-beauty.nl" at bounding box center [355, 129] width 76 height 14
click at [355, 126] on link "basler-beauty.nl" at bounding box center [370, 129] width 88 height 6
click at [68, 24] on input "80003091-100" at bounding box center [79, 26] width 83 height 8
paste input "61830"
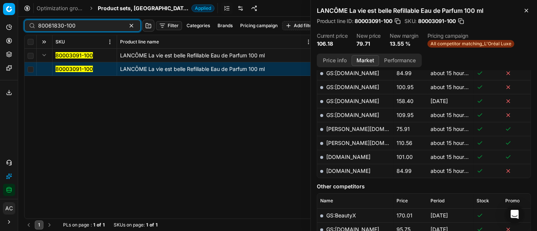
type input "80061830-100"
click at [115, 7] on span "Product sets, [GEOGRAPHIC_DATA]" at bounding box center [143, 9] width 91 height 8
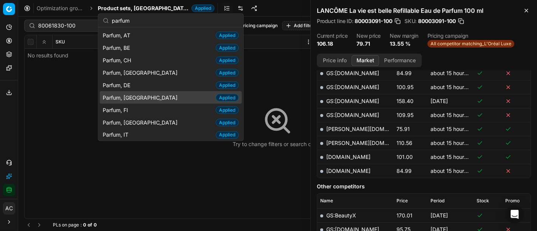
scroll to position [39, 0]
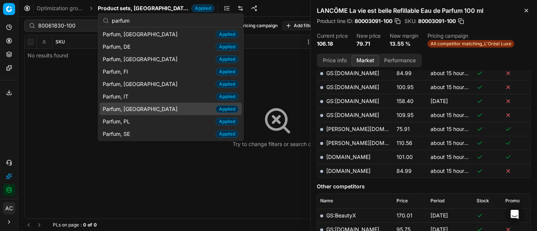
type input "parfum"
click at [131, 108] on span "Parfum, [GEOGRAPHIC_DATA]" at bounding box center [142, 109] width 78 height 8
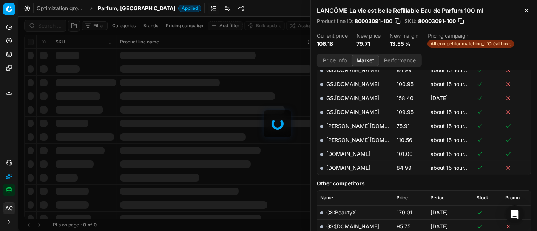
scroll to position [225, 0]
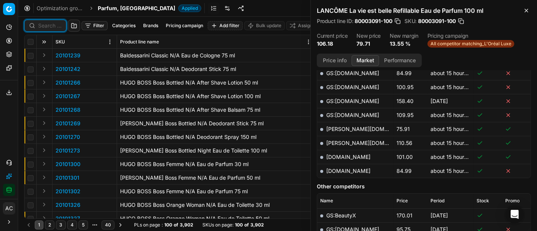
click at [51, 27] on input at bounding box center [49, 26] width 23 height 8
paste input "80061830-100"
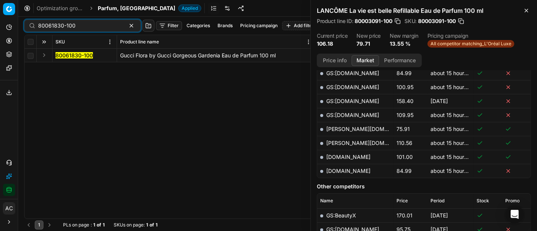
click at [44, 56] on button "Expand" at bounding box center [44, 55] width 9 height 9
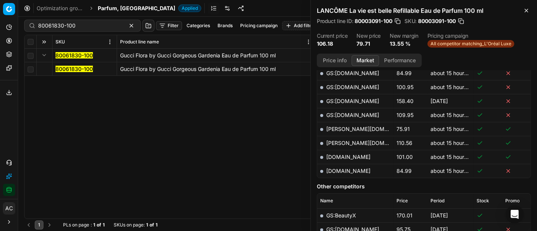
click at [71, 68] on mark "80061830-100" at bounding box center [74, 69] width 37 height 6
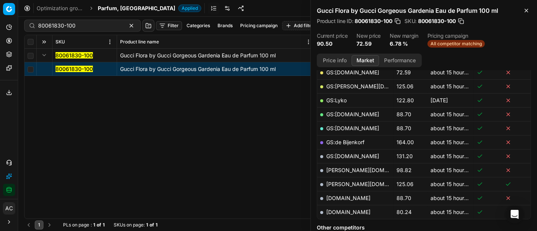
scroll to position [141, 0]
click at [346, 74] on link "GS:Deloox.nl" at bounding box center [352, 73] width 53 height 6
click at [75, 26] on input "80061830-100" at bounding box center [79, 26] width 83 height 8
paste input "90004514-0006759"
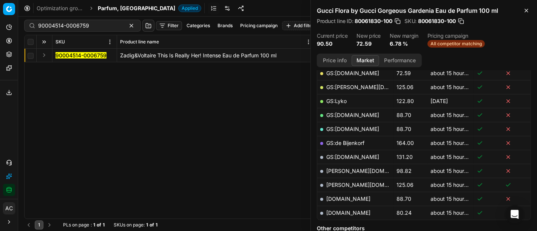
click at [44, 55] on button "Expand" at bounding box center [44, 55] width 9 height 9
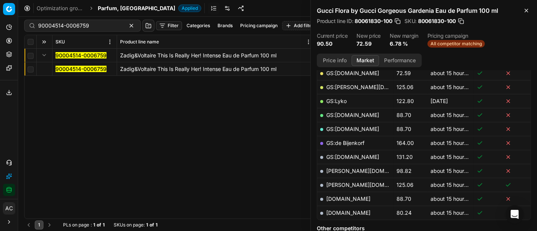
click at [68, 67] on mark "90004514-0006759" at bounding box center [81, 69] width 51 height 6
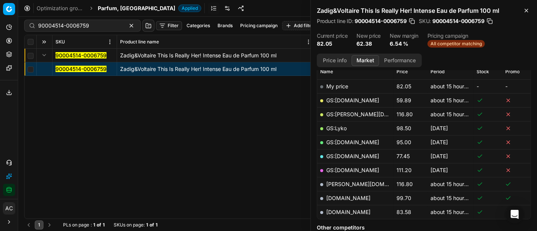
scroll to position [113, 0]
click at [333, 62] on button "Price info" at bounding box center [335, 60] width 34 height 11
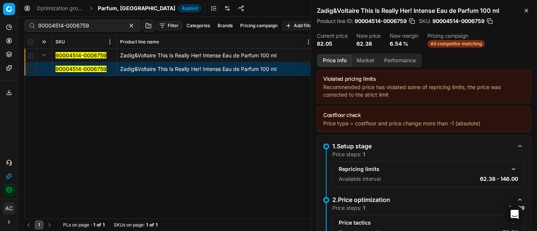
scroll to position [79, 0]
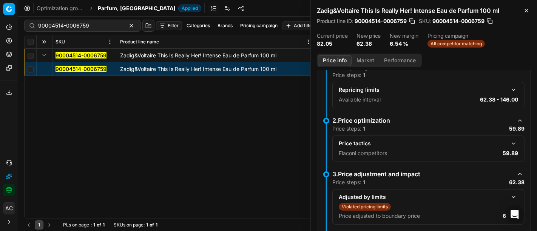
click at [509, 144] on button "button" at bounding box center [513, 143] width 9 height 9
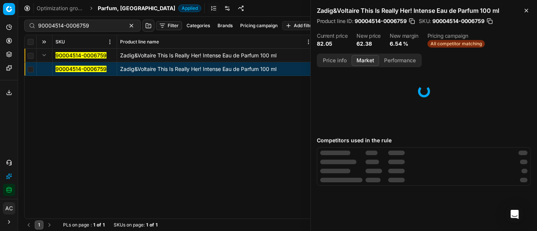
click at [363, 60] on button "Market" at bounding box center [366, 60] width 28 height 11
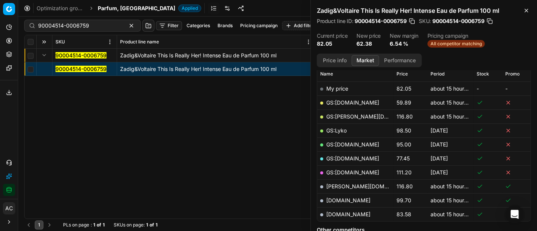
scroll to position [114, 0]
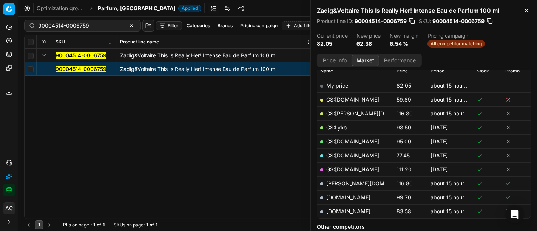
click at [350, 95] on td "GS:Deloox.nl" at bounding box center [355, 100] width 76 height 14
click at [350, 96] on link "GS:Deloox.nl" at bounding box center [352, 99] width 53 height 6
click at [92, 25] on input "90004514-0006759" at bounding box center [79, 26] width 83 height 8
paste input "20150005"
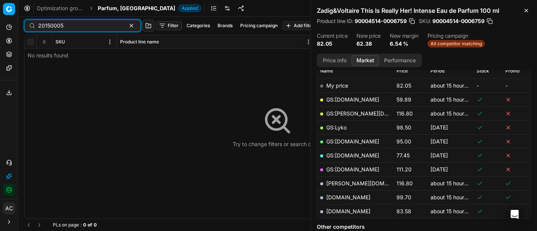
type input "20150005"
click at [111, 7] on span "Parfum, [GEOGRAPHIC_DATA]" at bounding box center [136, 9] width 77 height 8
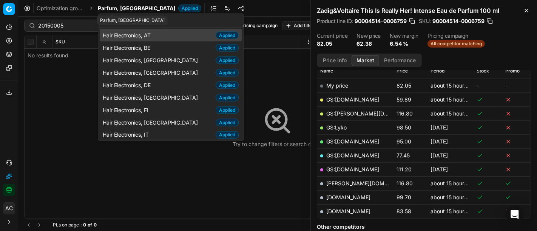
scroll to position [106, 0]
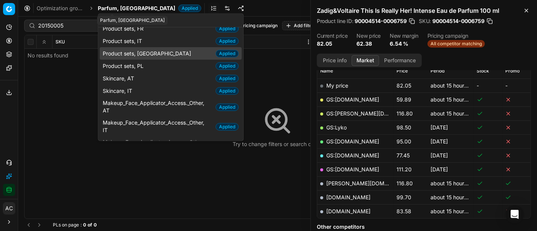
type input "set"
click at [140, 52] on span "Product sets, [GEOGRAPHIC_DATA]" at bounding box center [148, 53] width 91 height 8
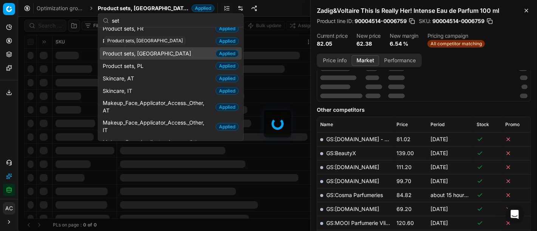
scroll to position [114, 0]
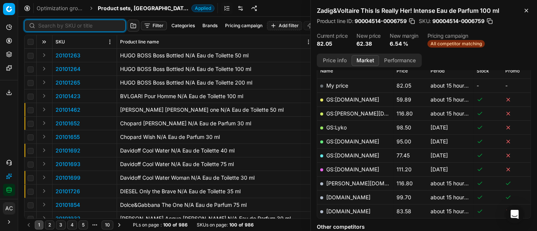
click at [46, 24] on input at bounding box center [79, 26] width 83 height 8
paste input "20150005"
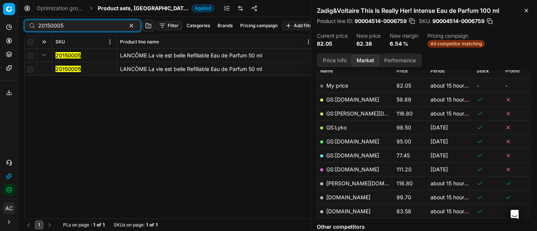
type input "20150005"
click at [44, 57] on button "Expand" at bounding box center [44, 55] width 9 height 9
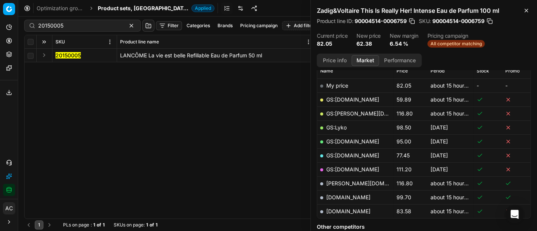
click at [44, 57] on button "Expand" at bounding box center [44, 55] width 9 height 9
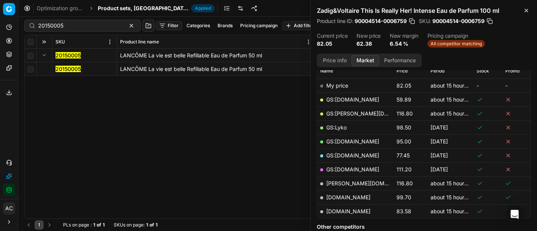
click at [58, 66] on mark "20150005" at bounding box center [68, 69] width 25 height 6
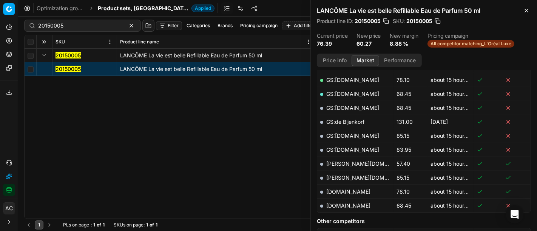
scroll to position [190, 0]
click at [337, 60] on button "Price info" at bounding box center [335, 60] width 34 height 11
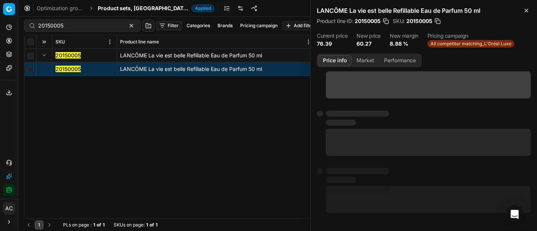
scroll to position [0, 0]
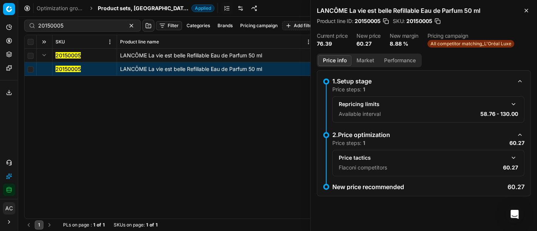
click at [517, 156] on button "button" at bounding box center [513, 157] width 9 height 9
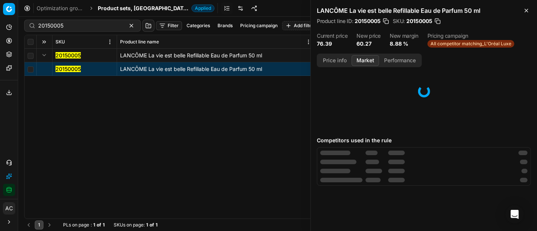
click at [368, 60] on button "Market" at bounding box center [366, 60] width 28 height 11
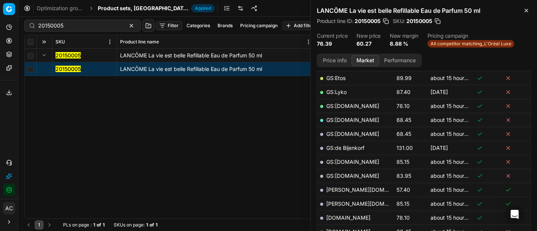
scroll to position [202, 0]
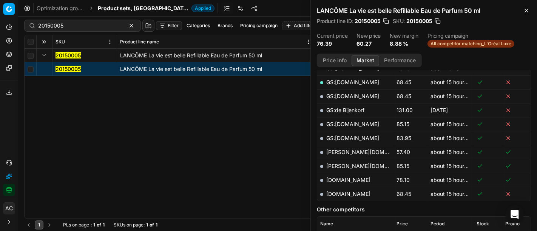
click at [364, 149] on link "basler-beauty.nl" at bounding box center [370, 152] width 88 height 6
click at [79, 24] on input "20150005" at bounding box center [79, 26] width 83 height 8
click at [114, 9] on span "Product sets, [GEOGRAPHIC_DATA]" at bounding box center [143, 9] width 91 height 8
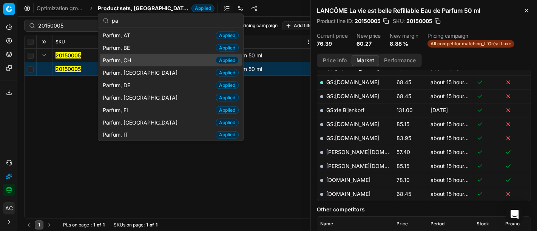
scroll to position [18, 0]
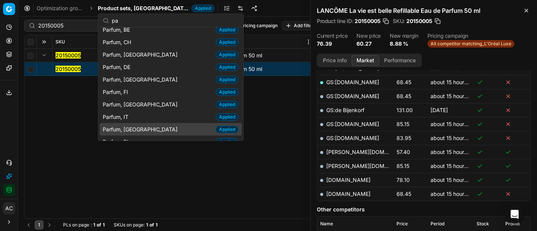
type input "pa"
click at [140, 128] on div "Parfum, NL Applied" at bounding box center [171, 129] width 142 height 12
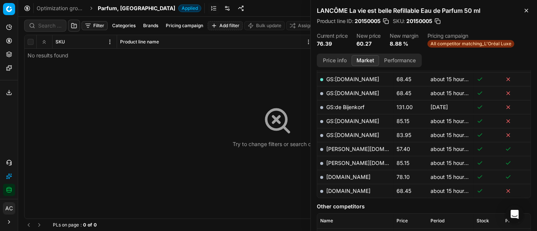
scroll to position [202, 0]
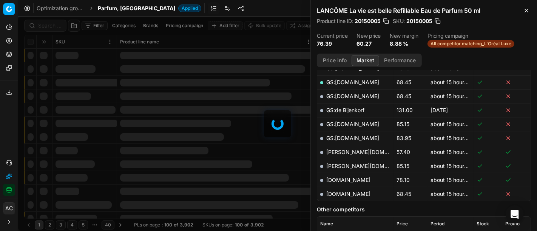
click at [48, 26] on div at bounding box center [277, 124] width 519 height 215
click at [48, 26] on div "Filter Categories Brands Pricing campaign Add filter Bulk update Assign SKU Pro…" at bounding box center [277, 124] width 519 height 215
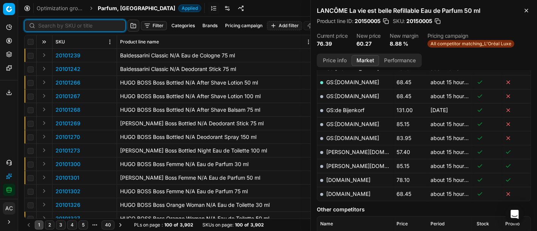
click at [48, 26] on input at bounding box center [79, 26] width 83 height 8
paste input "90016834-0026464"
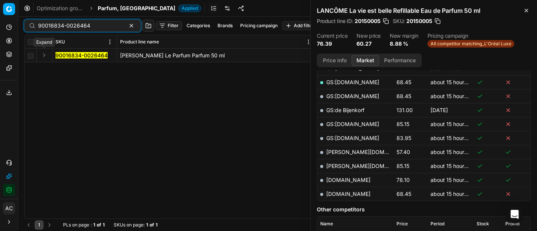
click at [44, 53] on button "Expand" at bounding box center [44, 55] width 9 height 9
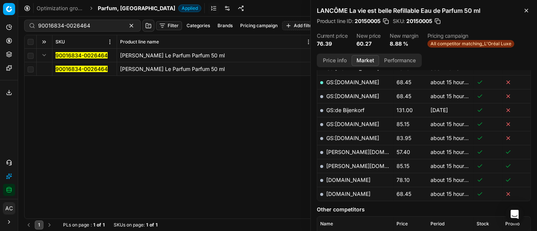
click at [71, 74] on td "90016834-0026464" at bounding box center [84, 69] width 65 height 14
click at [69, 71] on mark "90016834-0026464" at bounding box center [82, 69] width 52 height 6
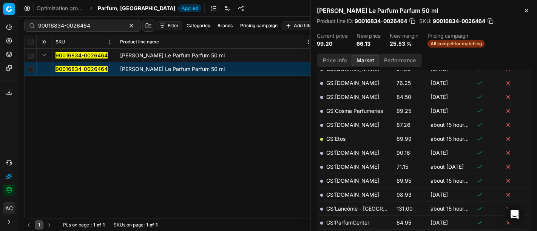
scroll to position [76, 0]
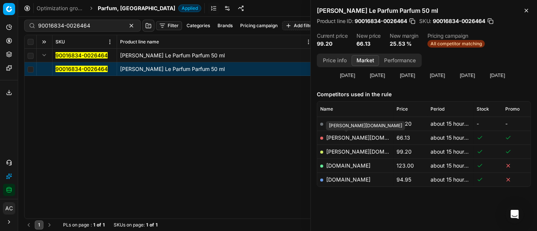
click at [352, 136] on link "basler-beauty.nl" at bounding box center [370, 137] width 88 height 6
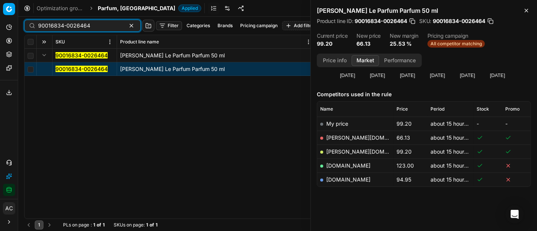
click at [75, 23] on input "90016834-0026464" at bounding box center [79, 26] width 83 height 8
paste input "20101263"
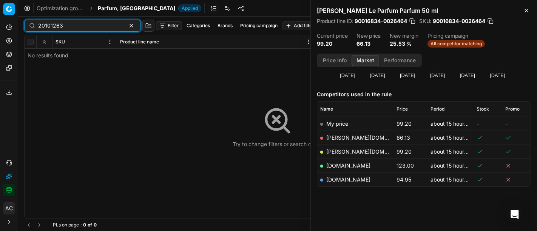
type input "20101263"
